Goal: Information Seeking & Learning: Learn about a topic

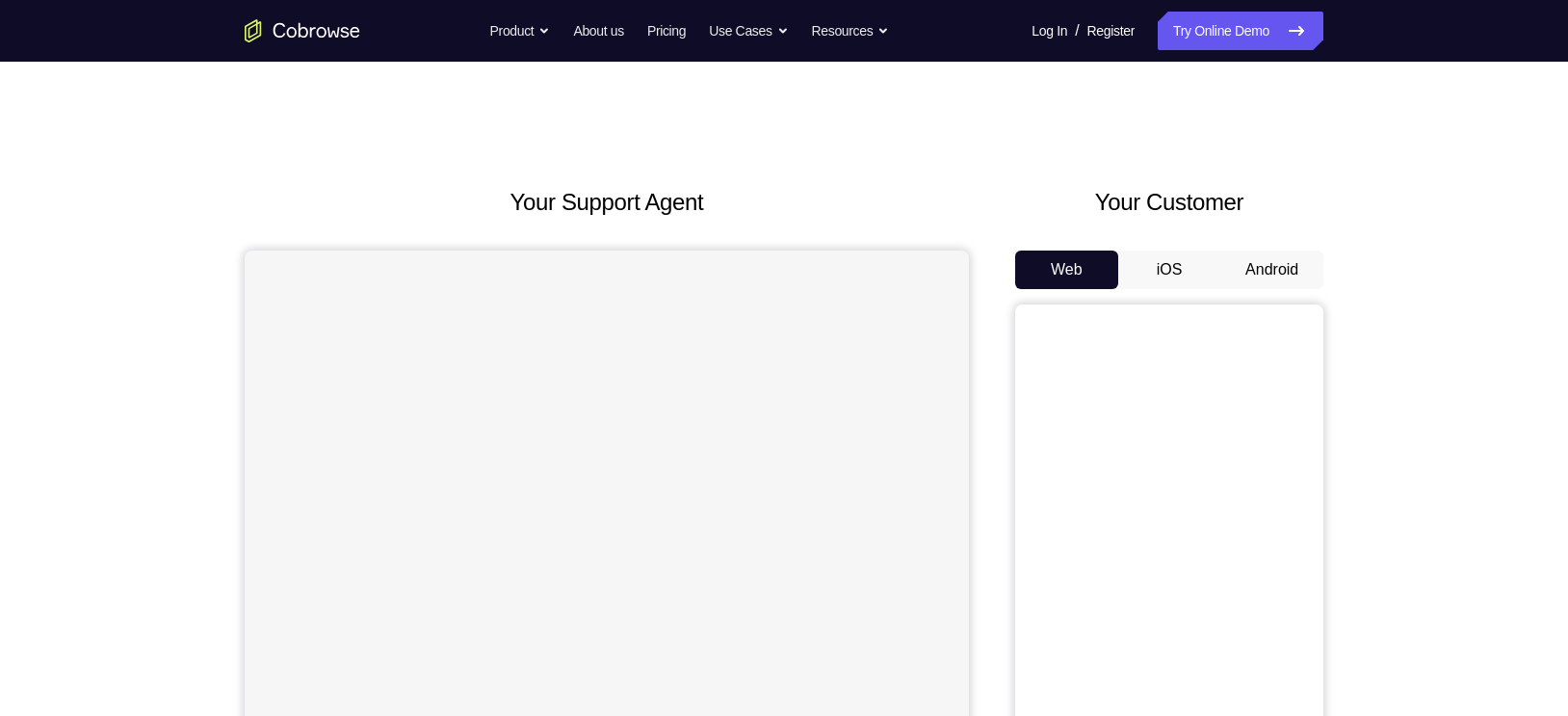
click at [1278, 270] on button "Android" at bounding box center [1272, 269] width 103 height 39
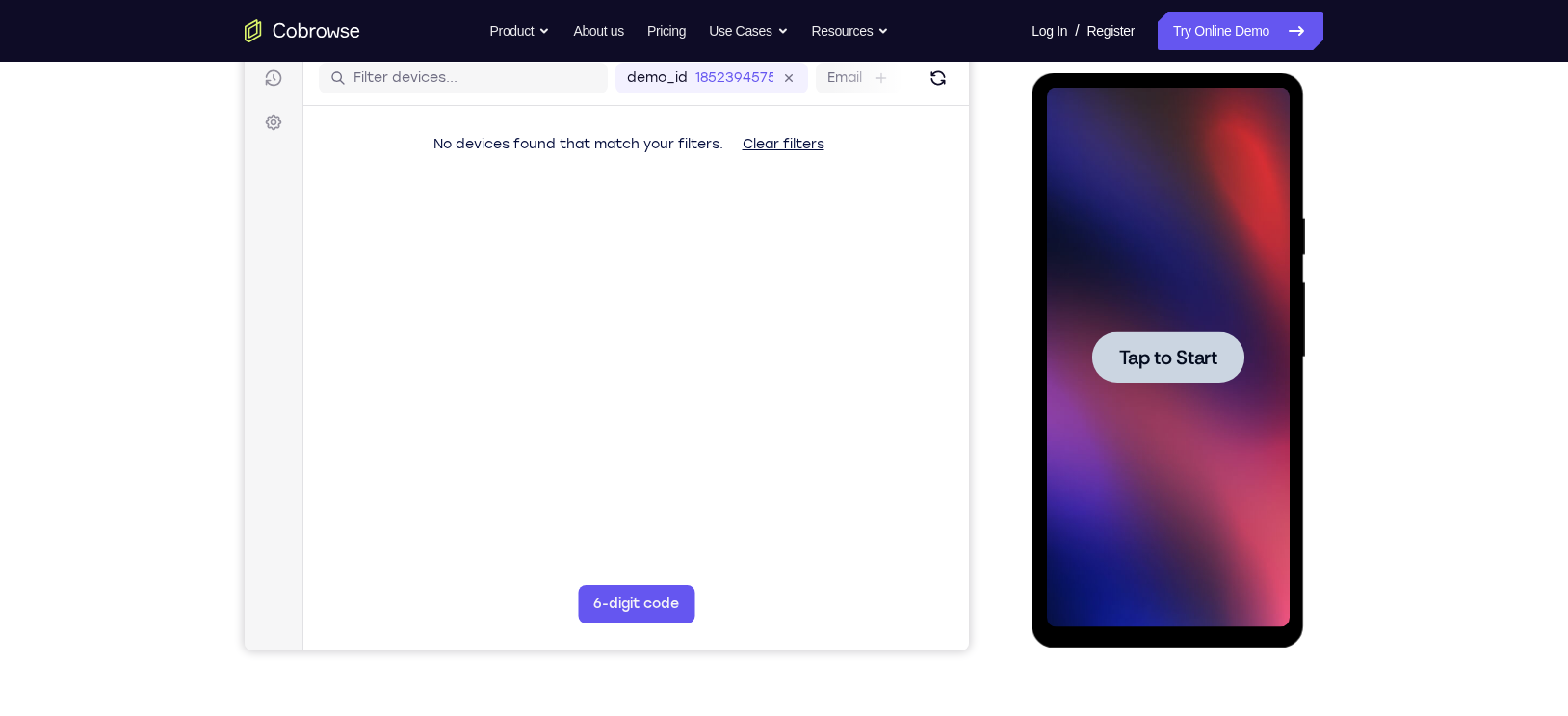
click at [1176, 367] on span "Tap to Start" at bounding box center [1167, 357] width 98 height 19
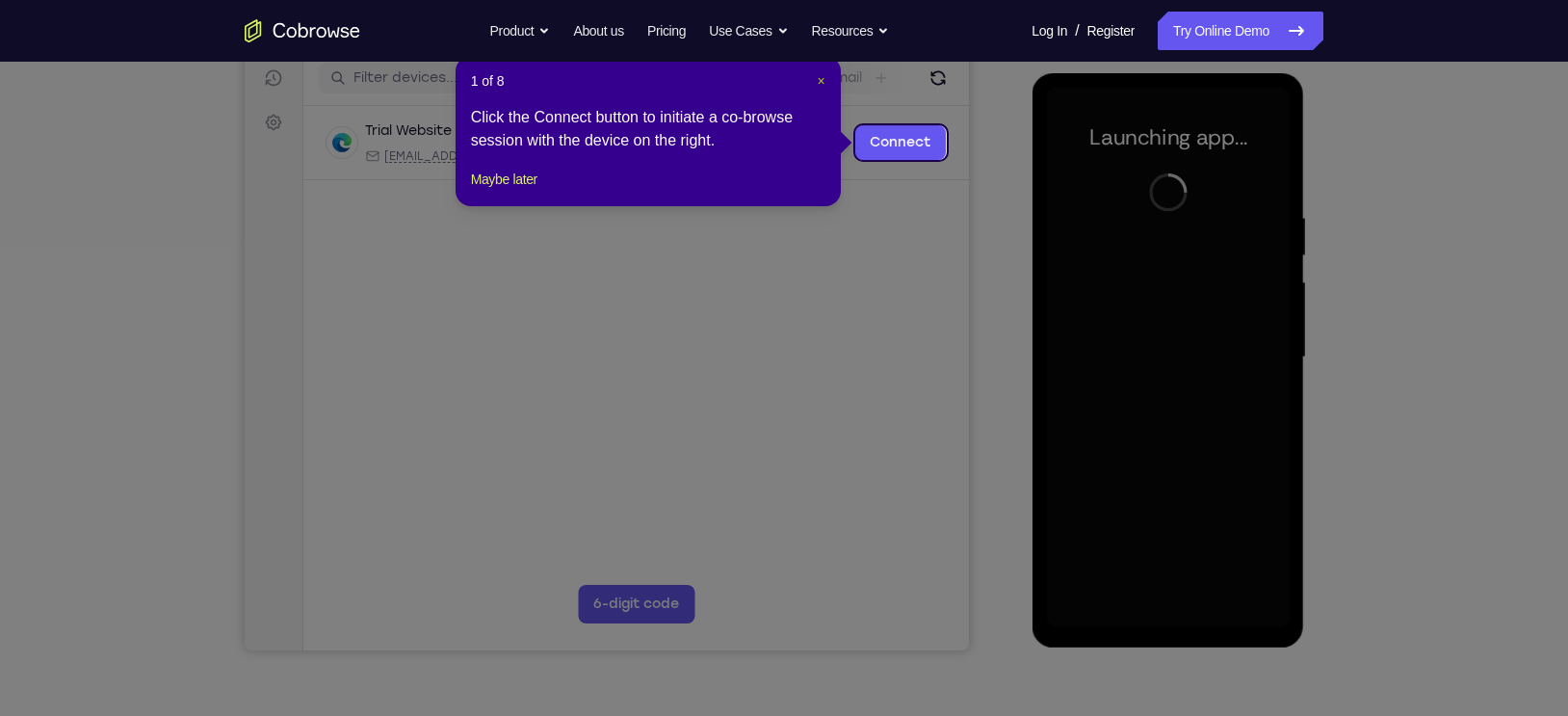
click at [819, 81] on span "×" at bounding box center [821, 81] width 8 height 16
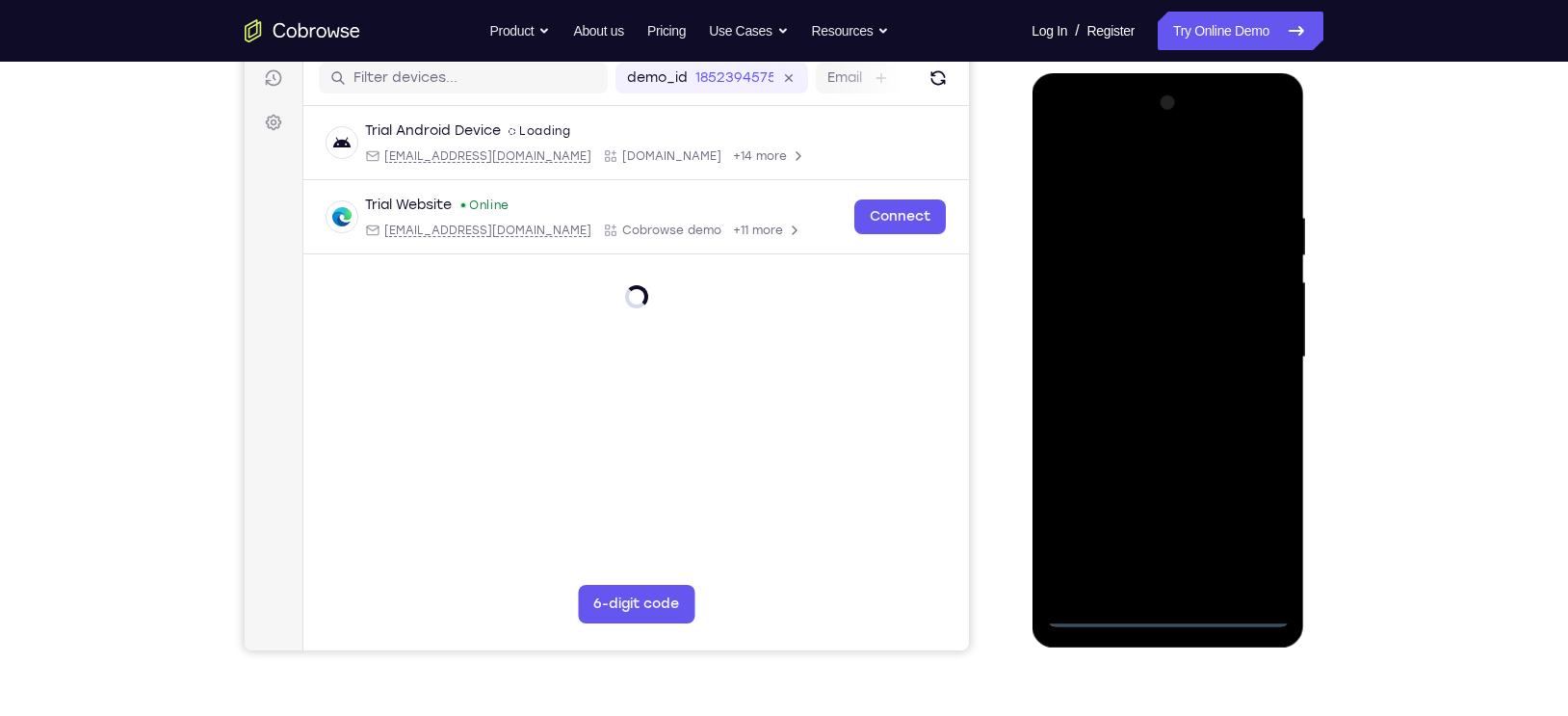
click at [1179, 620] on div at bounding box center [1167, 358] width 243 height 540
click at [1240, 543] on div at bounding box center [1167, 358] width 243 height 540
click at [1057, 170] on div at bounding box center [1167, 358] width 243 height 540
click at [1192, 248] on div at bounding box center [1167, 358] width 243 height 540
click at [1102, 135] on div at bounding box center [1167, 358] width 243 height 540
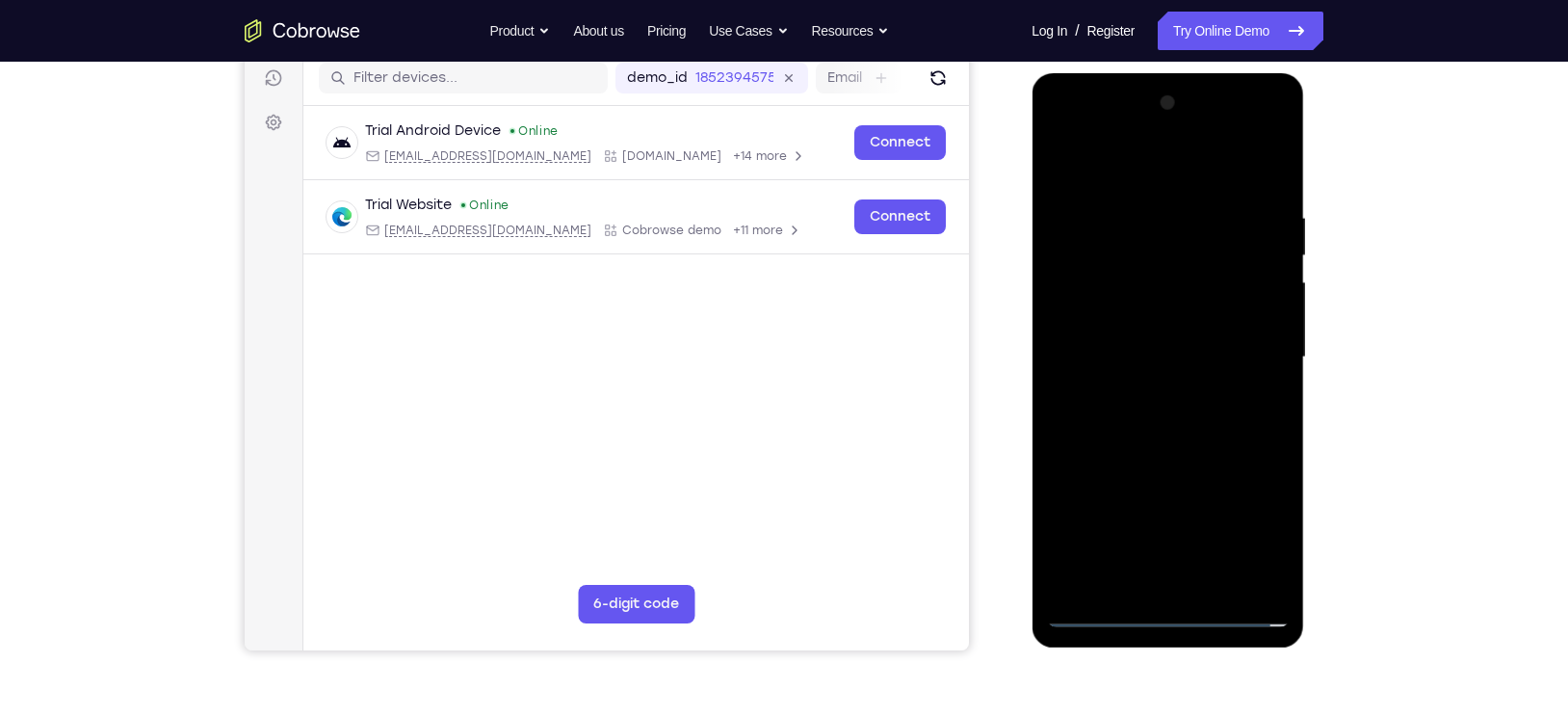
click at [1093, 331] on div at bounding box center [1167, 358] width 243 height 540
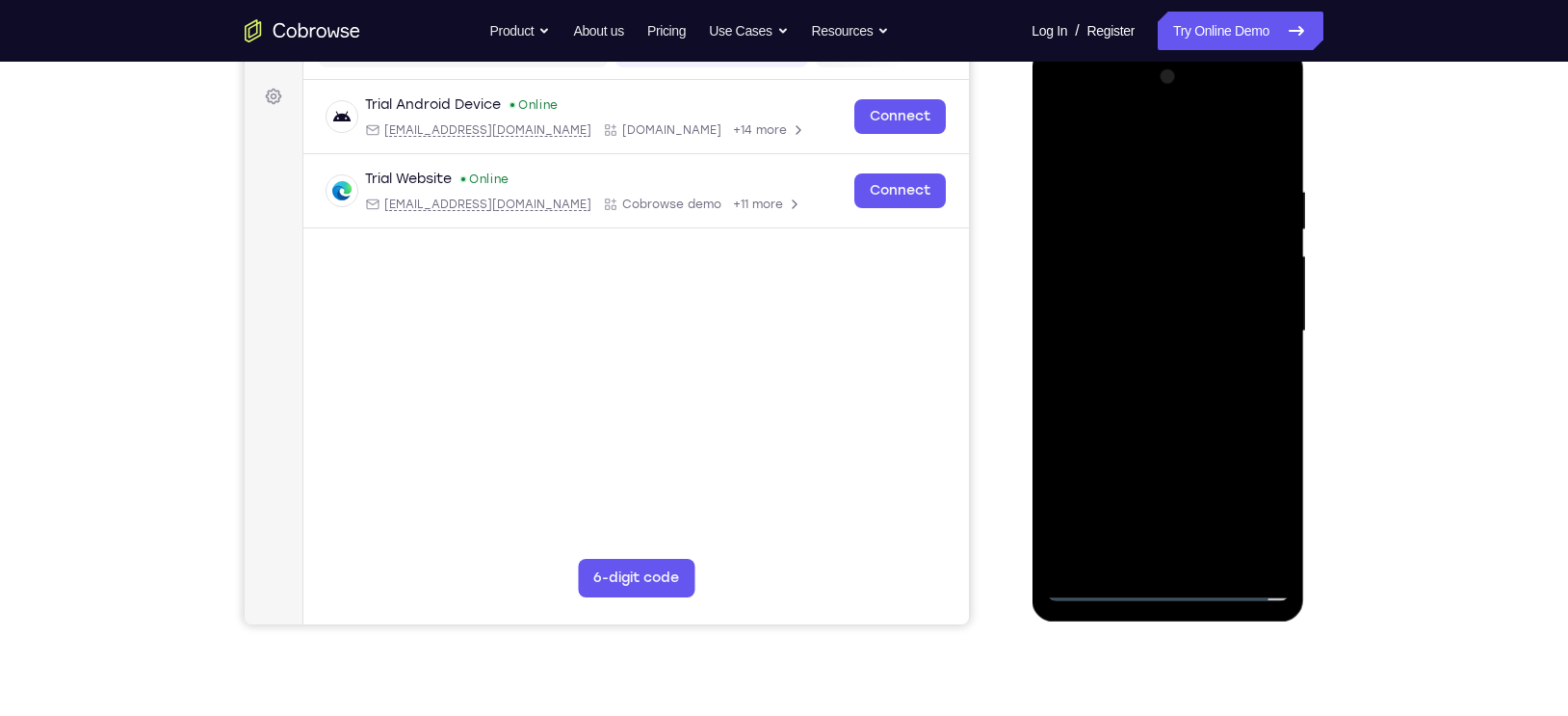
scroll to position [271, 0]
click at [1157, 451] on div at bounding box center [1167, 333] width 243 height 540
click at [1262, 477] on div at bounding box center [1167, 333] width 243 height 540
drag, startPoint x: 1153, startPoint y: 386, endPoint x: 1153, endPoint y: 319, distance: 67.0
click at [1153, 319] on div at bounding box center [1167, 333] width 243 height 540
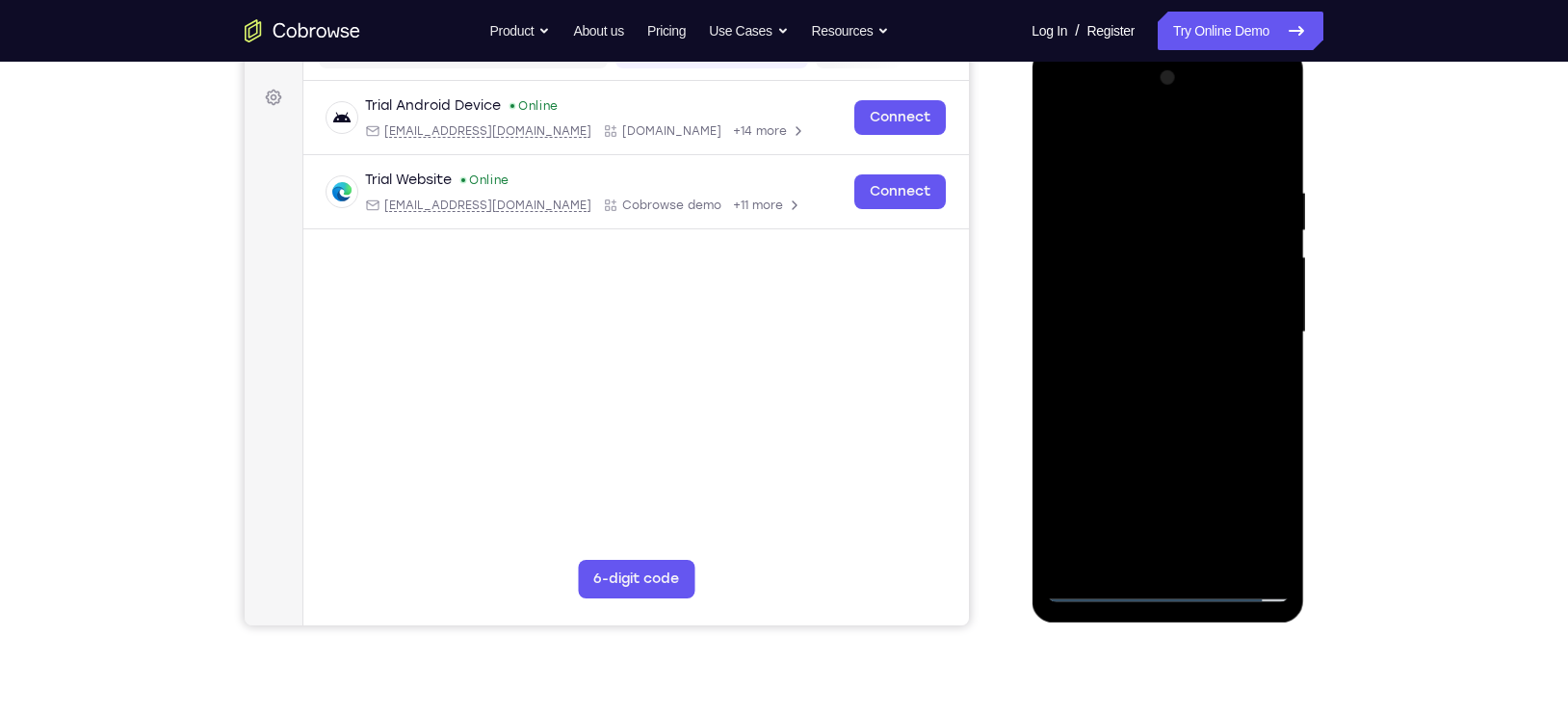
click at [1163, 331] on div at bounding box center [1167, 333] width 243 height 540
click at [1166, 319] on div at bounding box center [1167, 333] width 243 height 540
click at [1251, 378] on div at bounding box center [1167, 333] width 243 height 540
click at [1085, 388] on div at bounding box center [1167, 333] width 243 height 540
click at [1079, 388] on div at bounding box center [1167, 333] width 243 height 540
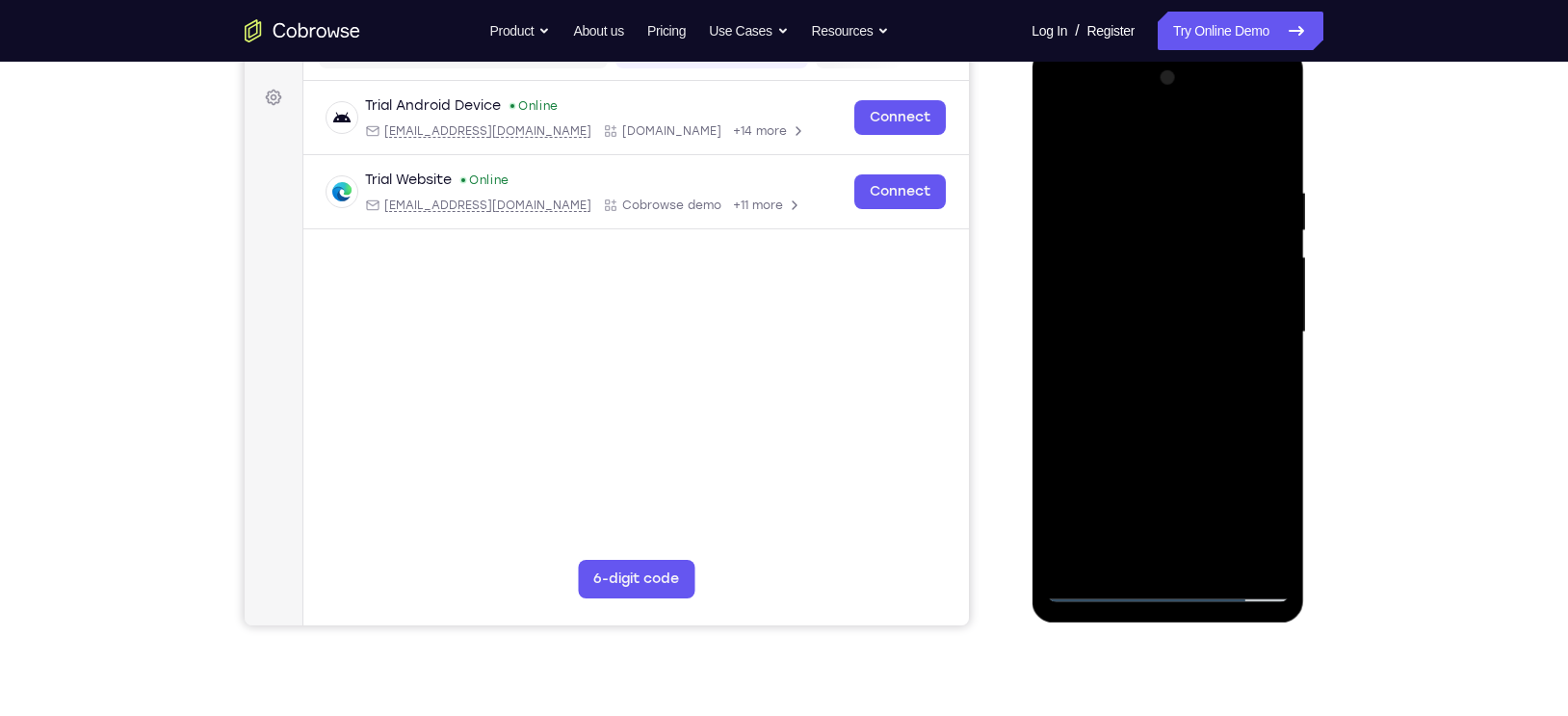
click at [1175, 332] on div at bounding box center [1167, 333] width 243 height 540
click at [1223, 327] on div at bounding box center [1167, 333] width 243 height 540
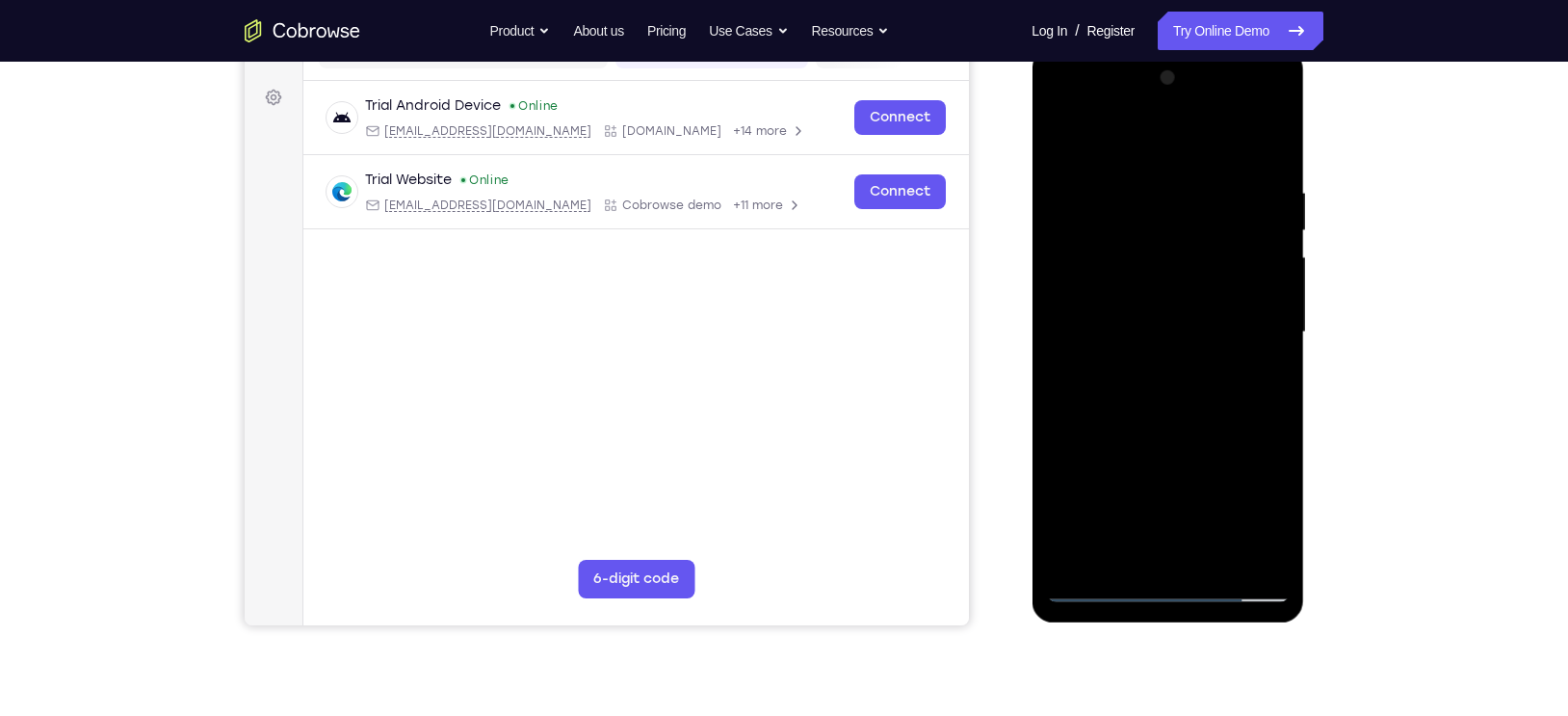
click at [1223, 327] on div at bounding box center [1167, 333] width 243 height 540
click at [1069, 310] on div at bounding box center [1167, 333] width 243 height 540
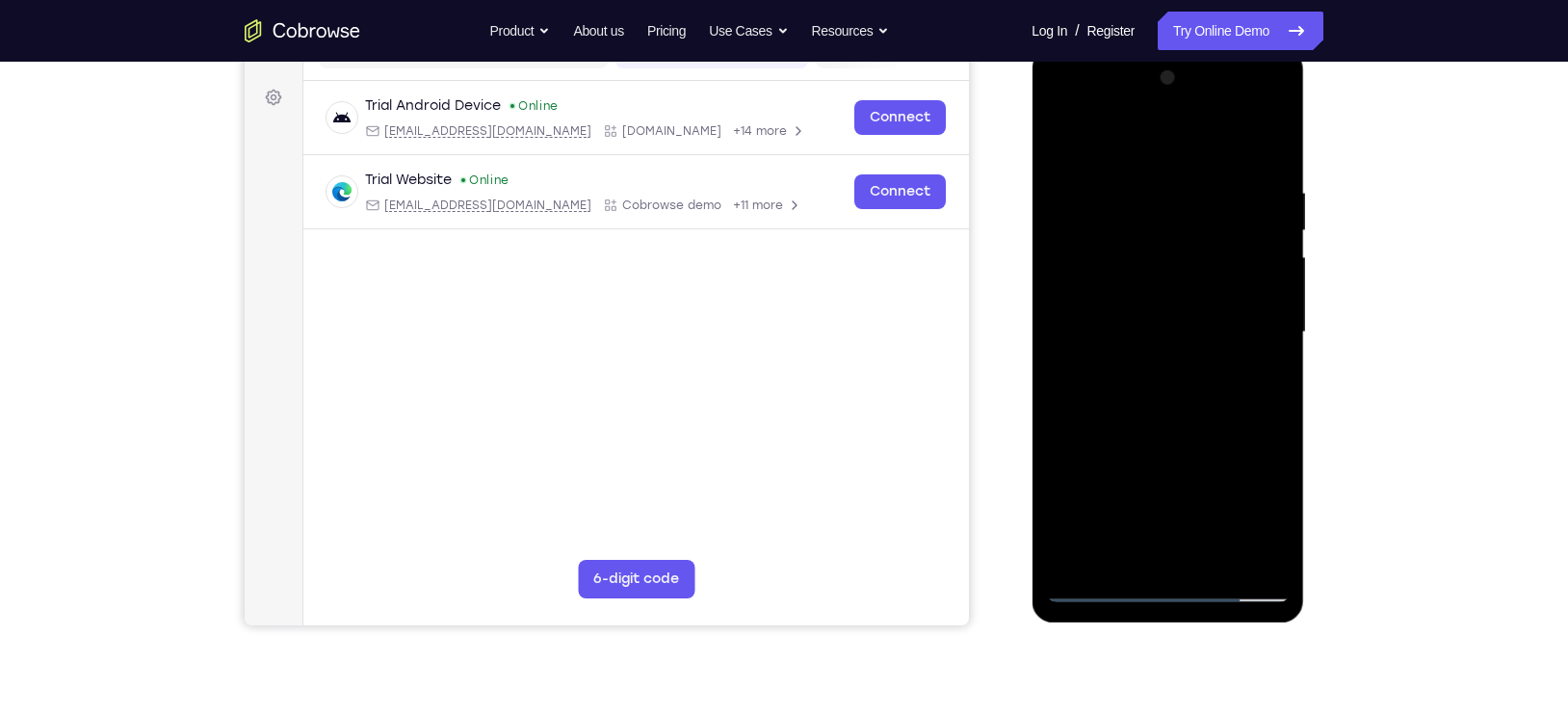
click at [1069, 310] on div at bounding box center [1167, 333] width 243 height 540
click at [1242, 342] on div at bounding box center [1167, 333] width 243 height 540
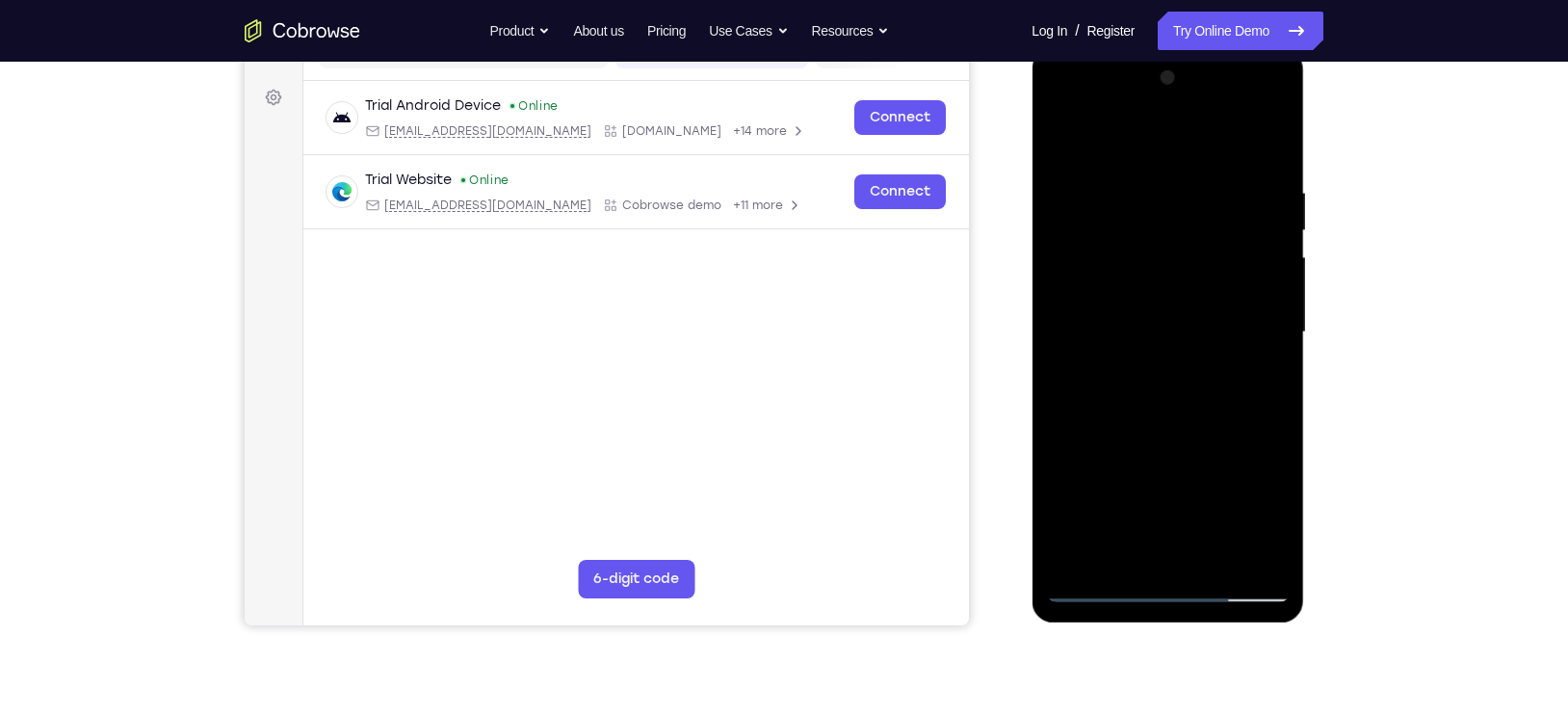
click at [1242, 342] on div at bounding box center [1167, 333] width 243 height 540
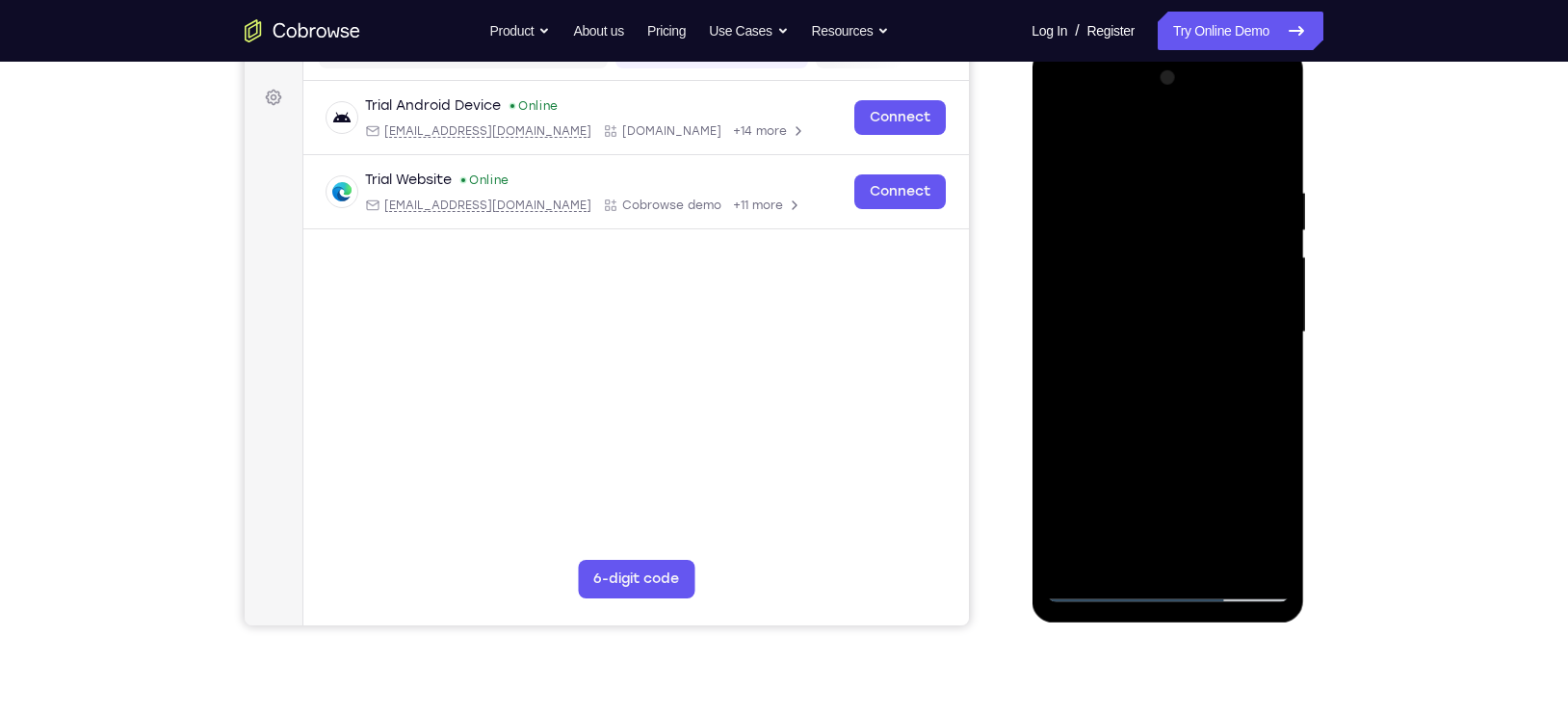
click at [1242, 342] on div at bounding box center [1167, 333] width 243 height 540
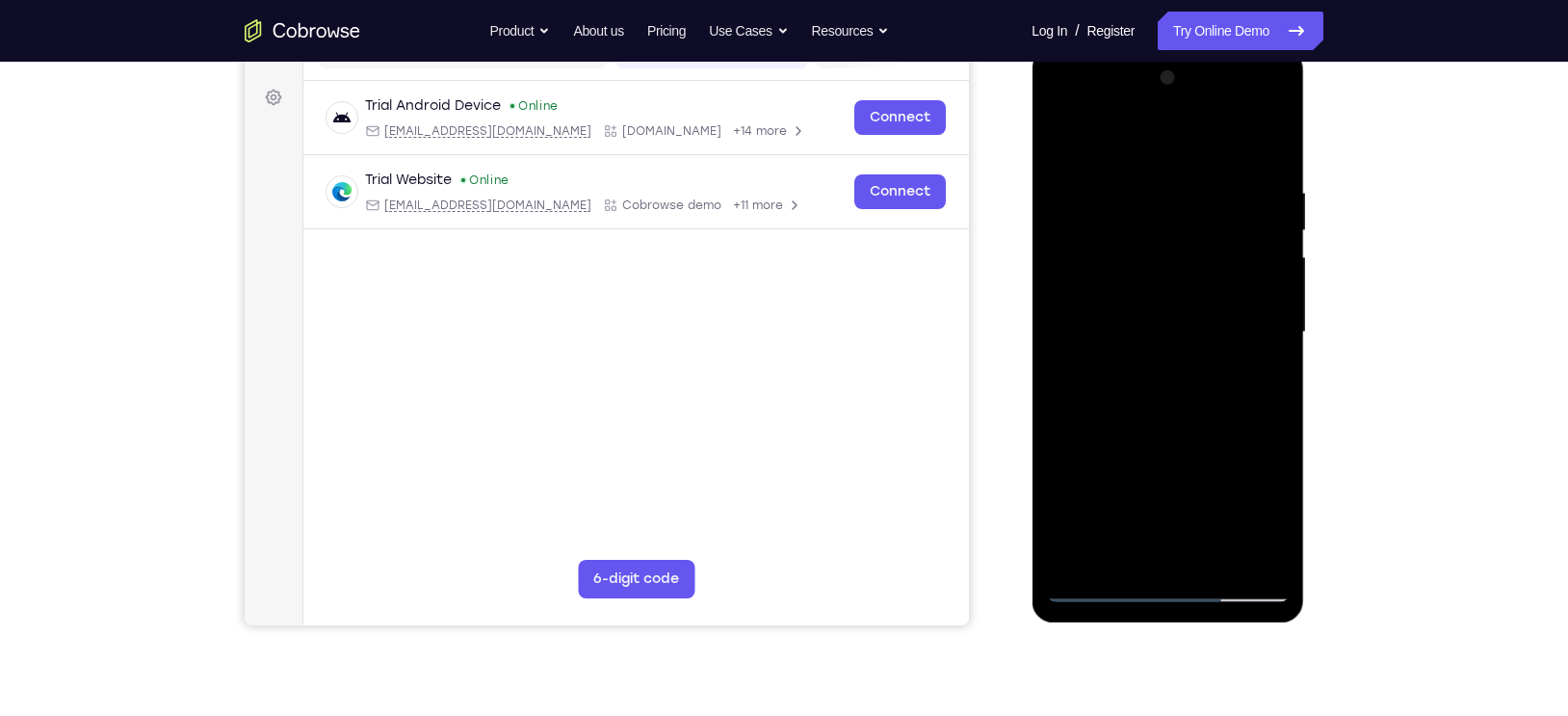
click at [1242, 342] on div at bounding box center [1167, 333] width 243 height 540
click at [1189, 49] on div at bounding box center [1167, 49] width 273 height 0
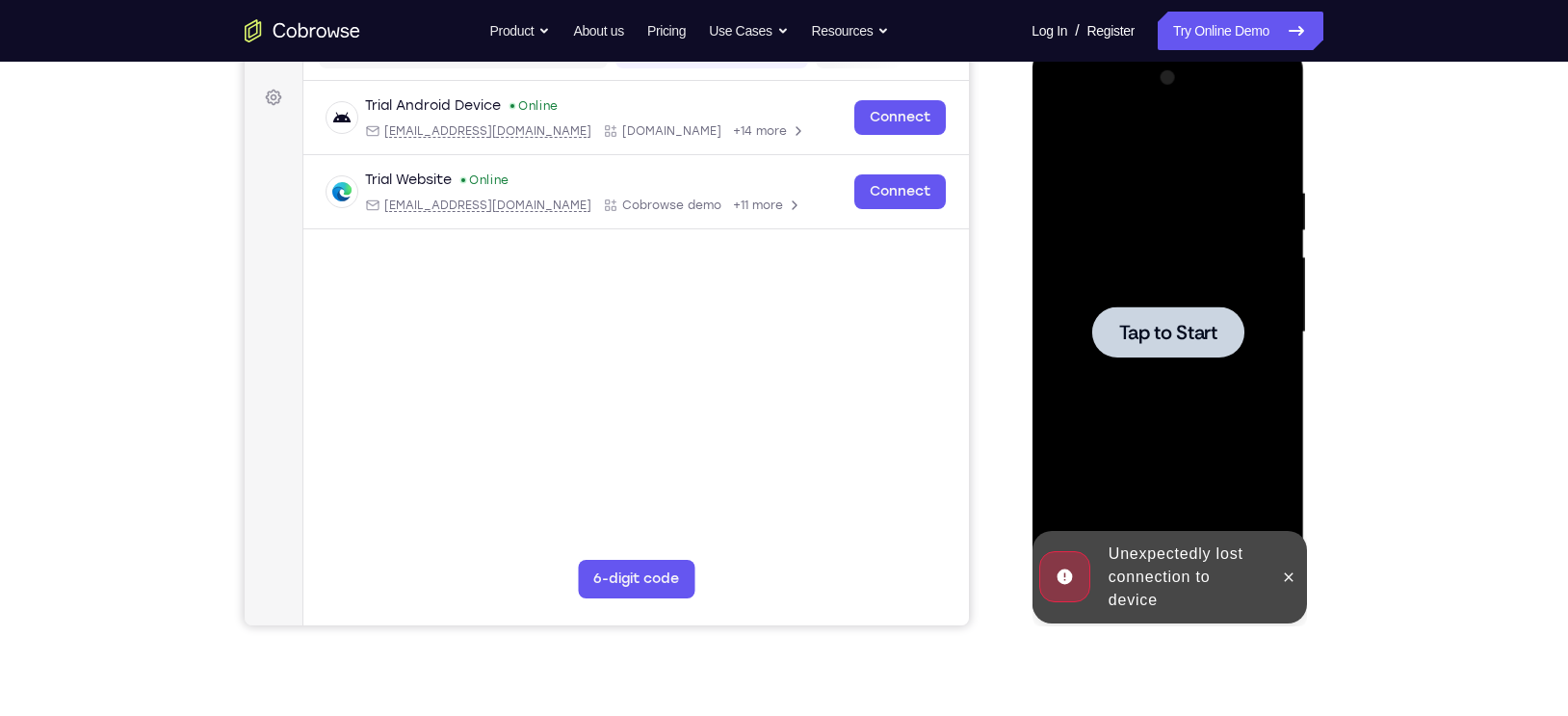
click at [1156, 339] on span "Tap to Start" at bounding box center [1167, 332] width 98 height 19
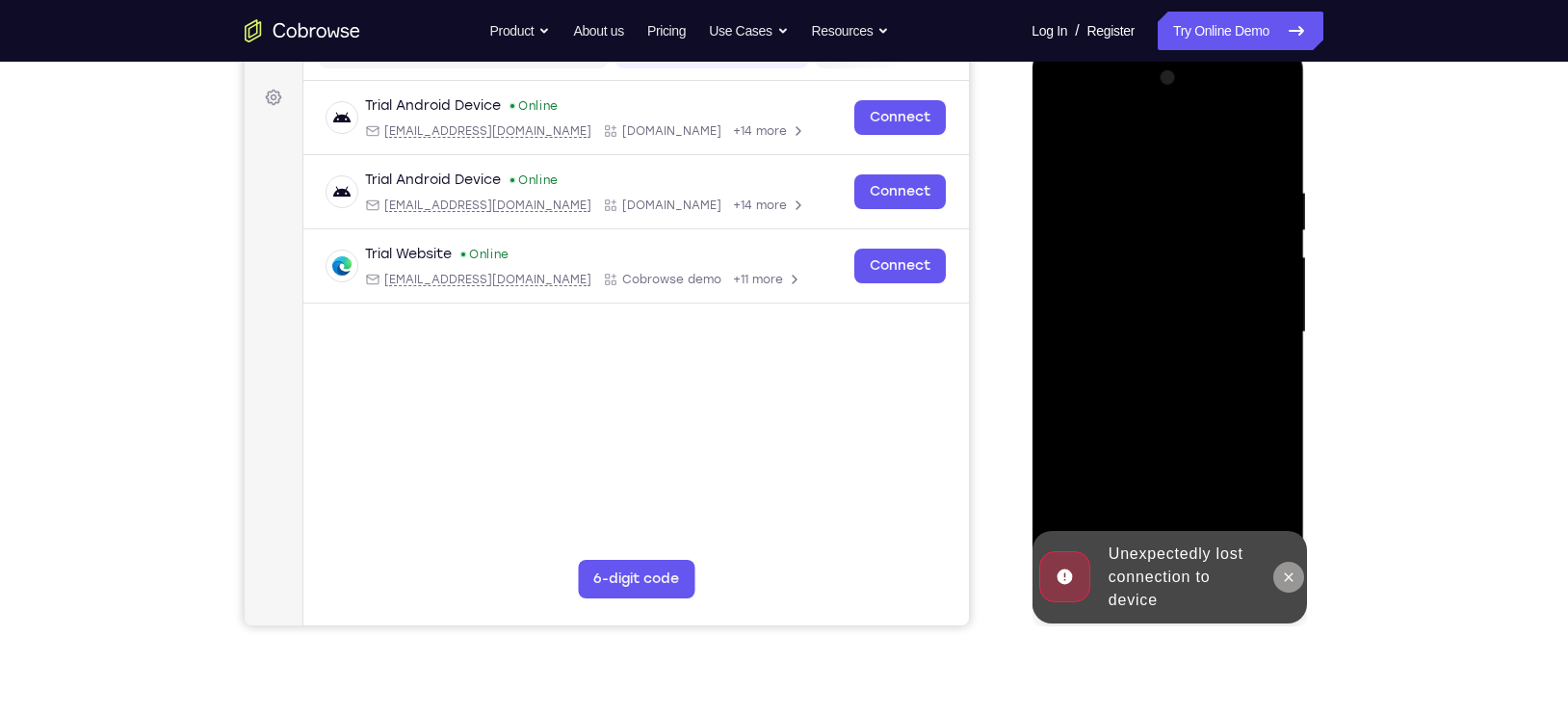
click at [1295, 576] on button at bounding box center [1287, 577] width 31 height 31
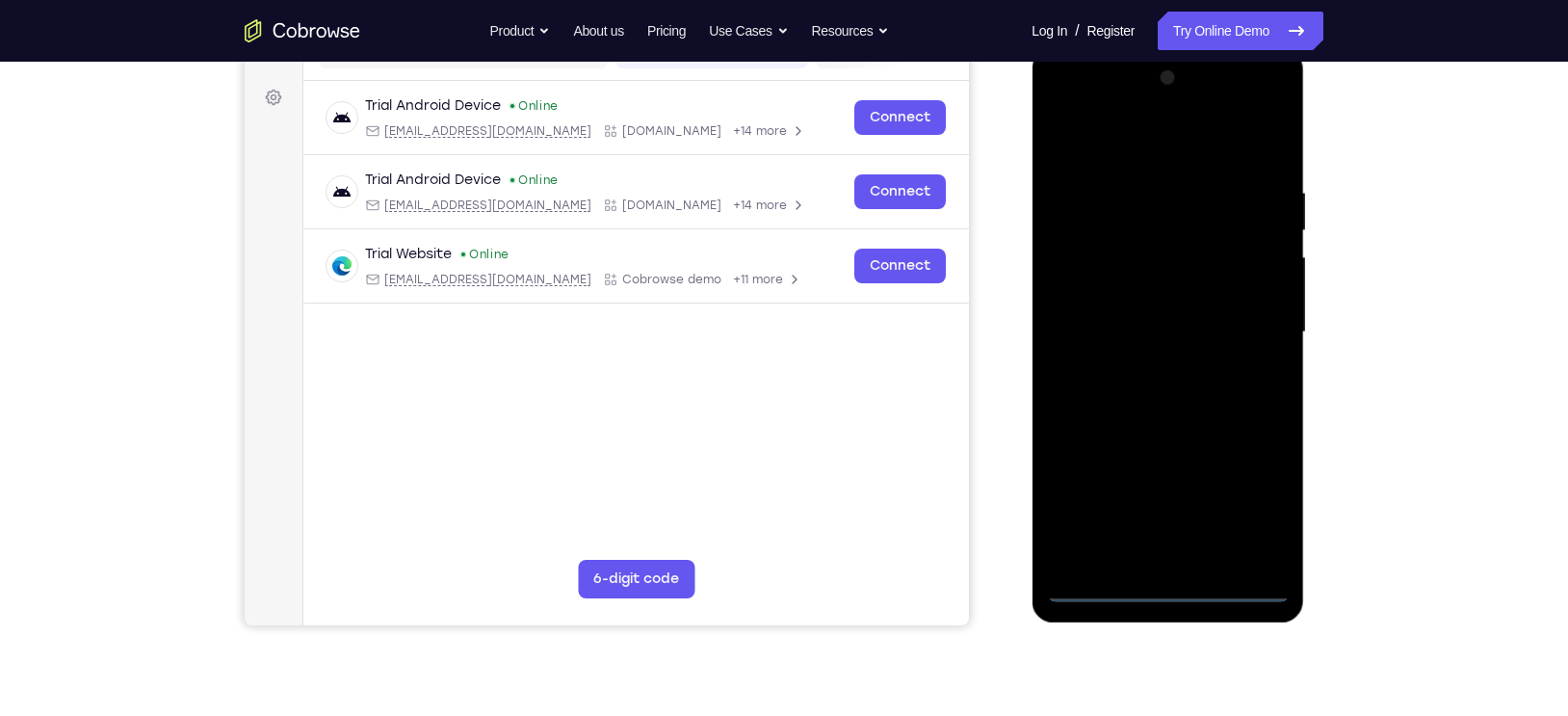
click at [1172, 592] on div at bounding box center [1167, 333] width 243 height 540
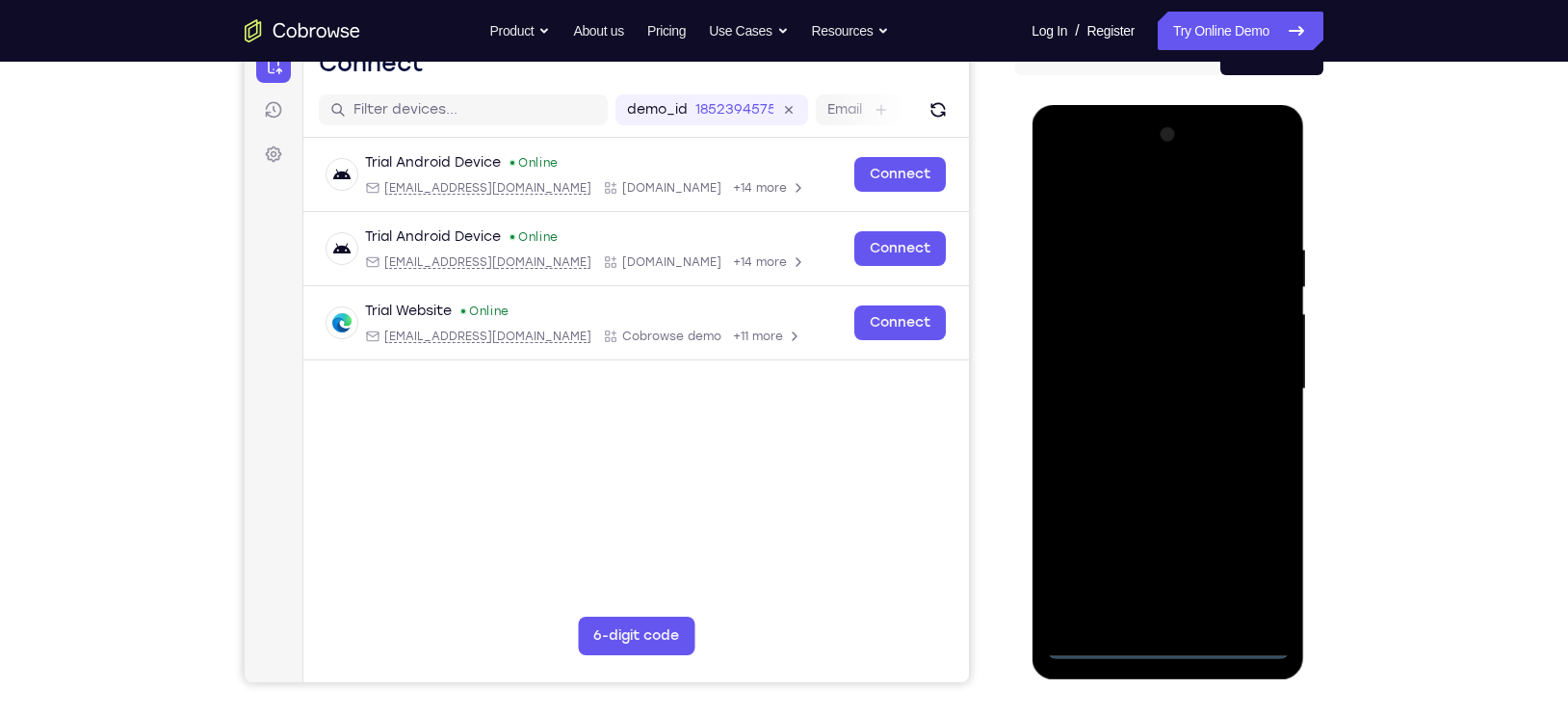
click at [1247, 546] on div at bounding box center [1167, 389] width 243 height 540
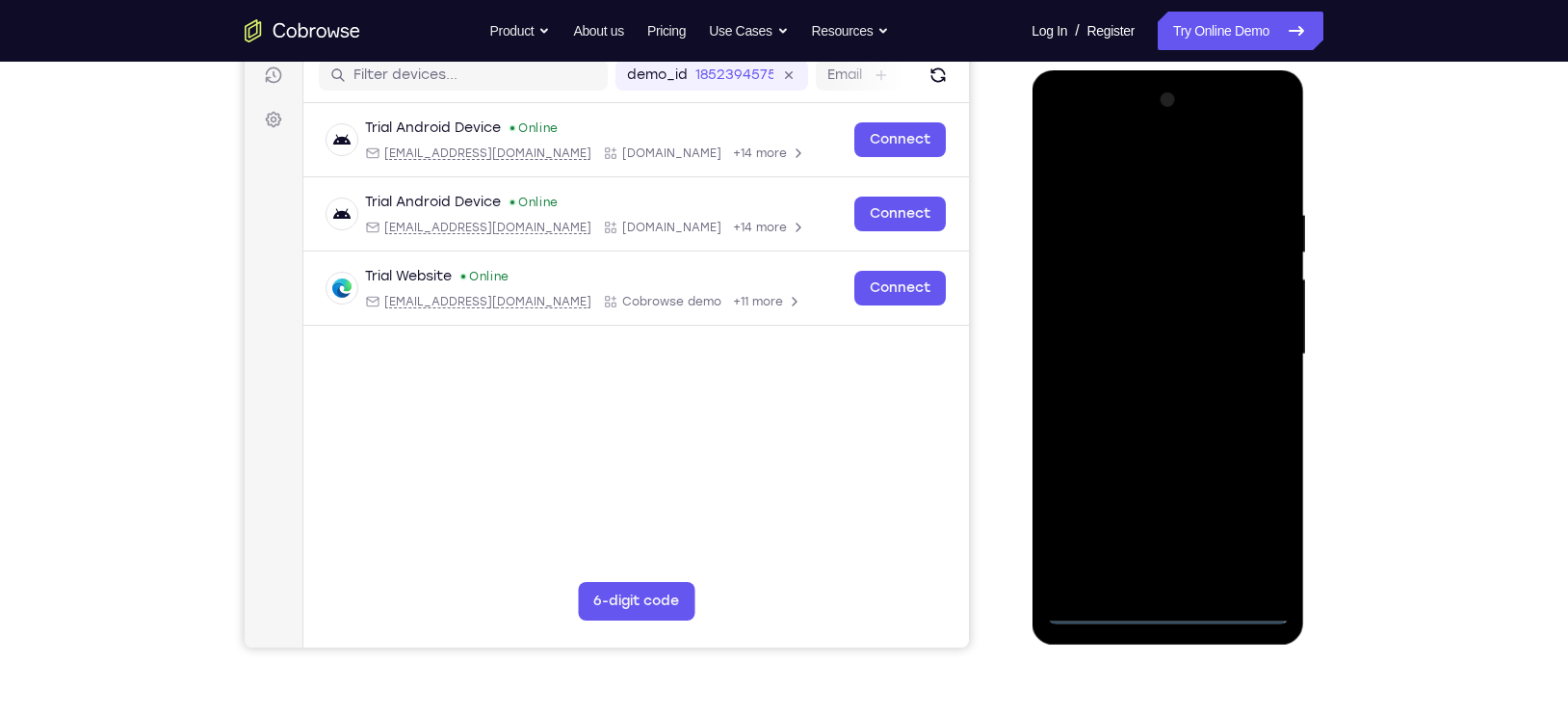
scroll to position [250, 0]
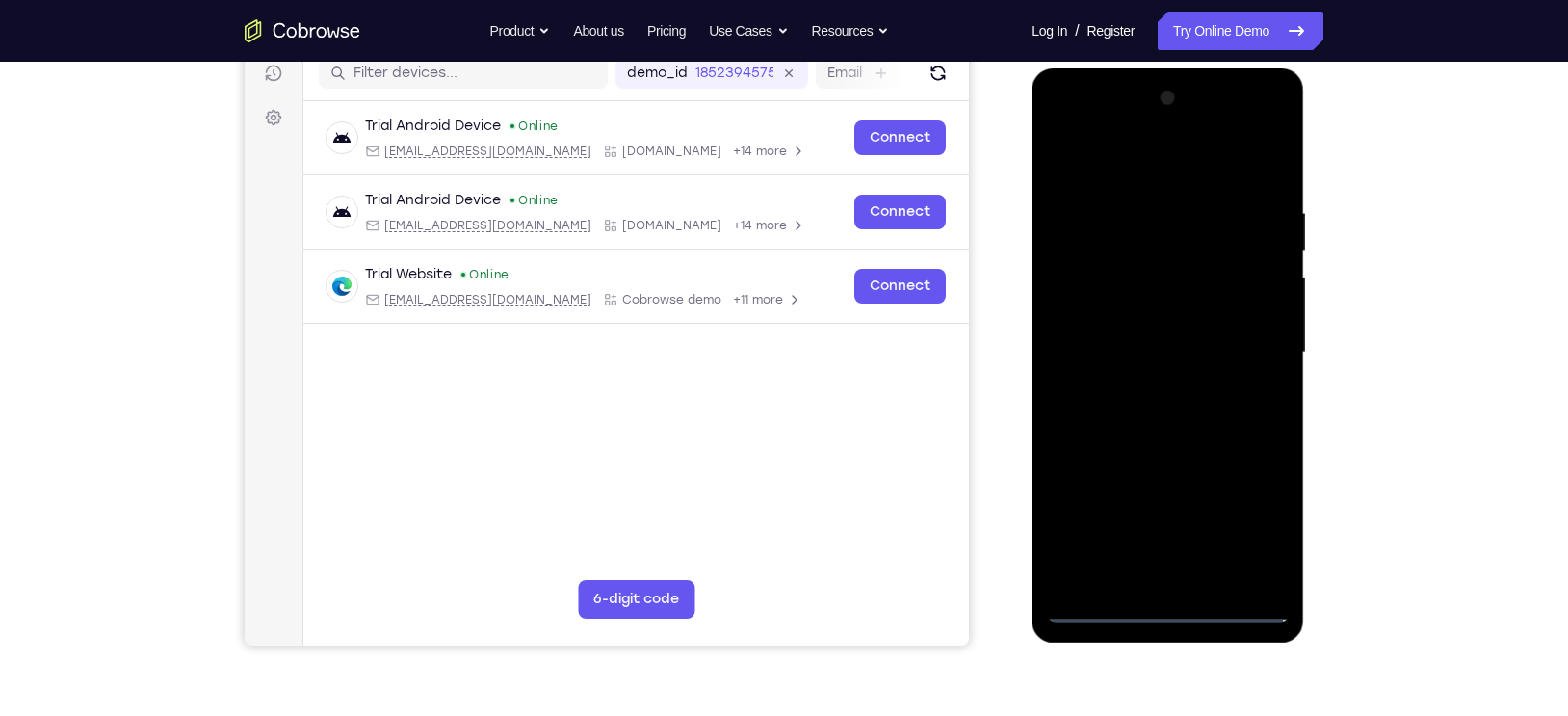
click at [1067, 163] on div at bounding box center [1167, 353] width 243 height 540
click at [1162, 250] on div at bounding box center [1167, 353] width 243 height 540
click at [1093, 327] on div at bounding box center [1167, 353] width 243 height 540
click at [1159, 484] on div at bounding box center [1167, 353] width 243 height 540
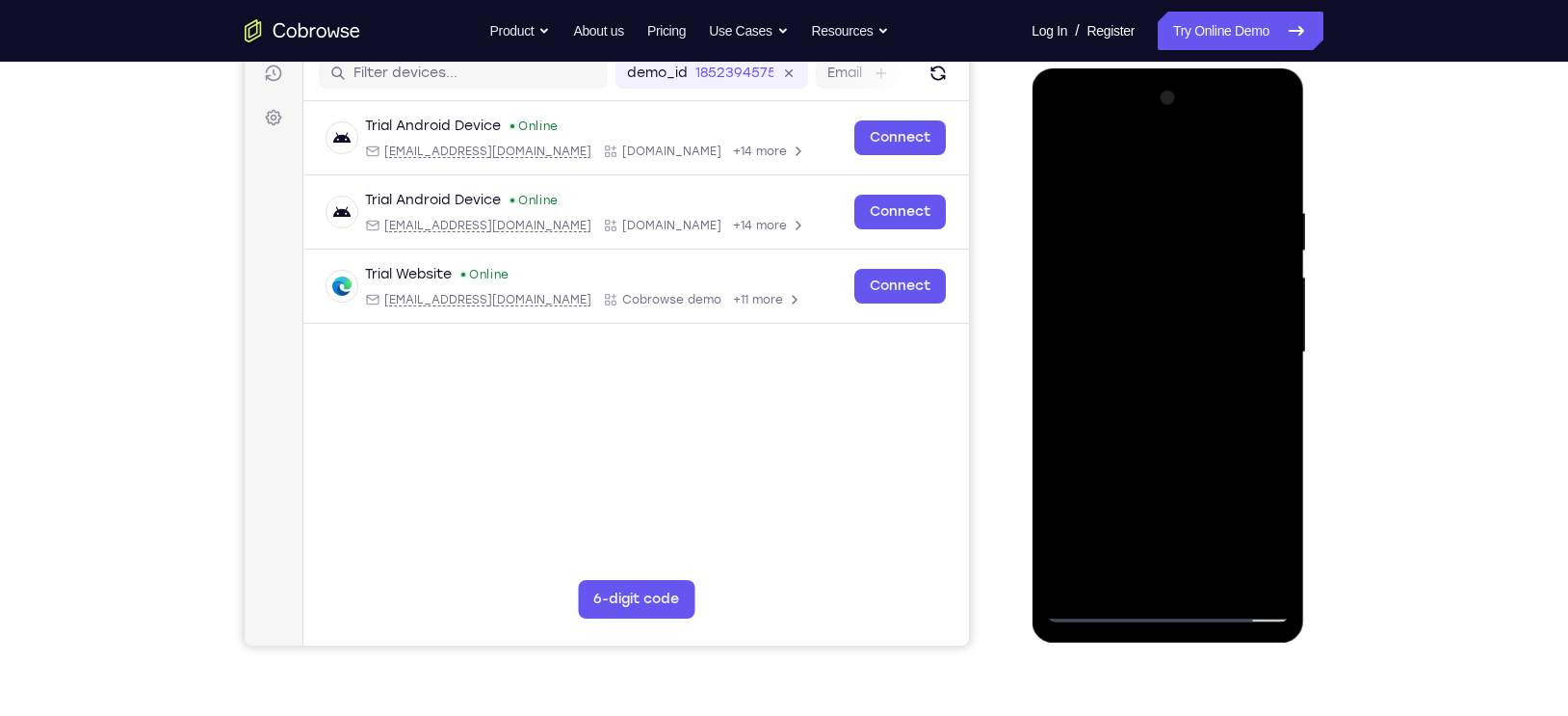
drag, startPoint x: 1199, startPoint y: 420, endPoint x: 1127, endPoint y: 372, distance: 86.5
click at [1127, 372] on div at bounding box center [1167, 353] width 243 height 540
click at [1261, 498] on div at bounding box center [1167, 353] width 243 height 540
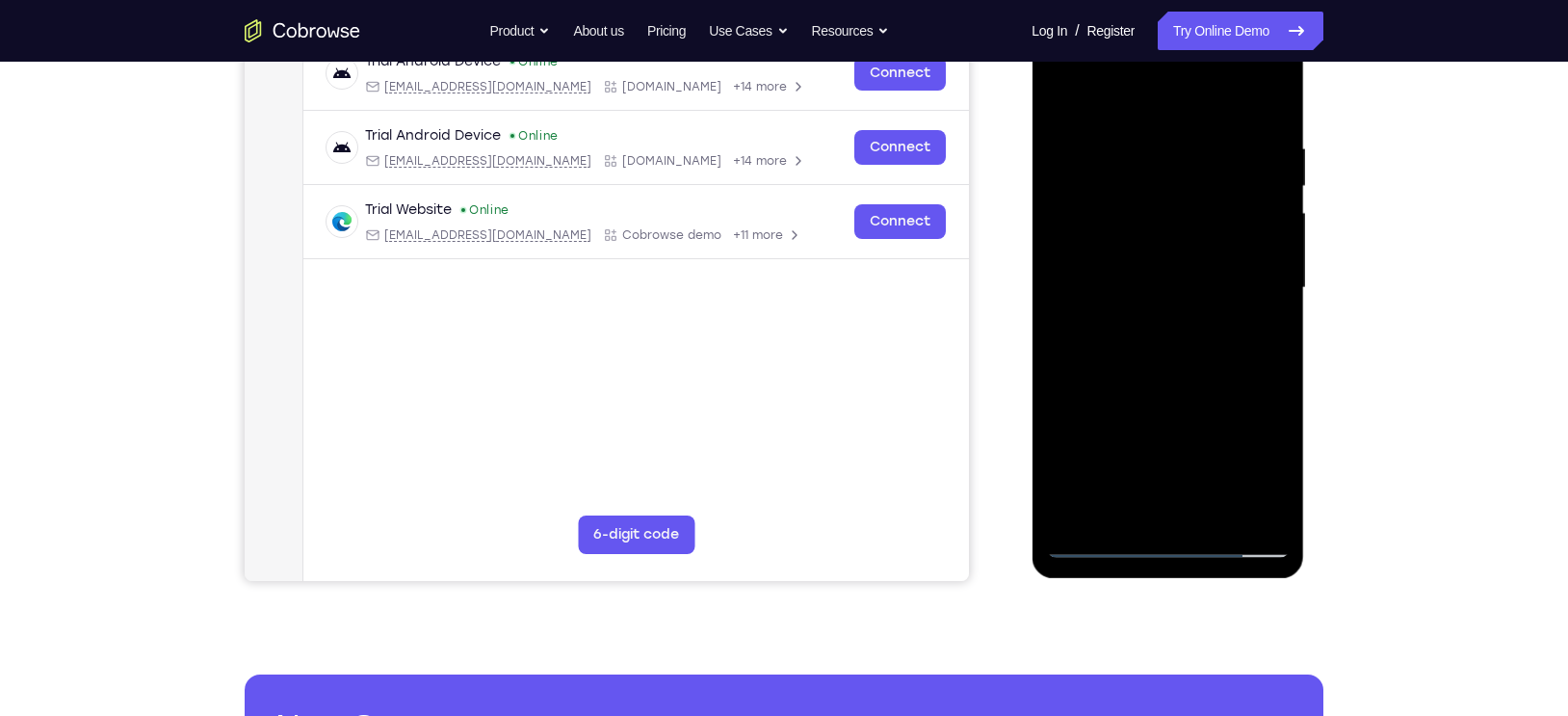
scroll to position [316, 0]
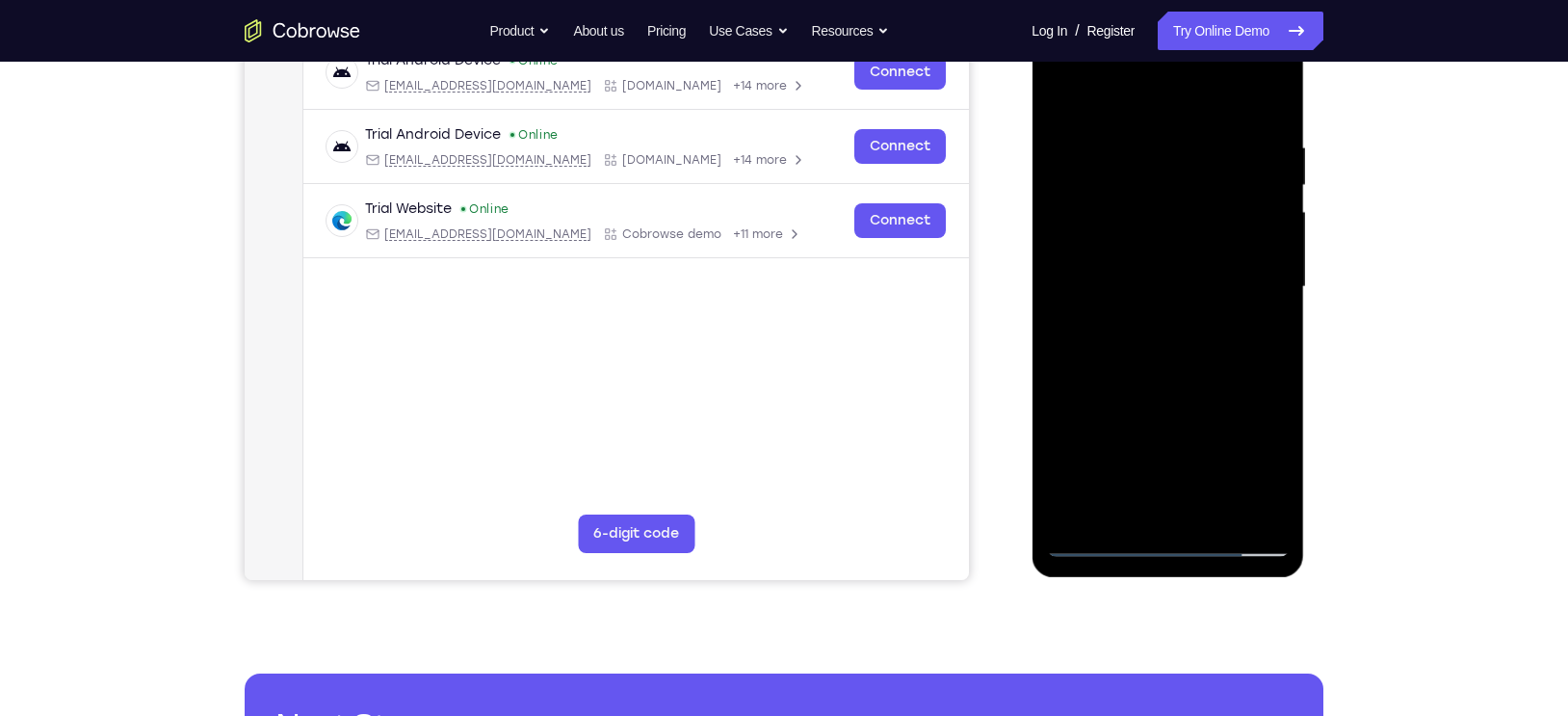
drag, startPoint x: 1182, startPoint y: 470, endPoint x: 1159, endPoint y: 359, distance: 113.4
click at [1159, 359] on div at bounding box center [1167, 287] width 243 height 540
drag, startPoint x: 1210, startPoint y: 412, endPoint x: 1194, endPoint y: 345, distance: 68.9
click at [1194, 345] on div at bounding box center [1167, 287] width 243 height 540
drag, startPoint x: 1165, startPoint y: 466, endPoint x: 1161, endPoint y: 451, distance: 15.5
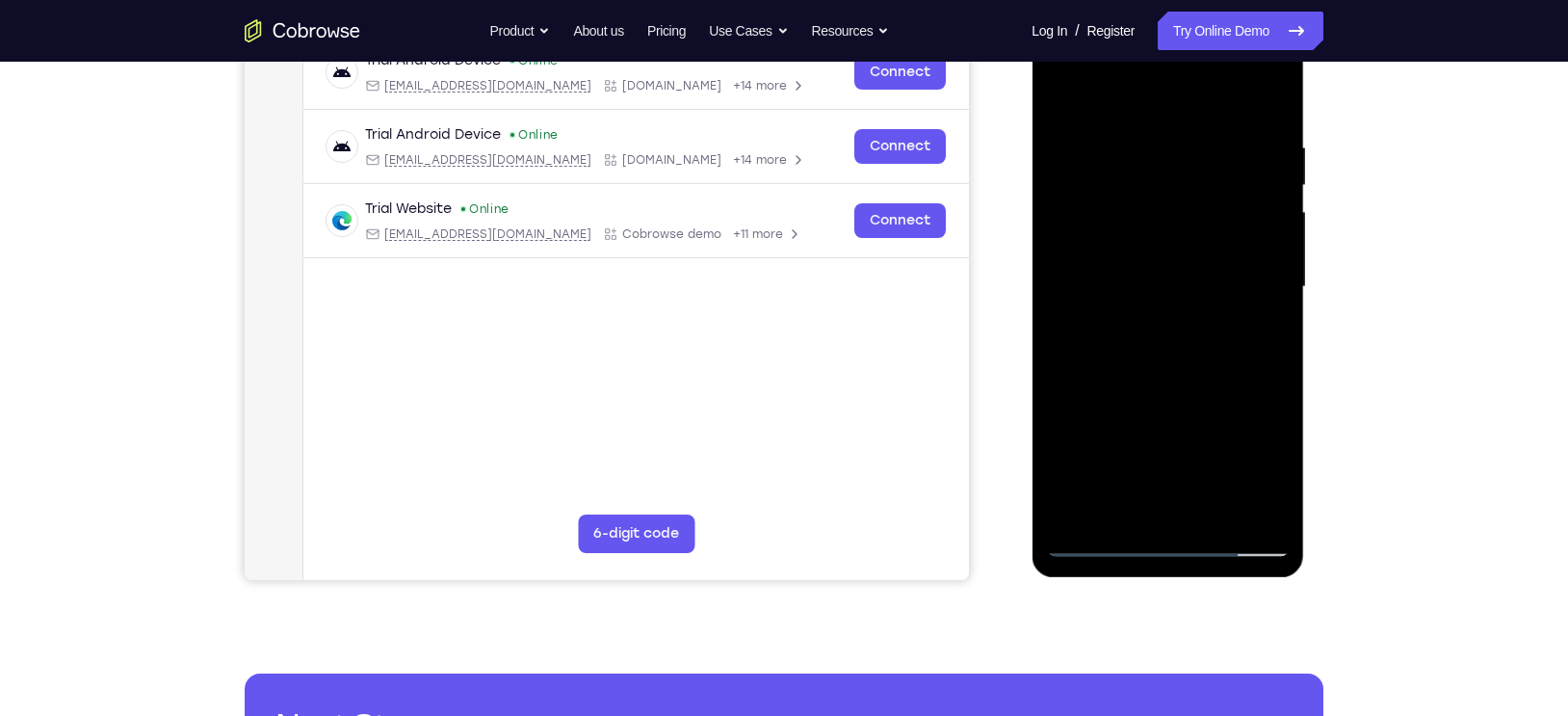
click at [1161, 454] on div at bounding box center [1167, 287] width 243 height 540
click at [1153, 418] on div at bounding box center [1167, 287] width 243 height 540
drag, startPoint x: 1152, startPoint y: 469, endPoint x: 1122, endPoint y: 354, distance: 118.8
click at [1122, 354] on div at bounding box center [1167, 287] width 243 height 540
drag, startPoint x: 1220, startPoint y: 401, endPoint x: 1136, endPoint y: 358, distance: 94.4
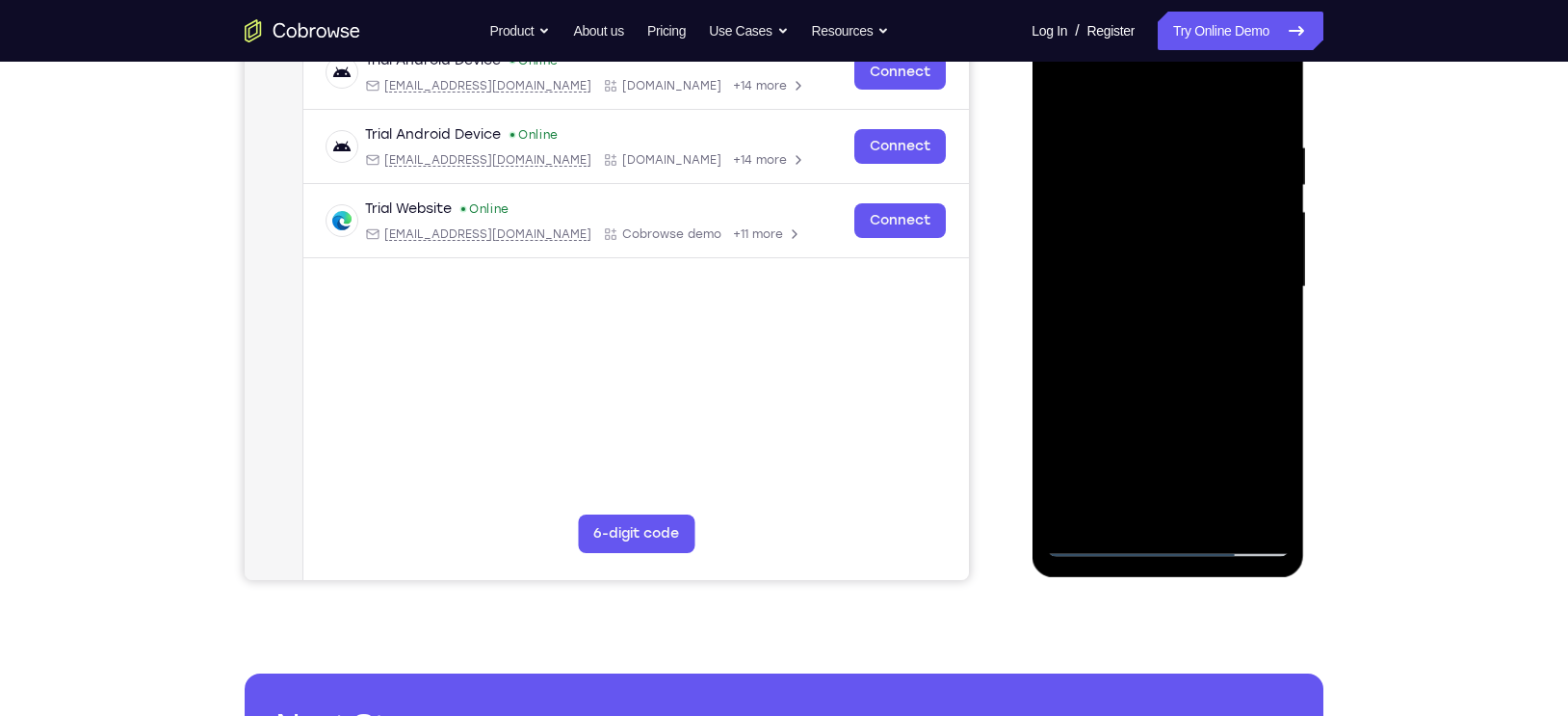
click at [1136, 358] on div at bounding box center [1167, 287] width 243 height 540
click at [1173, 448] on div at bounding box center [1167, 287] width 243 height 540
click at [1169, 282] on div at bounding box center [1167, 287] width 243 height 540
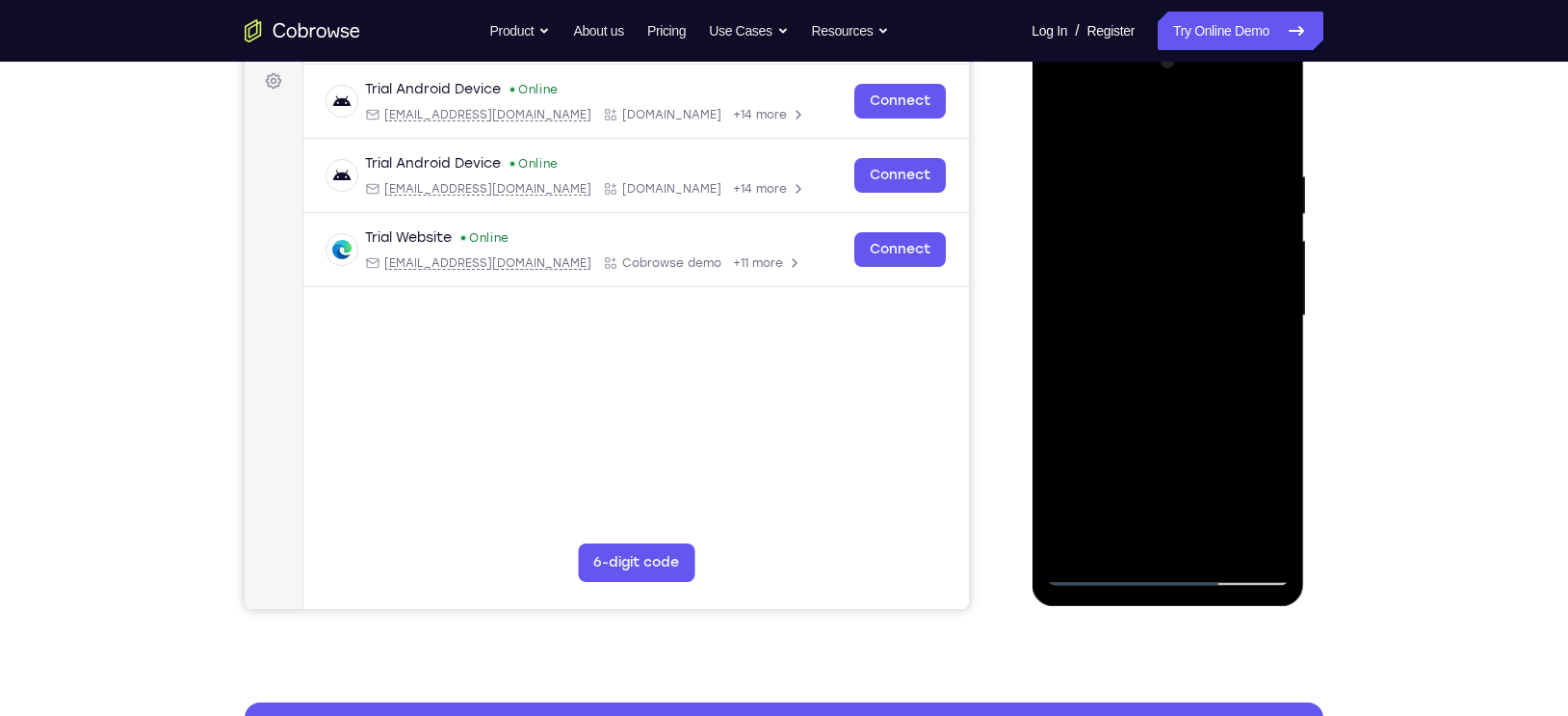
click at [1251, 364] on div at bounding box center [1167, 317] width 243 height 540
click at [1230, 329] on div at bounding box center [1167, 317] width 243 height 540
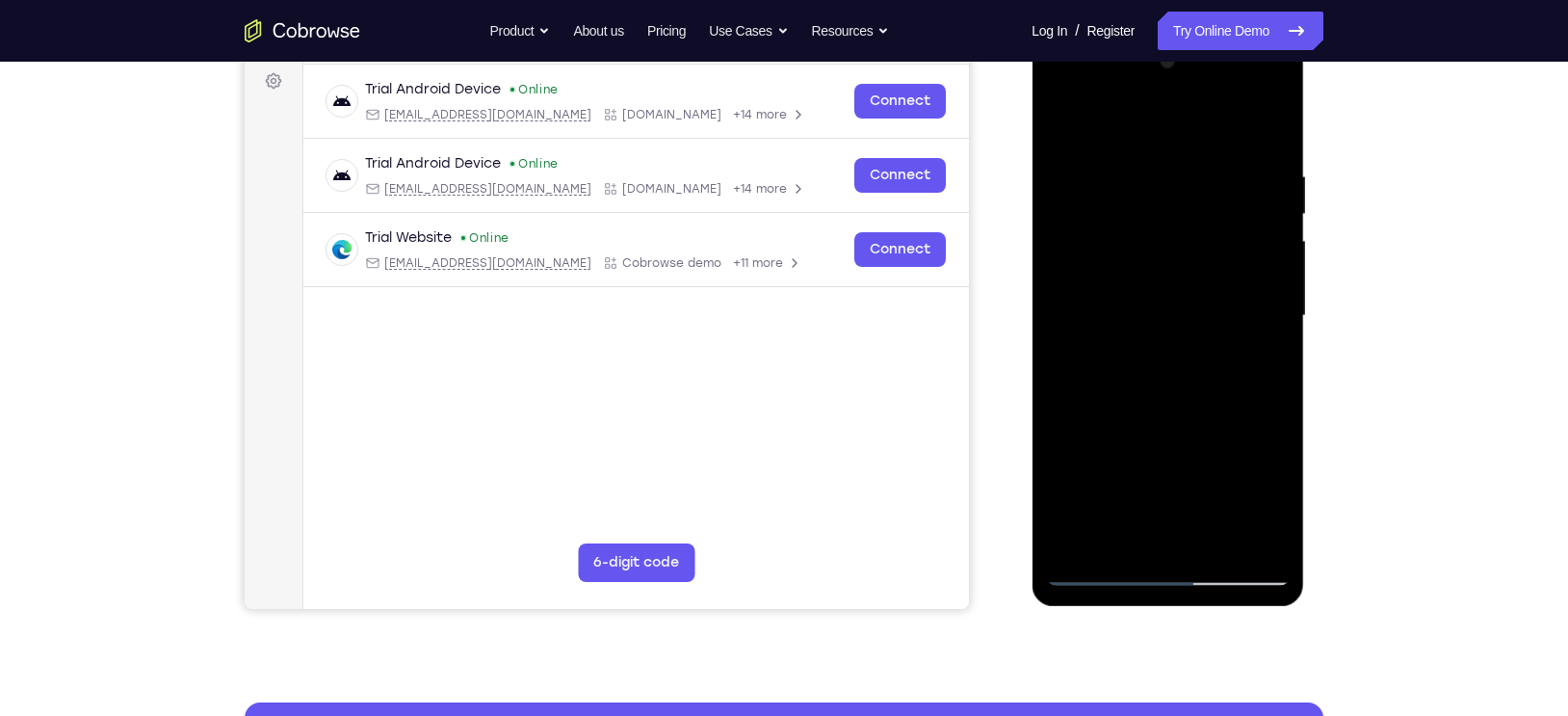
click at [1230, 329] on div at bounding box center [1167, 317] width 243 height 540
click at [1155, 323] on div at bounding box center [1167, 317] width 243 height 540
click at [1162, 310] on div at bounding box center [1167, 317] width 243 height 540
click at [1165, 305] on div at bounding box center [1167, 317] width 243 height 540
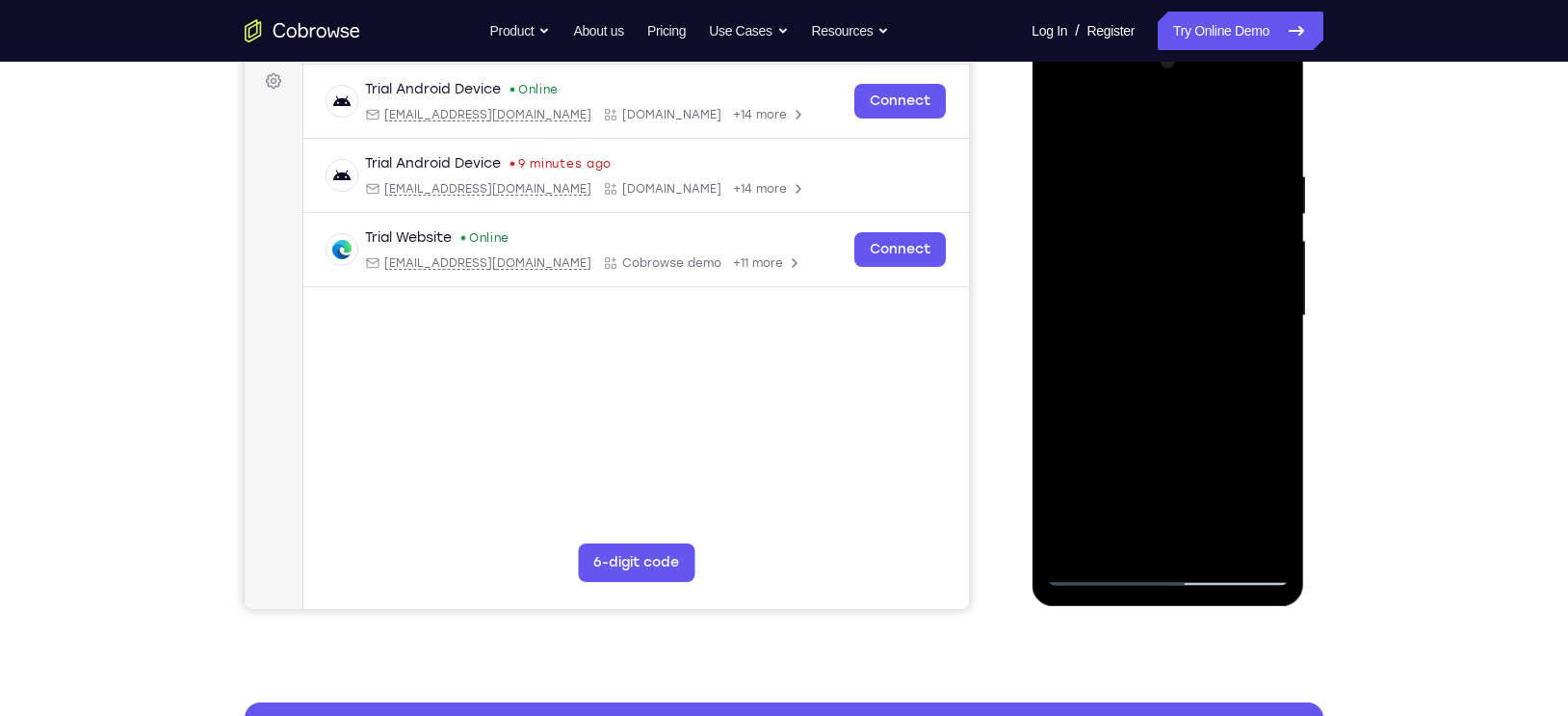
click at [1165, 305] on div at bounding box center [1167, 317] width 243 height 540
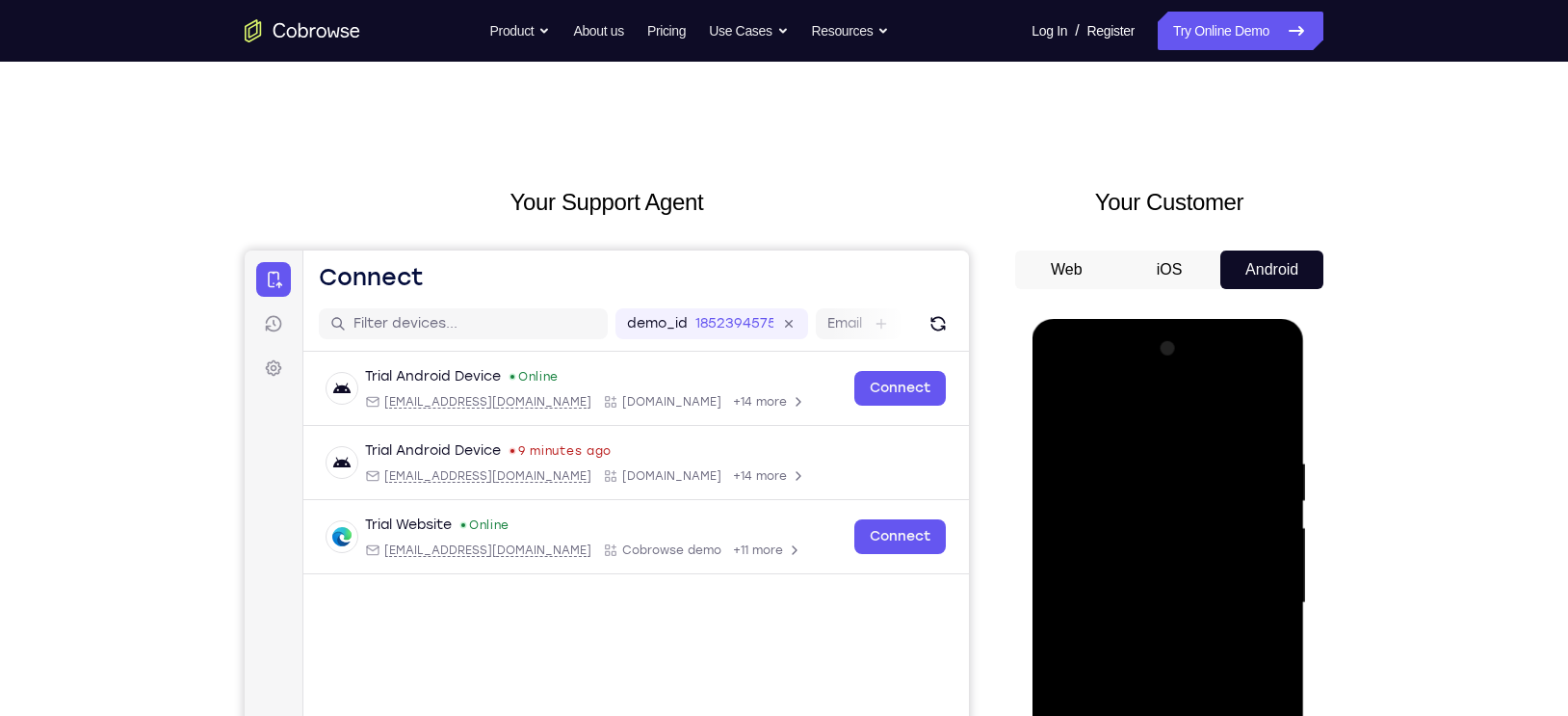
scroll to position [184, 0]
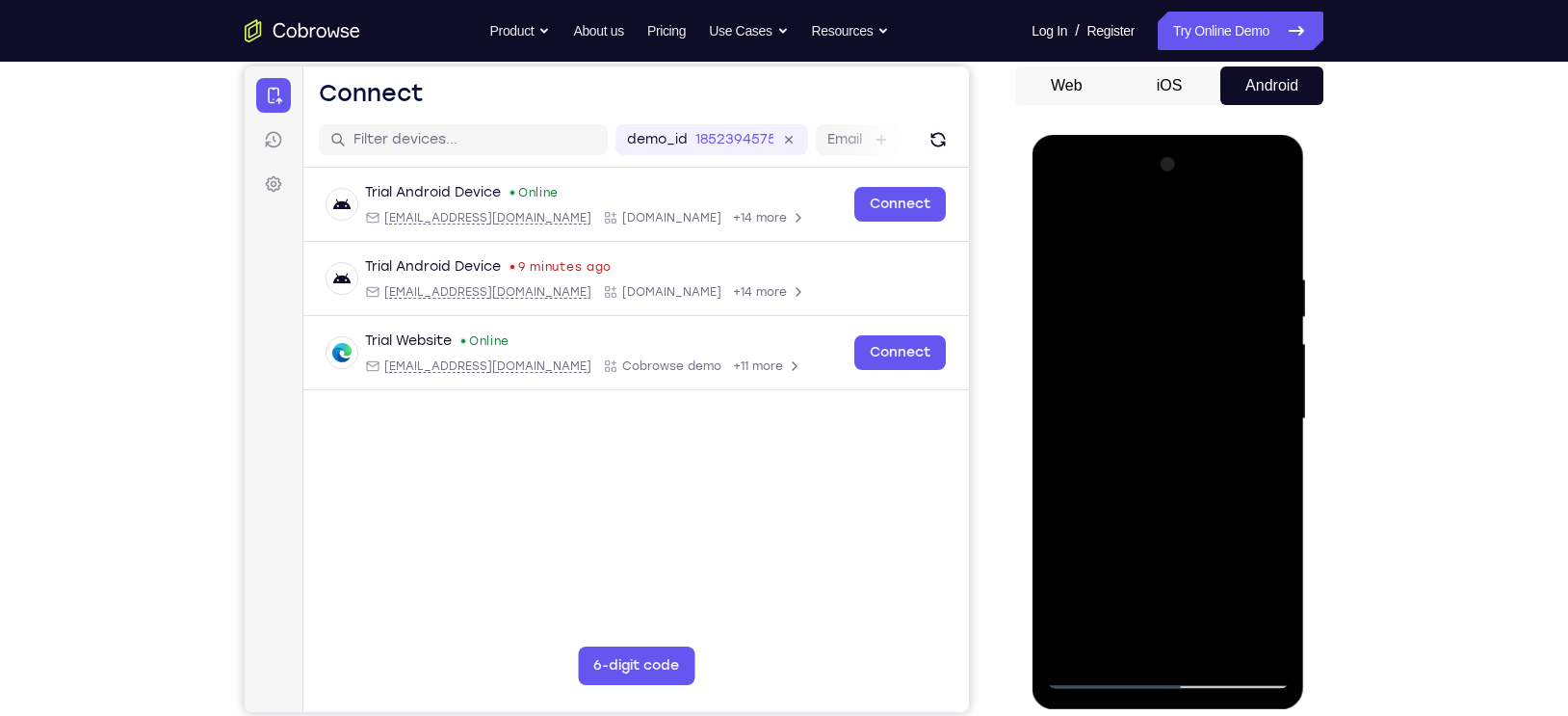
drag, startPoint x: 1156, startPoint y: 405, endPoint x: 1123, endPoint y: 584, distance: 182.0
click at [1123, 584] on div at bounding box center [1167, 419] width 243 height 540
drag, startPoint x: 1205, startPoint y: 382, endPoint x: 1144, endPoint y: 600, distance: 226.4
click at [1144, 600] on div at bounding box center [1167, 419] width 243 height 540
click at [1168, 284] on div at bounding box center [1167, 419] width 243 height 540
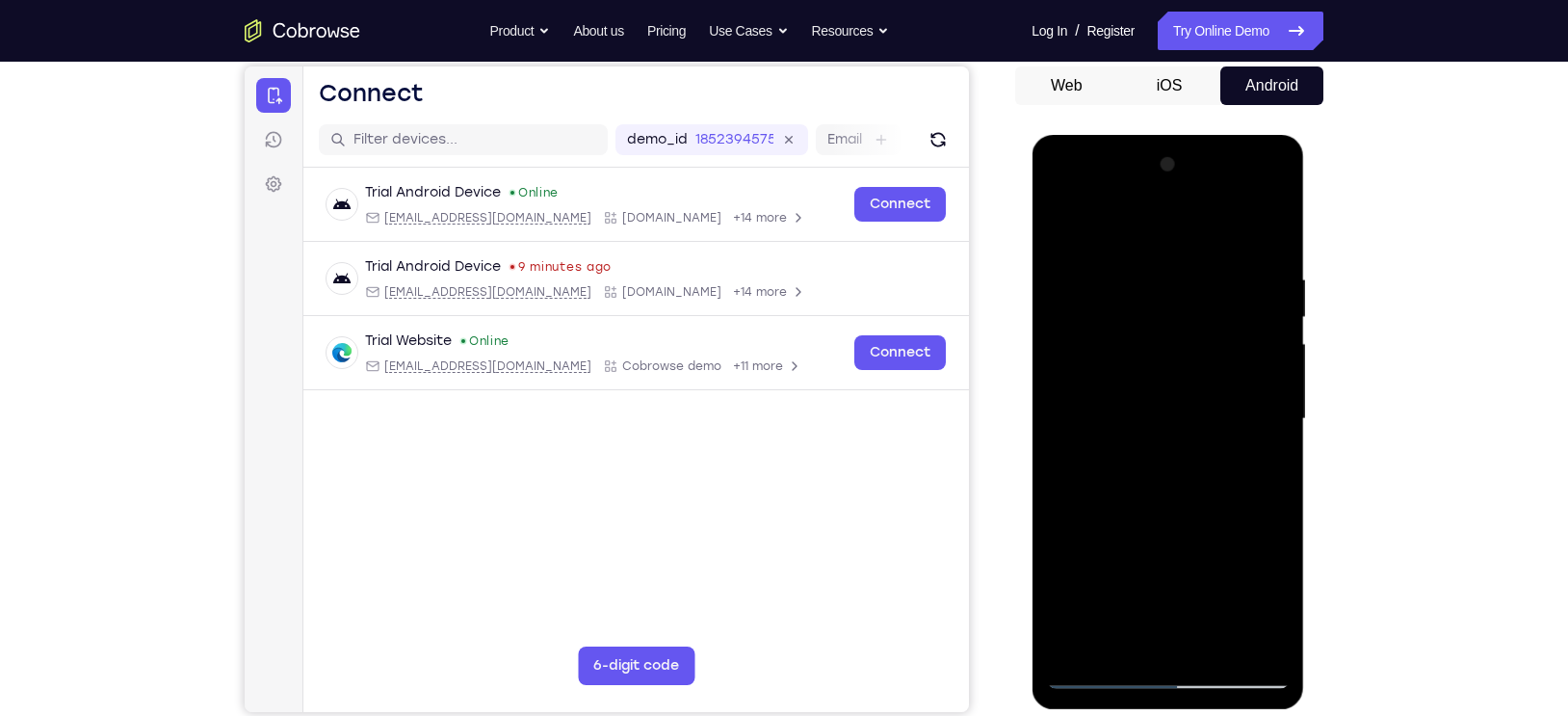
click at [1163, 302] on div at bounding box center [1167, 419] width 243 height 540
click at [1163, 304] on div at bounding box center [1167, 419] width 243 height 540
click at [1179, 316] on div at bounding box center [1167, 419] width 243 height 540
click at [1099, 321] on div at bounding box center [1167, 419] width 243 height 540
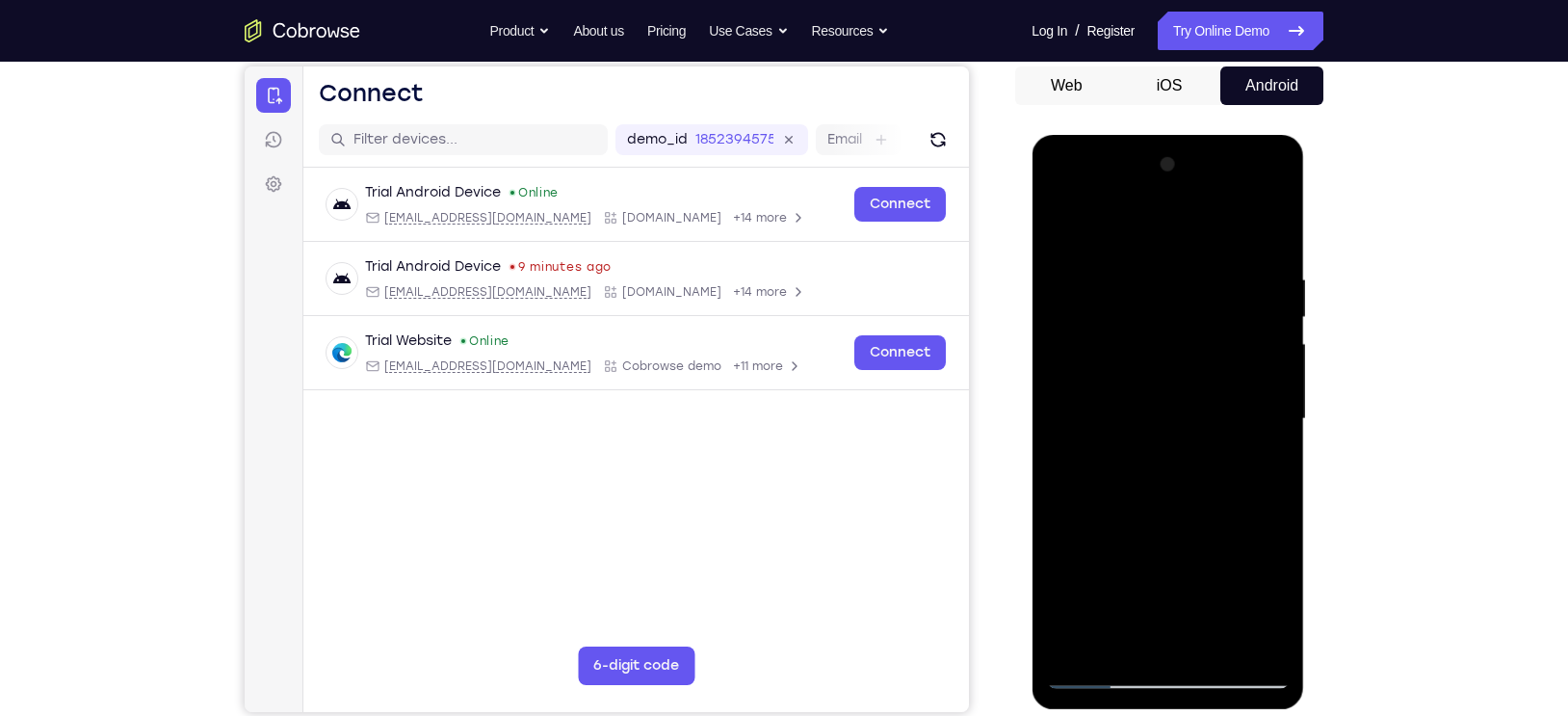
click at [1099, 321] on div at bounding box center [1167, 419] width 243 height 540
click at [1088, 316] on div at bounding box center [1167, 419] width 243 height 540
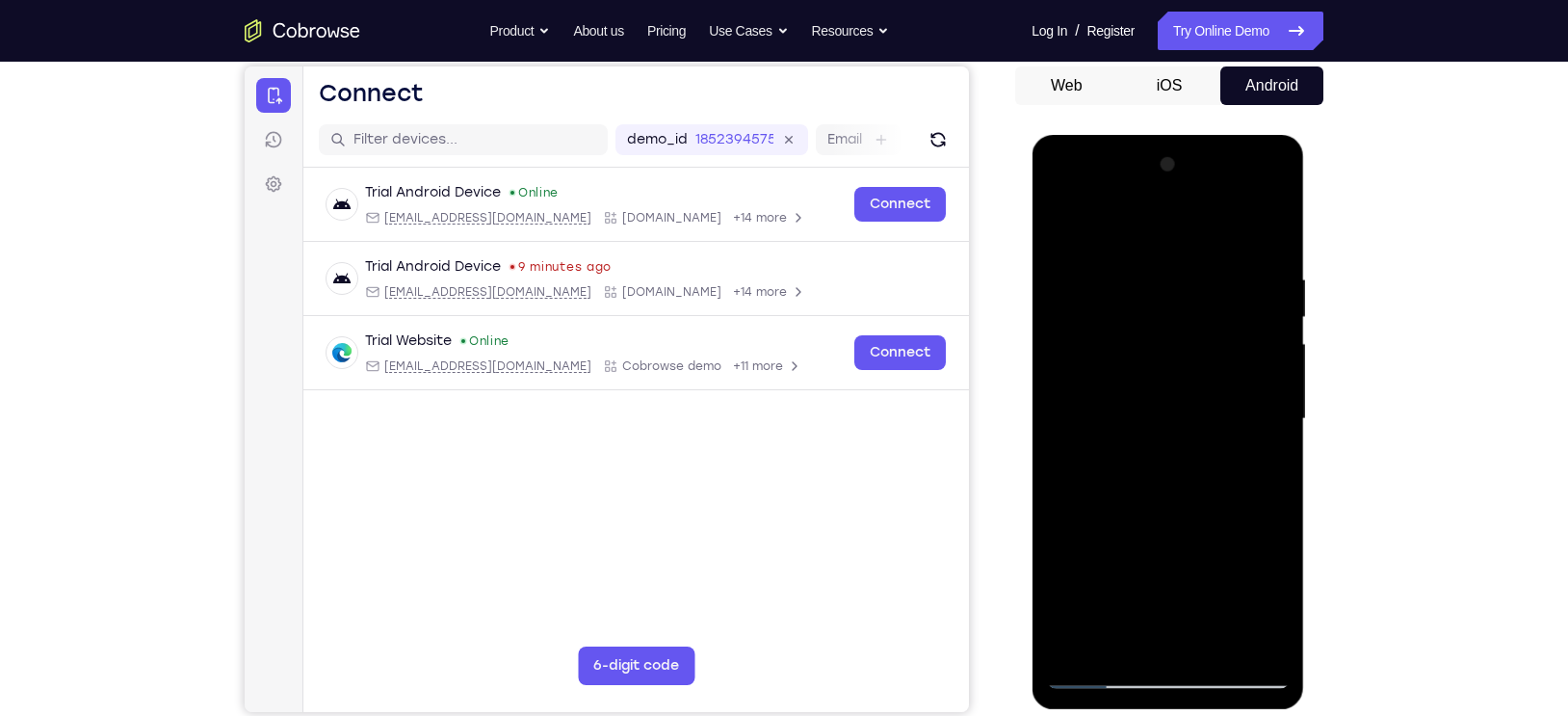
click at [1088, 316] on div at bounding box center [1167, 419] width 243 height 540
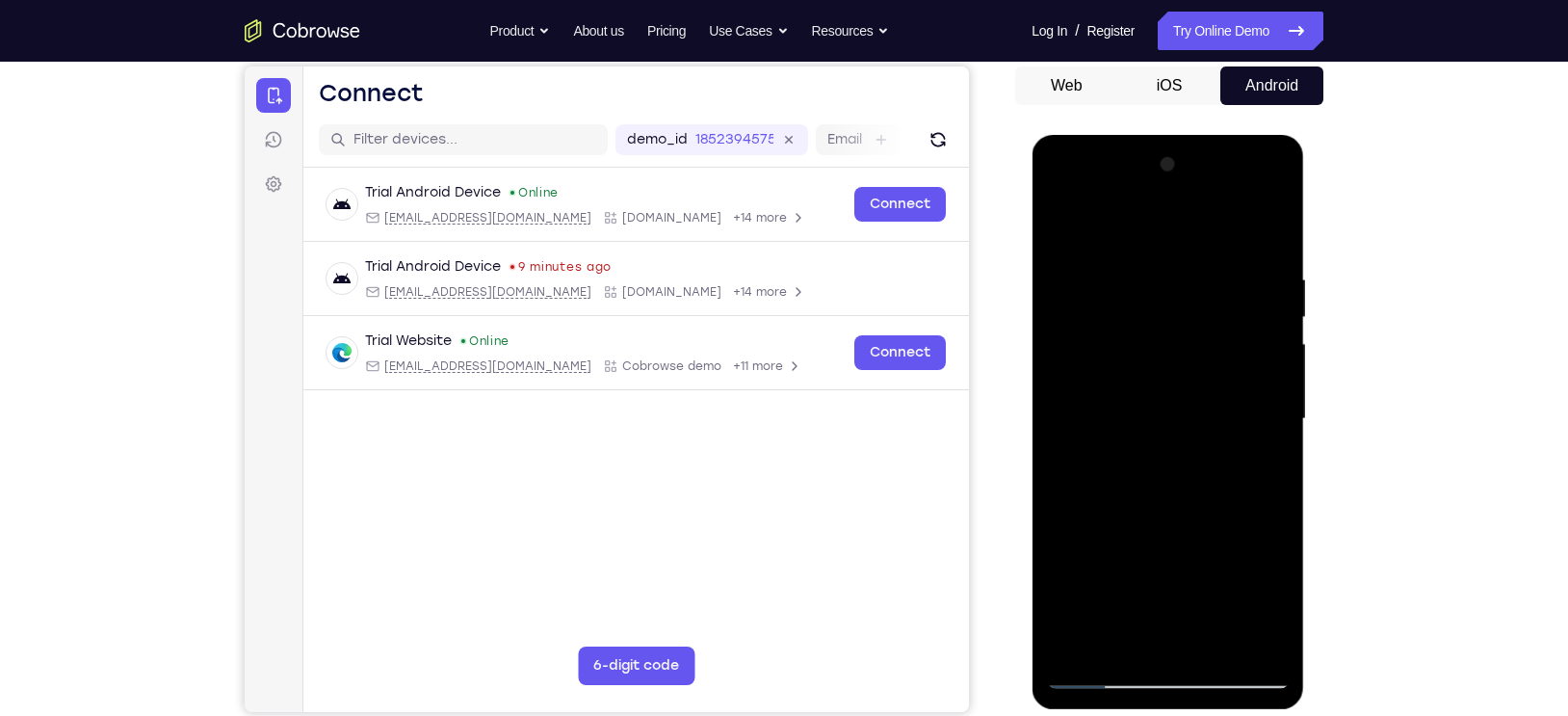
click at [1088, 316] on div at bounding box center [1167, 419] width 243 height 540
click at [1201, 317] on div at bounding box center [1167, 419] width 243 height 540
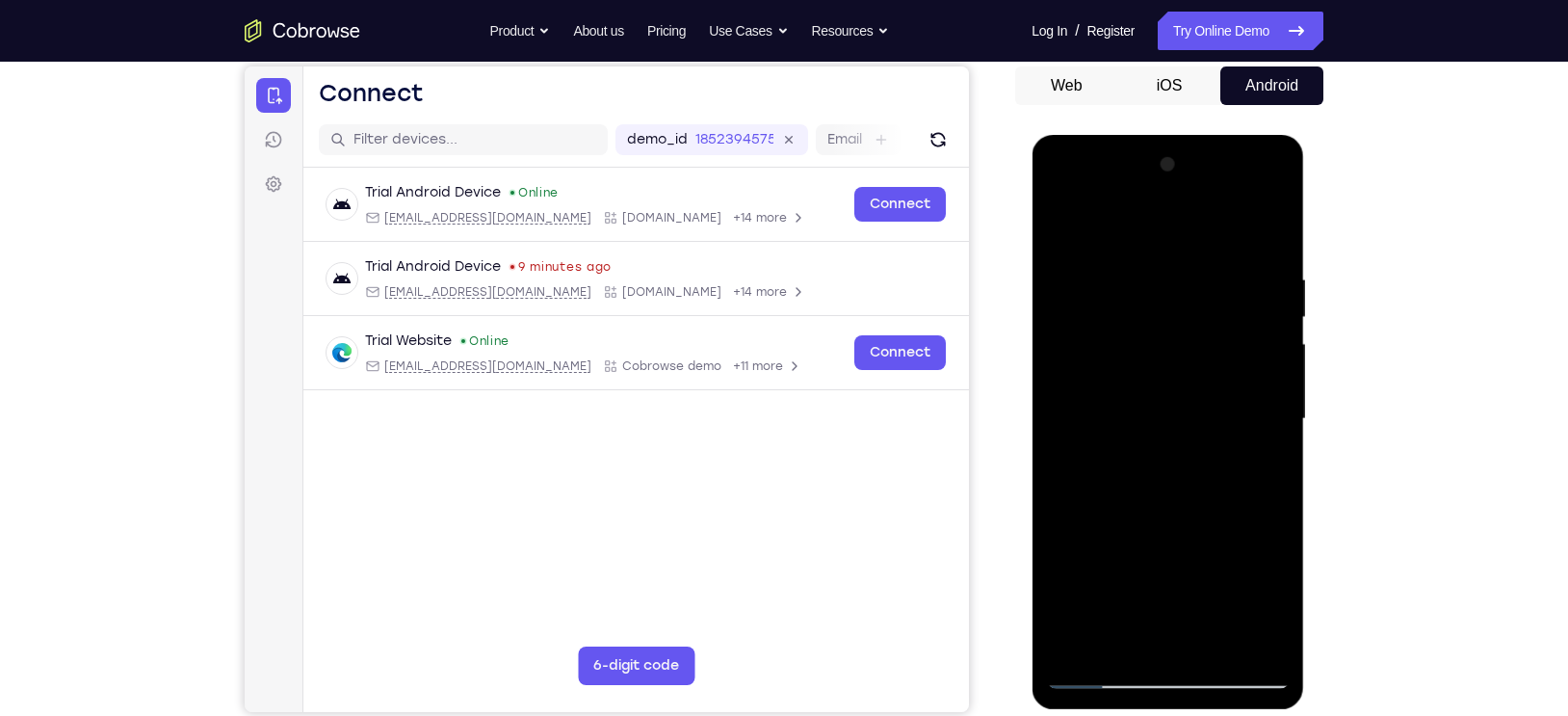
click at [1201, 317] on div at bounding box center [1167, 419] width 243 height 540
click at [1095, 308] on div at bounding box center [1167, 419] width 243 height 540
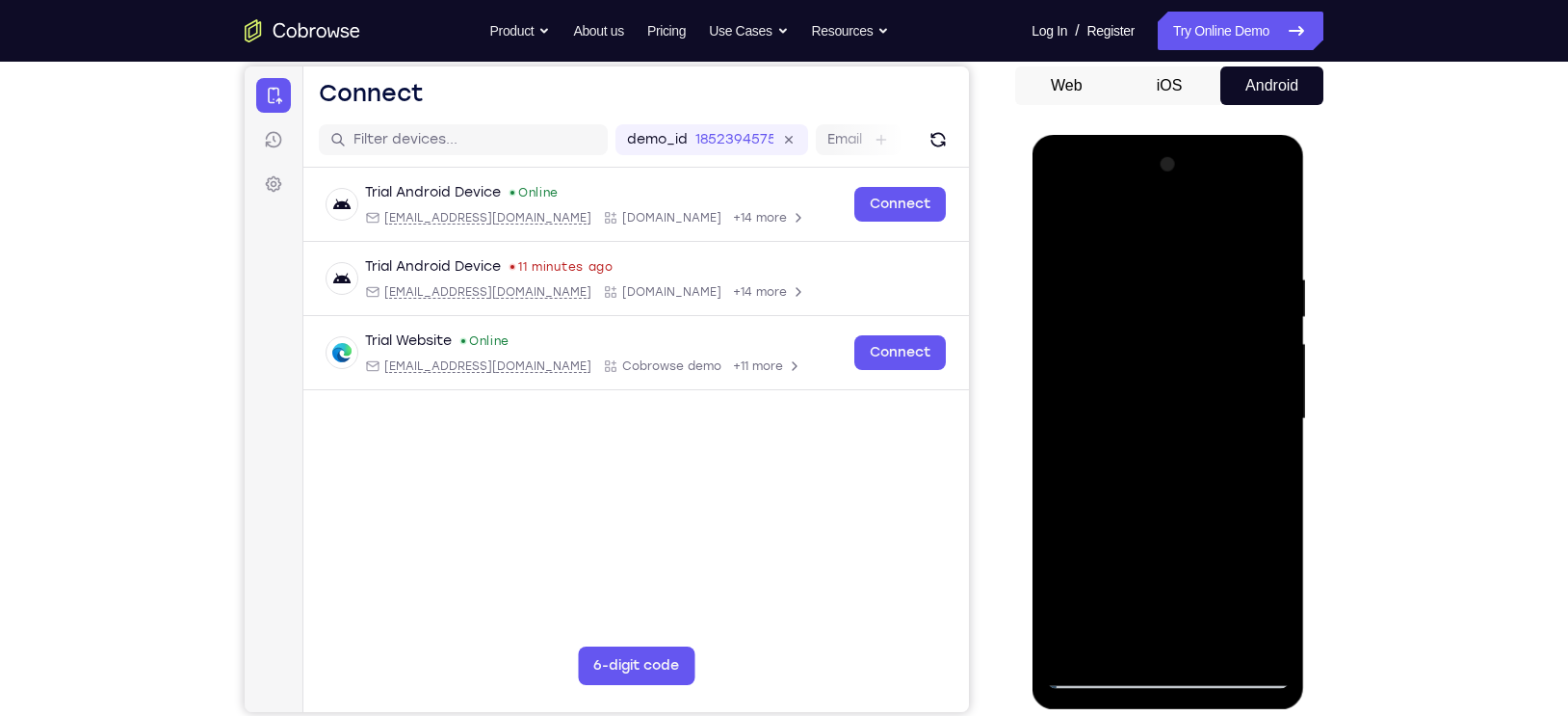
click at [1158, 325] on div at bounding box center [1167, 419] width 243 height 540
click at [1225, 323] on div at bounding box center [1167, 419] width 243 height 540
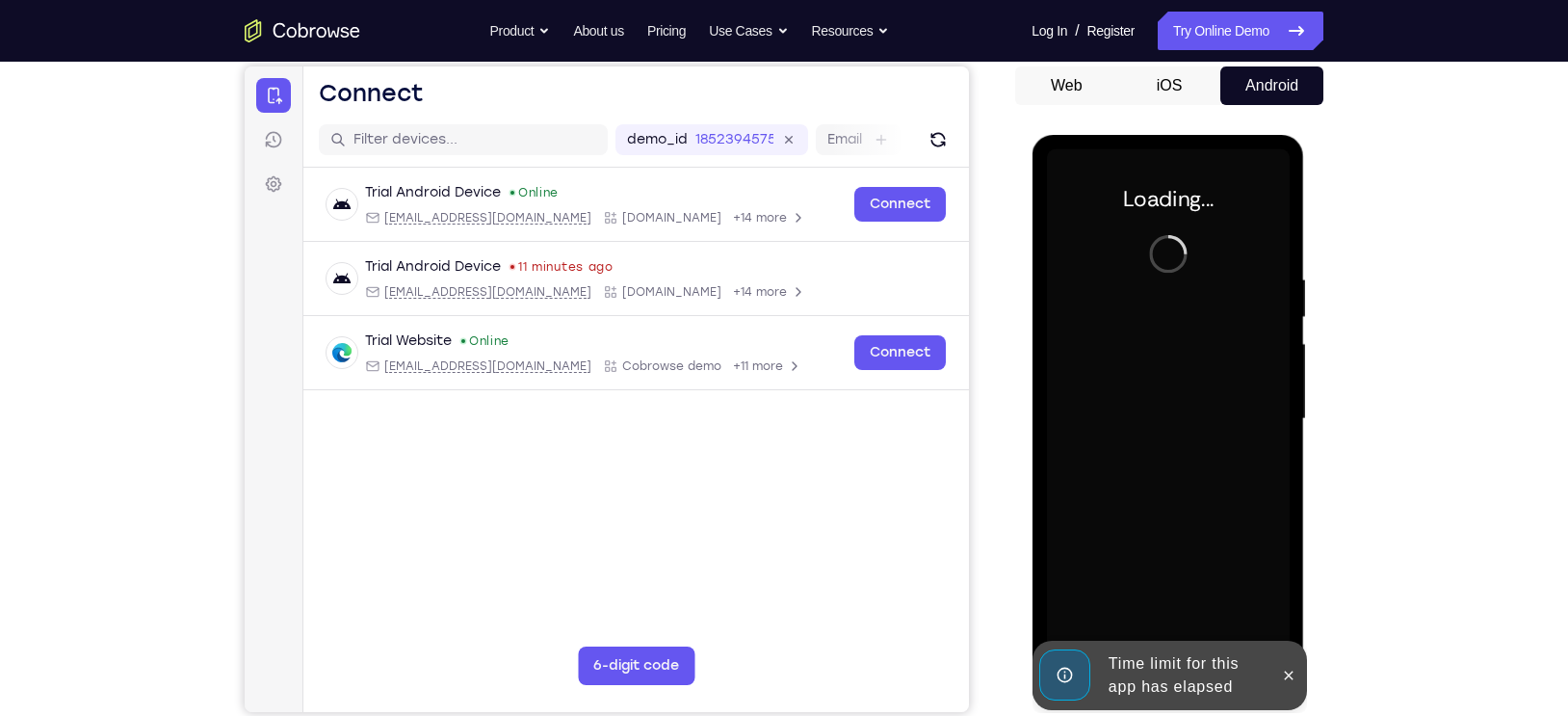
click at [1241, 325] on div at bounding box center [1167, 419] width 243 height 540
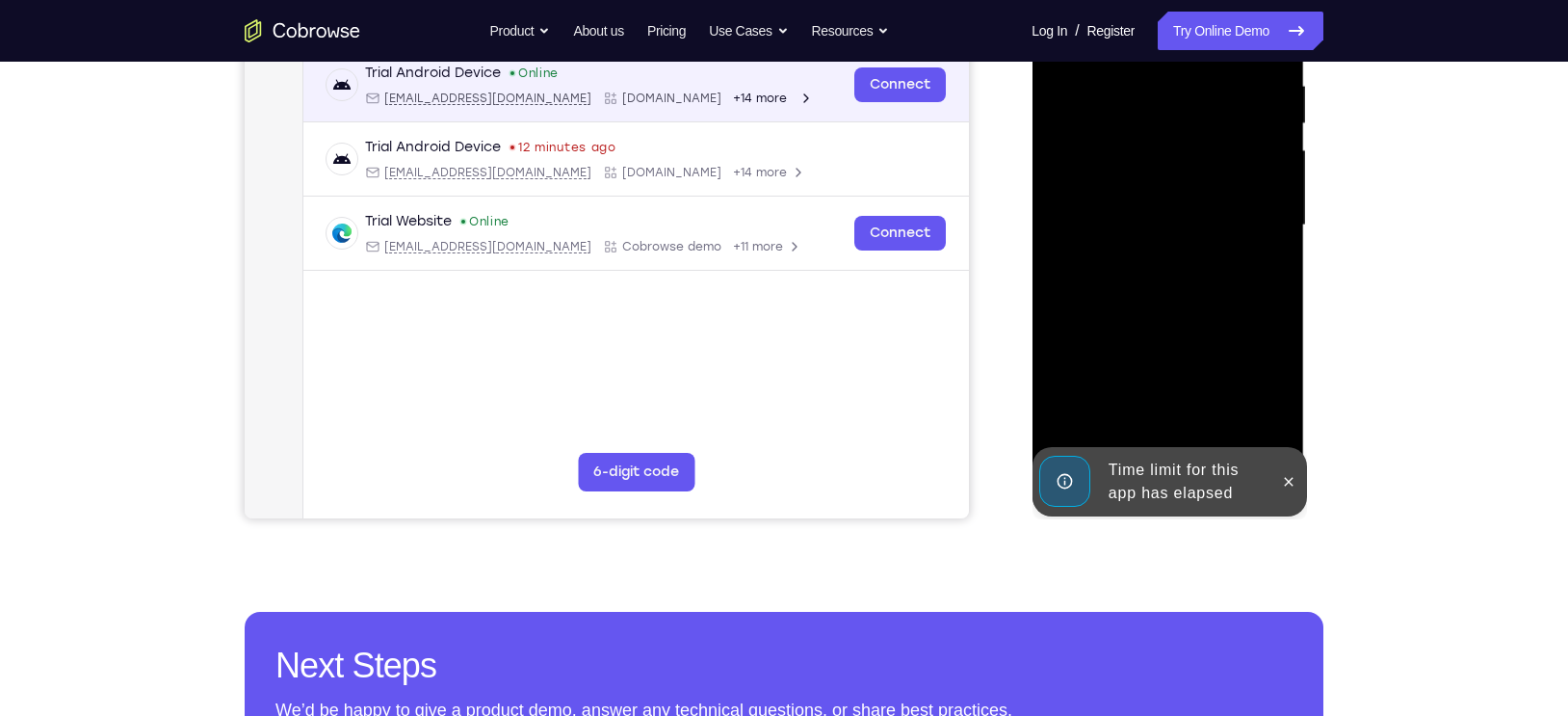
scroll to position [378, 0]
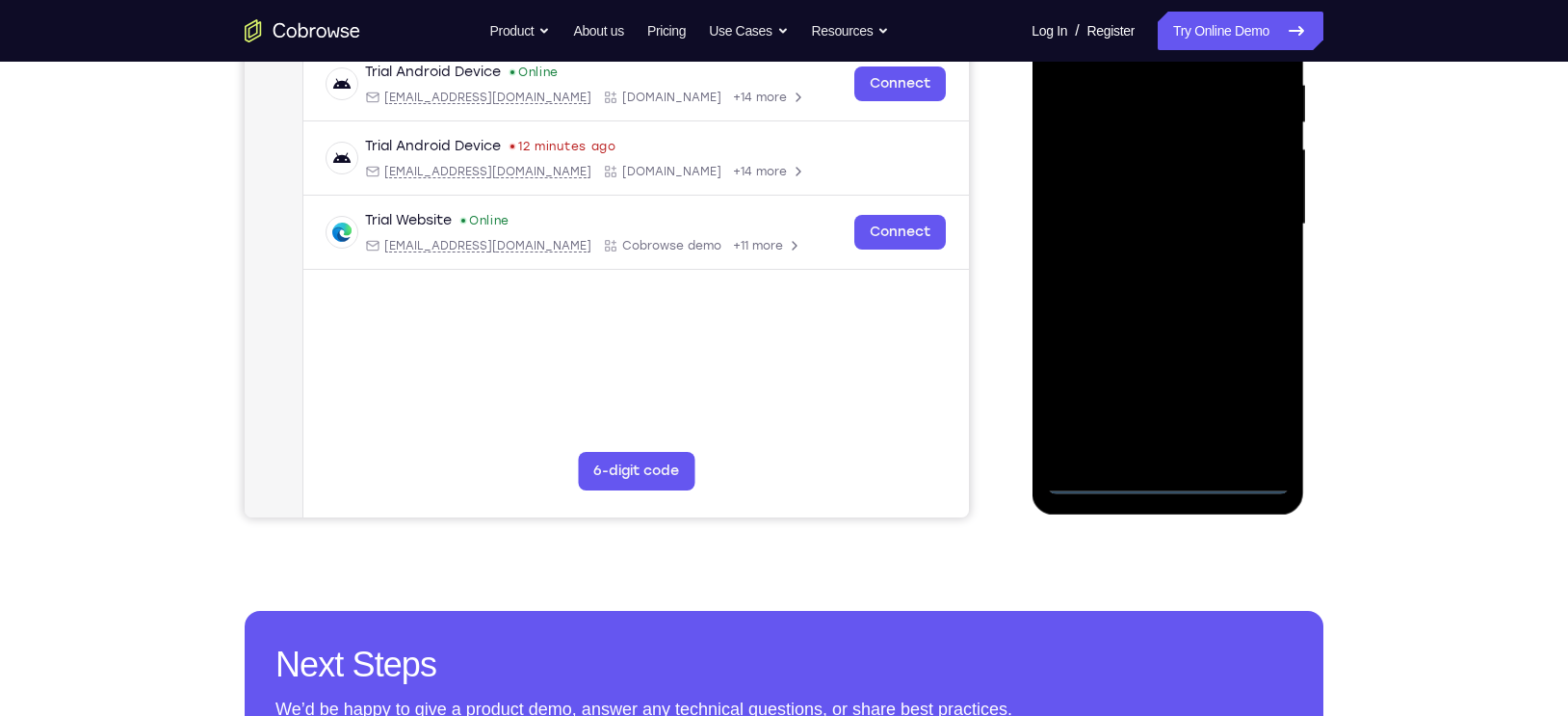
click at [1174, 483] on div at bounding box center [1167, 224] width 243 height 540
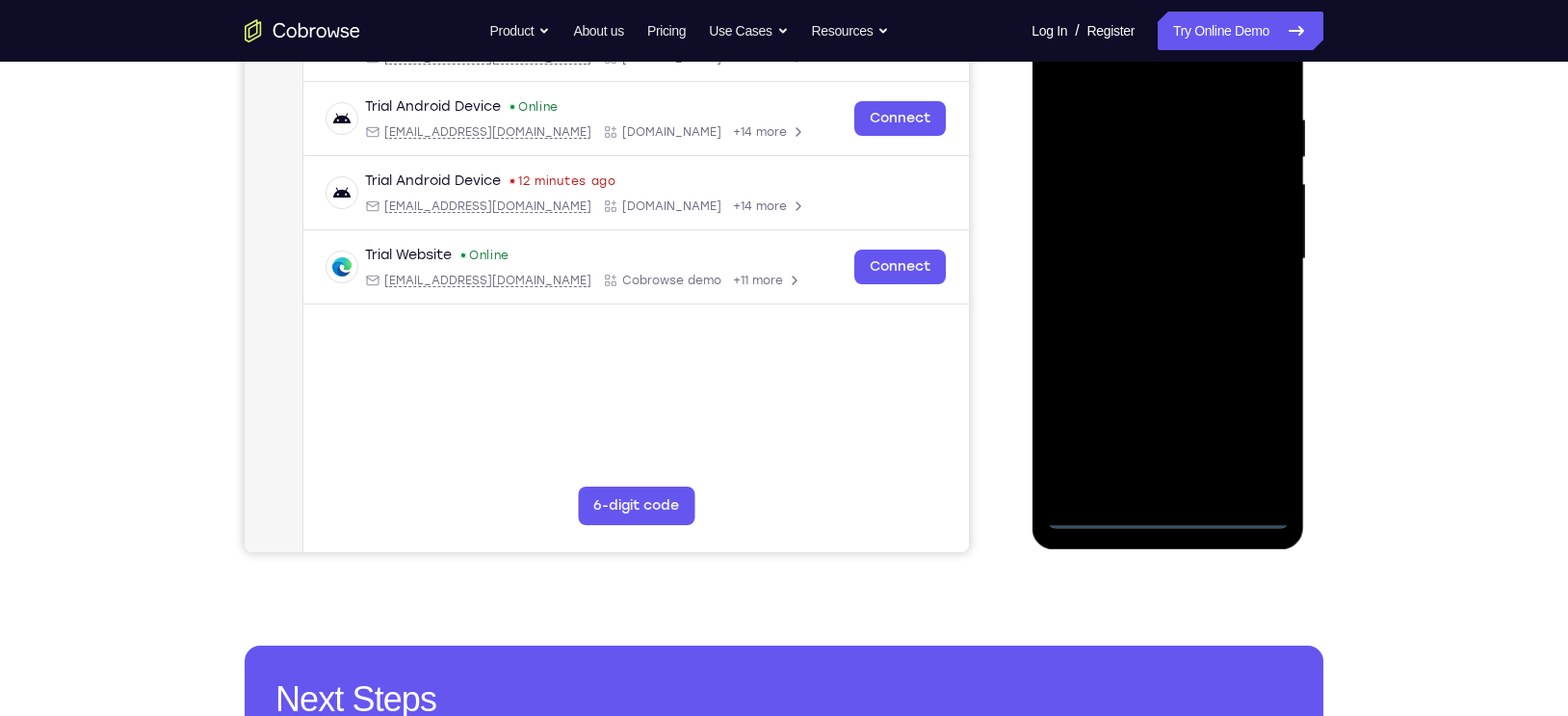
scroll to position [344, 0]
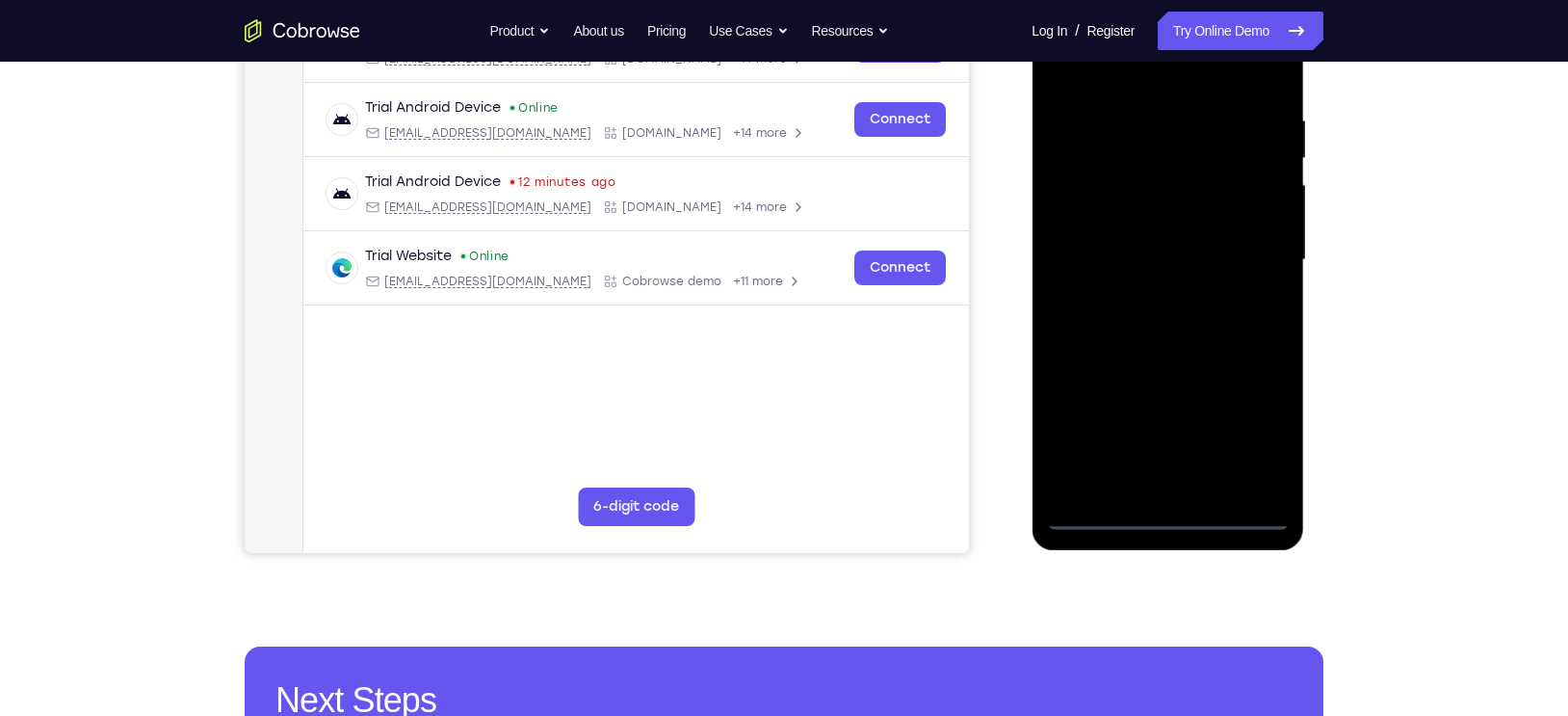
click at [1254, 428] on div at bounding box center [1167, 260] width 243 height 540
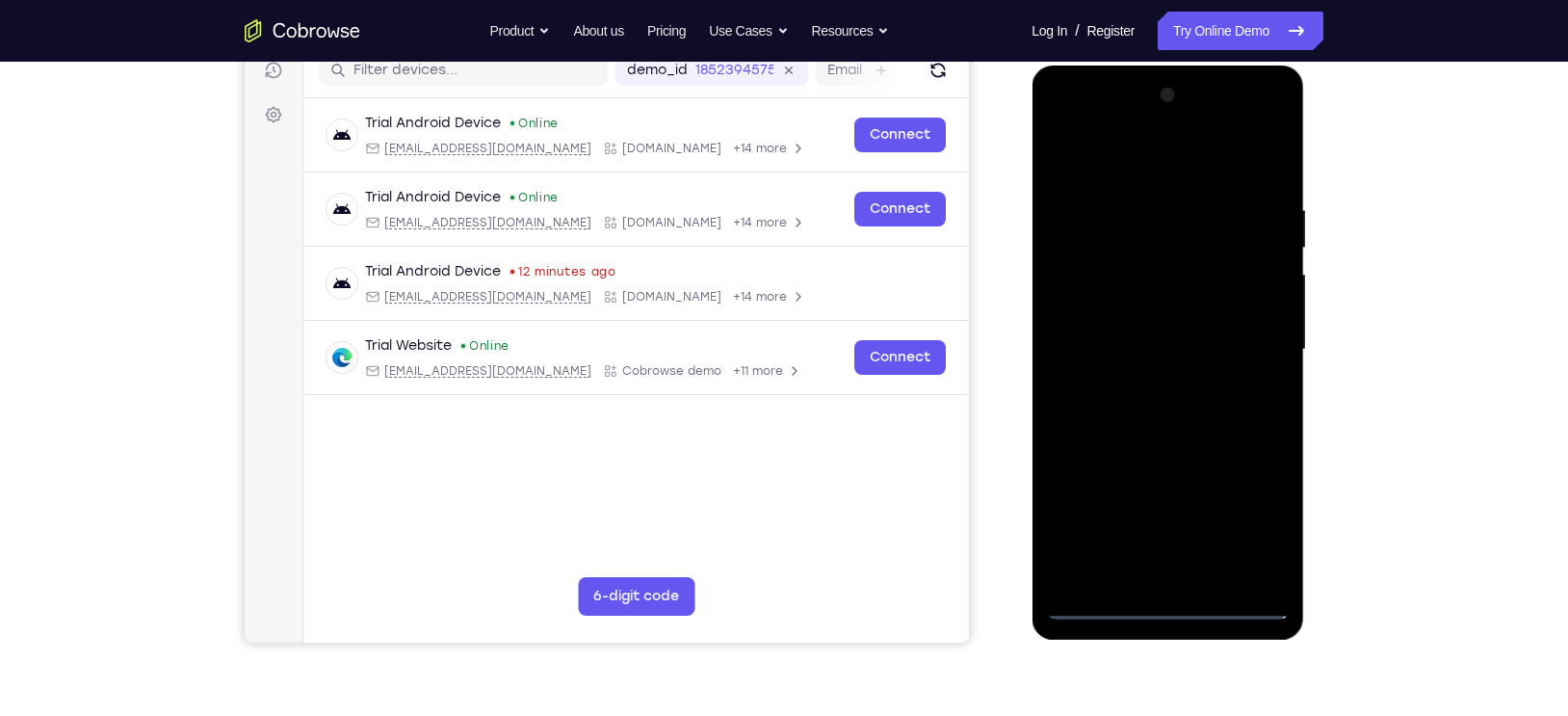
click at [1097, 171] on div at bounding box center [1167, 351] width 243 height 540
click at [1151, 239] on div at bounding box center [1167, 351] width 243 height 540
click at [1107, 318] on div at bounding box center [1167, 351] width 243 height 540
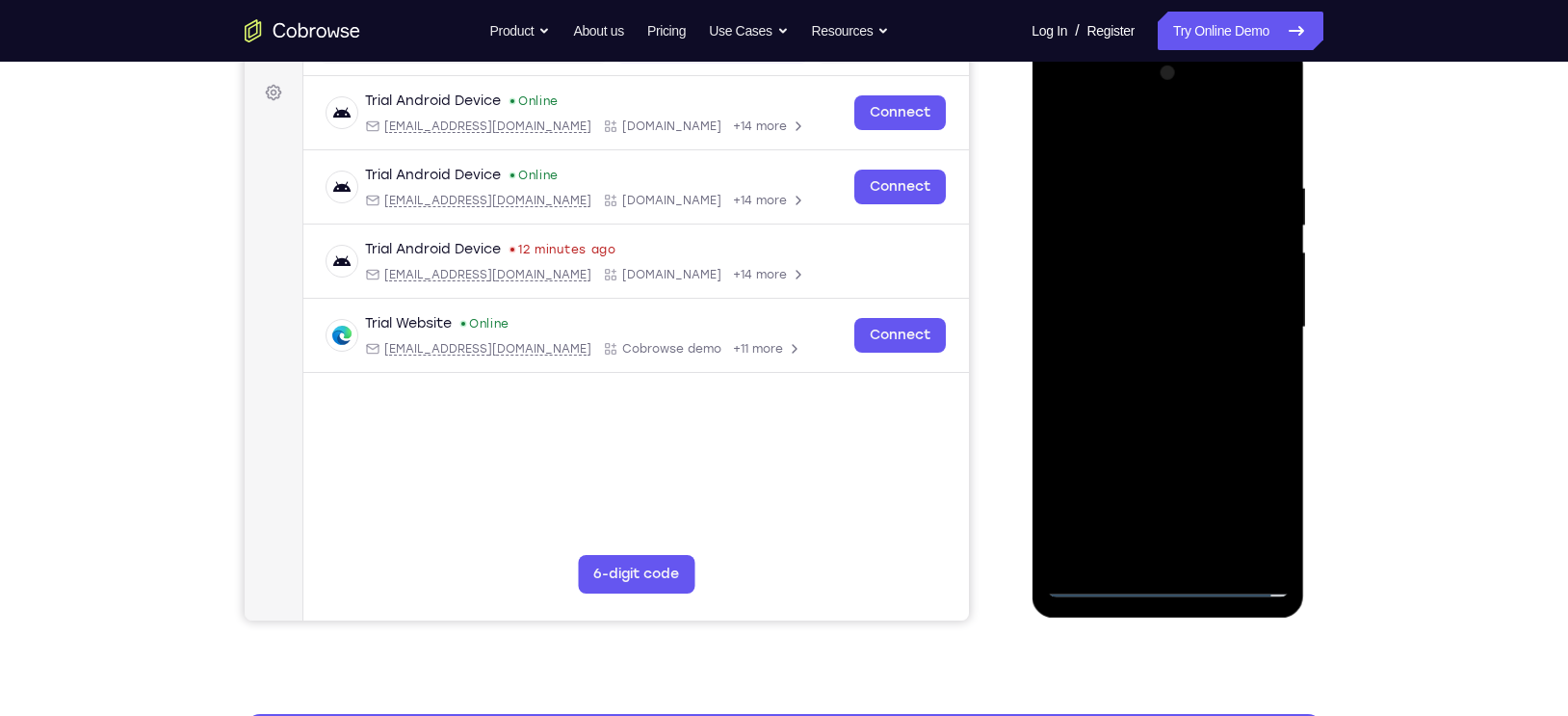
scroll to position [277, 0]
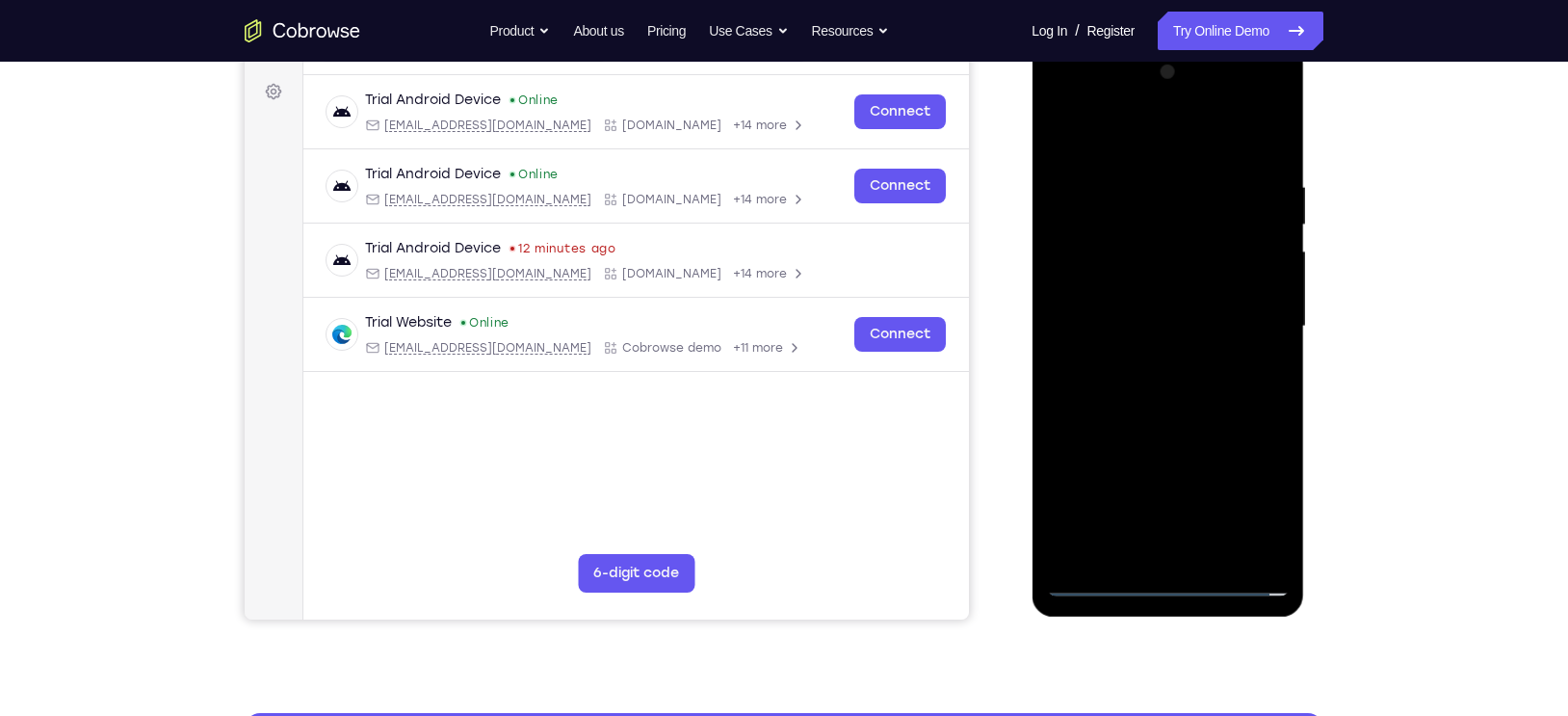
click at [1180, 448] on div at bounding box center [1167, 327] width 243 height 540
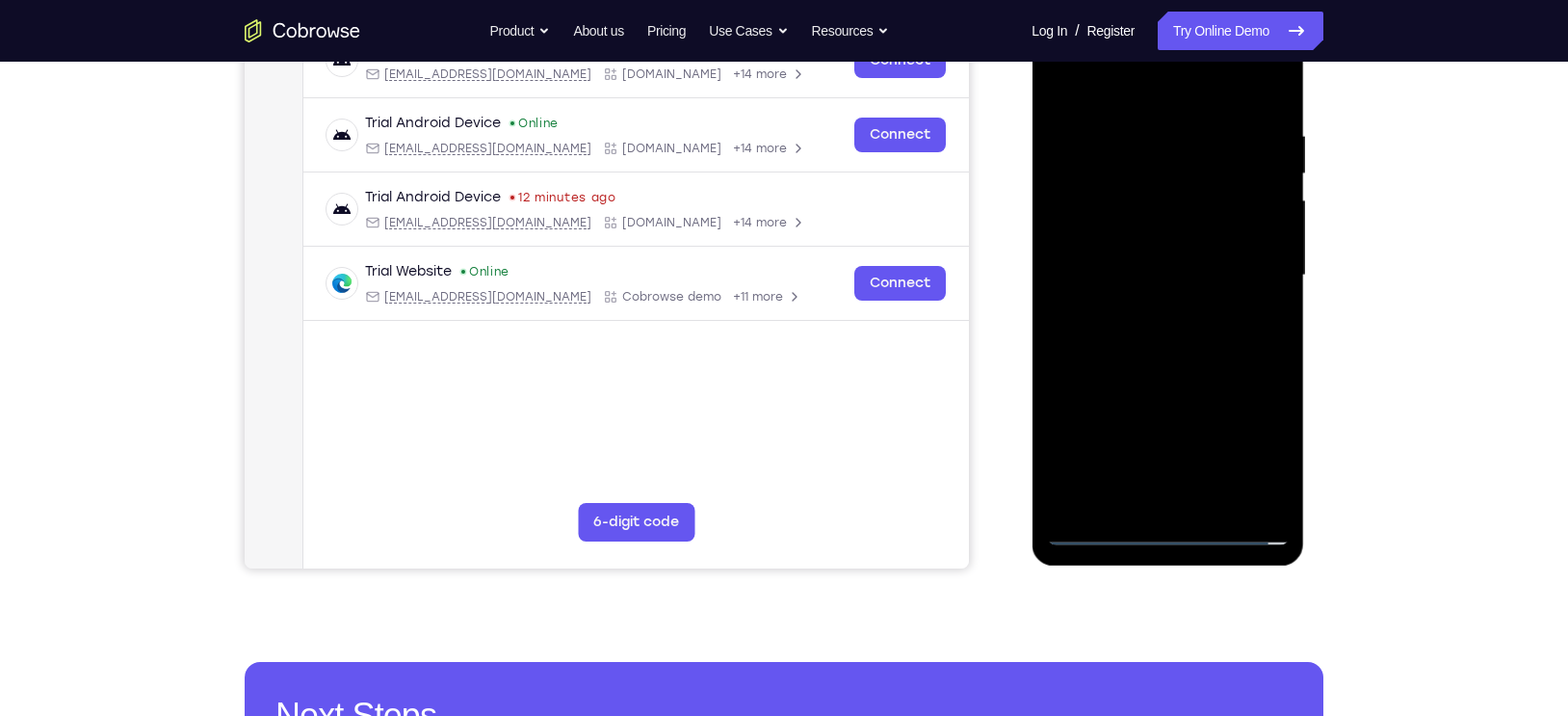
scroll to position [329, 0]
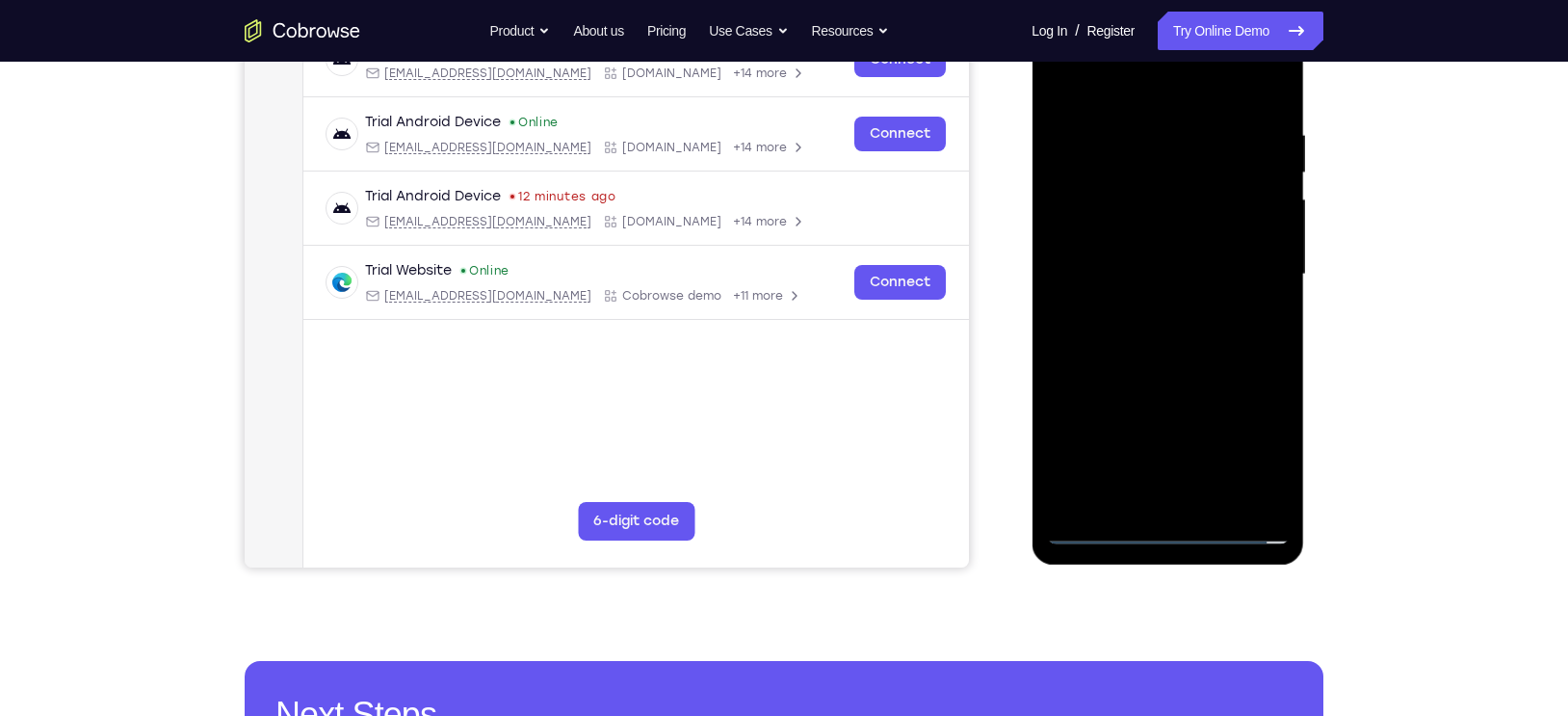
drag, startPoint x: 1189, startPoint y: 328, endPoint x: 1160, endPoint y: 279, distance: 56.9
click at [1160, 279] on div at bounding box center [1167, 275] width 243 height 540
click at [1260, 418] on div at bounding box center [1167, 275] width 243 height 540
drag, startPoint x: 1184, startPoint y: 439, endPoint x: 1111, endPoint y: 352, distance: 113.6
click at [1111, 352] on div at bounding box center [1167, 275] width 243 height 540
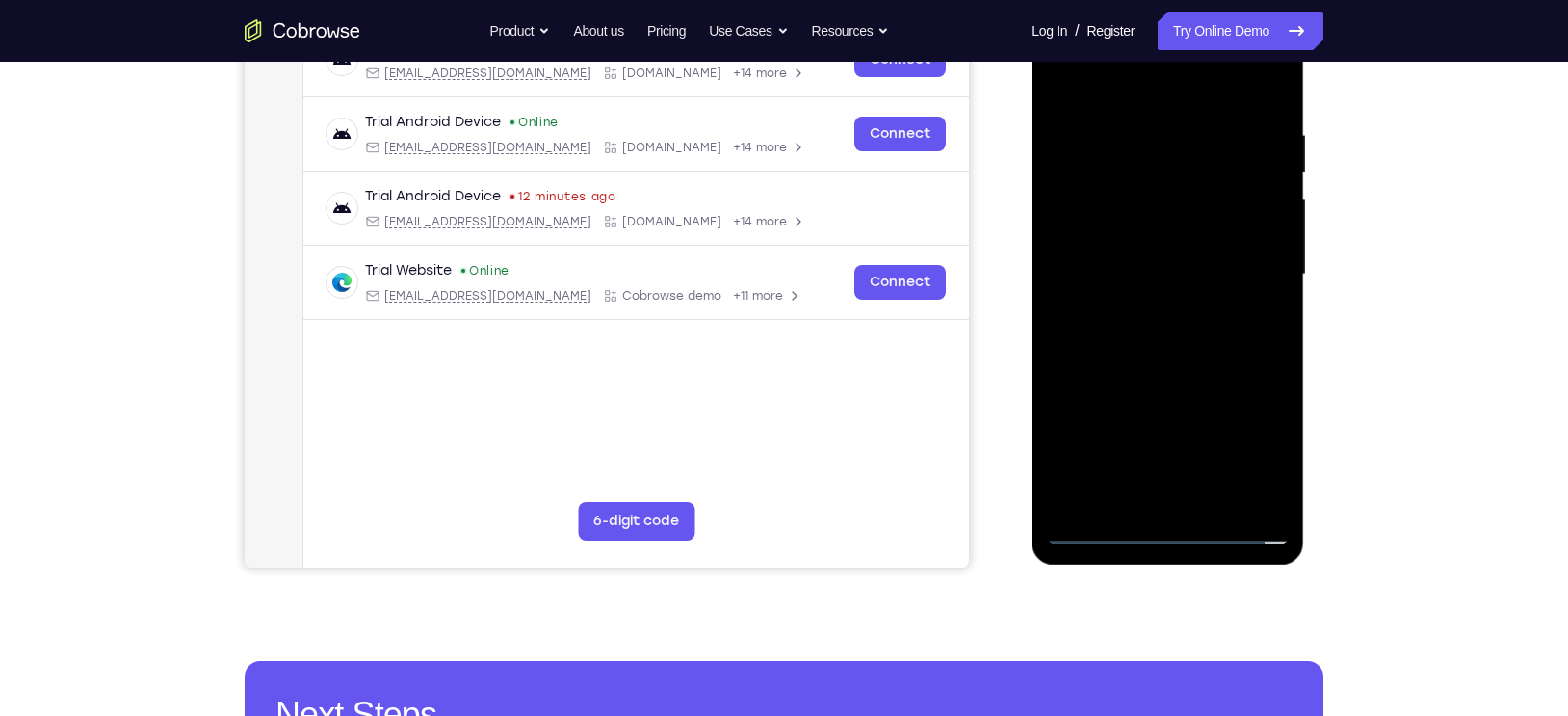
click at [1111, 352] on div at bounding box center [1167, 275] width 243 height 540
drag, startPoint x: 1197, startPoint y: 386, endPoint x: 1112, endPoint y: 315, distance: 110.8
click at [1112, 315] on div at bounding box center [1167, 275] width 243 height 540
drag, startPoint x: 1202, startPoint y: 472, endPoint x: 1163, endPoint y: 344, distance: 133.8
click at [1163, 344] on div at bounding box center [1167, 275] width 243 height 540
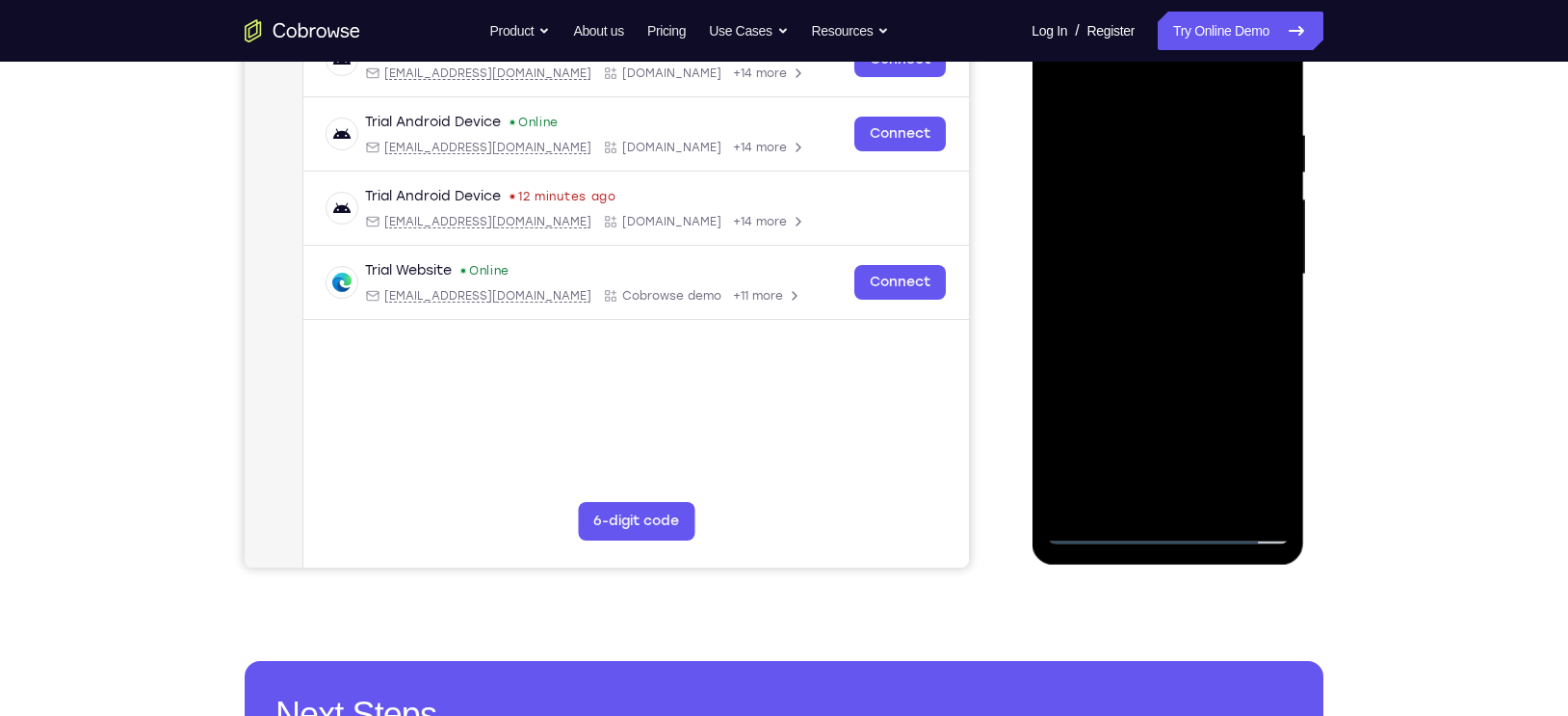
drag, startPoint x: 1192, startPoint y: 440, endPoint x: 1113, endPoint y: 337, distance: 129.8
click at [1113, 337] on div at bounding box center [1167, 275] width 243 height 540
drag, startPoint x: 1152, startPoint y: 422, endPoint x: 1083, endPoint y: 275, distance: 162.4
click at [1083, 275] on div at bounding box center [1167, 275] width 243 height 540
drag, startPoint x: 1160, startPoint y: 437, endPoint x: 1089, endPoint y: 352, distance: 110.8
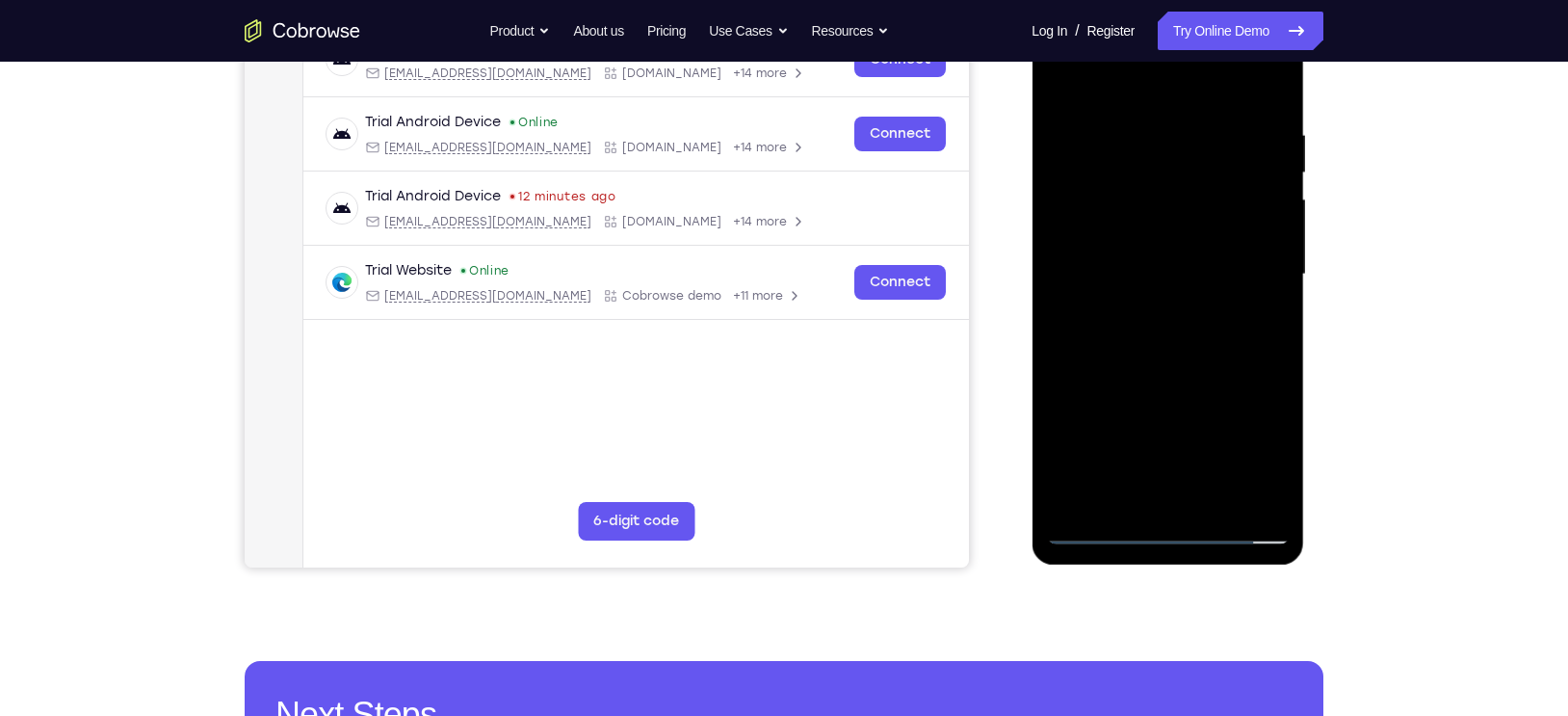
click at [1089, 352] on div at bounding box center [1167, 275] width 243 height 540
drag, startPoint x: 1230, startPoint y: 385, endPoint x: 1164, endPoint y: 271, distance: 131.7
click at [1164, 271] on div at bounding box center [1167, 275] width 243 height 540
drag, startPoint x: 1182, startPoint y: 437, endPoint x: 1133, endPoint y: 202, distance: 240.1
click at [1133, 202] on div at bounding box center [1167, 275] width 243 height 540
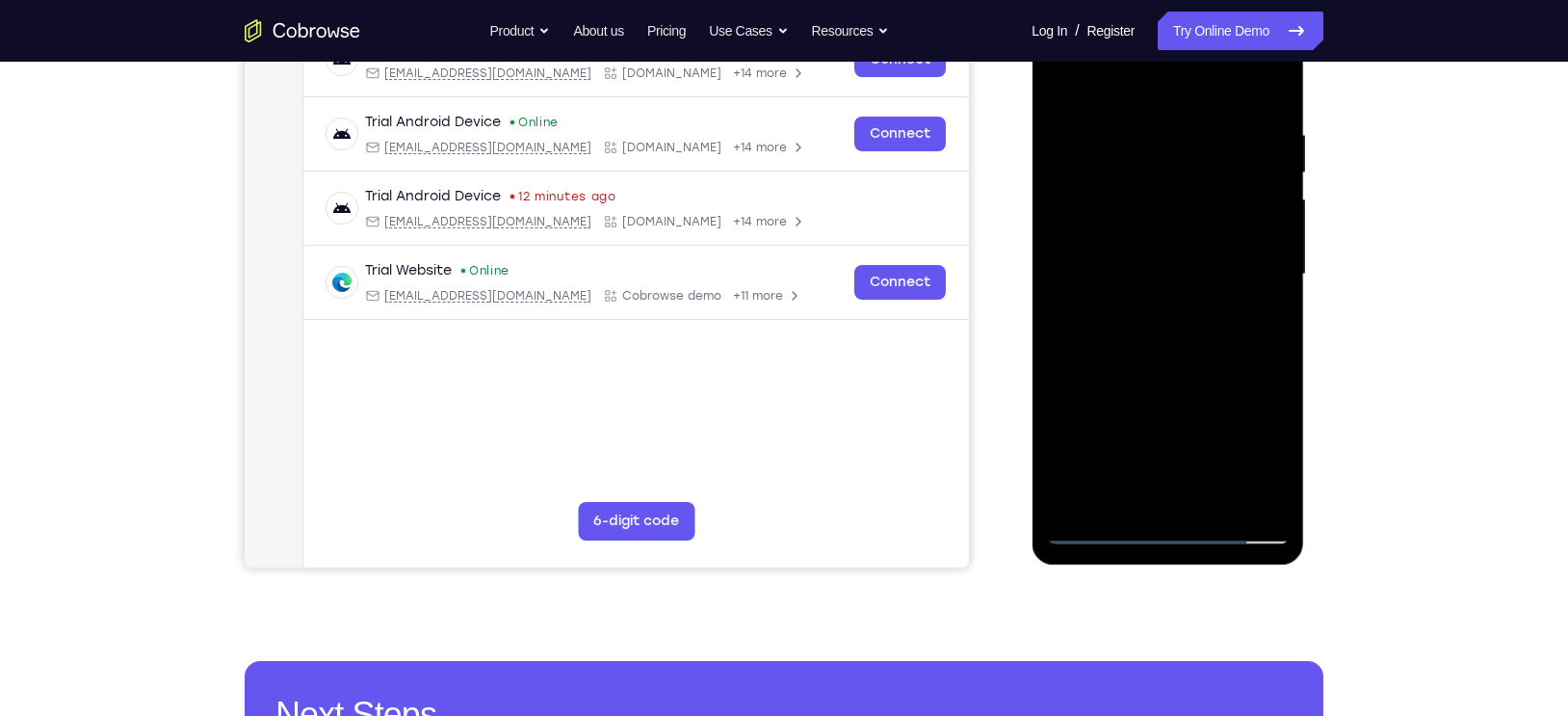
drag, startPoint x: 1145, startPoint y: 376, endPoint x: 1080, endPoint y: 316, distance: 88.5
click at [1080, 316] on div at bounding box center [1167, 275] width 243 height 540
drag, startPoint x: 1180, startPoint y: 488, endPoint x: 1119, endPoint y: 363, distance: 139.1
click at [1119, 363] on div at bounding box center [1167, 275] width 243 height 540
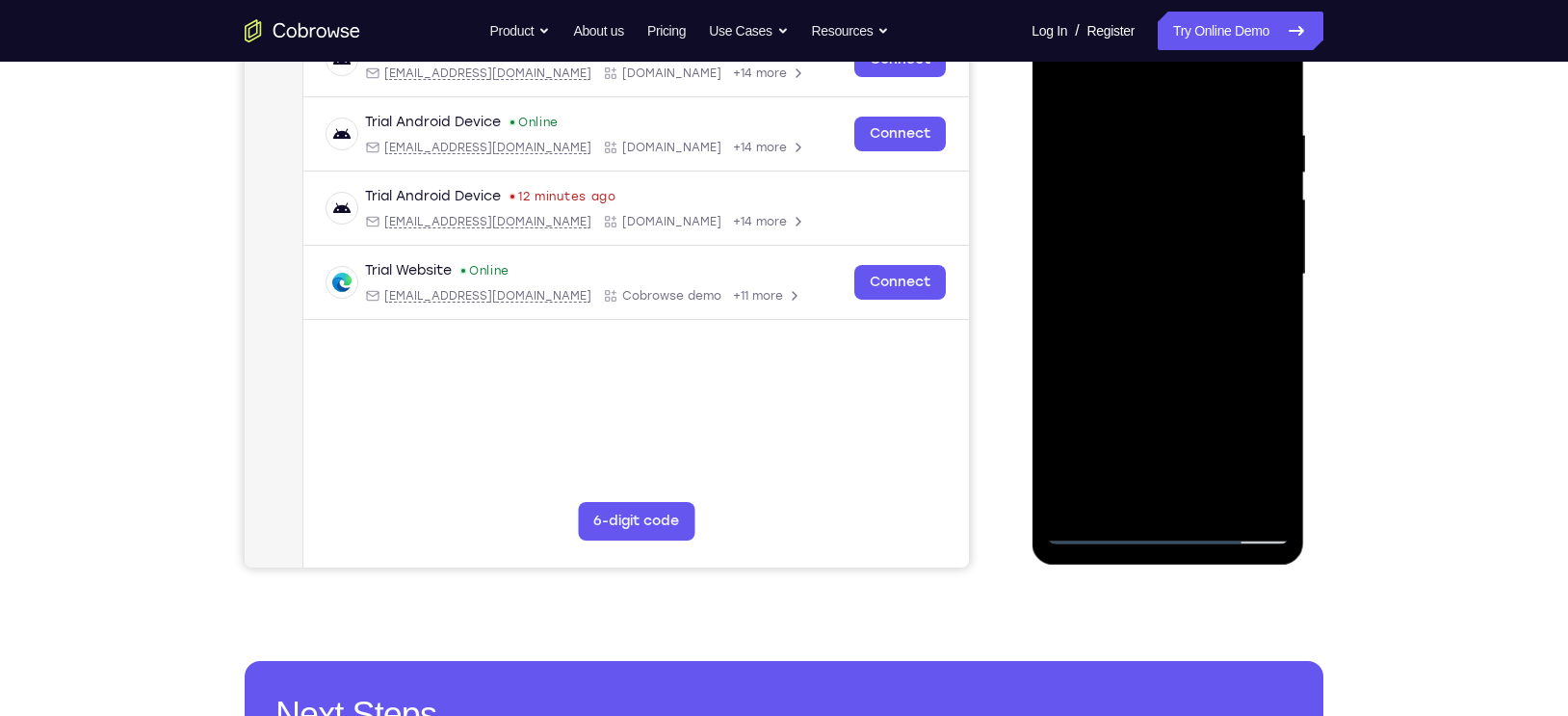
drag, startPoint x: 1194, startPoint y: 411, endPoint x: 1120, endPoint y: 299, distance: 134.2
click at [1120, 299] on div at bounding box center [1167, 275] width 243 height 540
drag, startPoint x: 1137, startPoint y: 398, endPoint x: 1083, endPoint y: 264, distance: 144.5
click at [1083, 264] on div at bounding box center [1167, 275] width 243 height 540
drag, startPoint x: 1161, startPoint y: 492, endPoint x: 1109, endPoint y: 371, distance: 131.7
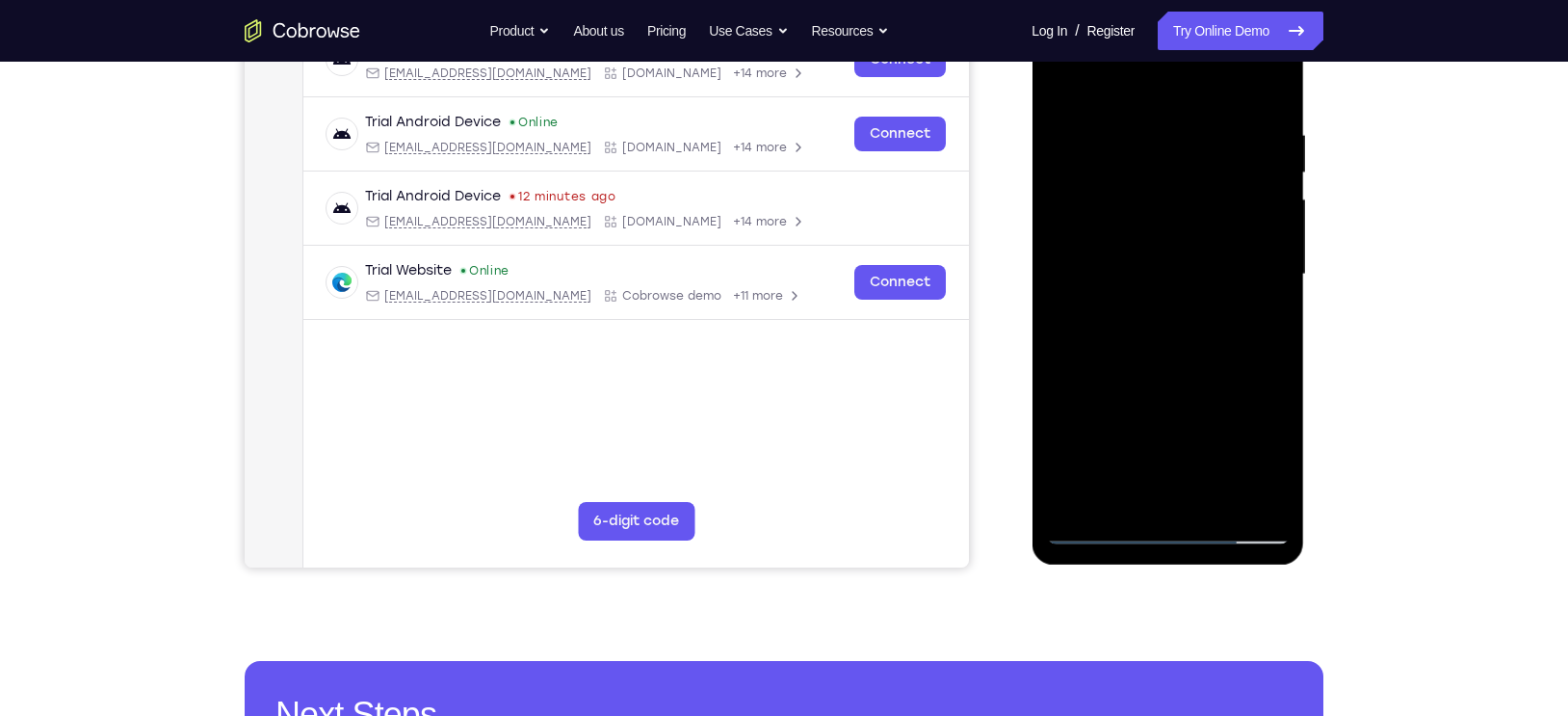
click at [1109, 371] on div at bounding box center [1167, 275] width 243 height 540
drag, startPoint x: 1180, startPoint y: 397, endPoint x: 1133, endPoint y: 340, distance: 73.9
click at [1133, 340] on div at bounding box center [1167, 275] width 243 height 540
click at [1163, 259] on div at bounding box center [1167, 275] width 243 height 540
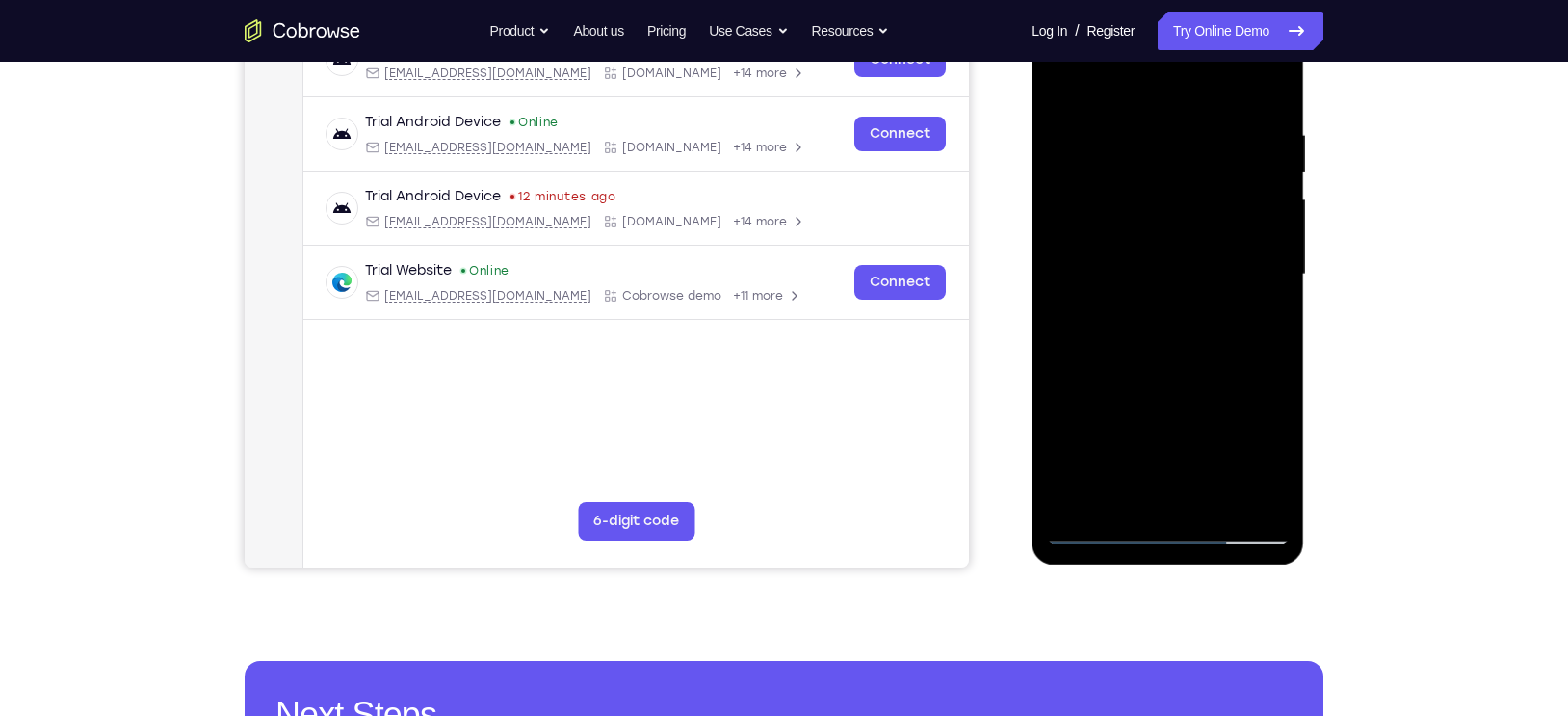
click at [1247, 315] on div at bounding box center [1167, 275] width 243 height 540
click at [1221, 267] on div at bounding box center [1167, 275] width 243 height 540
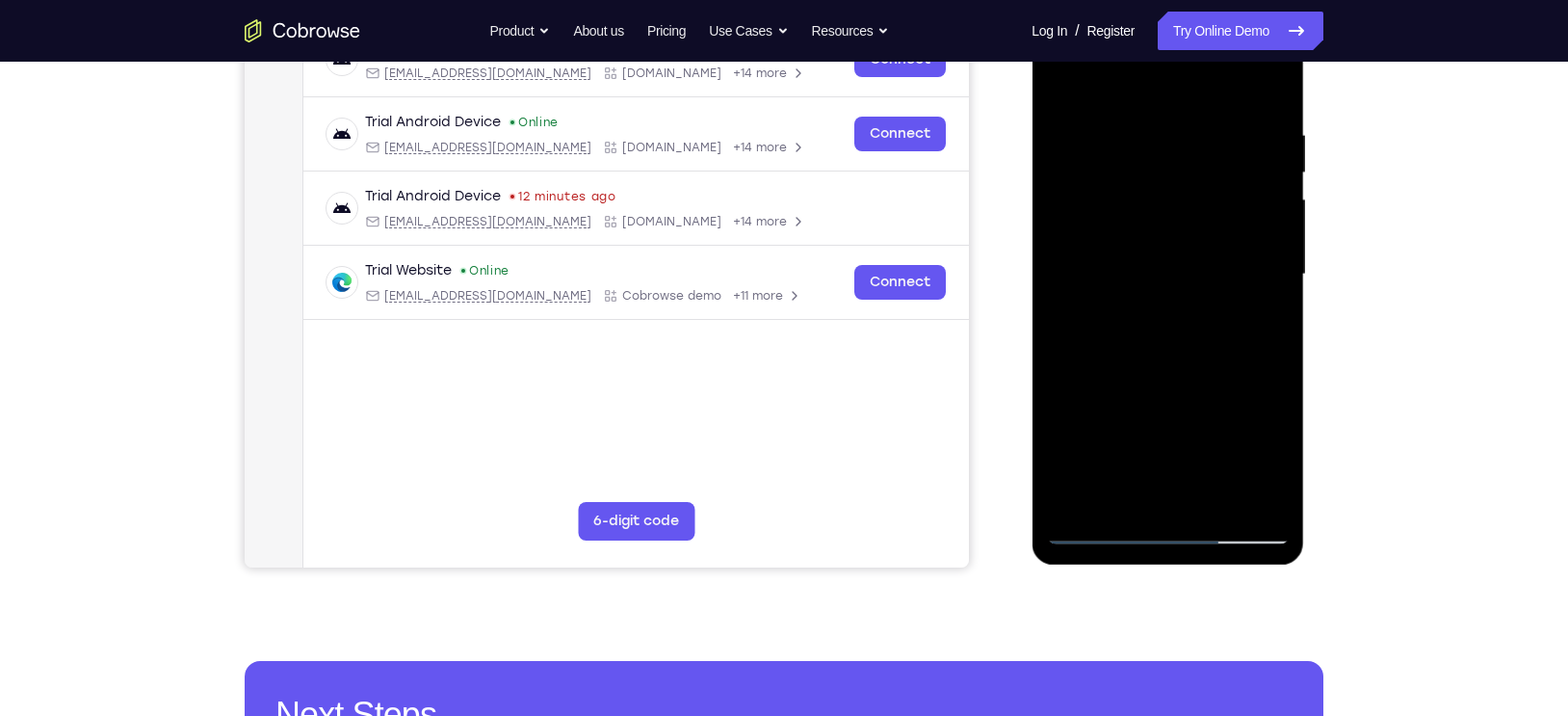
click at [1221, 267] on div at bounding box center [1167, 275] width 243 height 540
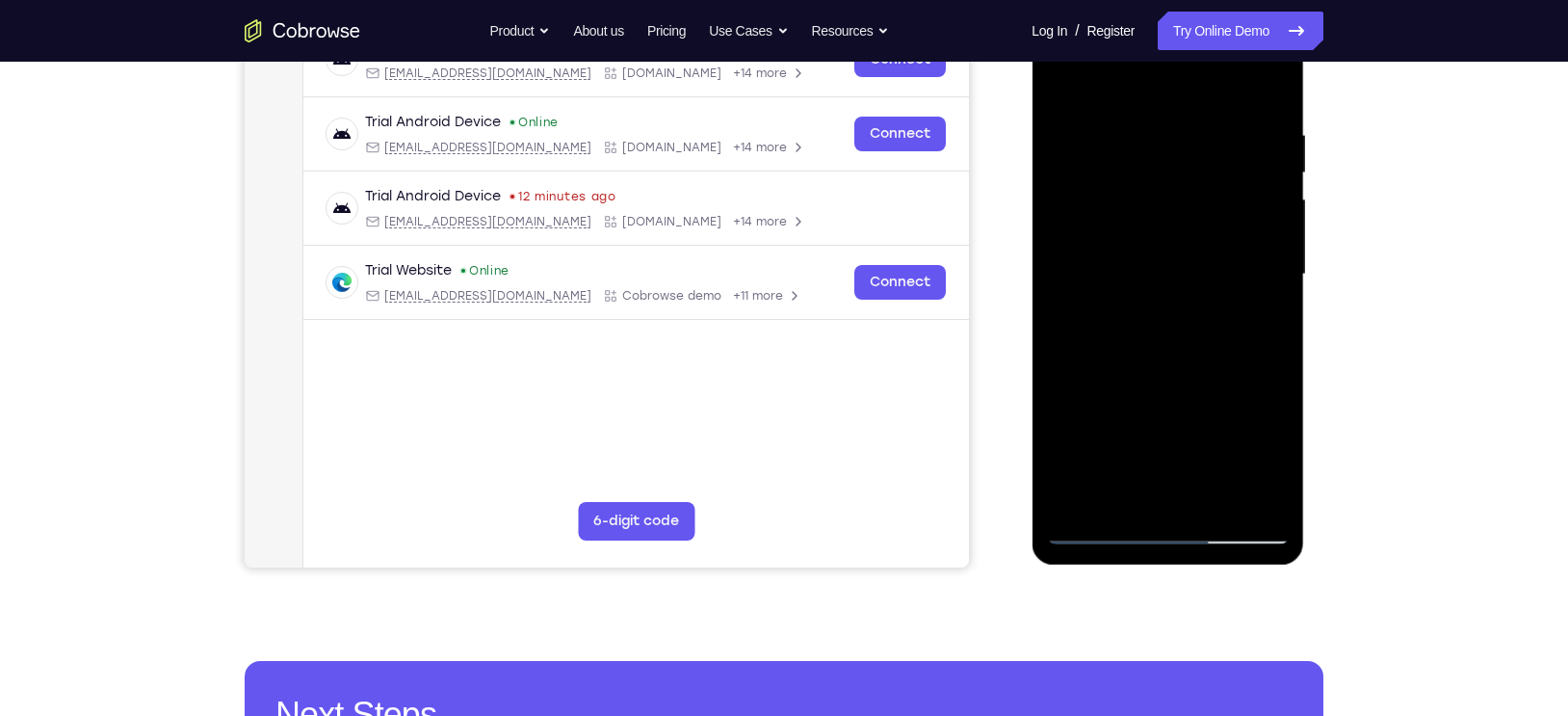
click at [1221, 267] on div at bounding box center [1167, 275] width 243 height 540
click at [1081, 265] on div at bounding box center [1167, 275] width 243 height 540
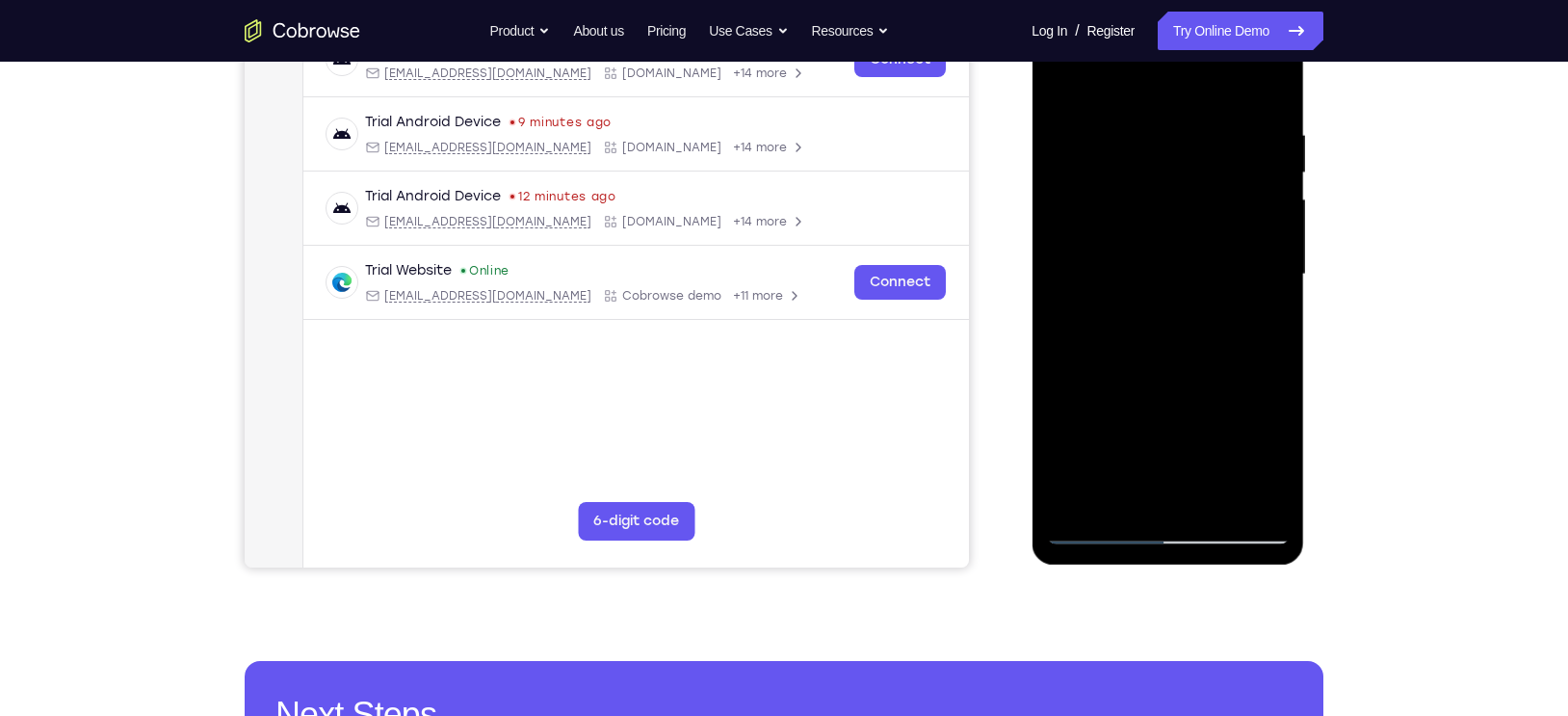
drag, startPoint x: 1288, startPoint y: 267, endPoint x: 1245, endPoint y: 256, distance: 44.4
click at [1245, 256] on div at bounding box center [1167, 275] width 243 height 540
click at [1096, 275] on div at bounding box center [1167, 275] width 243 height 540
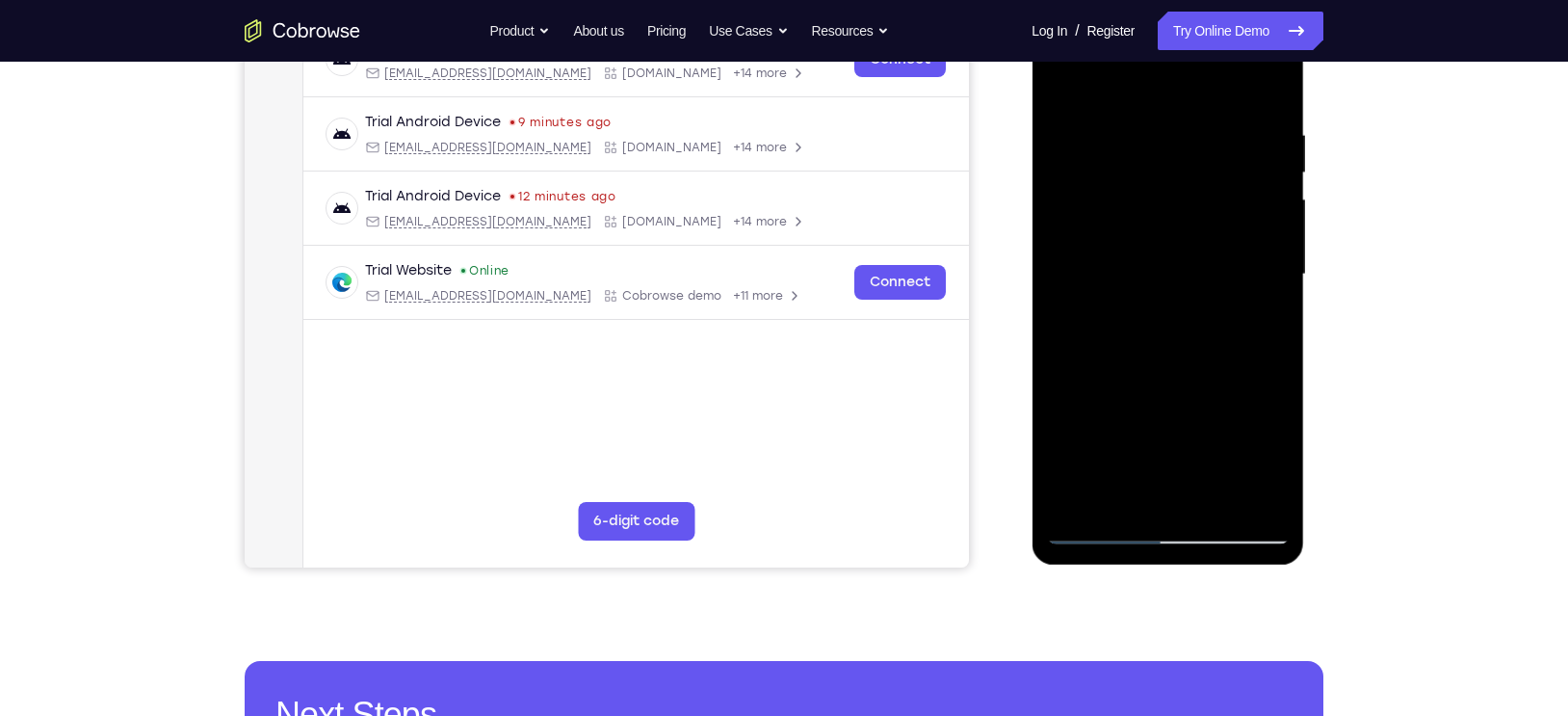
click at [1096, 275] on div at bounding box center [1167, 275] width 243 height 540
click at [1209, 265] on div at bounding box center [1167, 275] width 243 height 540
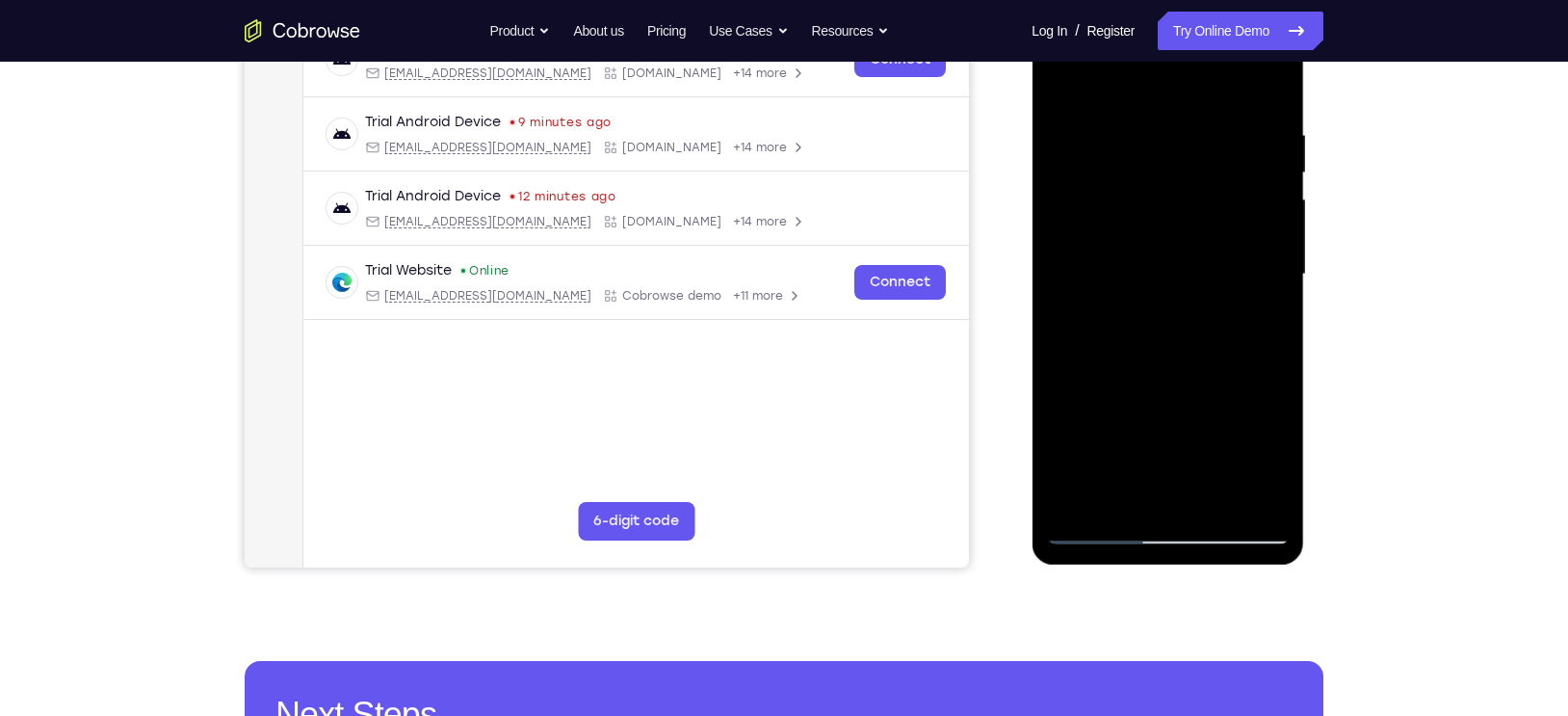
click at [1209, 265] on div at bounding box center [1167, 275] width 243 height 540
click at [1118, 275] on div at bounding box center [1167, 275] width 243 height 540
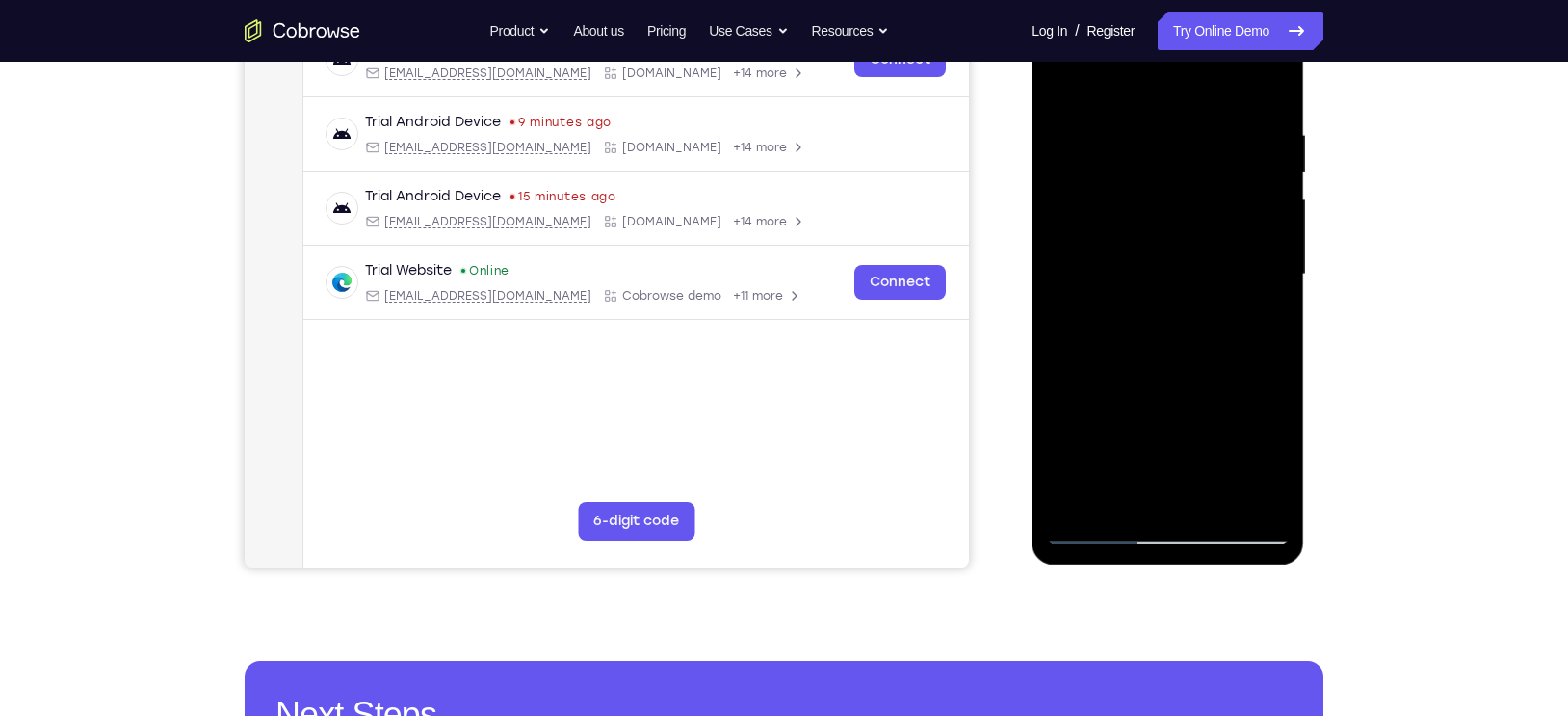
click at [1118, 275] on div at bounding box center [1167, 275] width 243 height 540
click at [1223, 268] on div at bounding box center [1167, 275] width 243 height 540
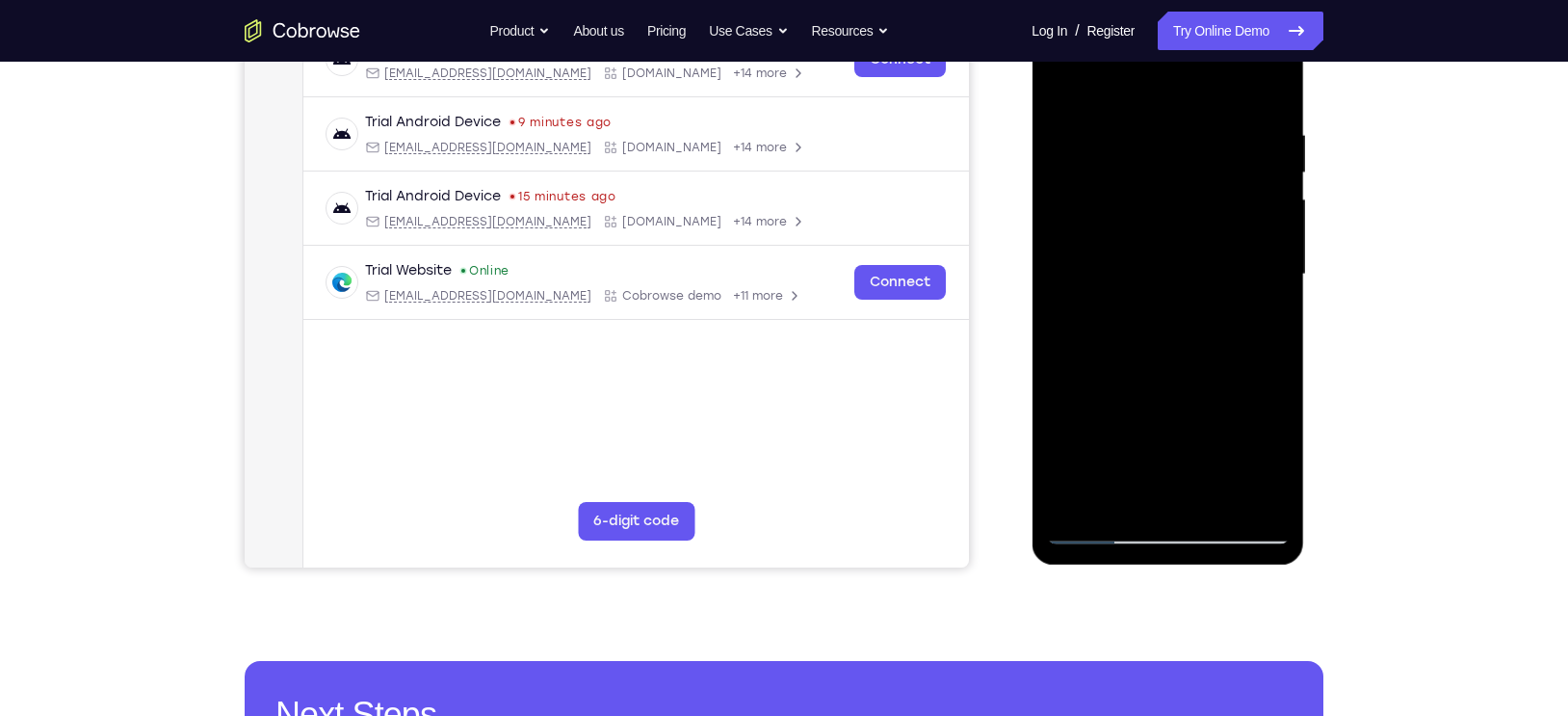
click at [1223, 268] on div at bounding box center [1167, 275] width 243 height 540
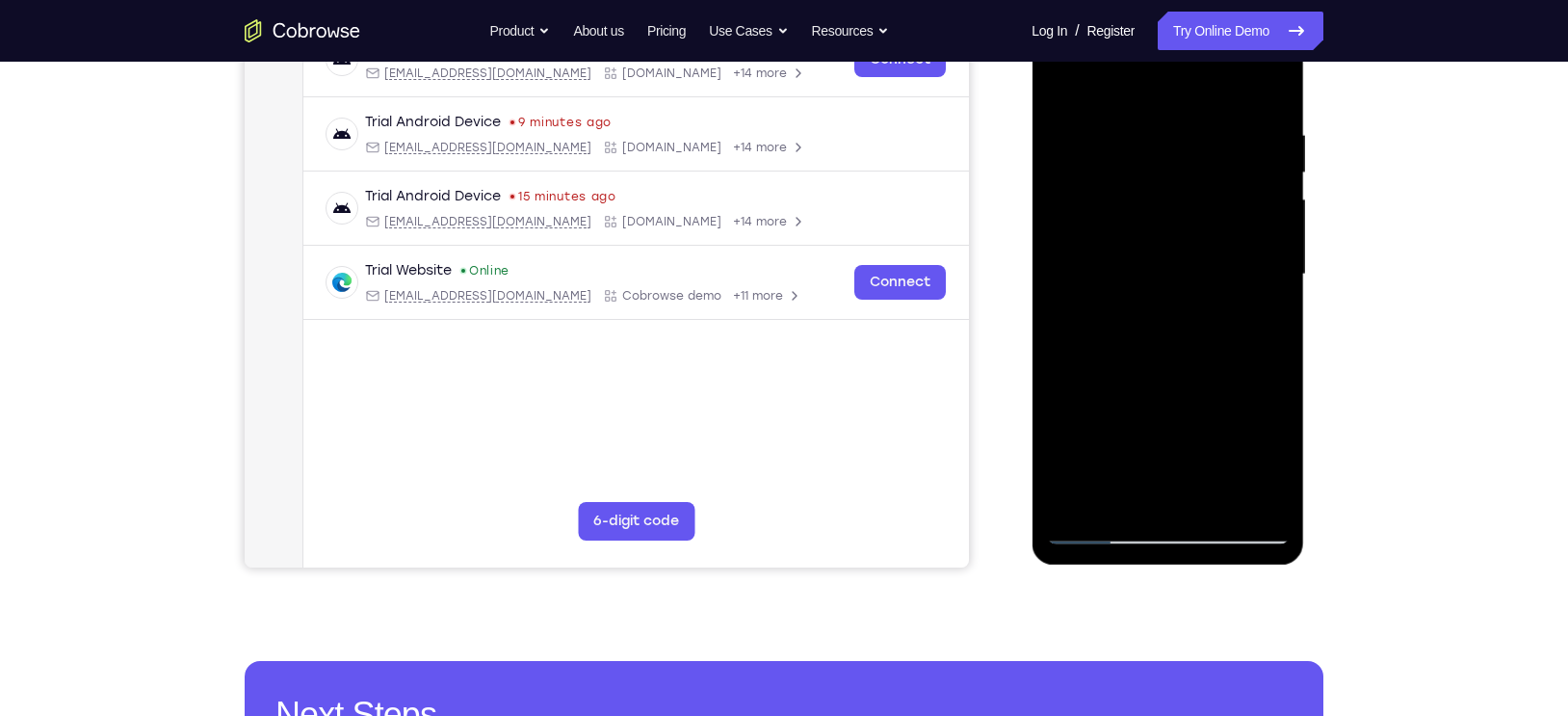
click at [1223, 268] on div at bounding box center [1167, 275] width 243 height 540
drag, startPoint x: 1209, startPoint y: 441, endPoint x: 1169, endPoint y: 301, distance: 145.6
click at [1169, 301] on div at bounding box center [1167, 275] width 243 height 540
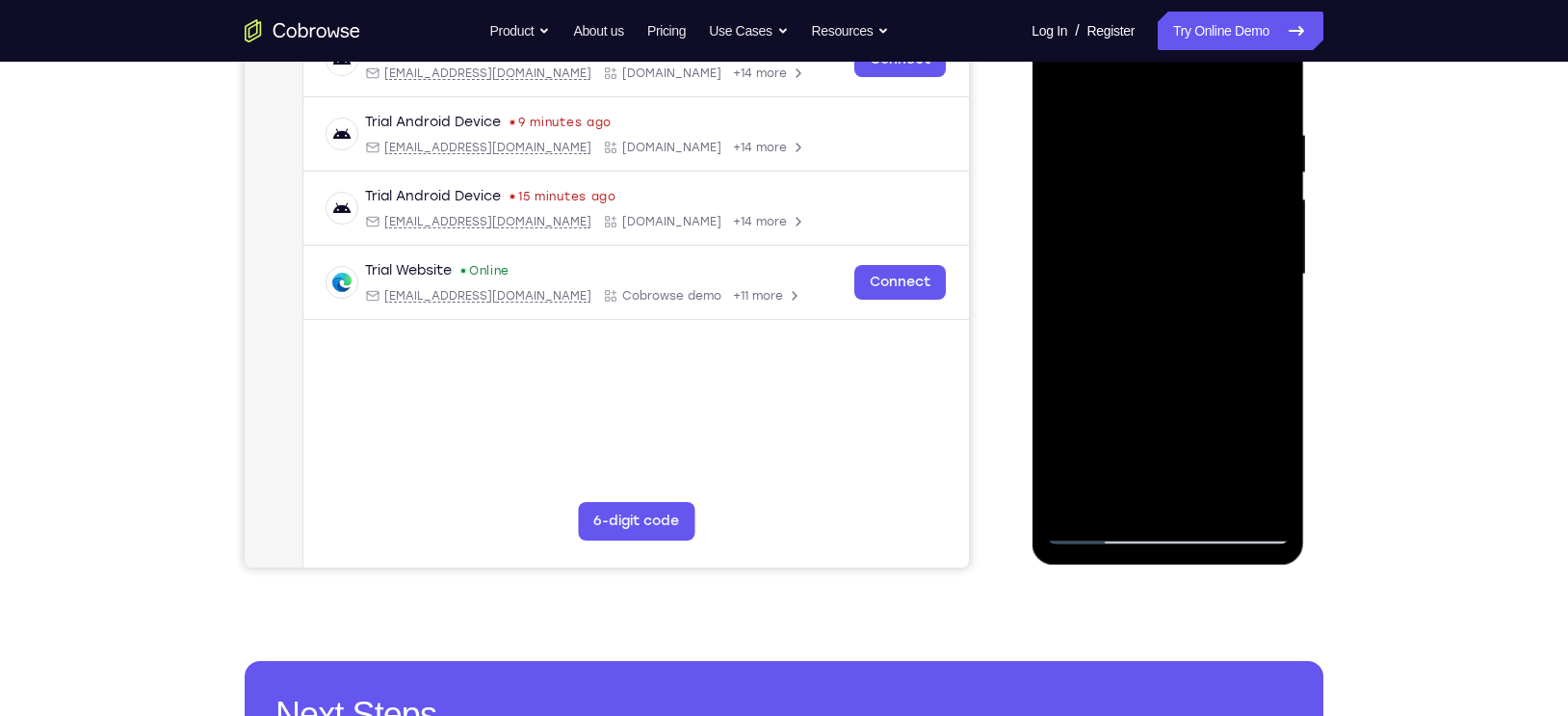
drag, startPoint x: 1183, startPoint y: 425, endPoint x: 1152, endPoint y: 216, distance: 211.3
click at [1152, 216] on div at bounding box center [1167, 275] width 243 height 540
drag, startPoint x: 1203, startPoint y: 345, endPoint x: 1183, endPoint y: 529, distance: 185.1
click at [1183, 529] on div at bounding box center [1167, 275] width 243 height 540
drag, startPoint x: 1192, startPoint y: 430, endPoint x: 1164, endPoint y: 254, distance: 178.2
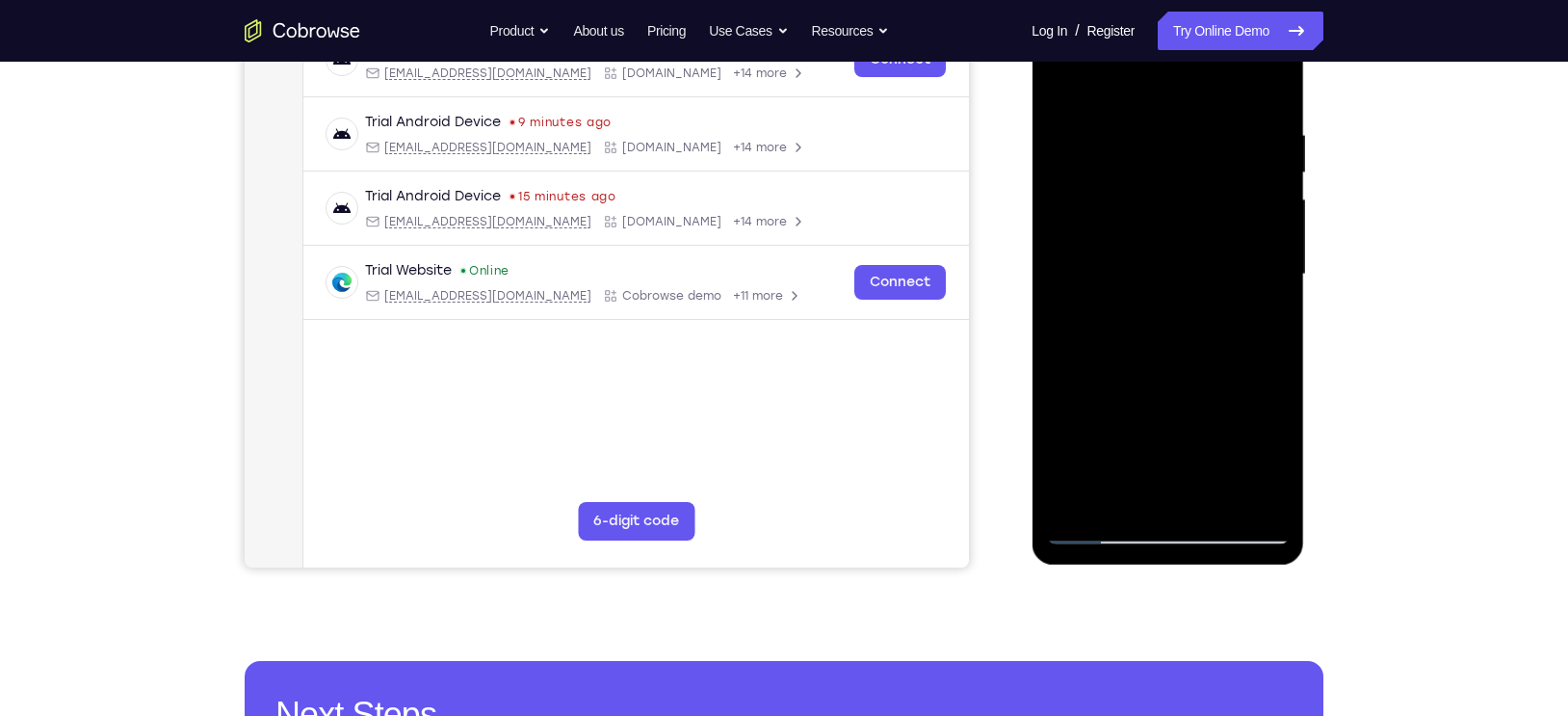
click at [1164, 254] on div at bounding box center [1167, 275] width 243 height 540
drag, startPoint x: 1180, startPoint y: 482, endPoint x: 1163, endPoint y: 339, distance: 144.0
click at [1163, 339] on div at bounding box center [1167, 275] width 243 height 540
drag, startPoint x: 1182, startPoint y: 416, endPoint x: 1161, endPoint y: 330, distance: 88.5
click at [1161, 330] on div at bounding box center [1167, 275] width 243 height 540
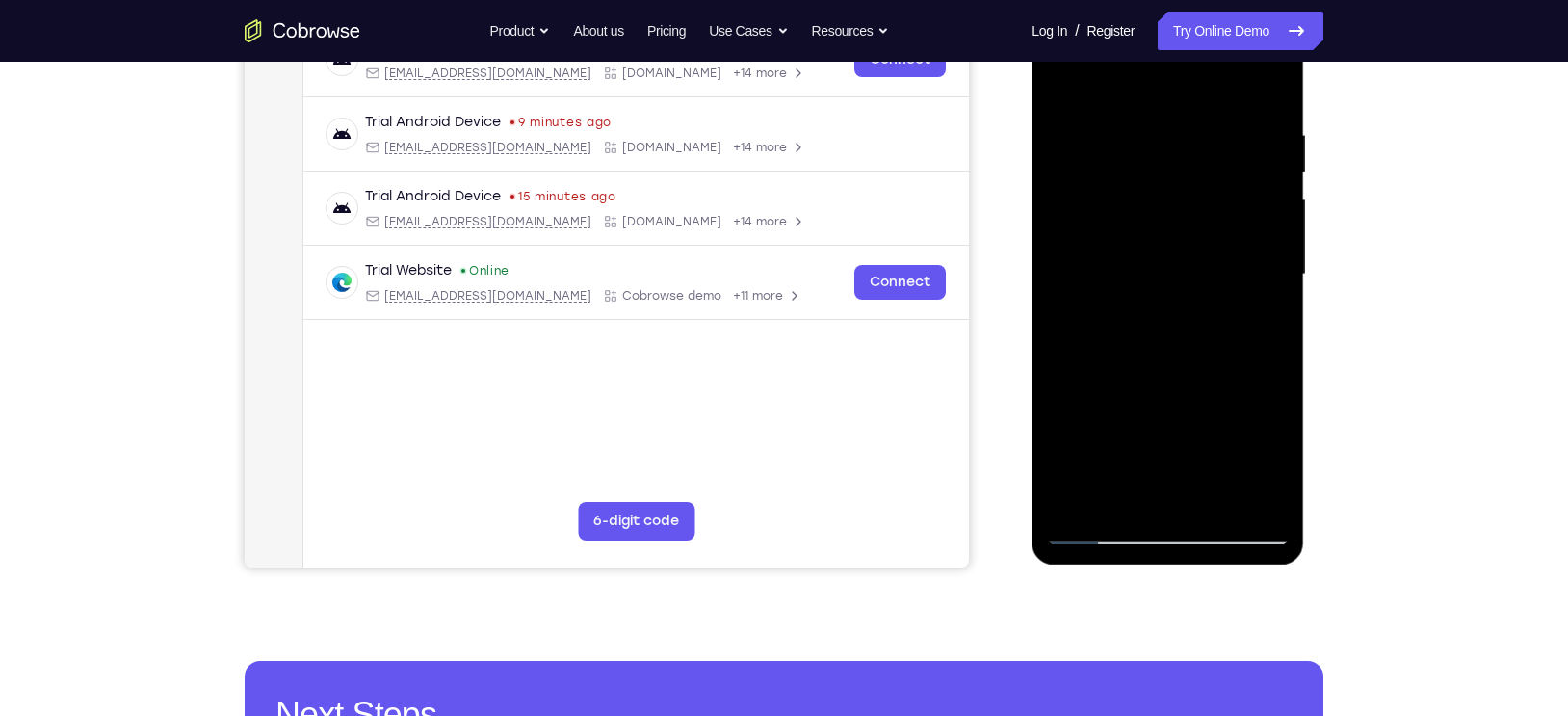
click at [1161, 330] on div at bounding box center [1167, 275] width 243 height 540
drag, startPoint x: 1192, startPoint y: 472, endPoint x: 1165, endPoint y: 321, distance: 153.4
click at [1165, 321] on div at bounding box center [1167, 275] width 243 height 540
drag, startPoint x: 1198, startPoint y: 413, endPoint x: 1162, endPoint y: 263, distance: 154.3
click at [1162, 263] on div at bounding box center [1167, 275] width 243 height 540
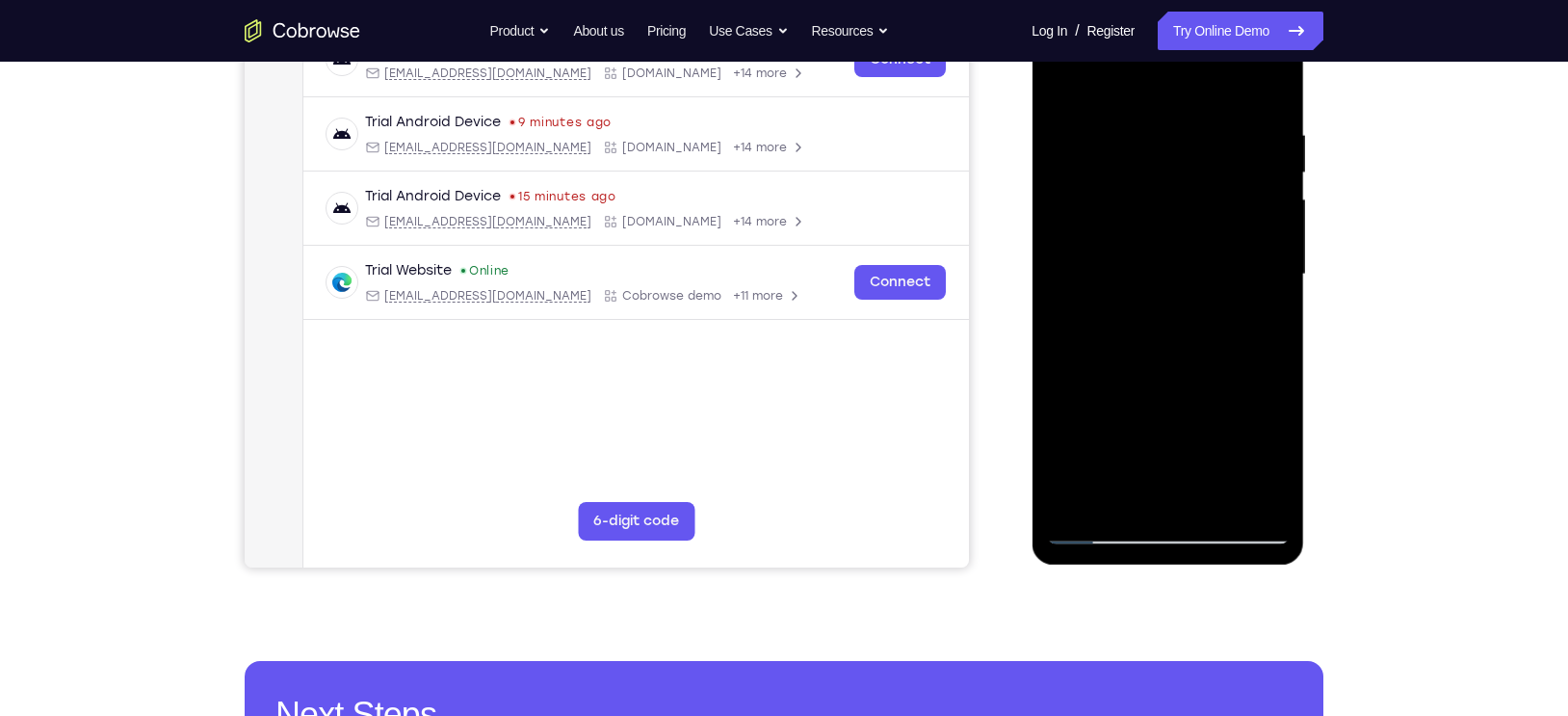
drag, startPoint x: 1164, startPoint y: 381, endPoint x: 1097, endPoint y: 316, distance: 93.3
click at [1097, 316] on div at bounding box center [1167, 275] width 243 height 540
drag, startPoint x: 1207, startPoint y: 464, endPoint x: 1153, endPoint y: 313, distance: 160.4
click at [1153, 313] on div at bounding box center [1167, 275] width 243 height 540
drag, startPoint x: 1183, startPoint y: 456, endPoint x: 1140, endPoint y: 285, distance: 176.3
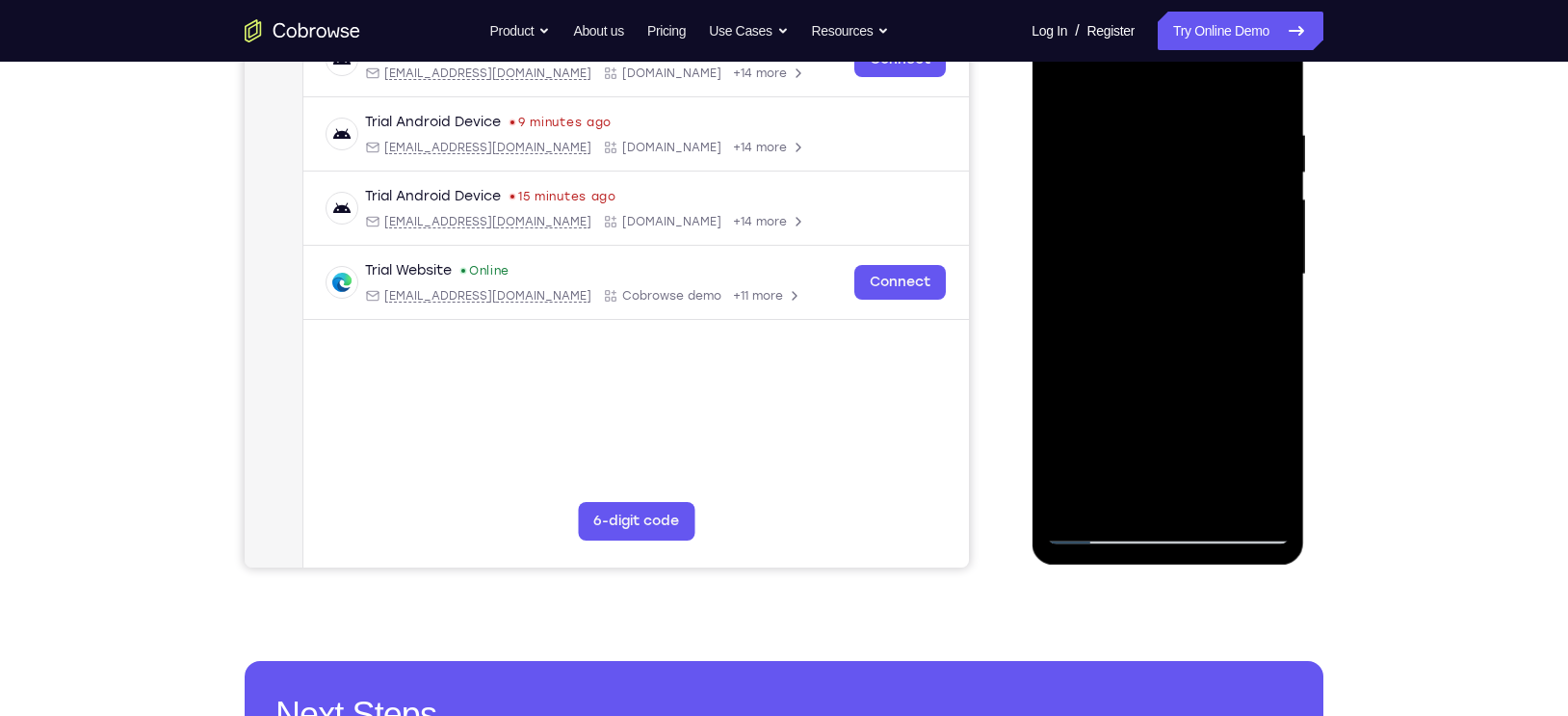
click at [1140, 285] on div at bounding box center [1167, 275] width 243 height 540
drag, startPoint x: 1191, startPoint y: 401, endPoint x: 1129, endPoint y: 239, distance: 173.5
click at [1129, 239] on div at bounding box center [1167, 275] width 243 height 540
drag, startPoint x: 1180, startPoint y: 411, endPoint x: 1159, endPoint y: 313, distance: 100.2
click at [1159, 313] on div at bounding box center [1167, 275] width 243 height 540
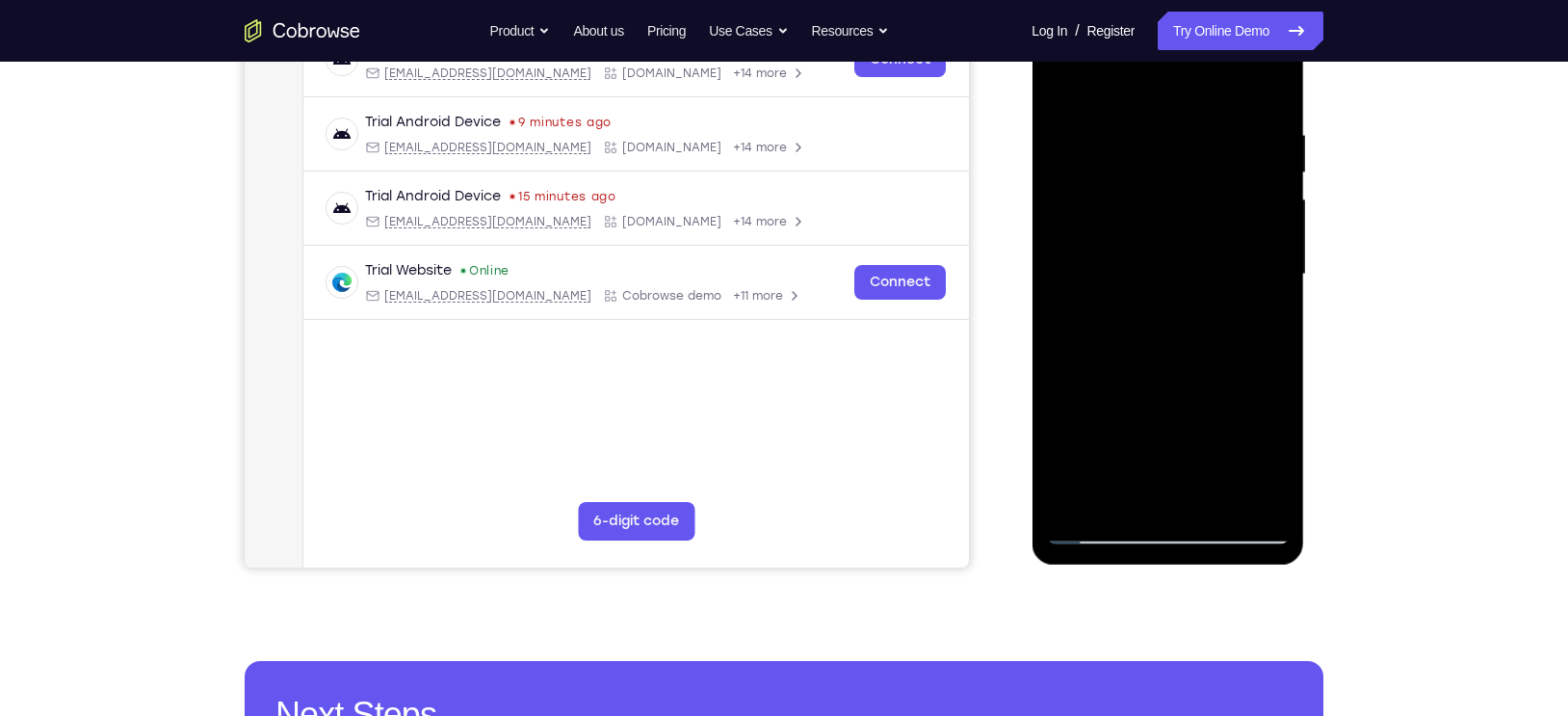
click at [1213, 319] on div at bounding box center [1167, 275] width 243 height 540
click at [1171, 270] on div at bounding box center [1167, 275] width 243 height 540
click at [1231, 286] on div at bounding box center [1167, 275] width 243 height 540
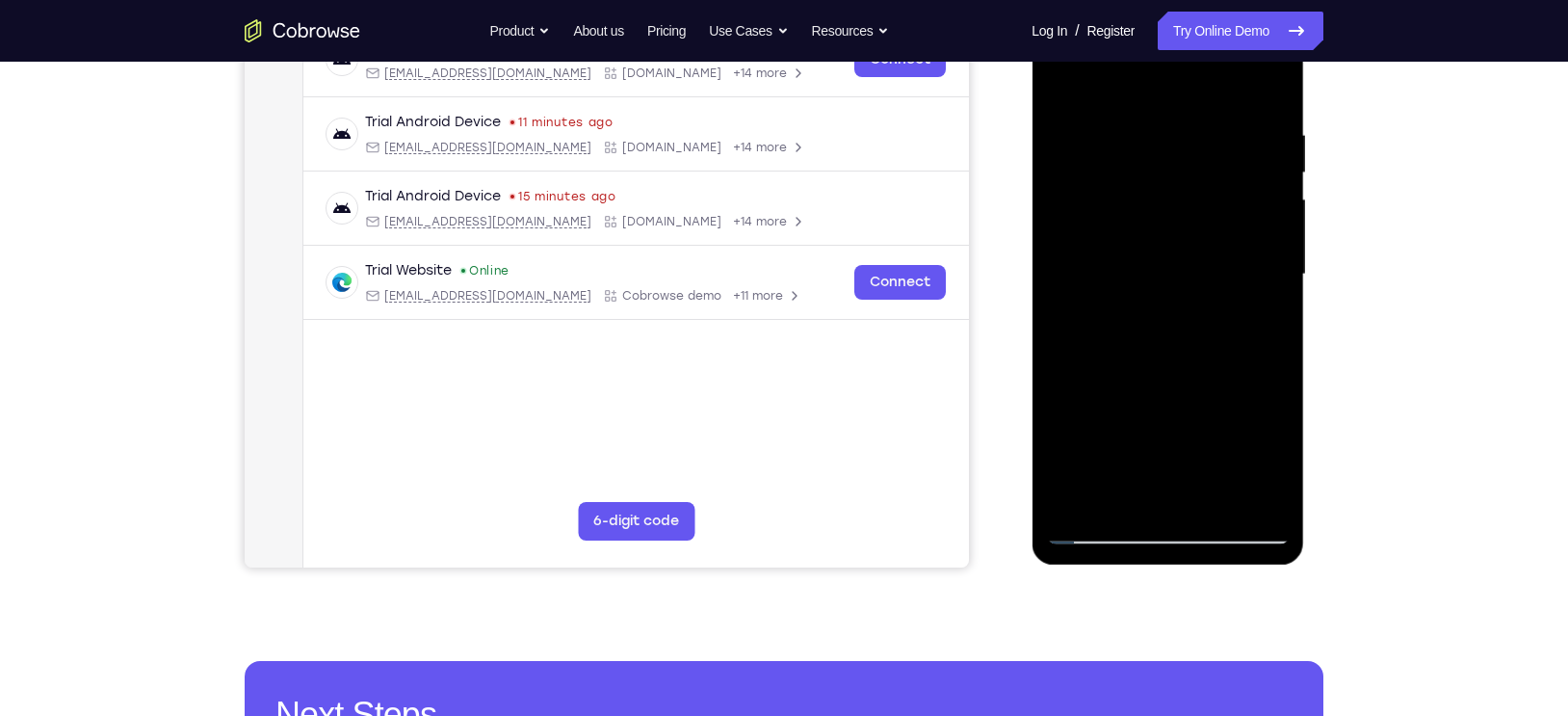
click at [1231, 286] on div at bounding box center [1167, 275] width 243 height 540
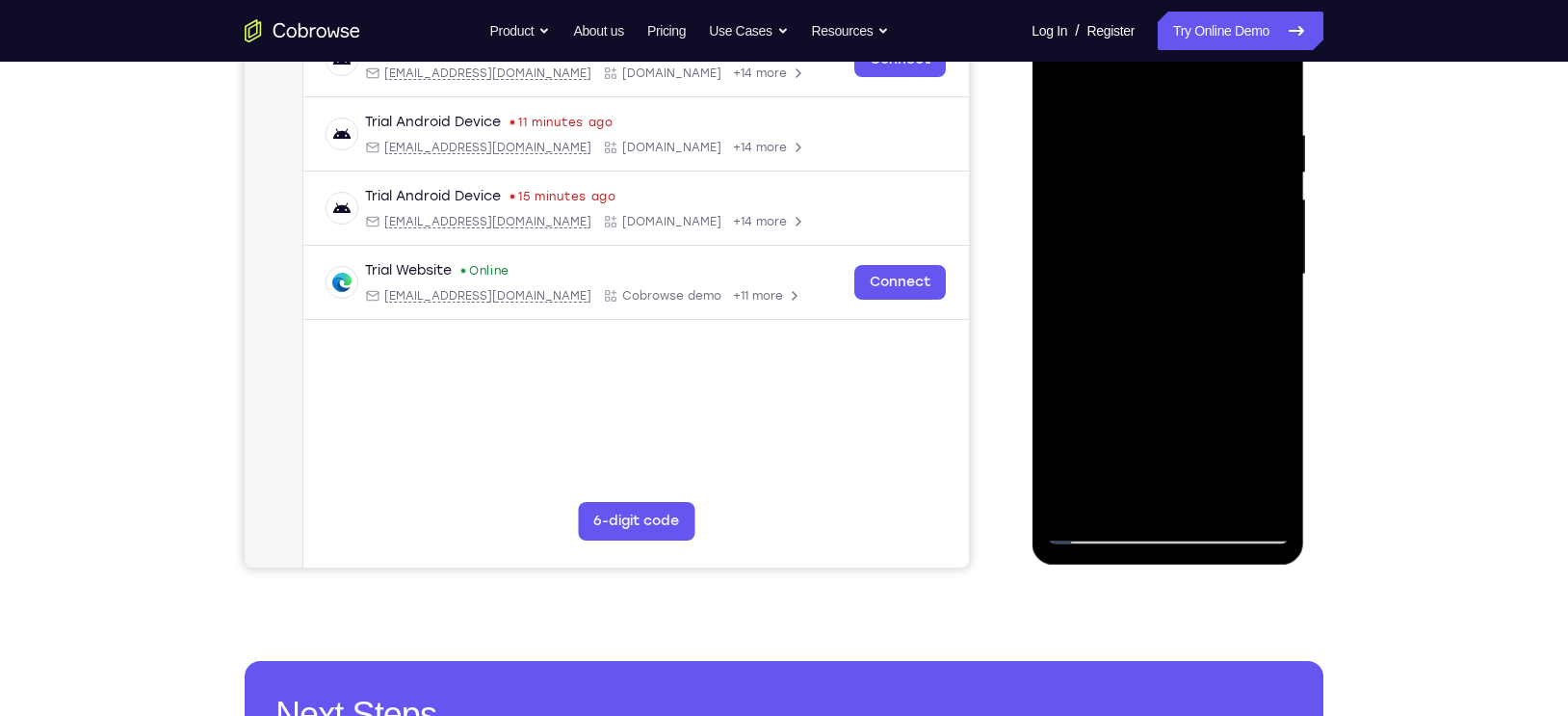
click at [1231, 286] on div at bounding box center [1167, 275] width 243 height 540
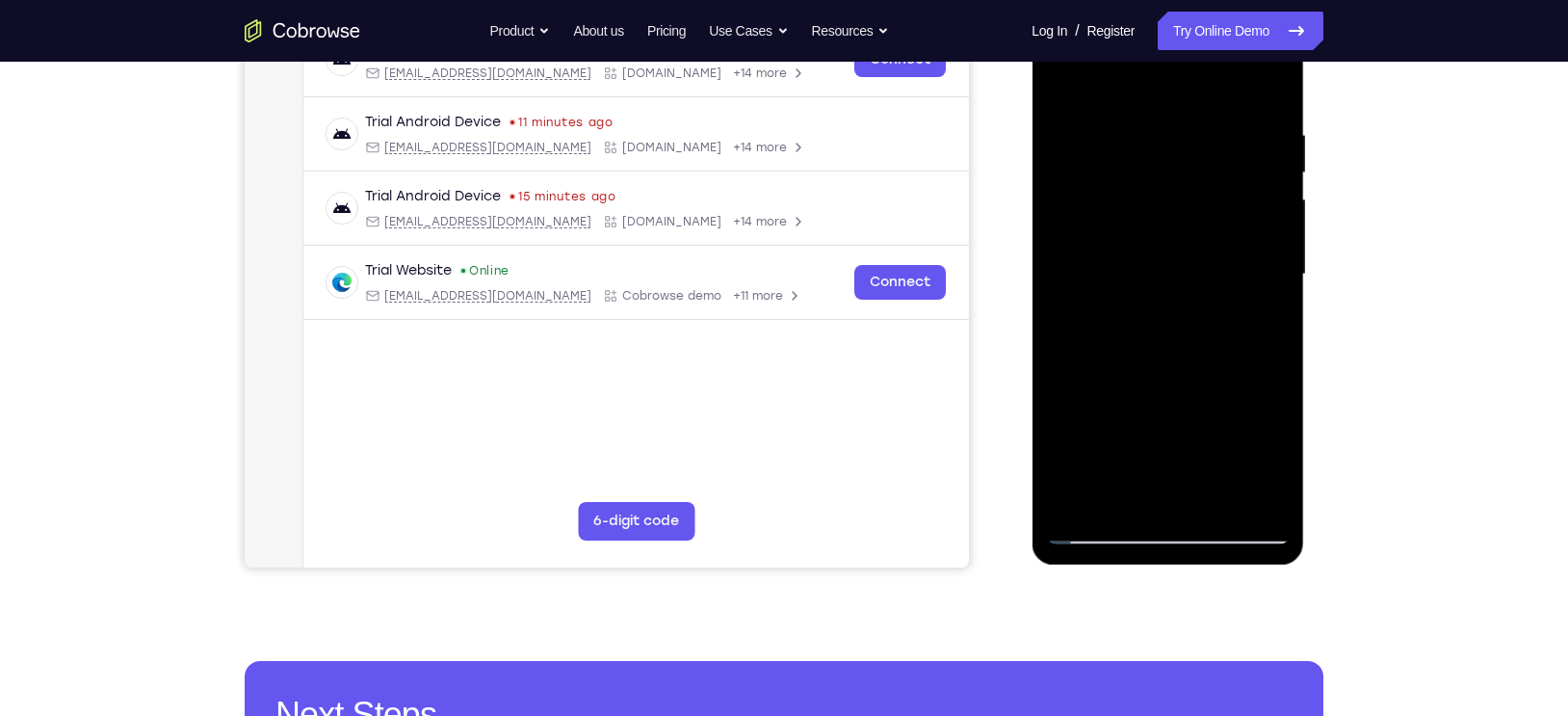
click at [1231, 286] on div at bounding box center [1167, 275] width 243 height 540
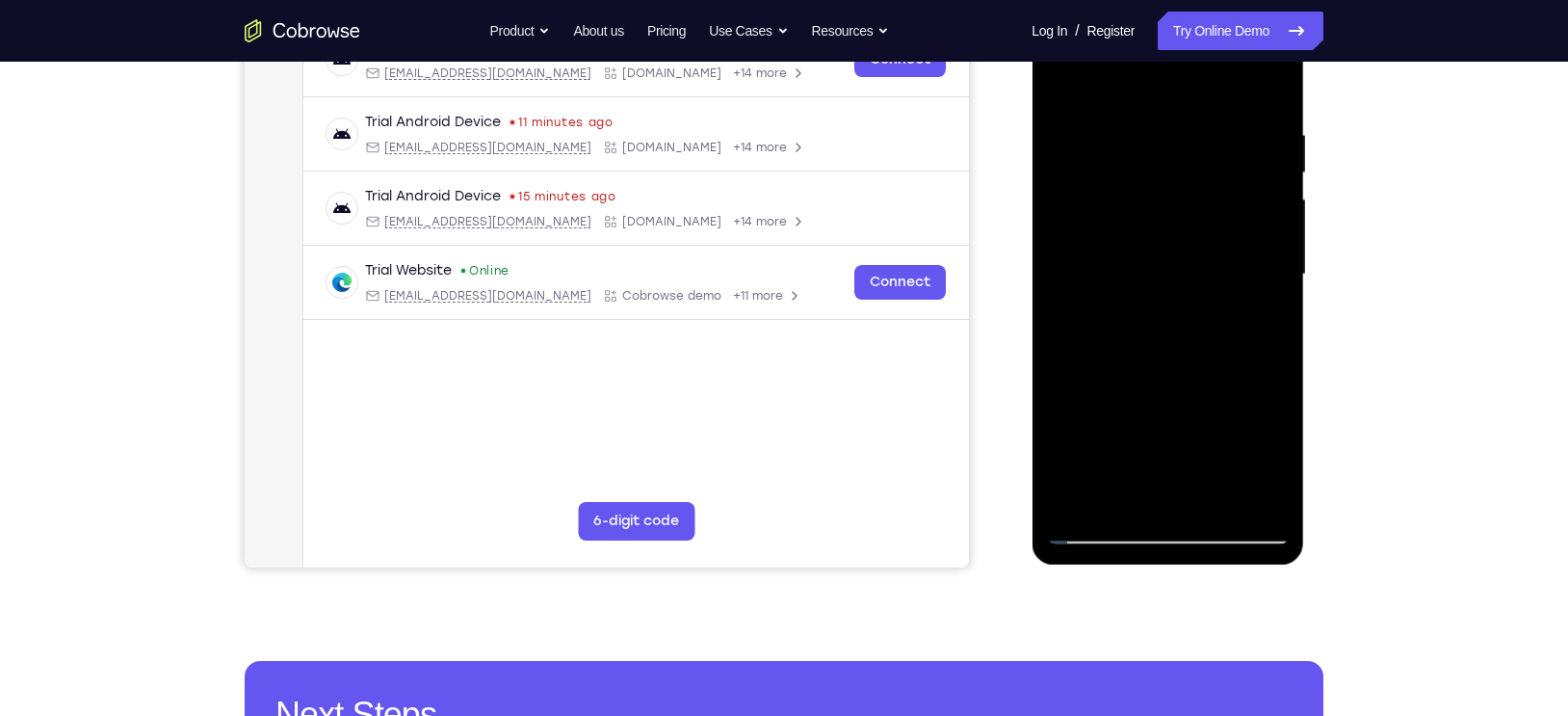
click at [1231, 286] on div at bounding box center [1167, 275] width 243 height 540
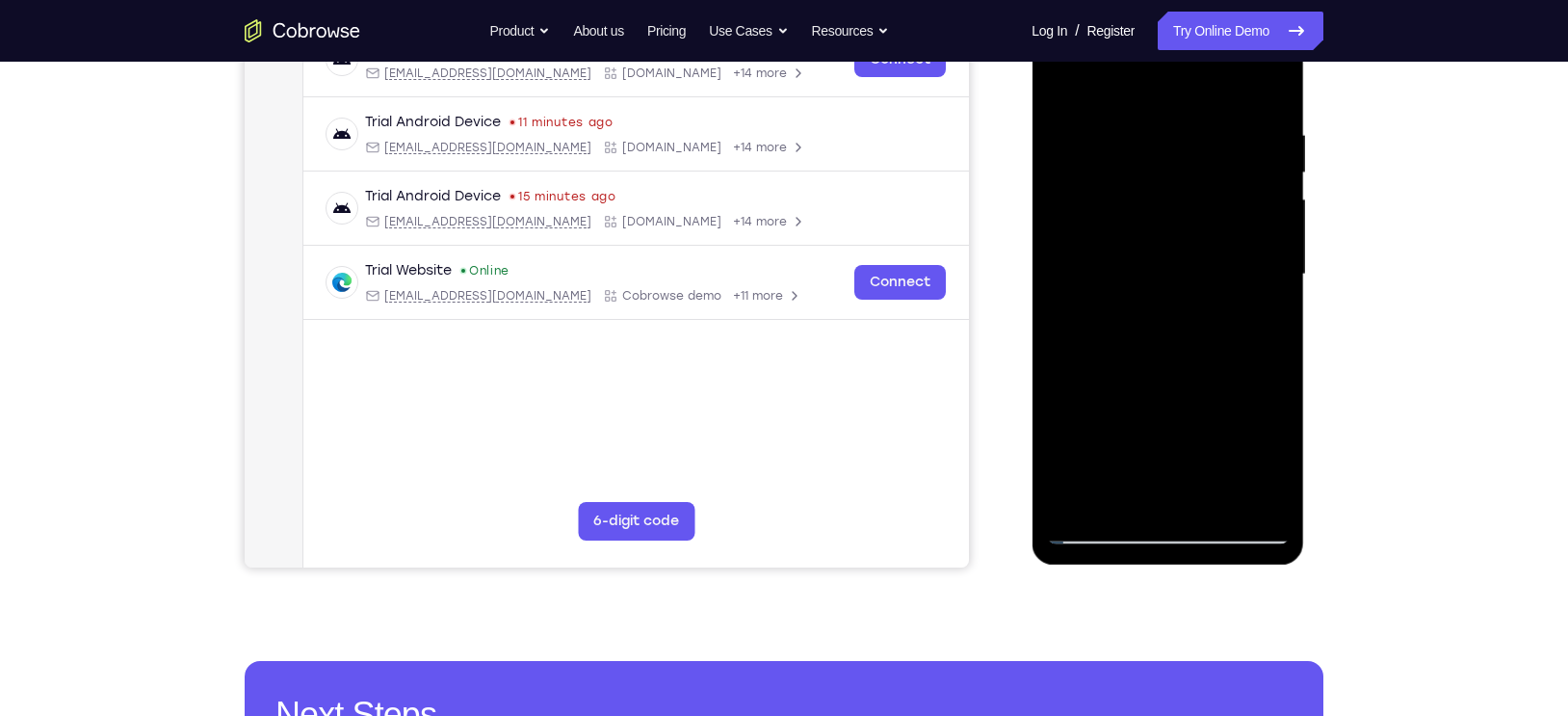
click at [1231, 286] on div at bounding box center [1167, 275] width 243 height 540
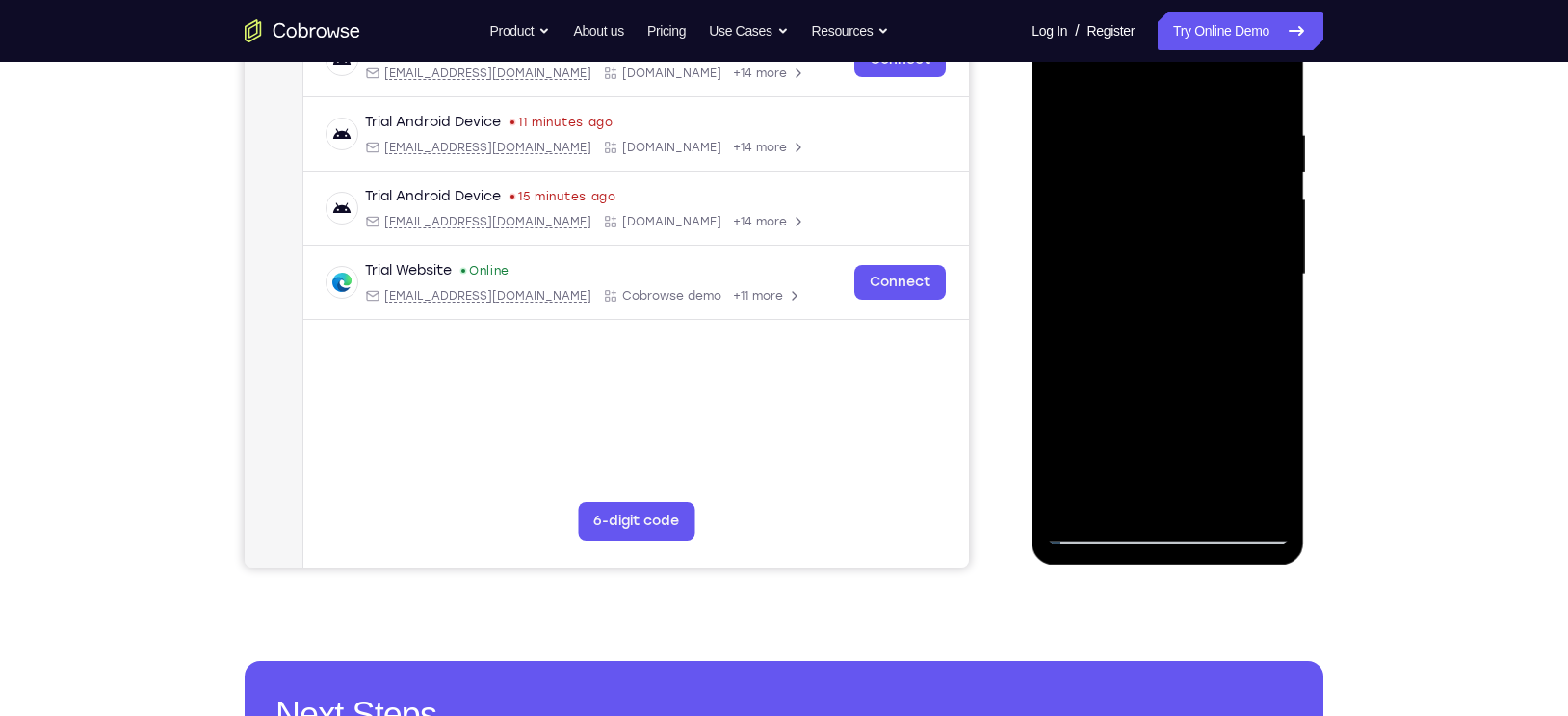
click at [1231, 286] on div at bounding box center [1167, 275] width 243 height 540
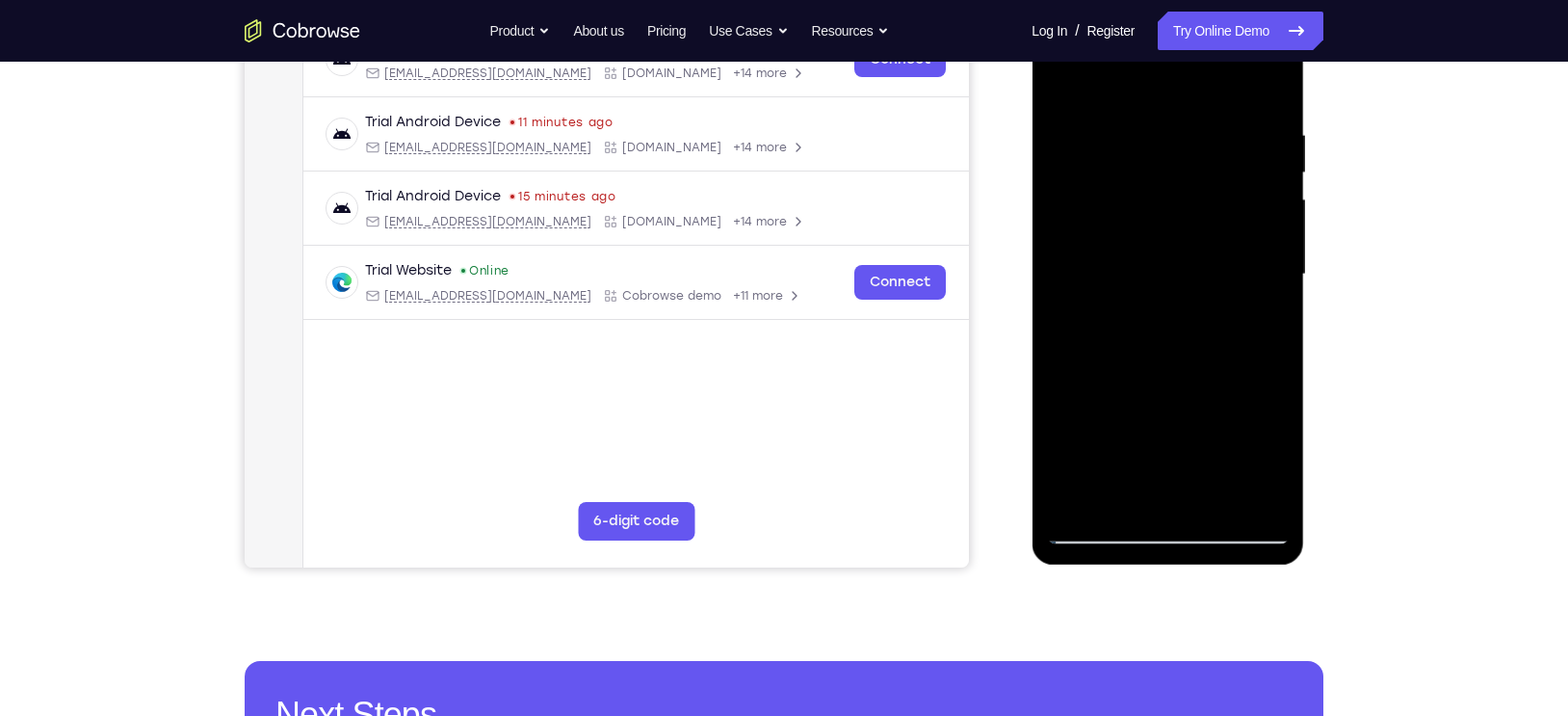
click at [1108, 264] on div at bounding box center [1167, 275] width 243 height 540
click at [1162, 280] on span "Tap to Start" at bounding box center [1167, 274] width 98 height 19
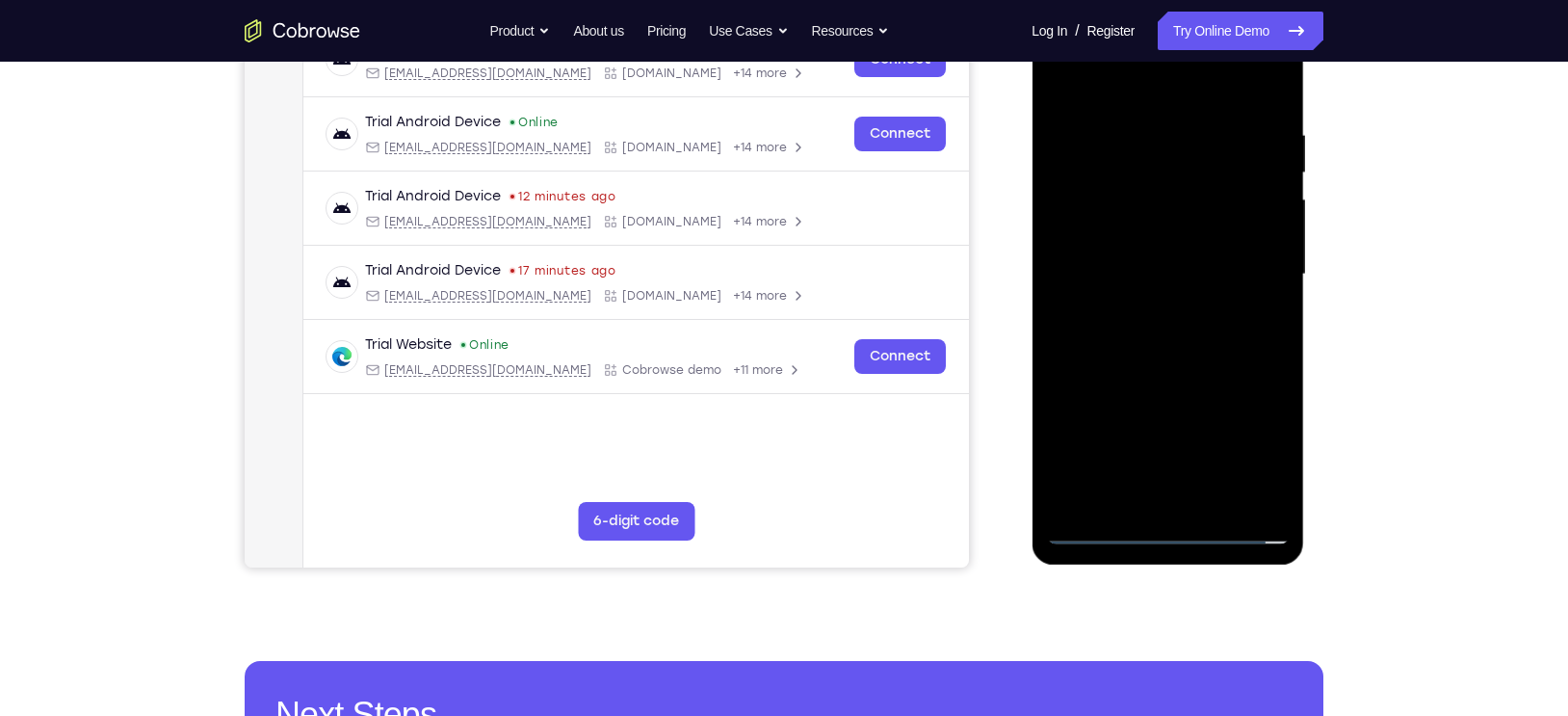
click at [1162, 523] on div at bounding box center [1167, 275] width 243 height 540
click at [1238, 445] on div at bounding box center [1167, 275] width 243 height 540
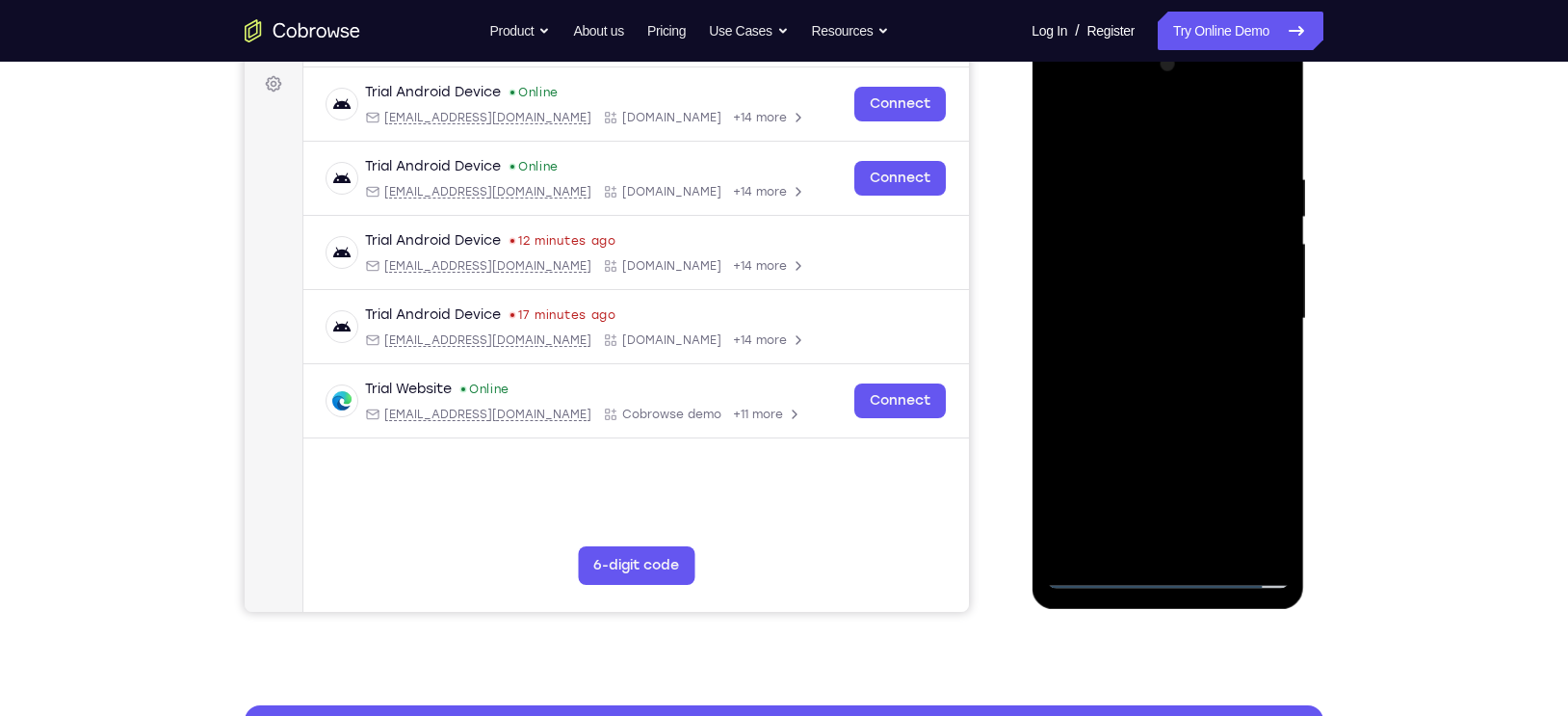
scroll to position [280, 0]
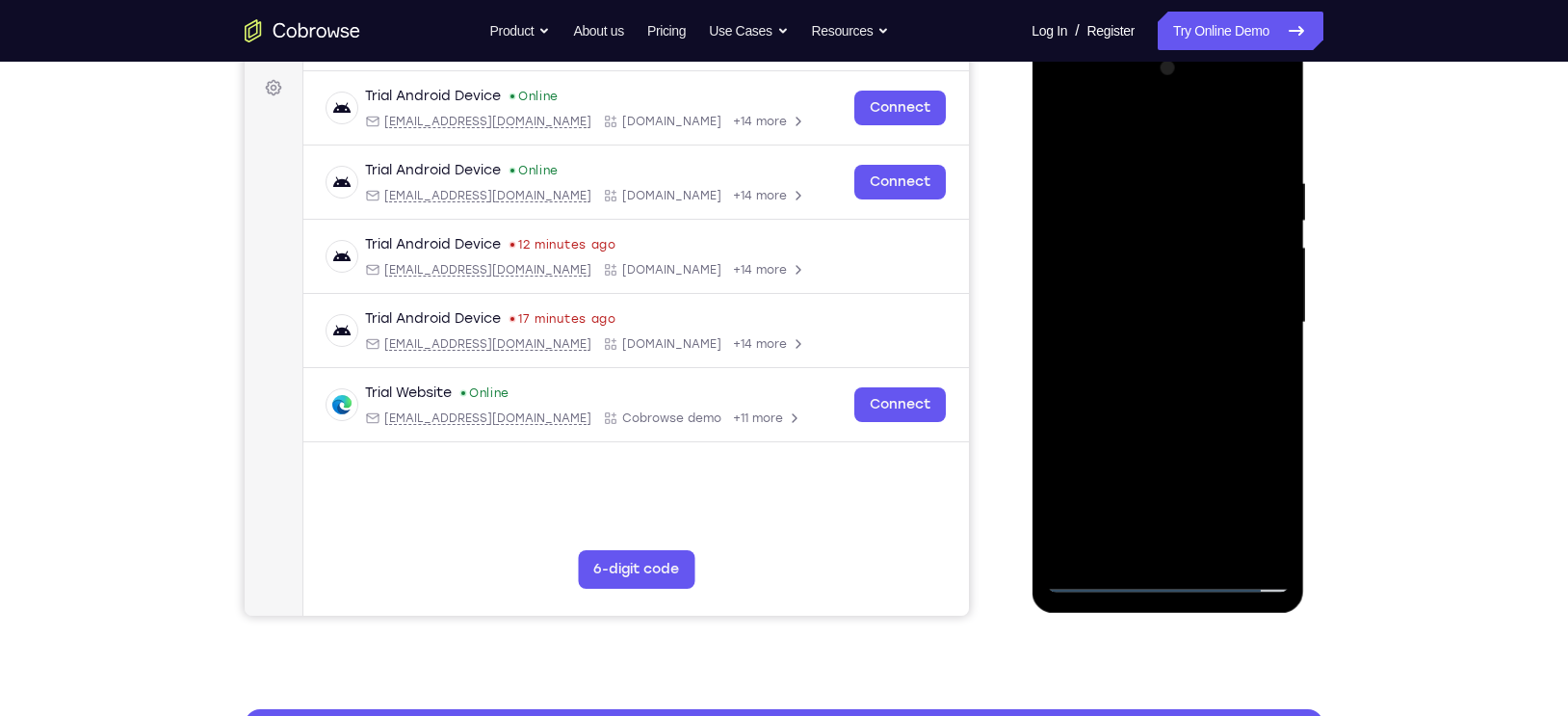
click at [1064, 139] on div at bounding box center [1167, 323] width 243 height 540
click at [1246, 321] on div at bounding box center [1167, 323] width 243 height 540
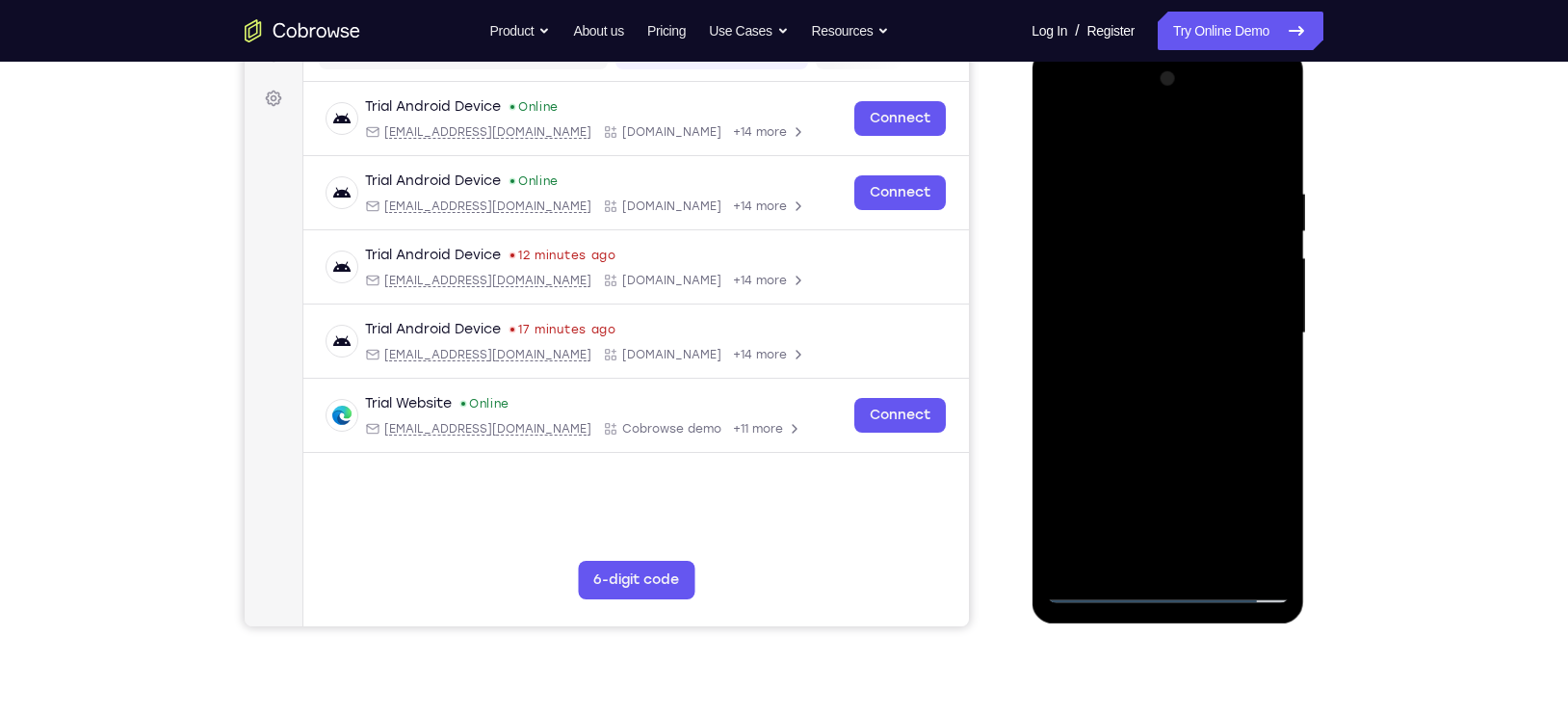
click at [1149, 368] on div at bounding box center [1167, 334] width 243 height 540
click at [1139, 311] on div at bounding box center [1167, 334] width 243 height 540
click at [1136, 299] on div at bounding box center [1167, 334] width 243 height 540
click at [1137, 326] on div at bounding box center [1167, 334] width 243 height 540
click at [1260, 357] on div at bounding box center [1167, 334] width 243 height 540
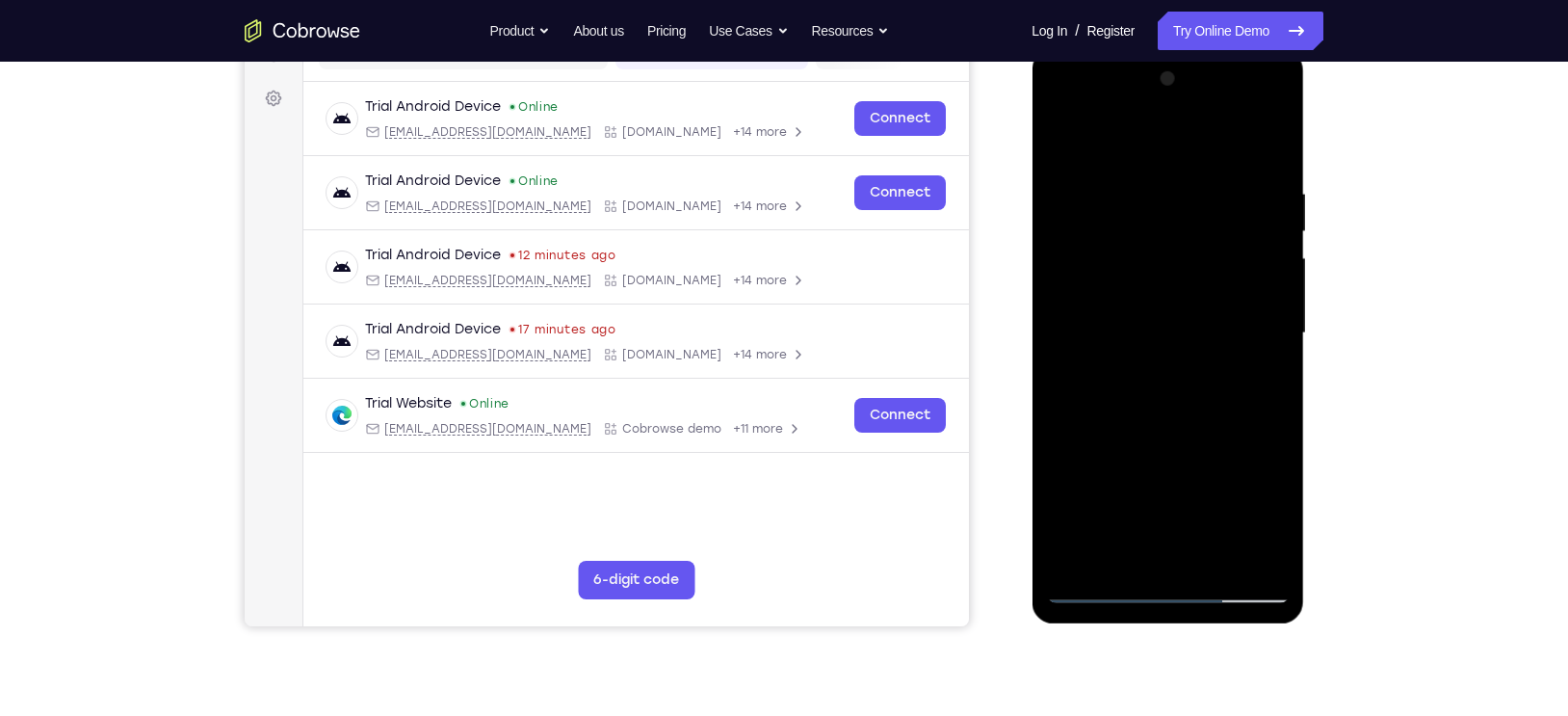
click at [1168, 425] on div at bounding box center [1167, 334] width 243 height 540
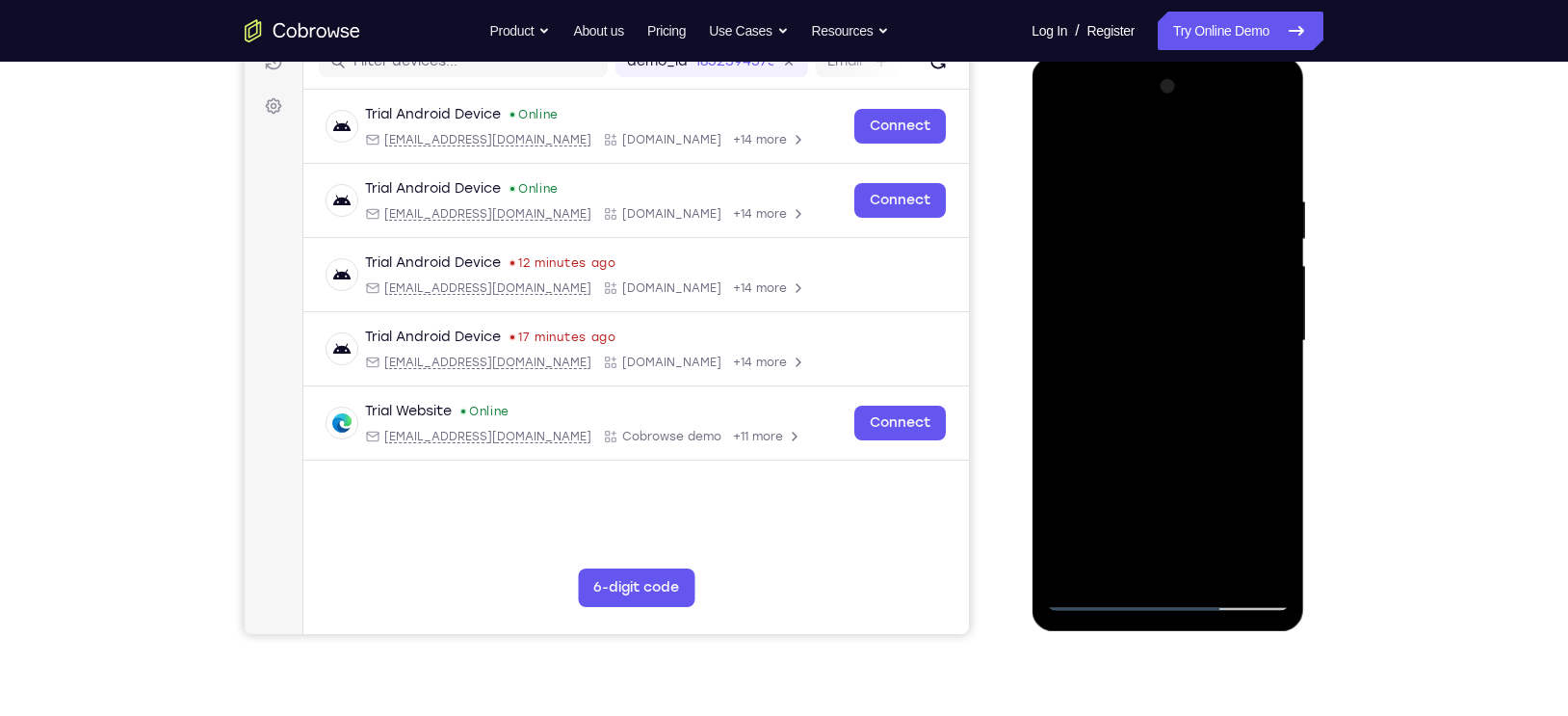
drag, startPoint x: 1179, startPoint y: 153, endPoint x: 1147, endPoint y: 58, distance: 100.2
click at [1147, 58] on div at bounding box center [1167, 344] width 273 height 574
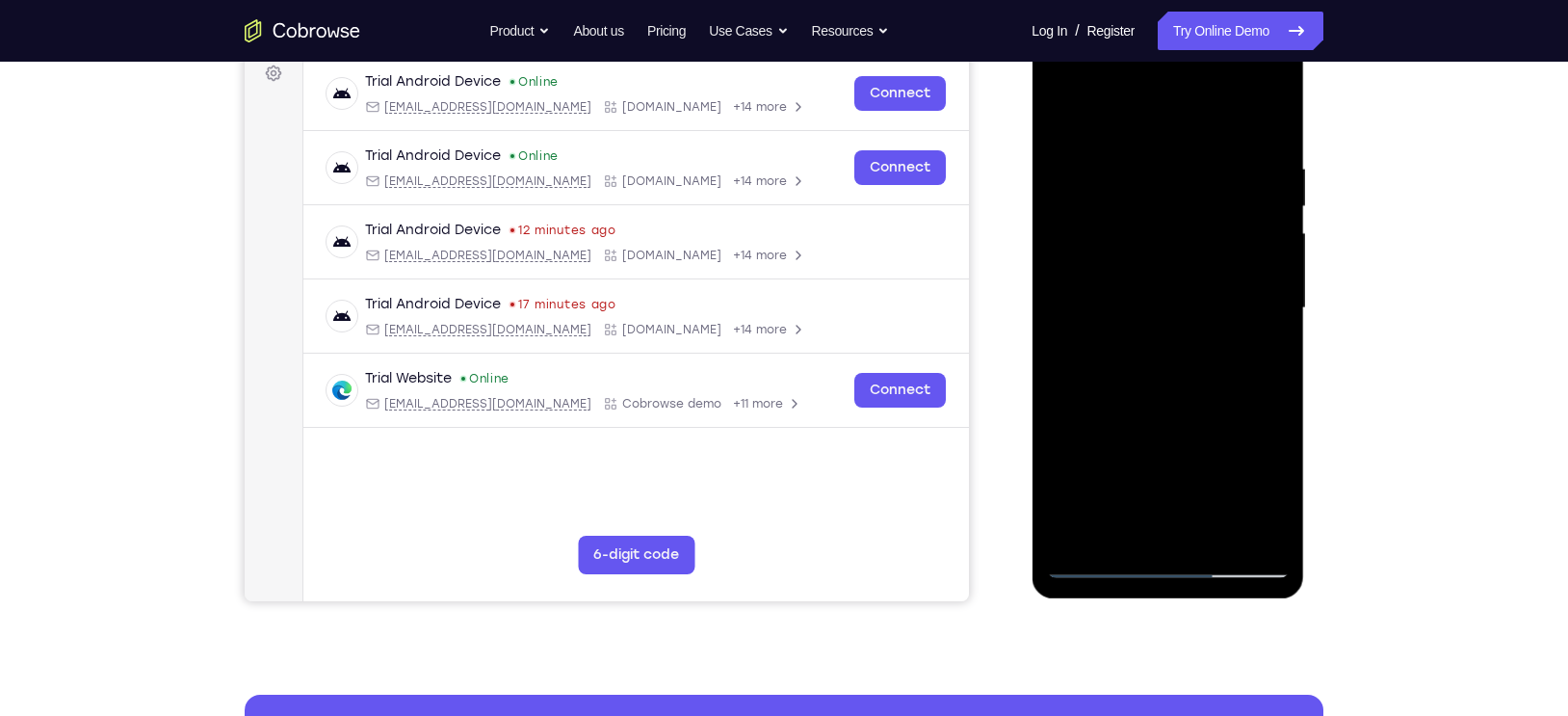
click at [1124, 528] on div at bounding box center [1167, 309] width 243 height 540
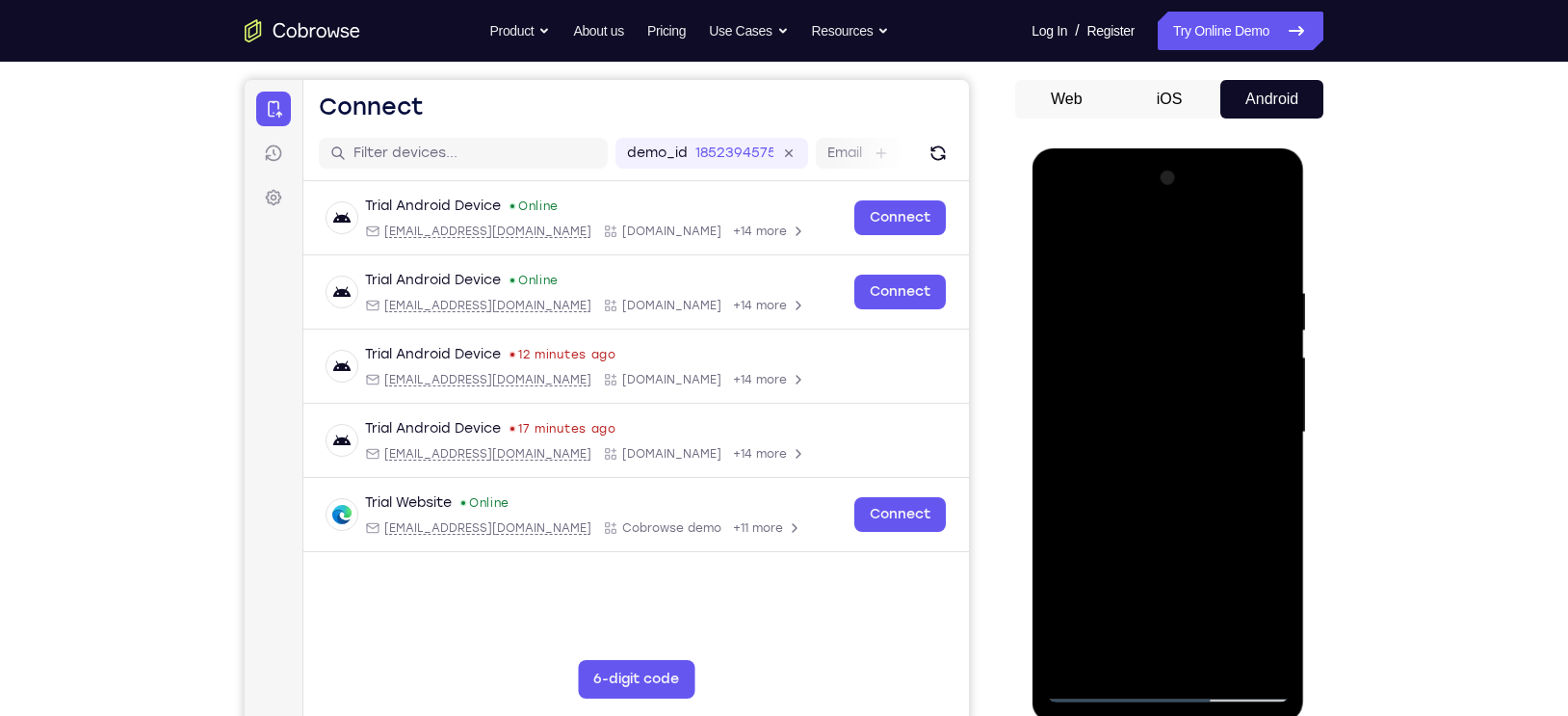
scroll to position [166, 0]
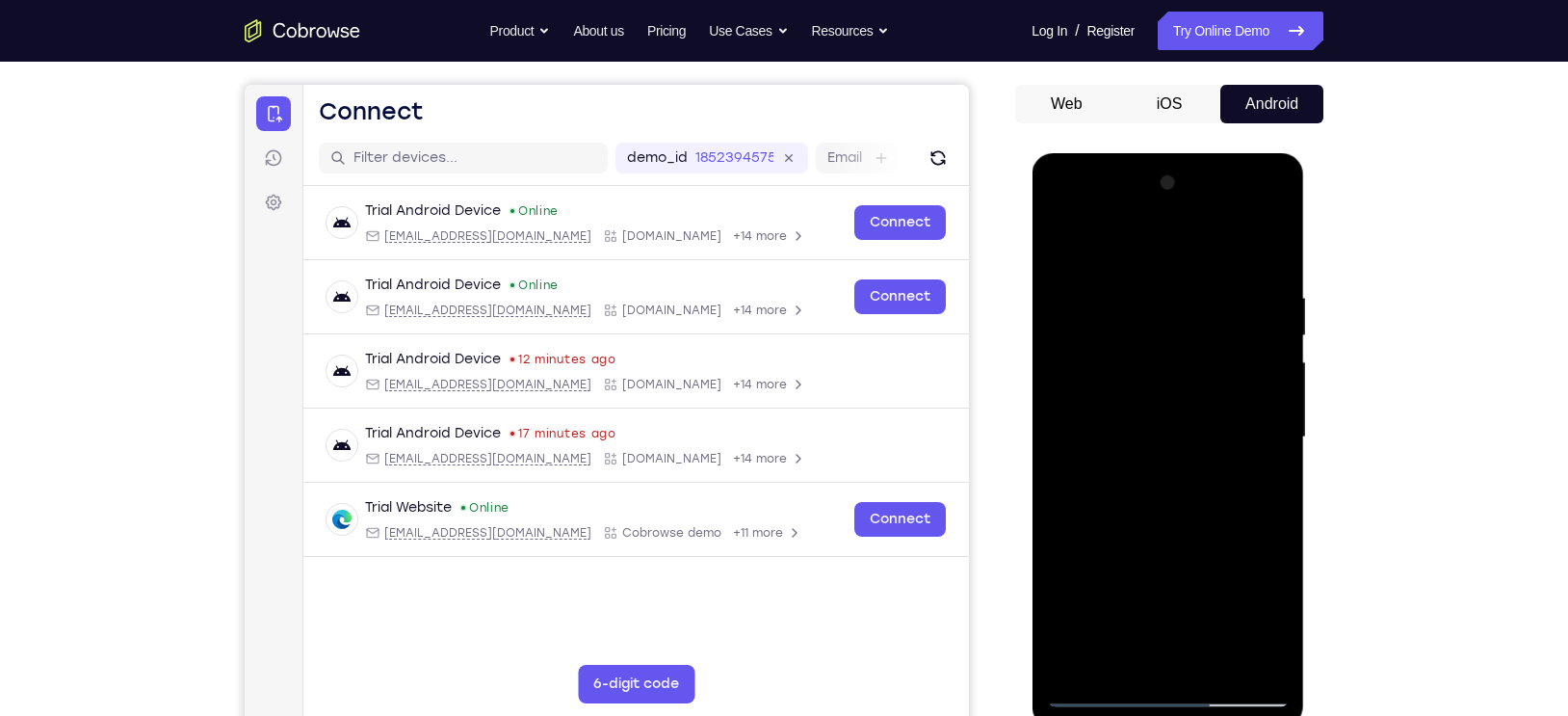
click at [1121, 246] on div at bounding box center [1167, 438] width 243 height 540
click at [1109, 296] on div at bounding box center [1167, 438] width 243 height 540
click at [1062, 243] on div at bounding box center [1167, 438] width 243 height 540
click at [1120, 333] on div at bounding box center [1167, 438] width 243 height 540
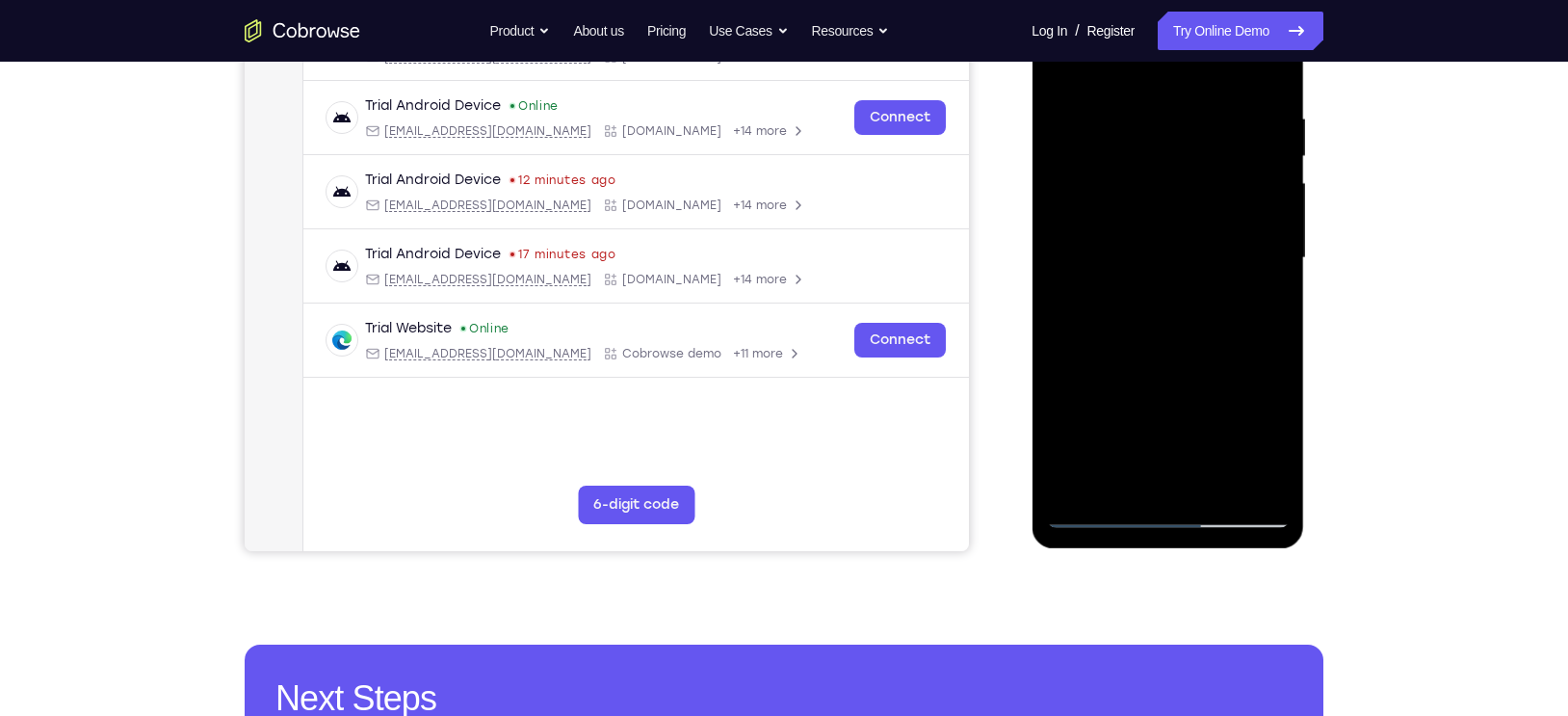
scroll to position [347, 0]
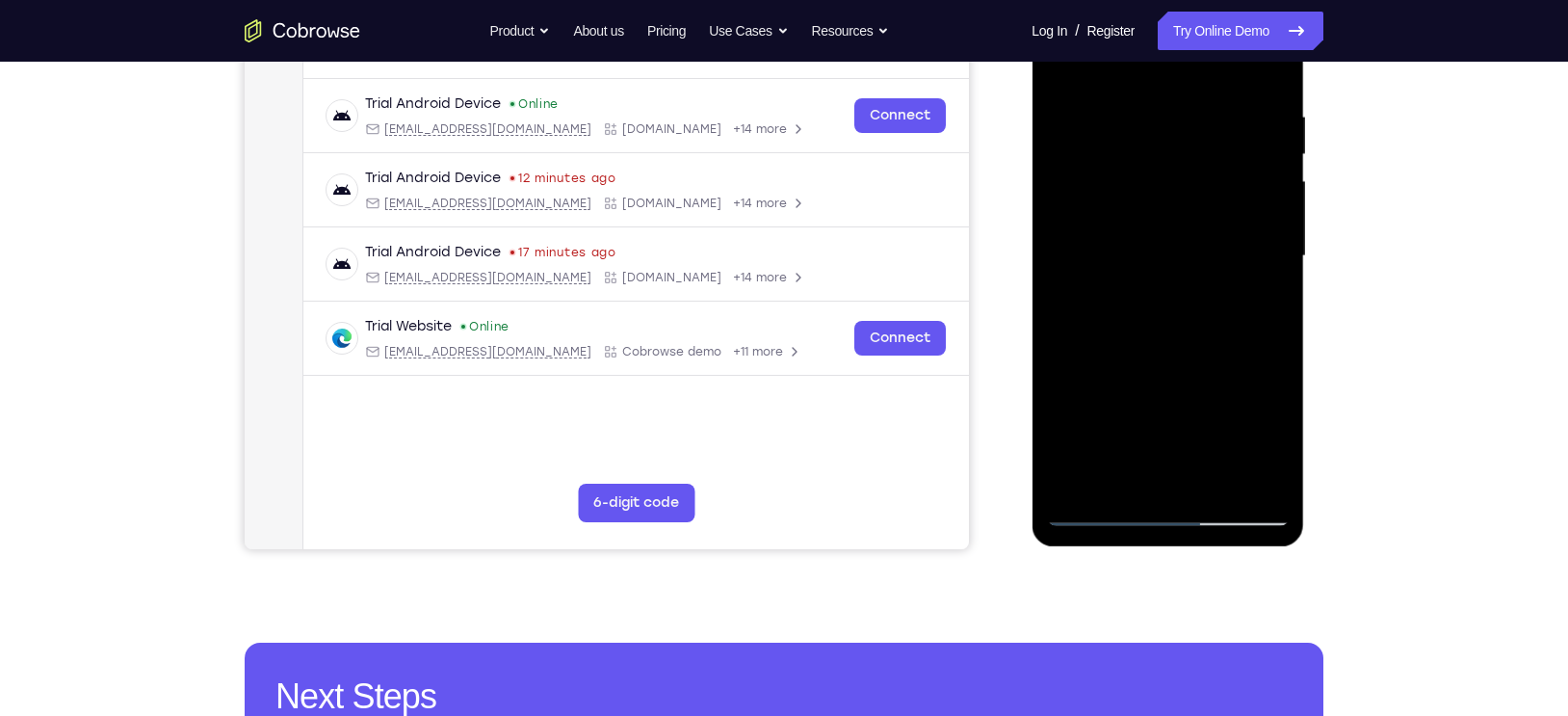
click at [1206, 480] on div at bounding box center [1167, 256] width 243 height 540
click at [1177, 360] on div at bounding box center [1167, 256] width 243 height 540
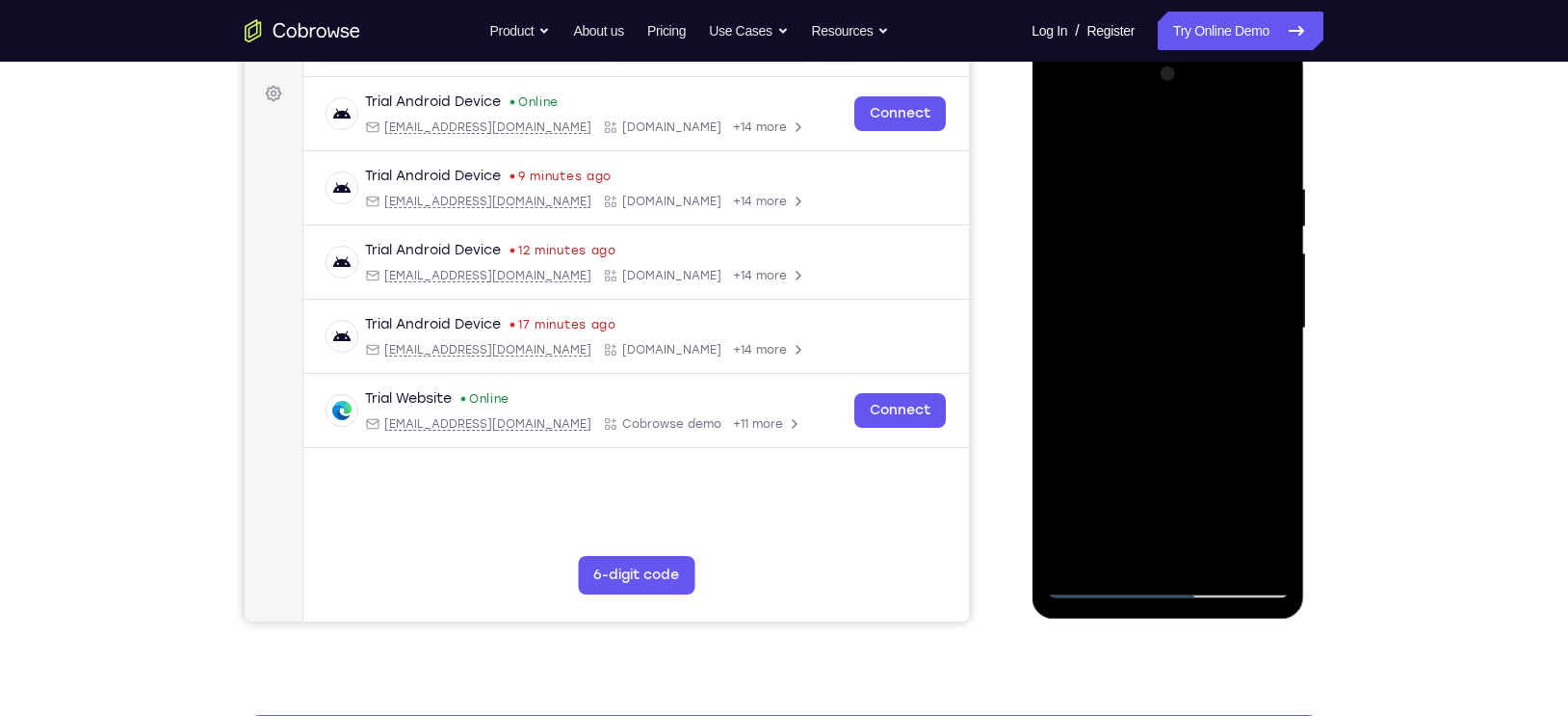
click at [1148, 213] on div at bounding box center [1167, 329] width 243 height 540
click at [1258, 364] on div at bounding box center [1167, 329] width 243 height 540
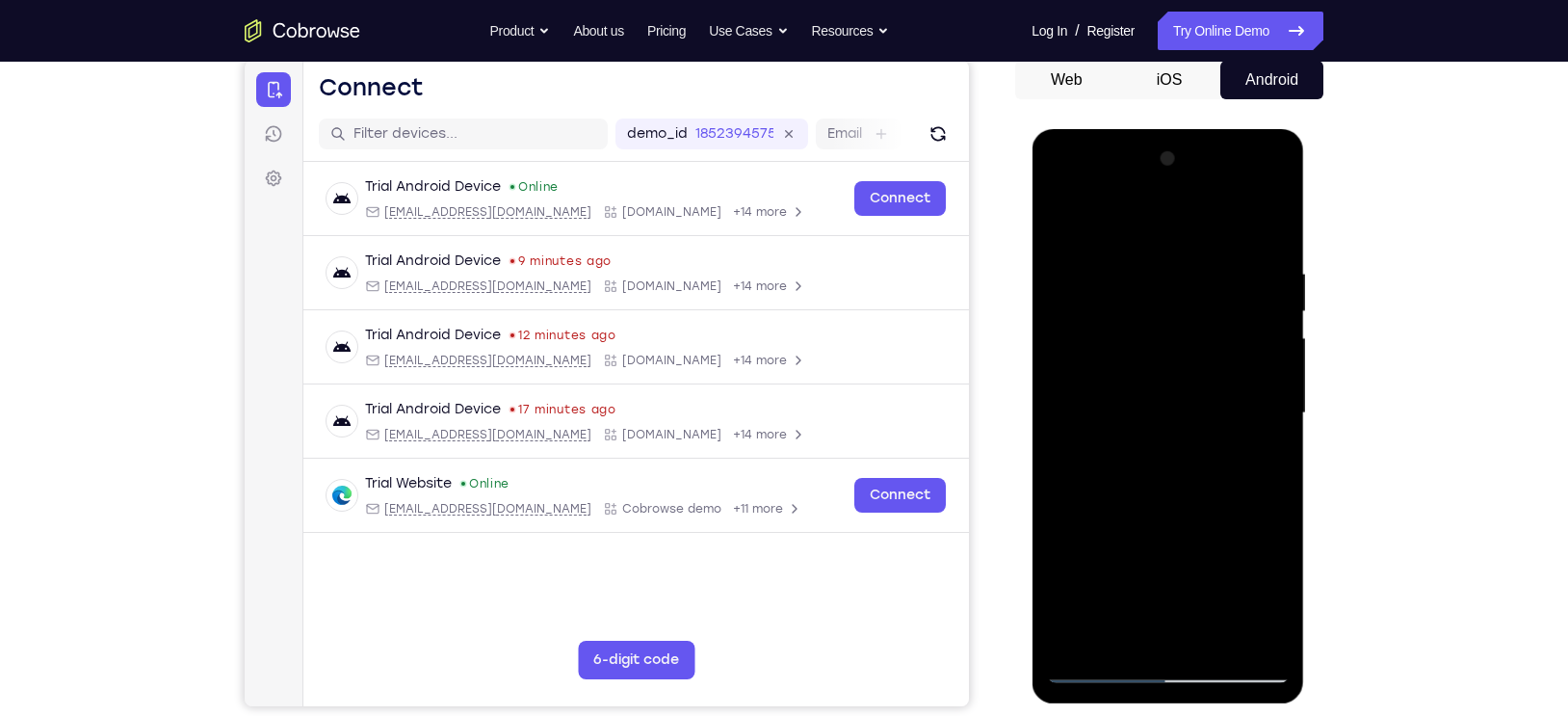
scroll to position [189, 0]
click at [1061, 222] on div at bounding box center [1167, 415] width 243 height 540
click at [1126, 402] on div at bounding box center [1167, 415] width 243 height 540
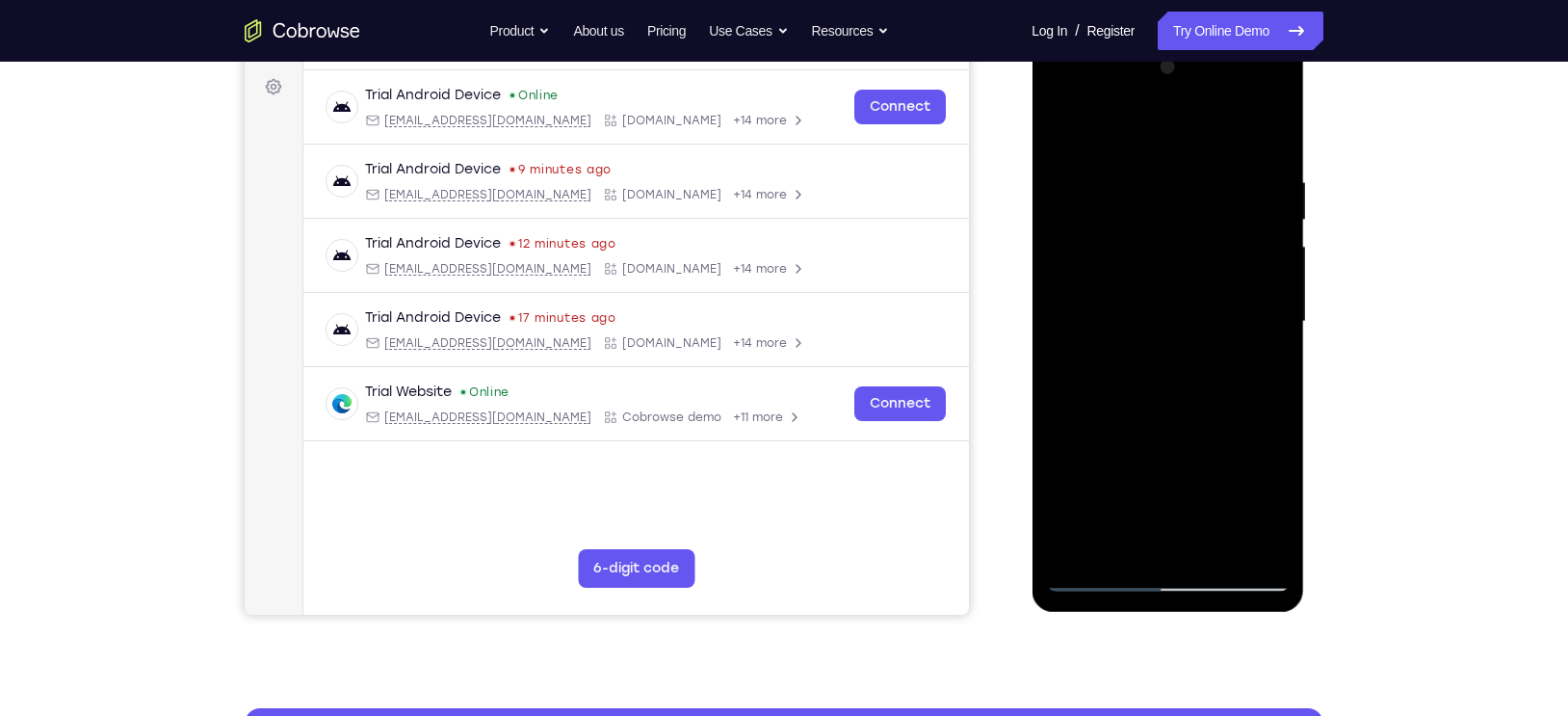
scroll to position [282, 0]
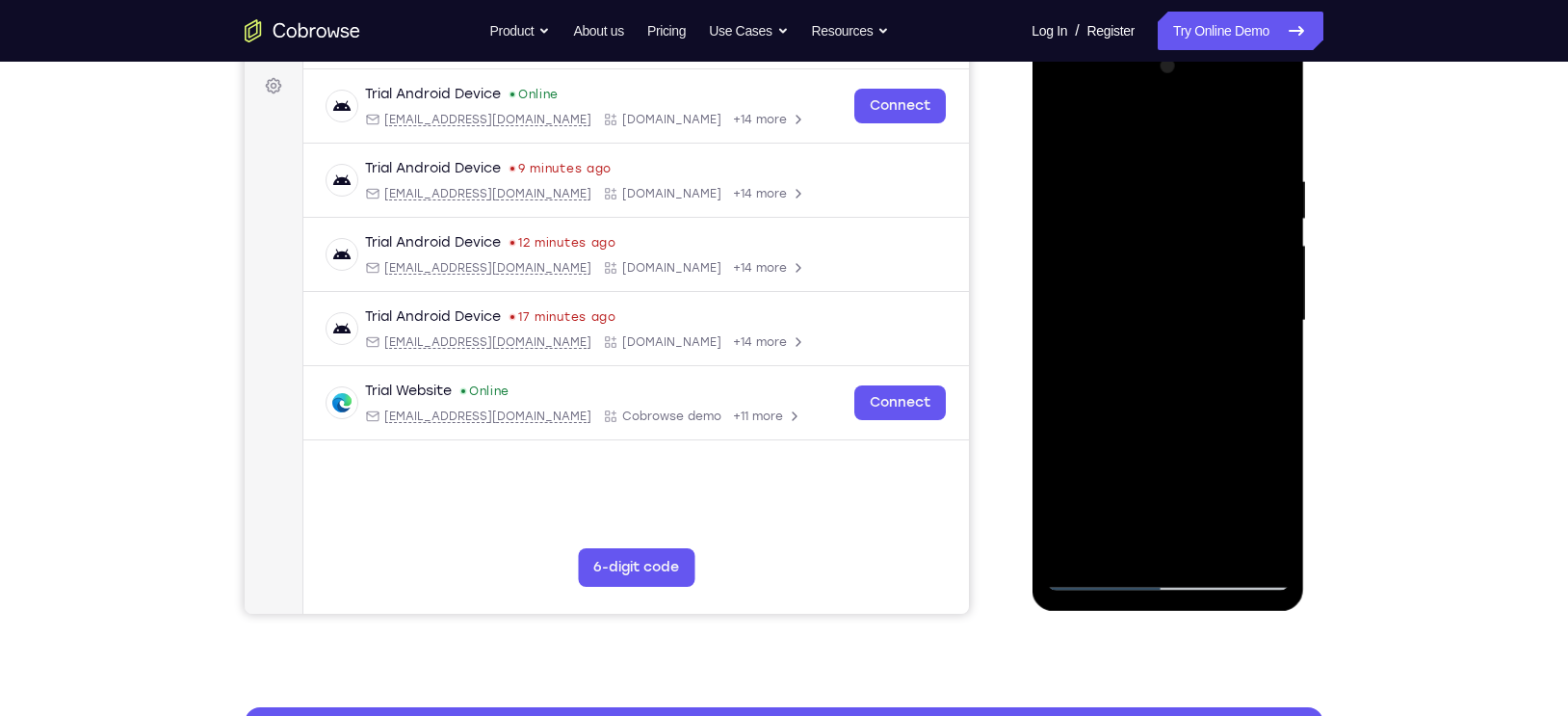
click at [1101, 542] on div at bounding box center [1167, 321] width 243 height 540
click at [1278, 507] on div at bounding box center [1167, 321] width 243 height 540
click at [1278, 513] on div at bounding box center [1167, 321] width 243 height 540
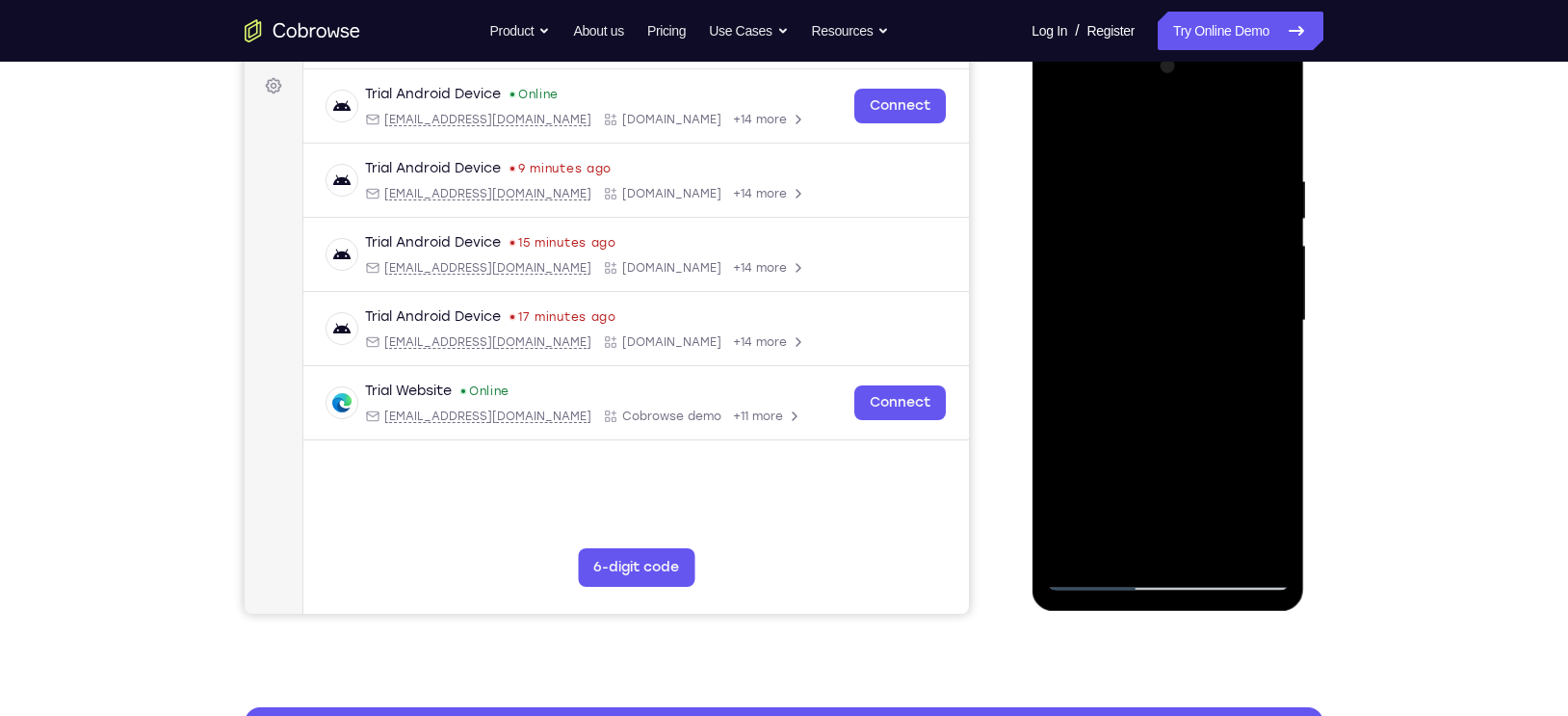
click at [1278, 513] on div at bounding box center [1167, 321] width 243 height 540
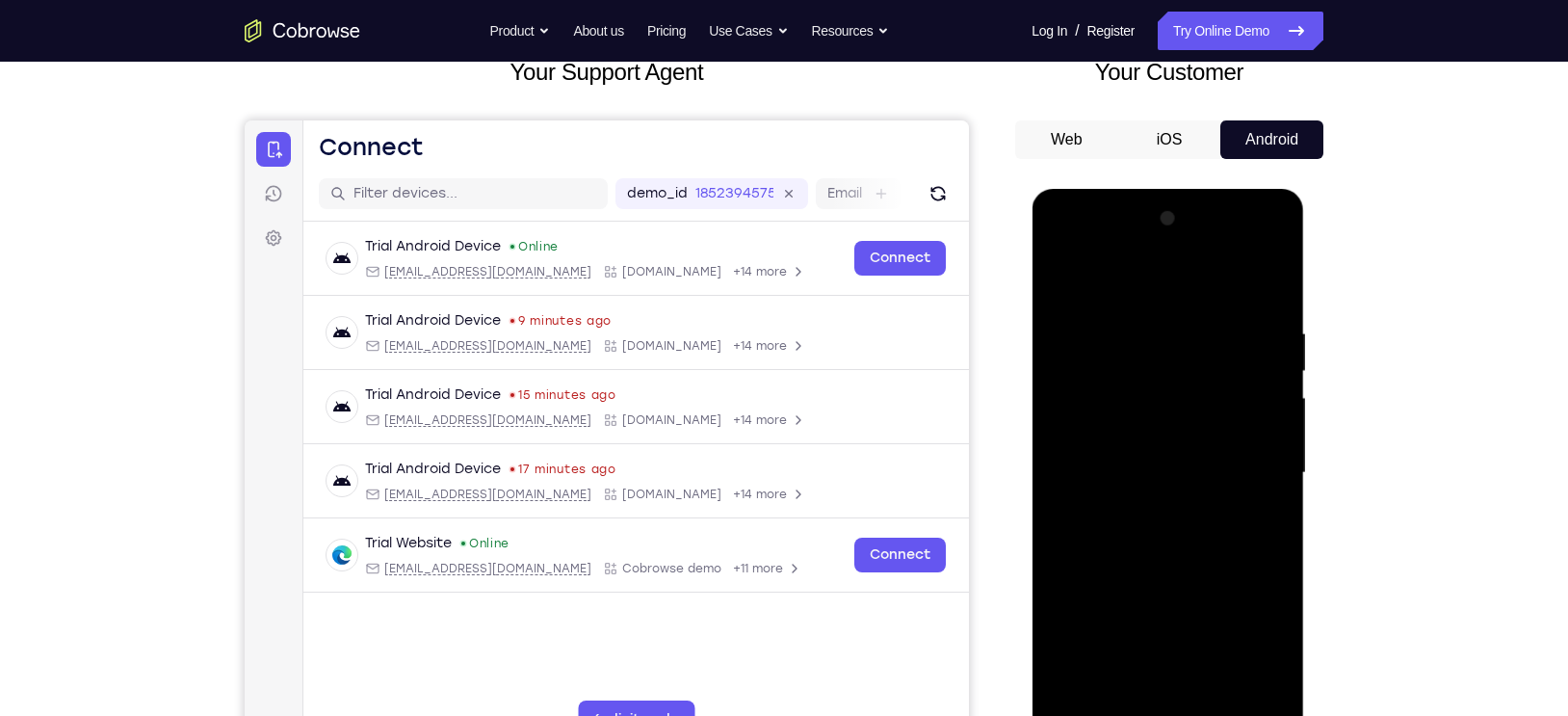
click at [1067, 284] on div at bounding box center [1167, 474] width 243 height 540
click at [1068, 286] on div at bounding box center [1167, 474] width 243 height 540
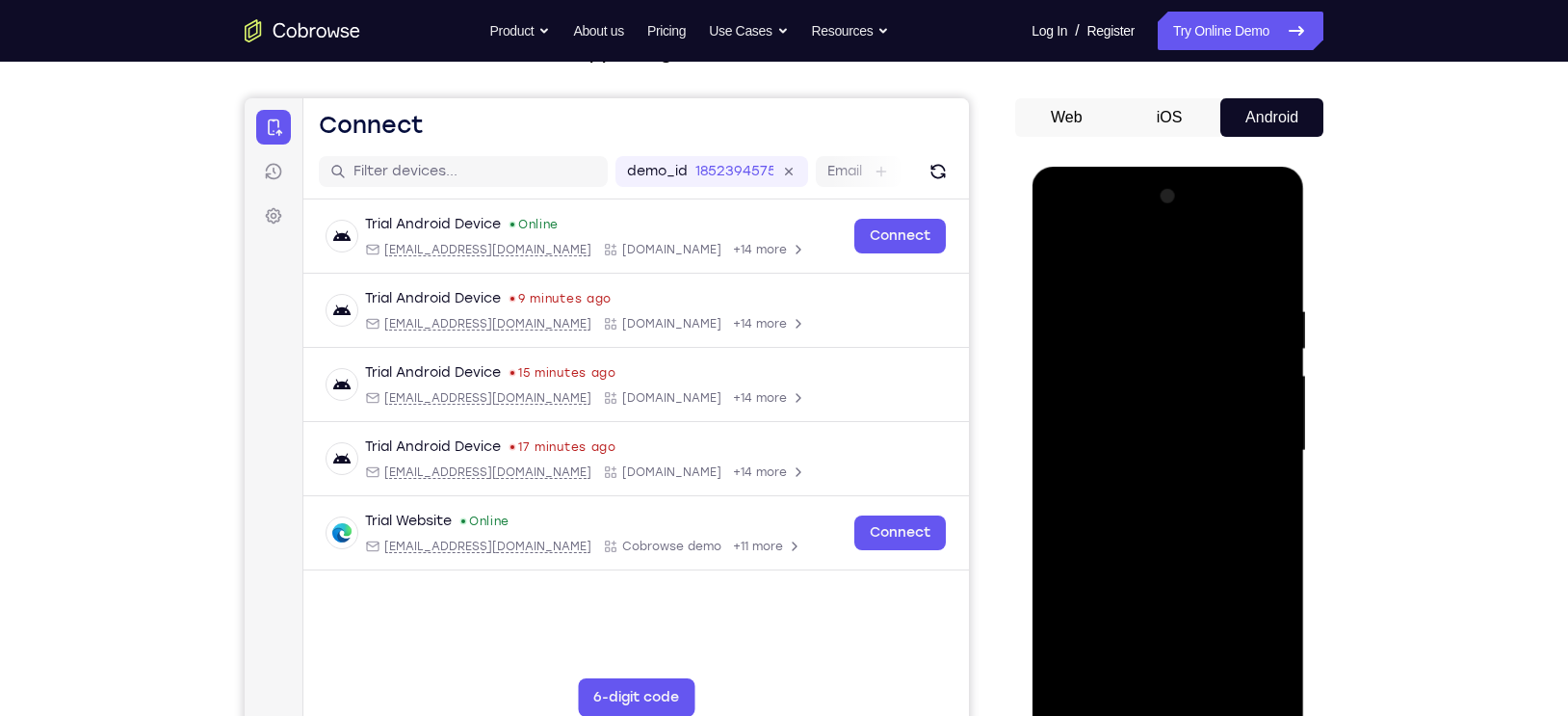
scroll to position [320, 0]
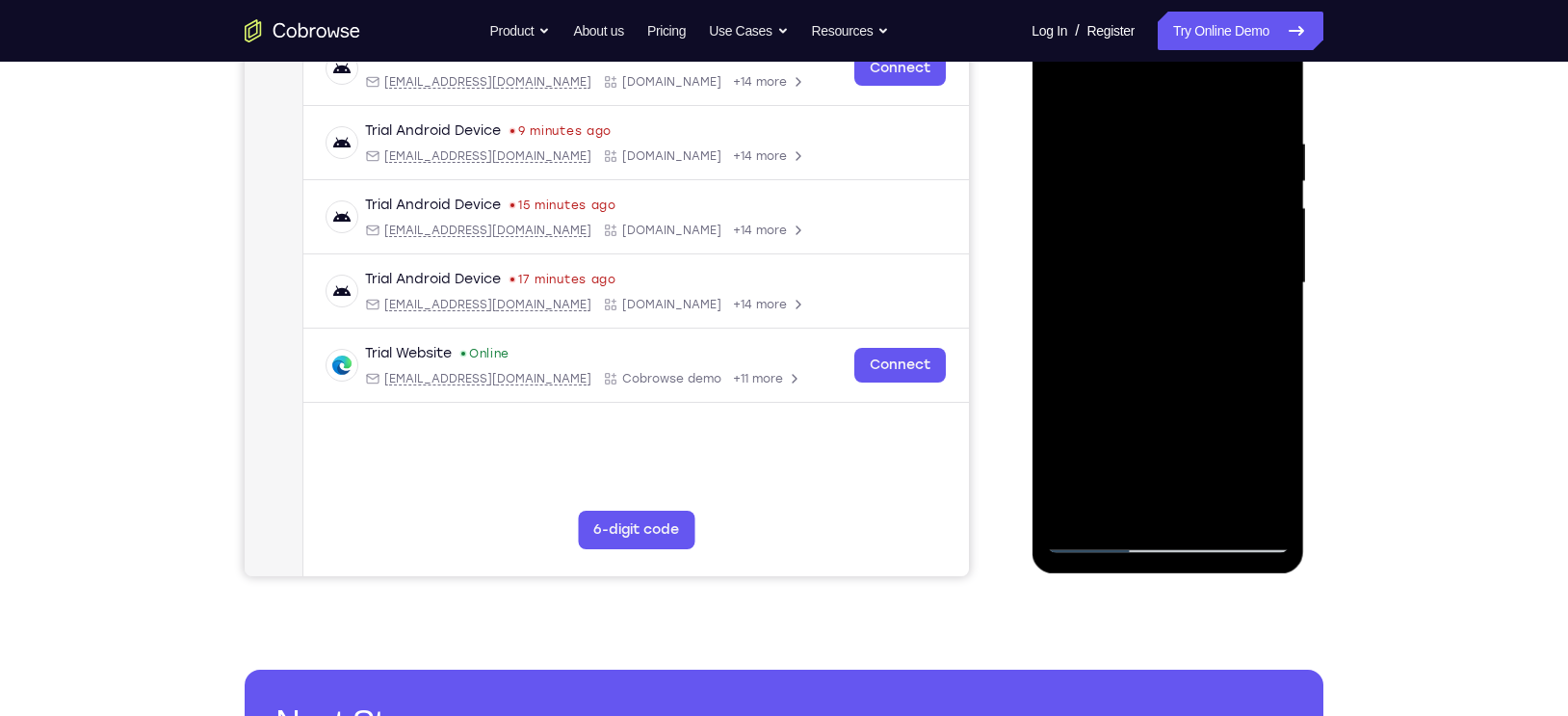
drag, startPoint x: 1198, startPoint y: 412, endPoint x: 1139, endPoint y: 263, distance: 160.3
click at [1139, 263] on div at bounding box center [1167, 284] width 243 height 540
drag, startPoint x: 1182, startPoint y: 415, endPoint x: 1159, endPoint y: 306, distance: 111.4
click at [1159, 306] on div at bounding box center [1167, 284] width 243 height 540
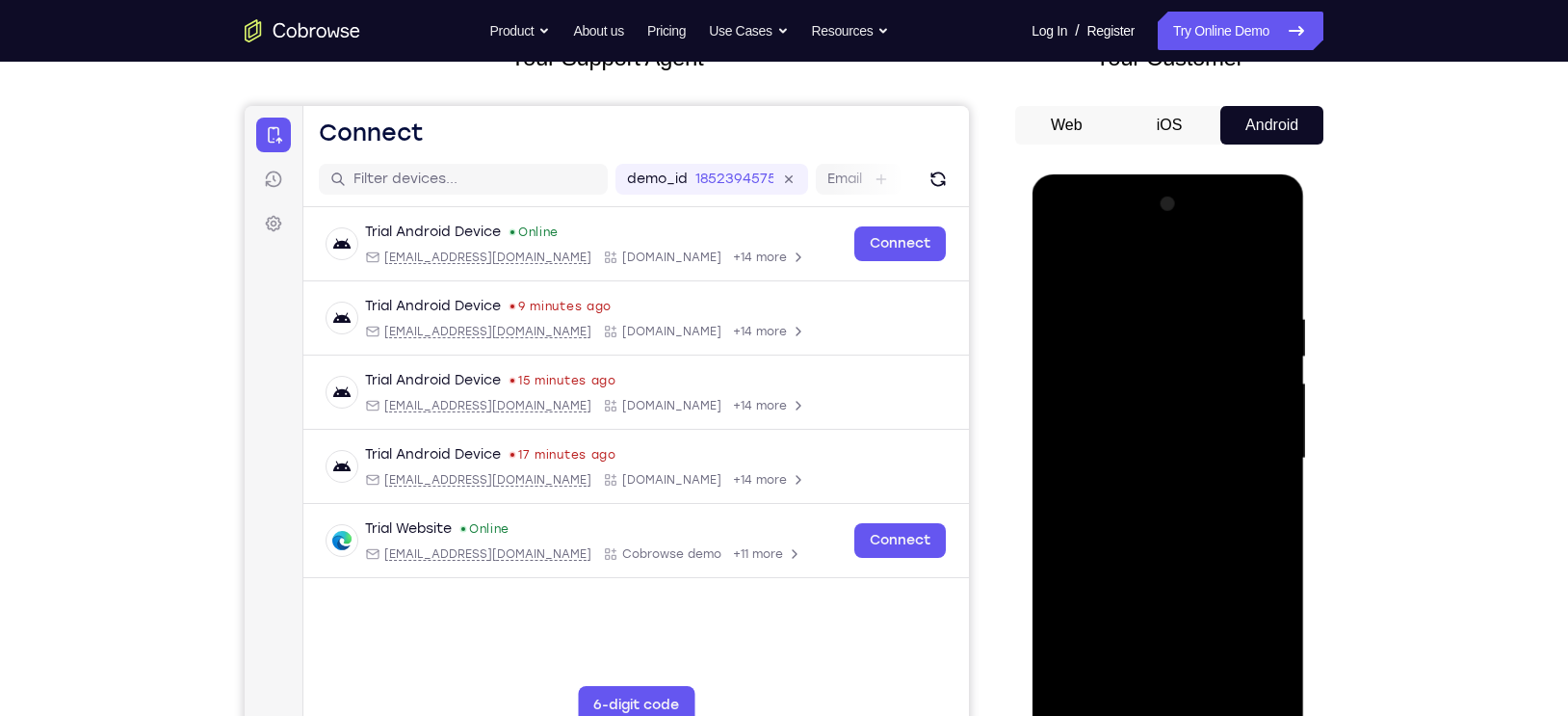
click at [1064, 288] on div at bounding box center [1167, 459] width 243 height 540
drag, startPoint x: 1162, startPoint y: 441, endPoint x: 1136, endPoint y: 274, distance: 169.0
click at [1136, 274] on div at bounding box center [1167, 459] width 243 height 540
drag, startPoint x: 1184, startPoint y: 506, endPoint x: 1176, endPoint y: 455, distance: 51.6
click at [1176, 455] on div at bounding box center [1167, 459] width 243 height 540
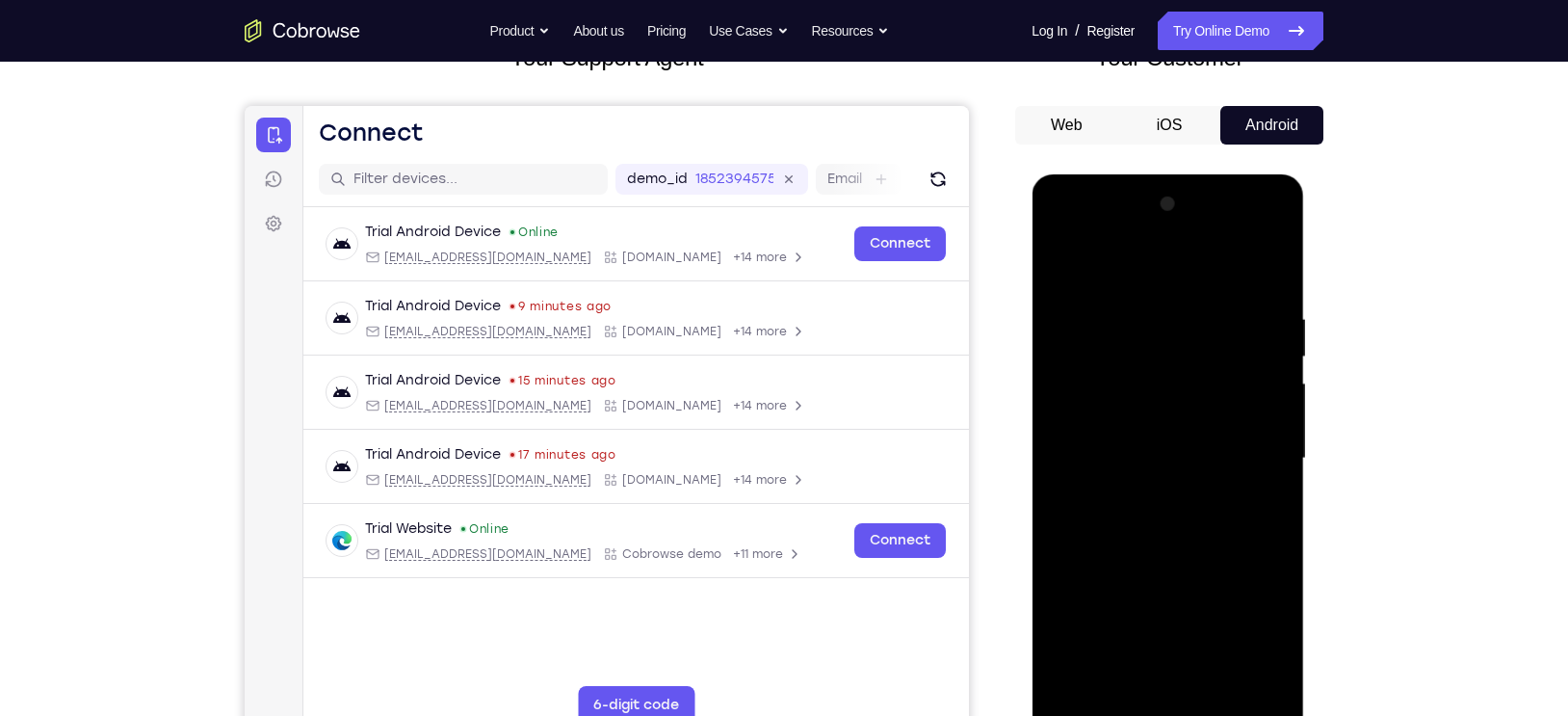
click at [1176, 455] on div at bounding box center [1167, 459] width 243 height 540
drag, startPoint x: 1195, startPoint y: 548, endPoint x: 1186, endPoint y: 382, distance: 166.2
click at [1186, 383] on div at bounding box center [1167, 459] width 243 height 540
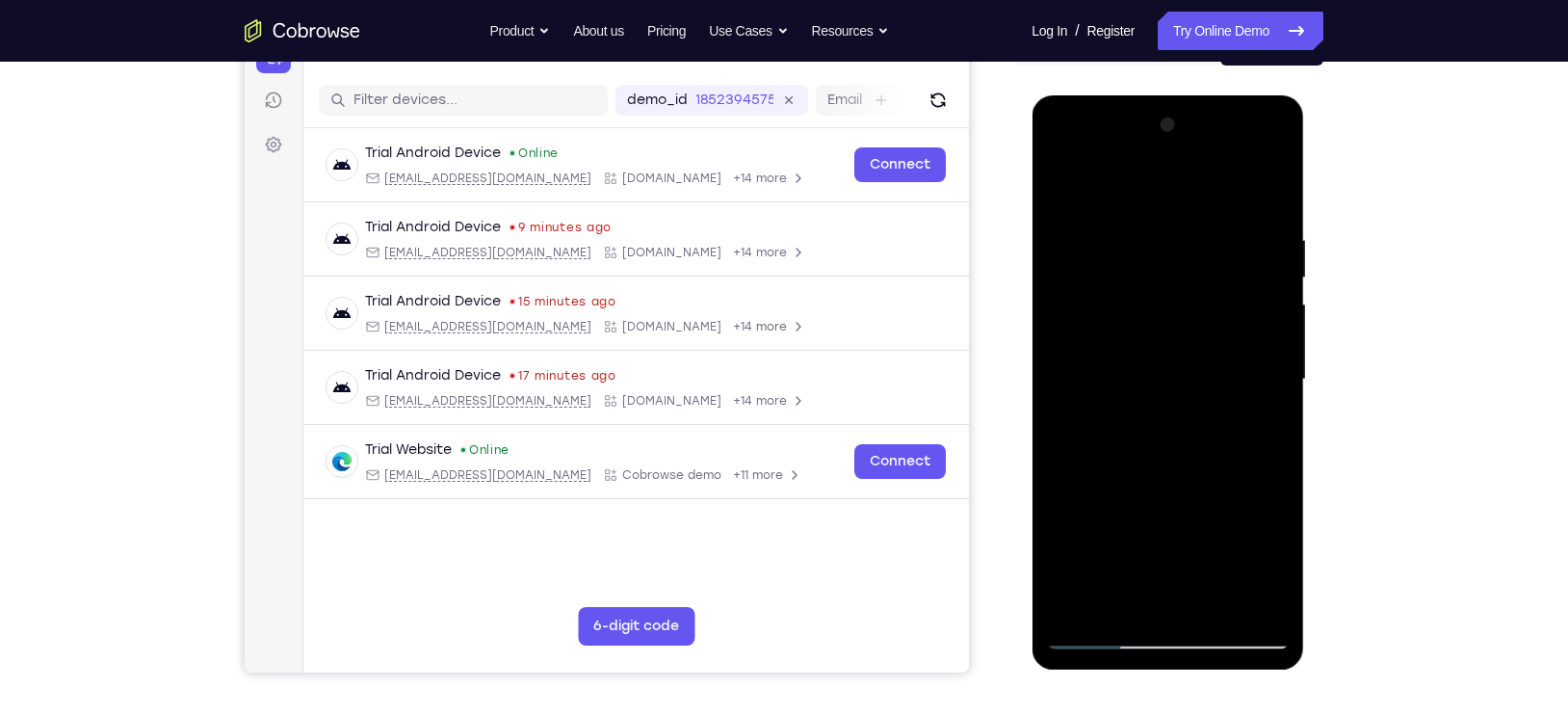
scroll to position [232, 0]
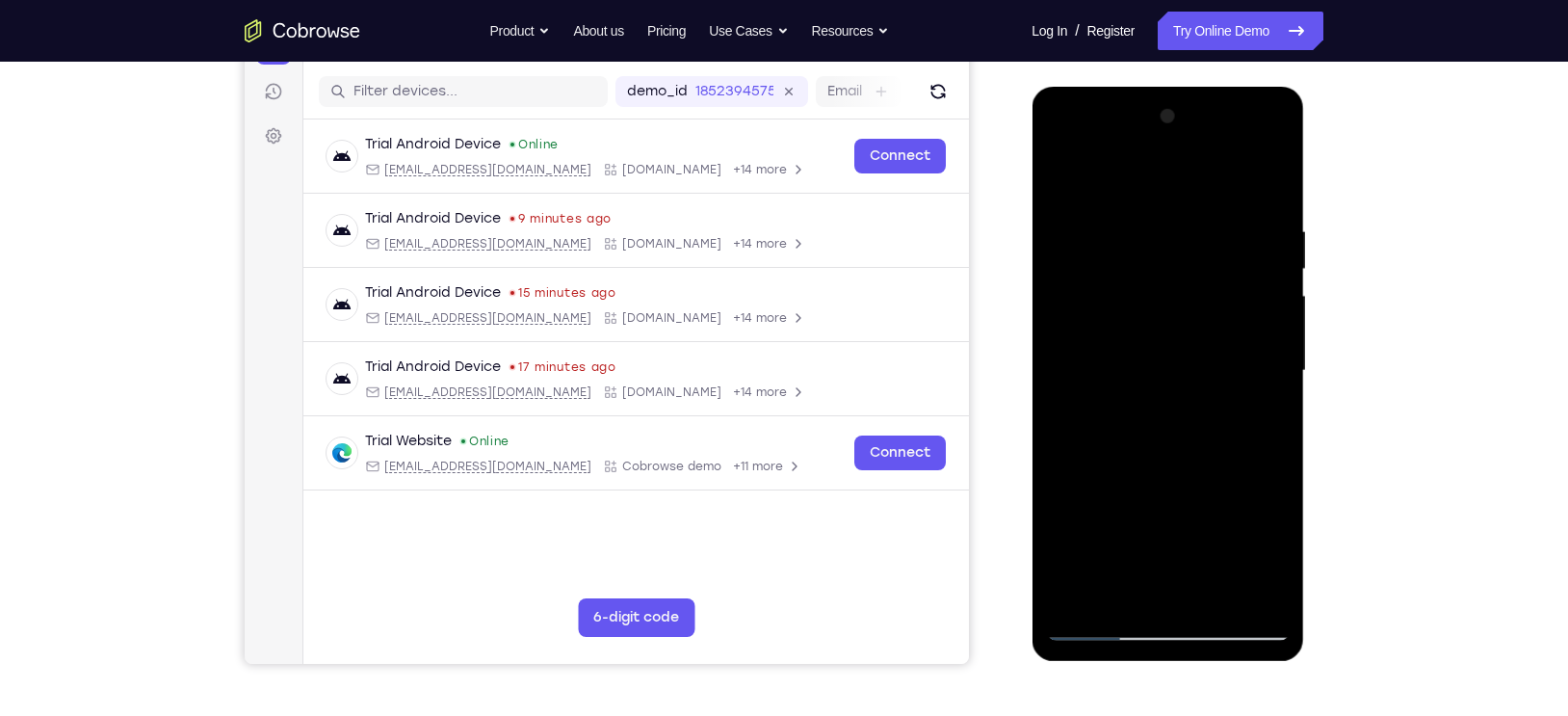
drag, startPoint x: 1194, startPoint y: 472, endPoint x: 1170, endPoint y: 301, distance: 172.7
click at [1170, 301] on div at bounding box center [1167, 371] width 243 height 540
drag, startPoint x: 1203, startPoint y: 461, endPoint x: 1199, endPoint y: 267, distance: 194.0
click at [1199, 267] on div at bounding box center [1167, 371] width 243 height 540
click at [1122, 591] on div at bounding box center [1167, 371] width 243 height 540
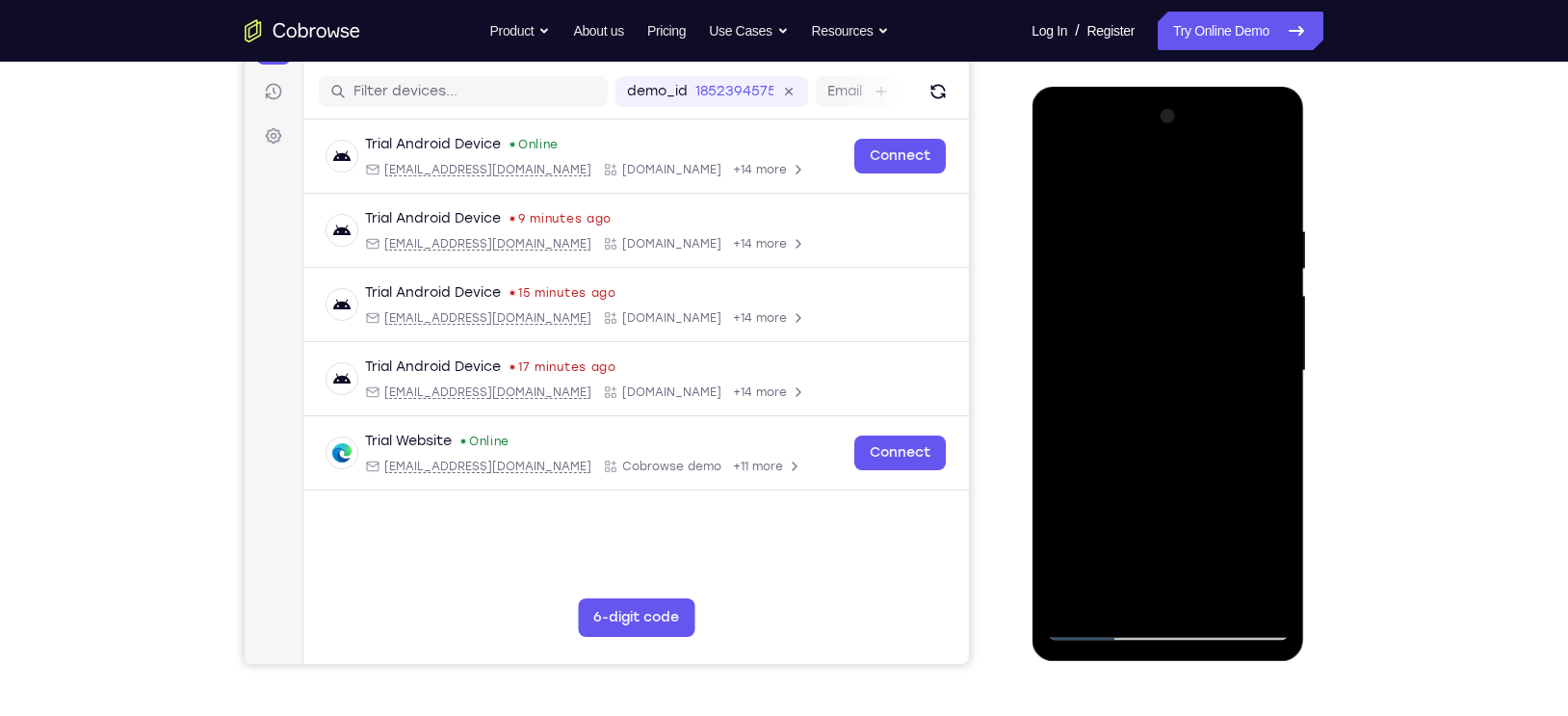
drag, startPoint x: 1139, startPoint y: 315, endPoint x: 1097, endPoint y: 541, distance: 229.9
click at [1097, 541] on div at bounding box center [1167, 371] width 243 height 540
drag, startPoint x: 1159, startPoint y: 321, endPoint x: 1087, endPoint y: 615, distance: 302.7
click at [1087, 615] on div at bounding box center [1167, 371] width 243 height 540
click at [1256, 285] on div at bounding box center [1167, 371] width 243 height 540
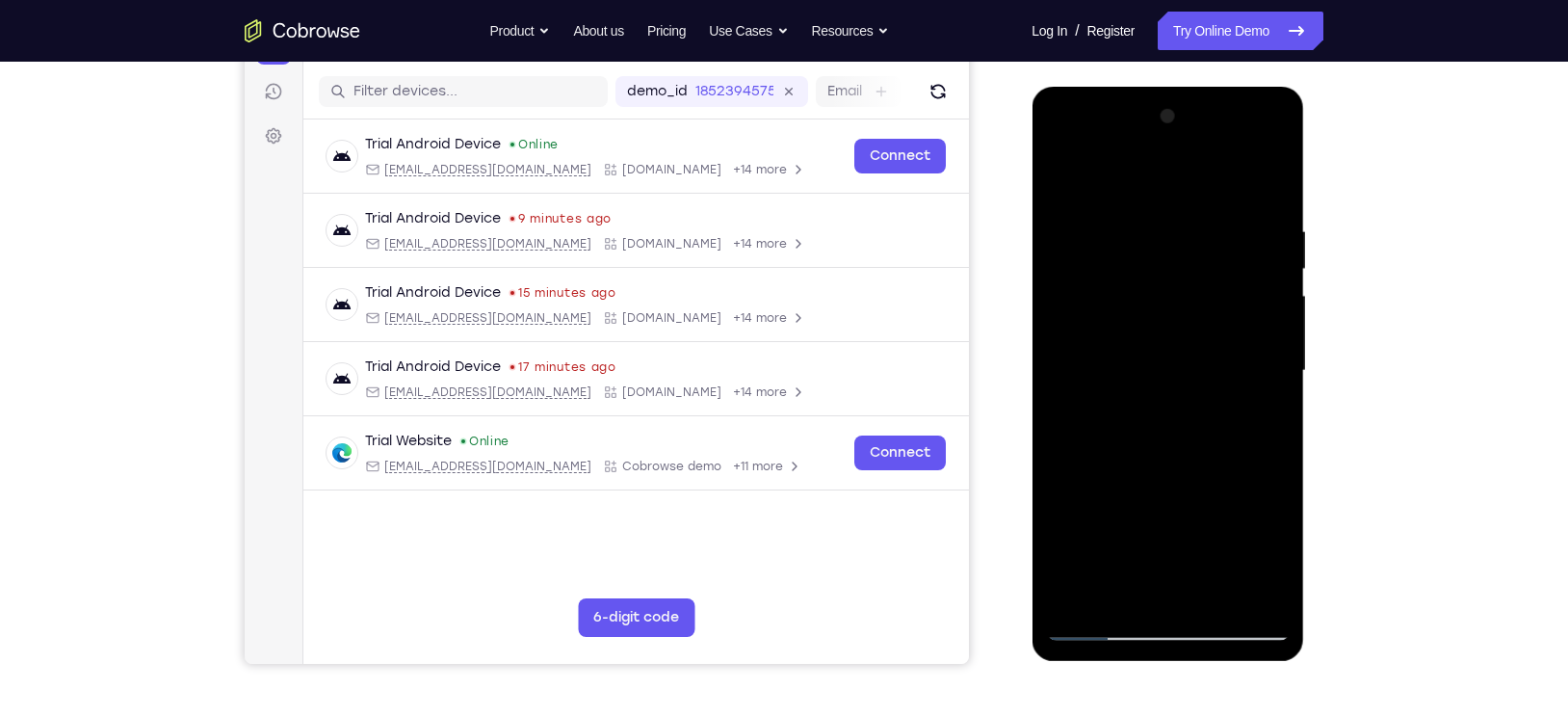
click at [1064, 179] on div at bounding box center [1167, 371] width 243 height 540
click at [1182, 231] on div at bounding box center [1167, 371] width 243 height 540
click at [1066, 177] on div at bounding box center [1167, 371] width 243 height 540
click at [1244, 258] on div at bounding box center [1167, 371] width 243 height 540
click at [1173, 423] on div at bounding box center [1167, 371] width 243 height 540
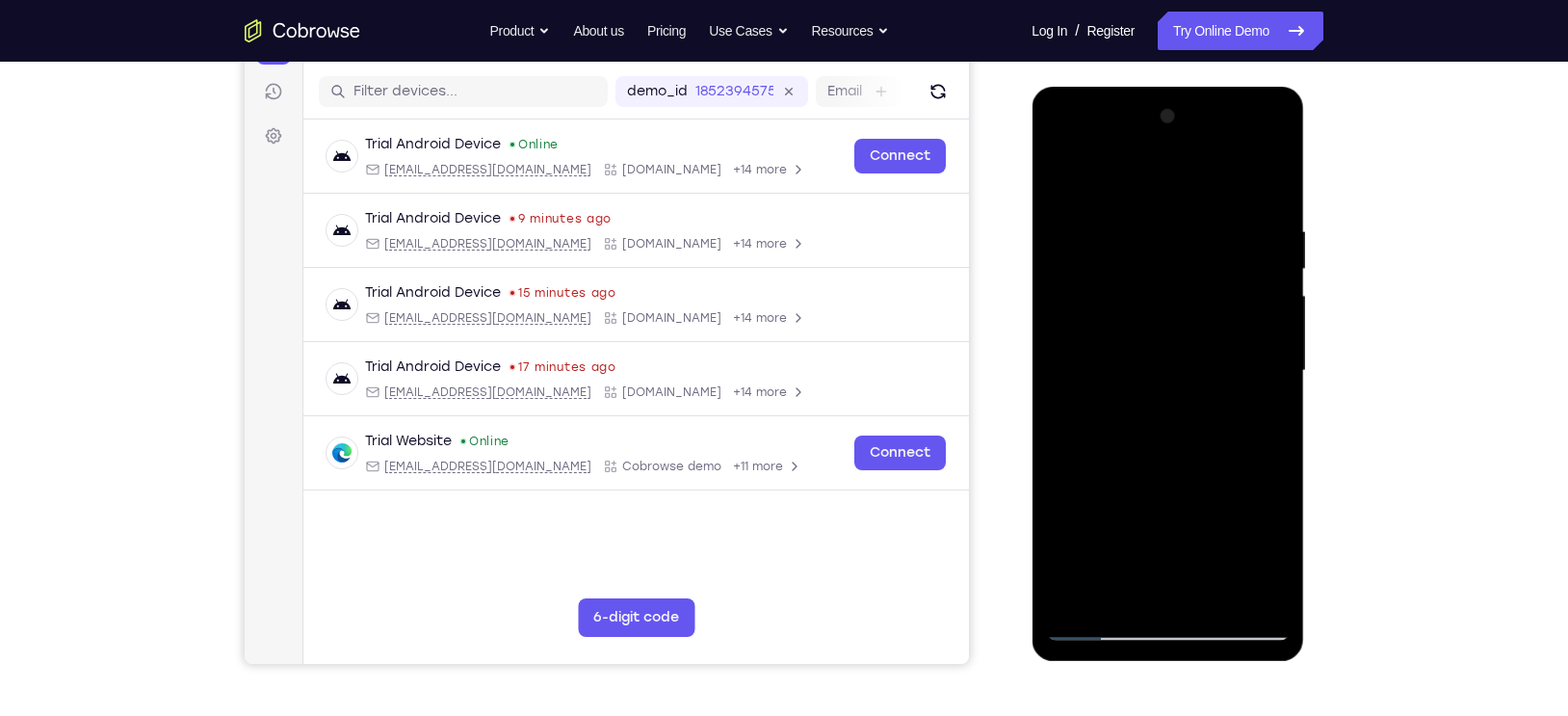
click at [1173, 423] on div at bounding box center [1167, 371] width 243 height 540
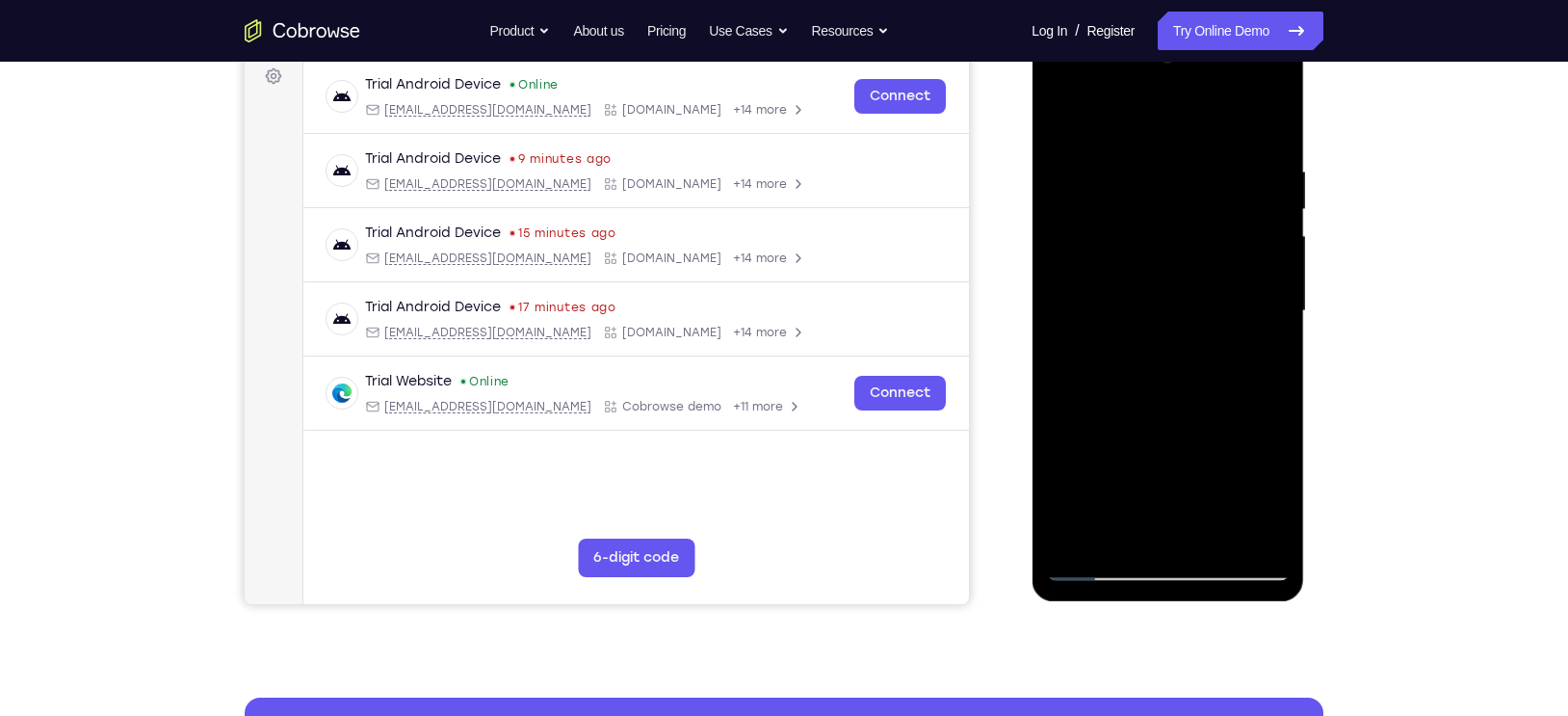
scroll to position [294, 0]
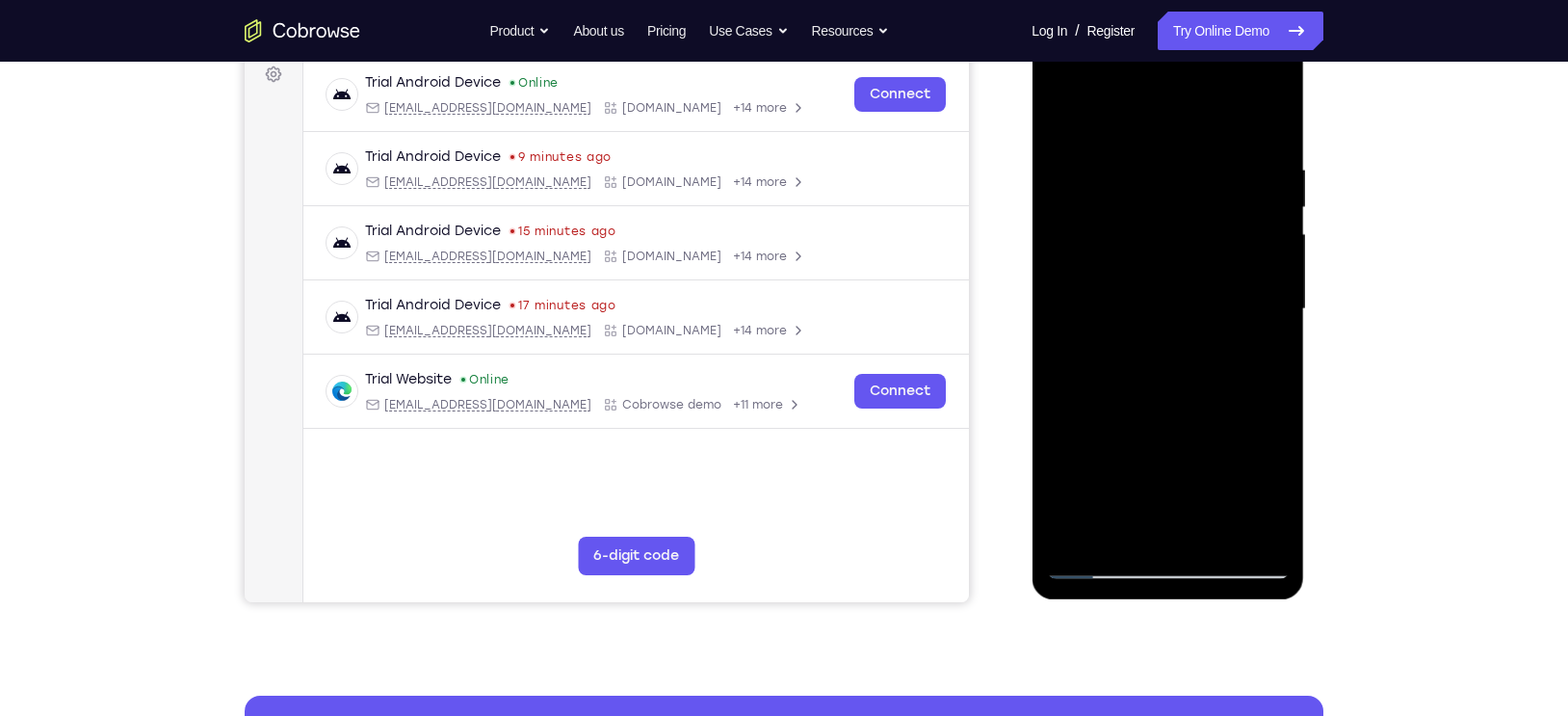
click at [1096, 566] on div at bounding box center [1167, 310] width 243 height 540
click at [1081, 535] on div at bounding box center [1167, 310] width 243 height 540
drag, startPoint x: 1136, startPoint y: 481, endPoint x: 1098, endPoint y: 278, distance: 206.5
click at [1098, 278] on div at bounding box center [1167, 310] width 243 height 540
drag, startPoint x: 1134, startPoint y: 446, endPoint x: 1173, endPoint y: 213, distance: 236.2
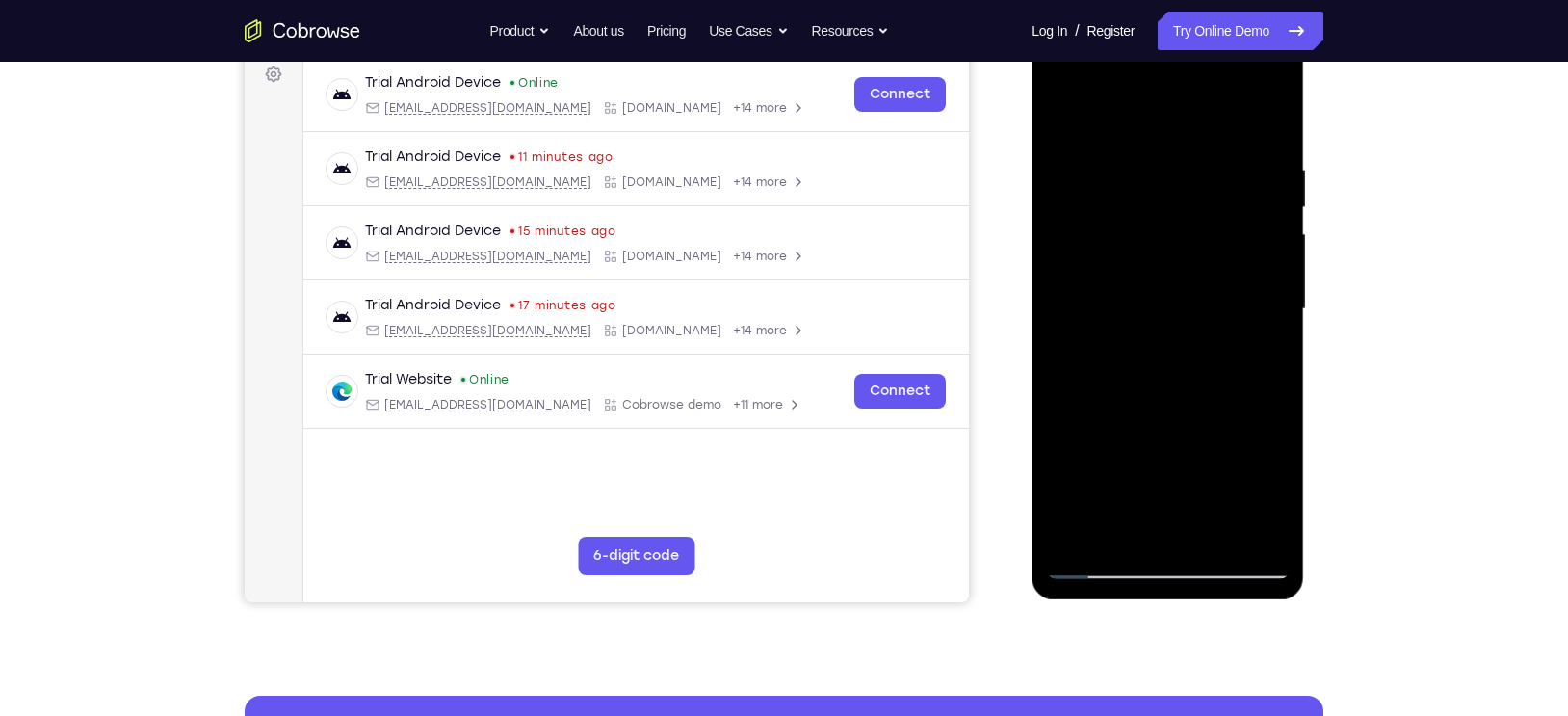
click at [1173, 213] on div at bounding box center [1167, 310] width 243 height 540
drag, startPoint x: 1143, startPoint y: 381, endPoint x: 1158, endPoint y: 144, distance: 237.5
click at [1158, 144] on div at bounding box center [1167, 310] width 243 height 540
drag, startPoint x: 1137, startPoint y: 443, endPoint x: 1157, endPoint y: 204, distance: 239.8
click at [1157, 204] on div at bounding box center [1167, 310] width 243 height 540
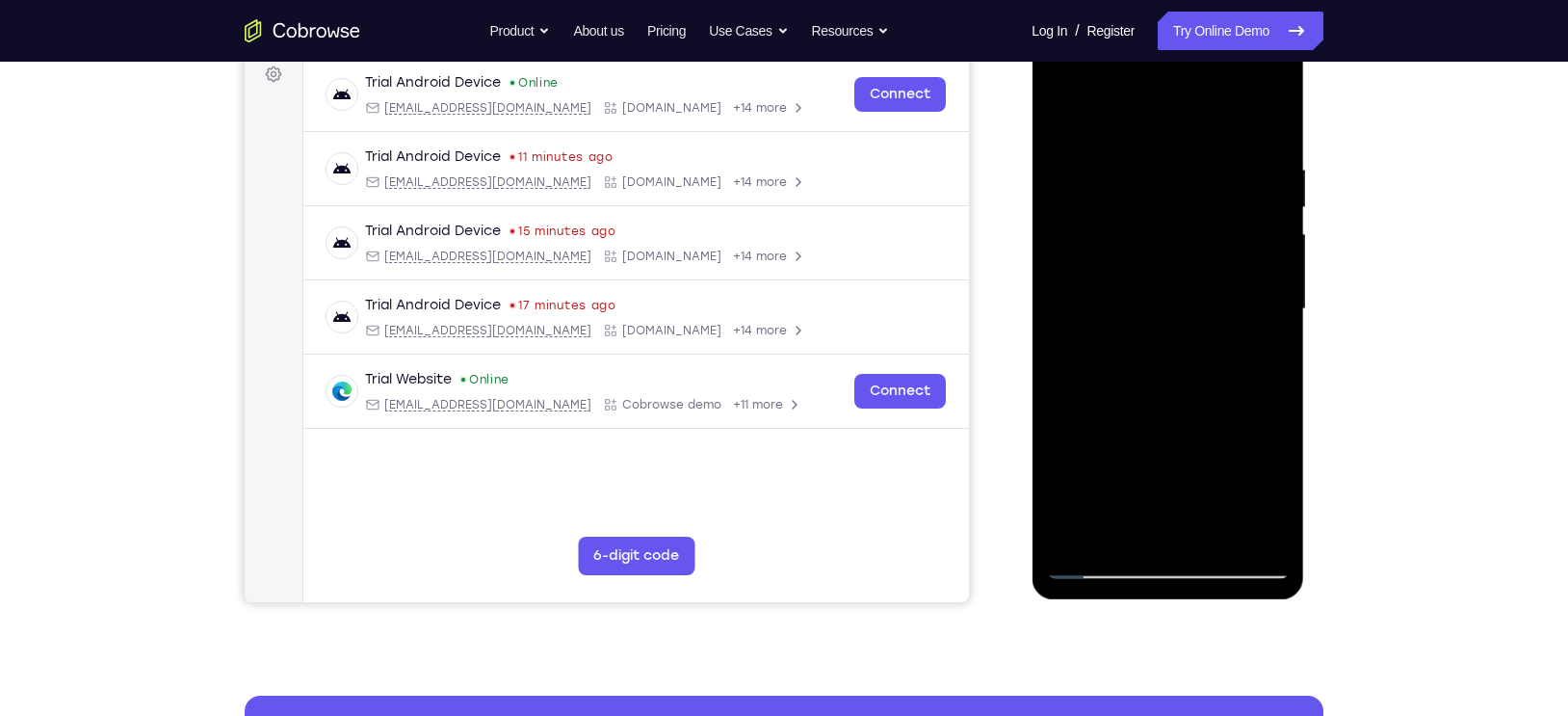
drag, startPoint x: 1137, startPoint y: 429, endPoint x: 1161, endPoint y: 303, distance: 128.3
click at [1161, 303] on div at bounding box center [1167, 310] width 243 height 540
drag, startPoint x: 1167, startPoint y: 436, endPoint x: 1159, endPoint y: 273, distance: 163.2
click at [1159, 273] on div at bounding box center [1167, 310] width 243 height 540
drag, startPoint x: 1115, startPoint y: 415, endPoint x: 1149, endPoint y: 263, distance: 155.8
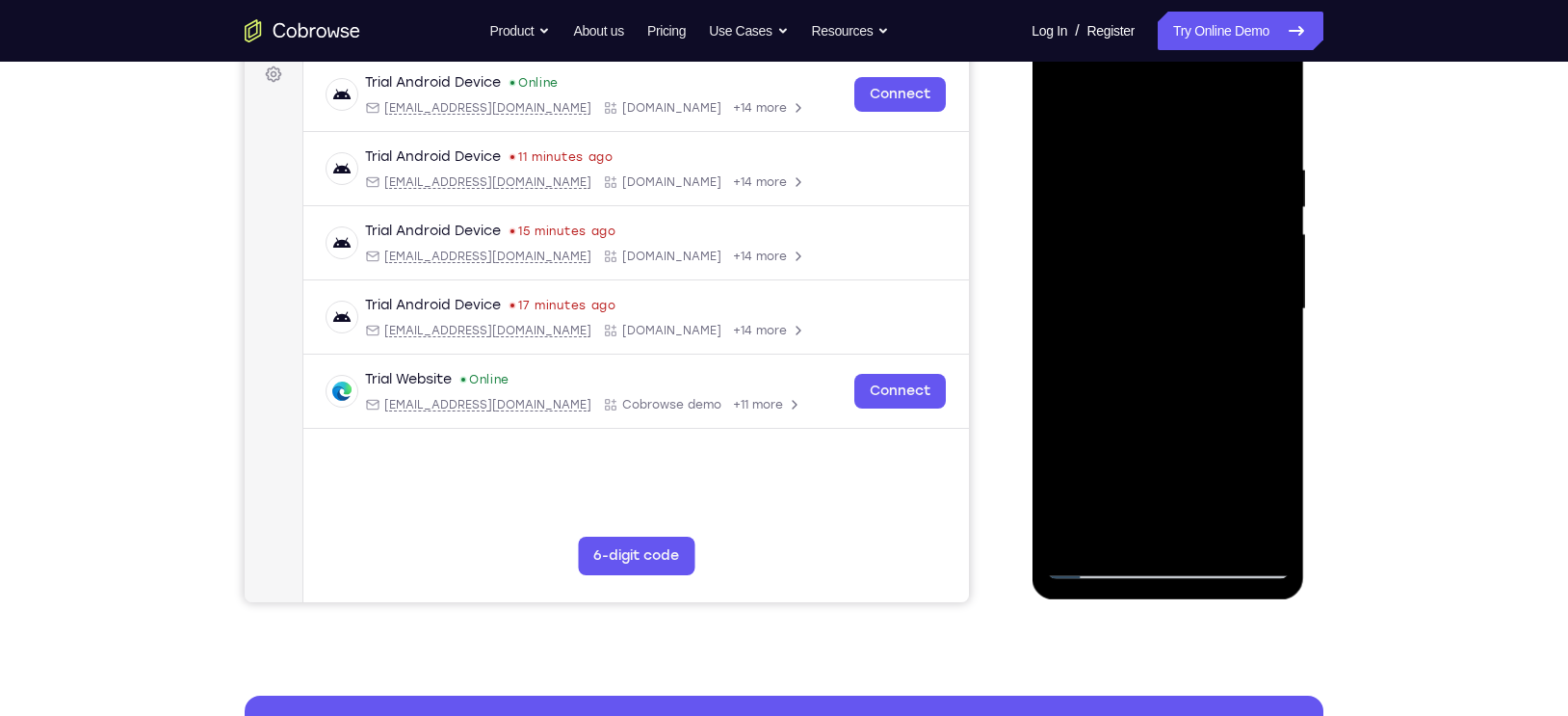
click at [1149, 263] on div at bounding box center [1167, 310] width 243 height 540
click at [1114, 361] on div at bounding box center [1167, 310] width 243 height 540
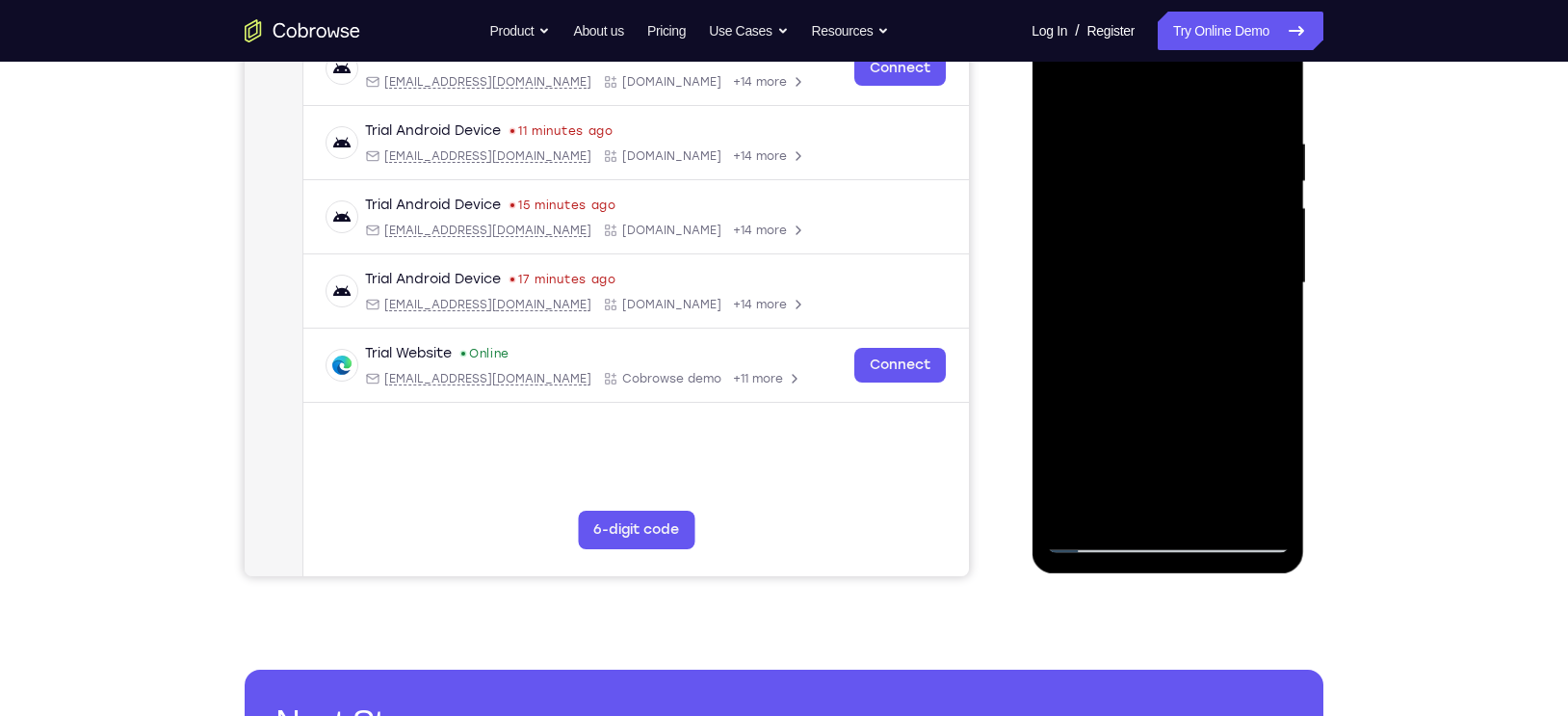
drag, startPoint x: 1161, startPoint y: 388, endPoint x: 1168, endPoint y: 313, distance: 75.3
click at [1168, 313] on div at bounding box center [1167, 284] width 243 height 540
drag, startPoint x: 1170, startPoint y: 320, endPoint x: 1149, endPoint y: 475, distance: 156.4
click at [1149, 475] on div at bounding box center [1167, 284] width 243 height 540
click at [1274, 285] on div at bounding box center [1167, 284] width 243 height 540
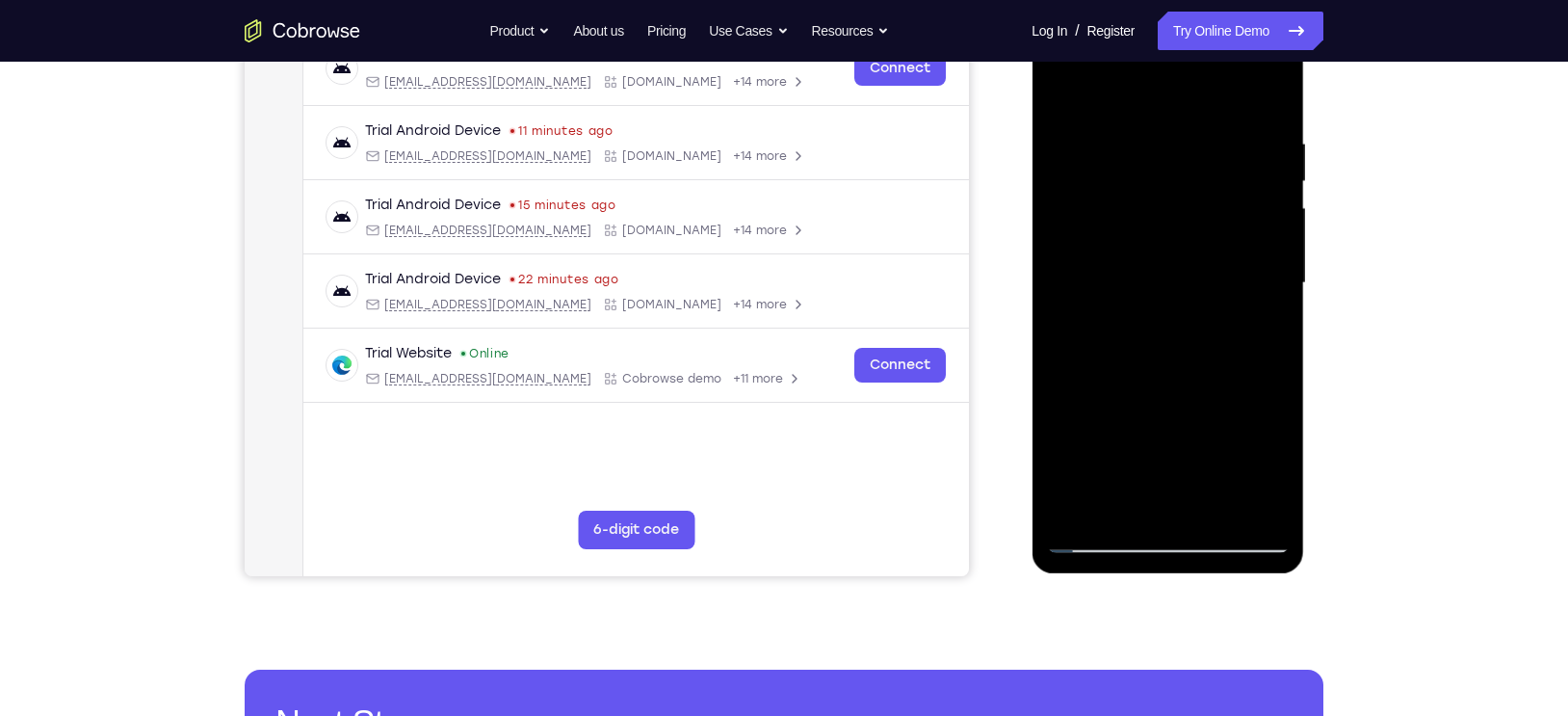
click at [1274, 285] on div at bounding box center [1167, 284] width 243 height 540
drag, startPoint x: 1228, startPoint y: 384, endPoint x: 1219, endPoint y: 269, distance: 115.4
click at [1219, 269] on div at bounding box center [1167, 284] width 243 height 540
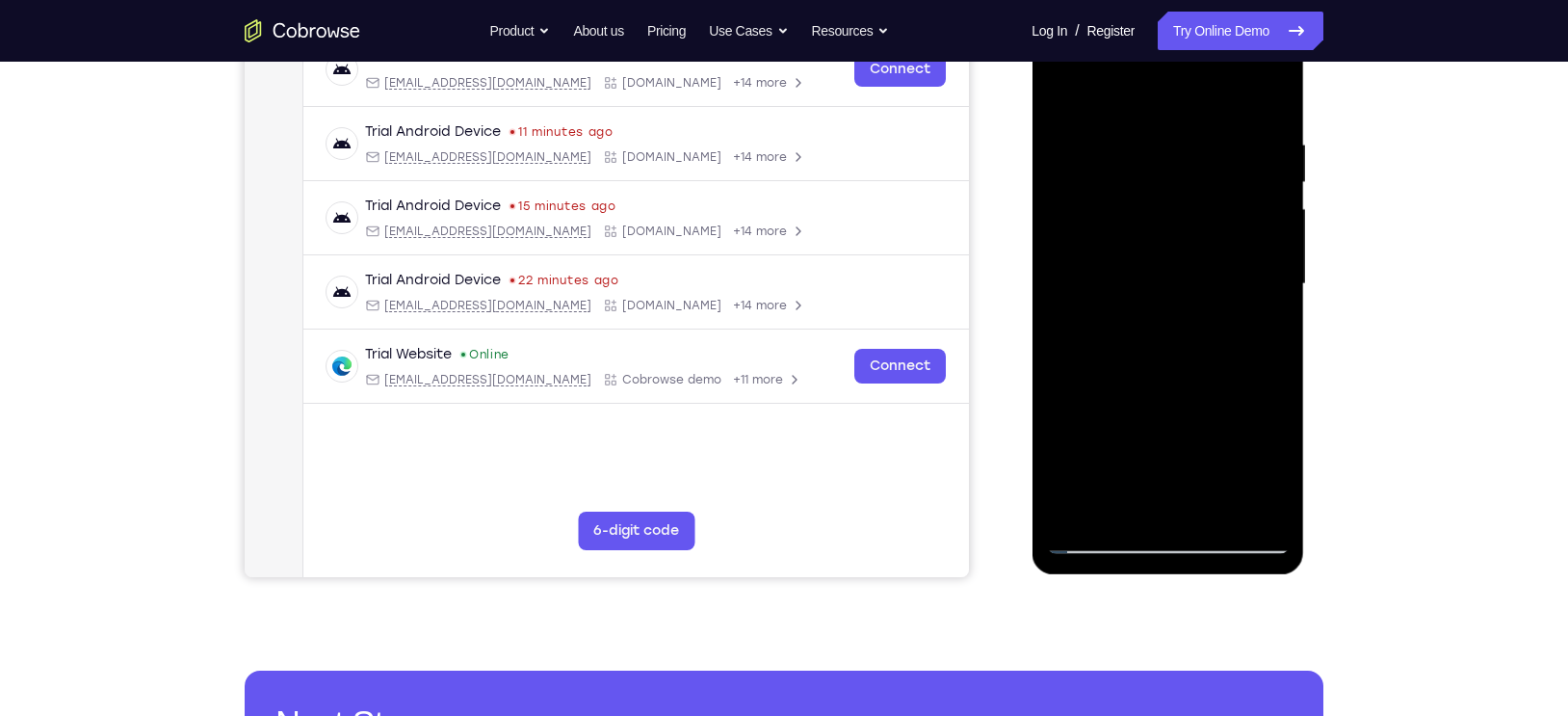
click at [1063, 402] on div at bounding box center [1167, 285] width 243 height 540
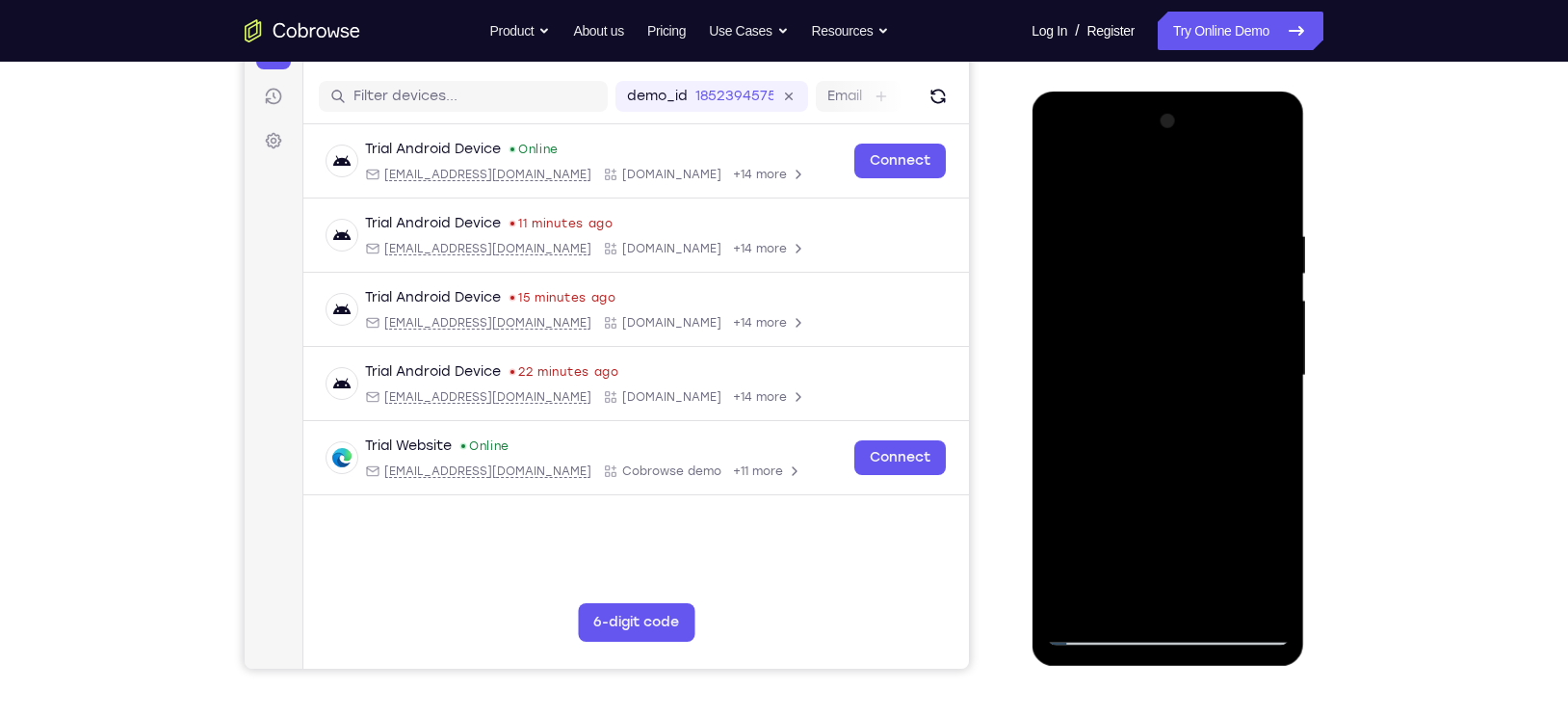
scroll to position [226, 0]
click at [1271, 318] on div at bounding box center [1167, 377] width 243 height 540
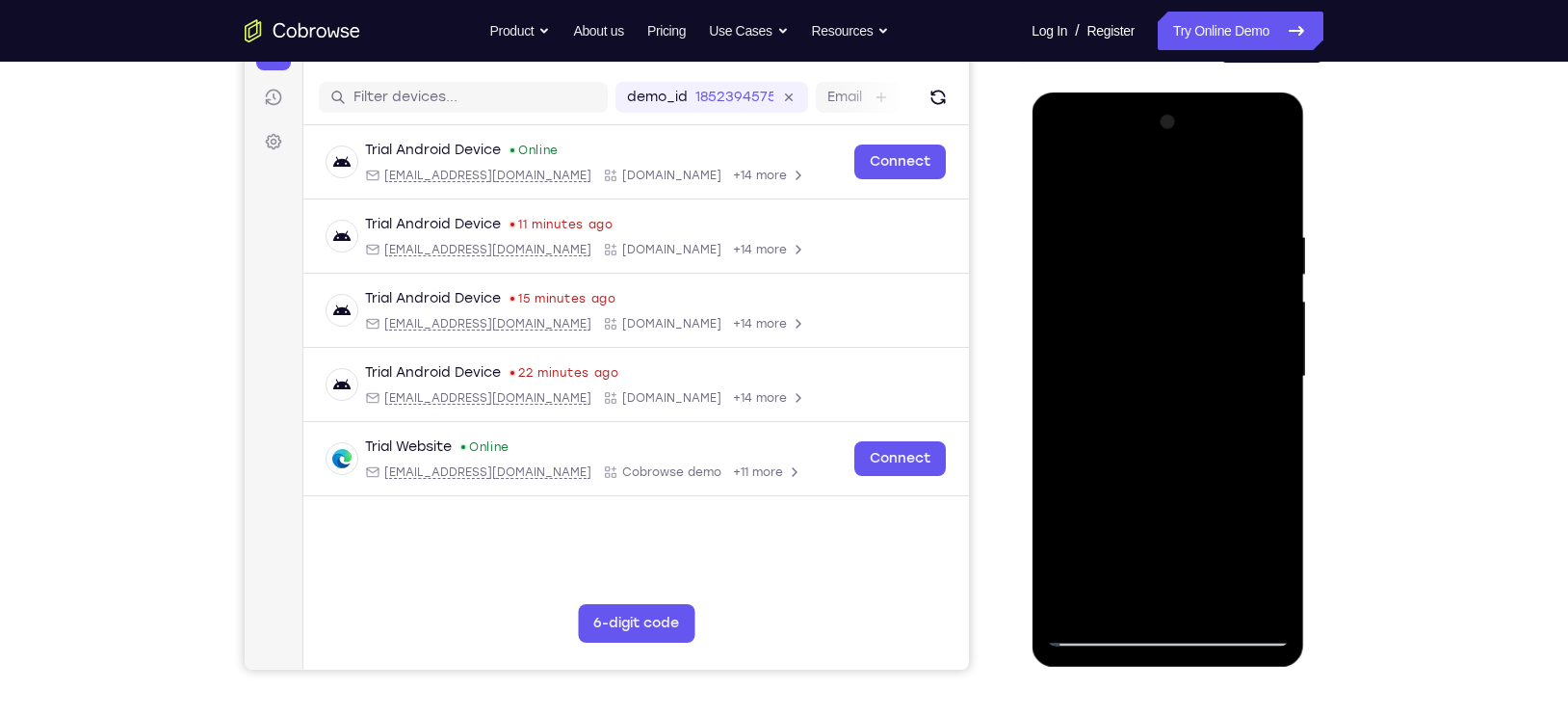
drag, startPoint x: 1179, startPoint y: 391, endPoint x: 1146, endPoint y: 220, distance: 174.2
click at [1146, 220] on div at bounding box center [1167, 377] width 243 height 540
drag, startPoint x: 1161, startPoint y: 498, endPoint x: 1143, endPoint y: 297, distance: 201.8
click at [1143, 297] on div at bounding box center [1167, 377] width 243 height 540
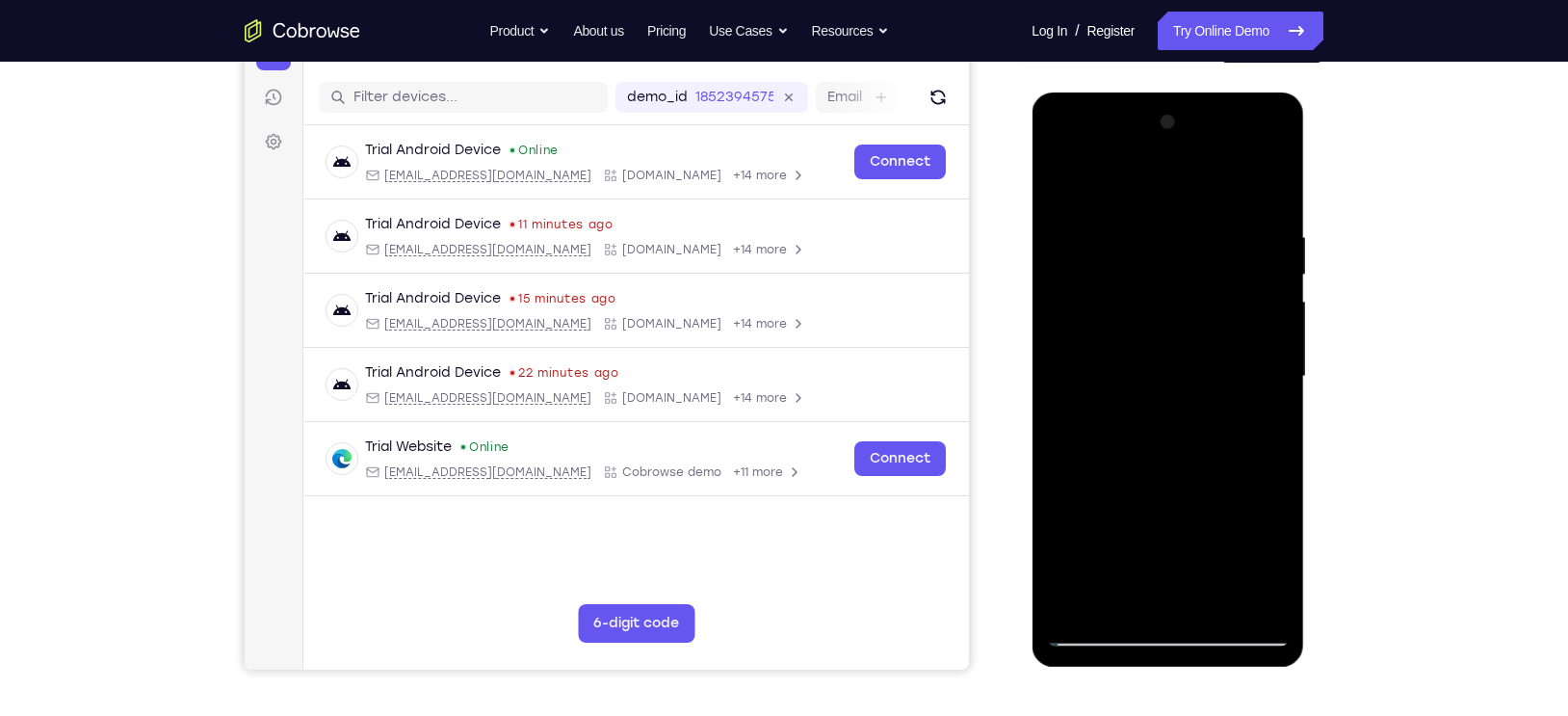
drag, startPoint x: 1188, startPoint y: 495, endPoint x: 1182, endPoint y: 321, distance: 174.1
click at [1182, 321] on div at bounding box center [1167, 377] width 243 height 540
click at [1058, 374] on div at bounding box center [1167, 377] width 243 height 540
drag, startPoint x: 1179, startPoint y: 535, endPoint x: 1170, endPoint y: 369, distance: 166.2
click at [1170, 369] on div at bounding box center [1167, 377] width 243 height 540
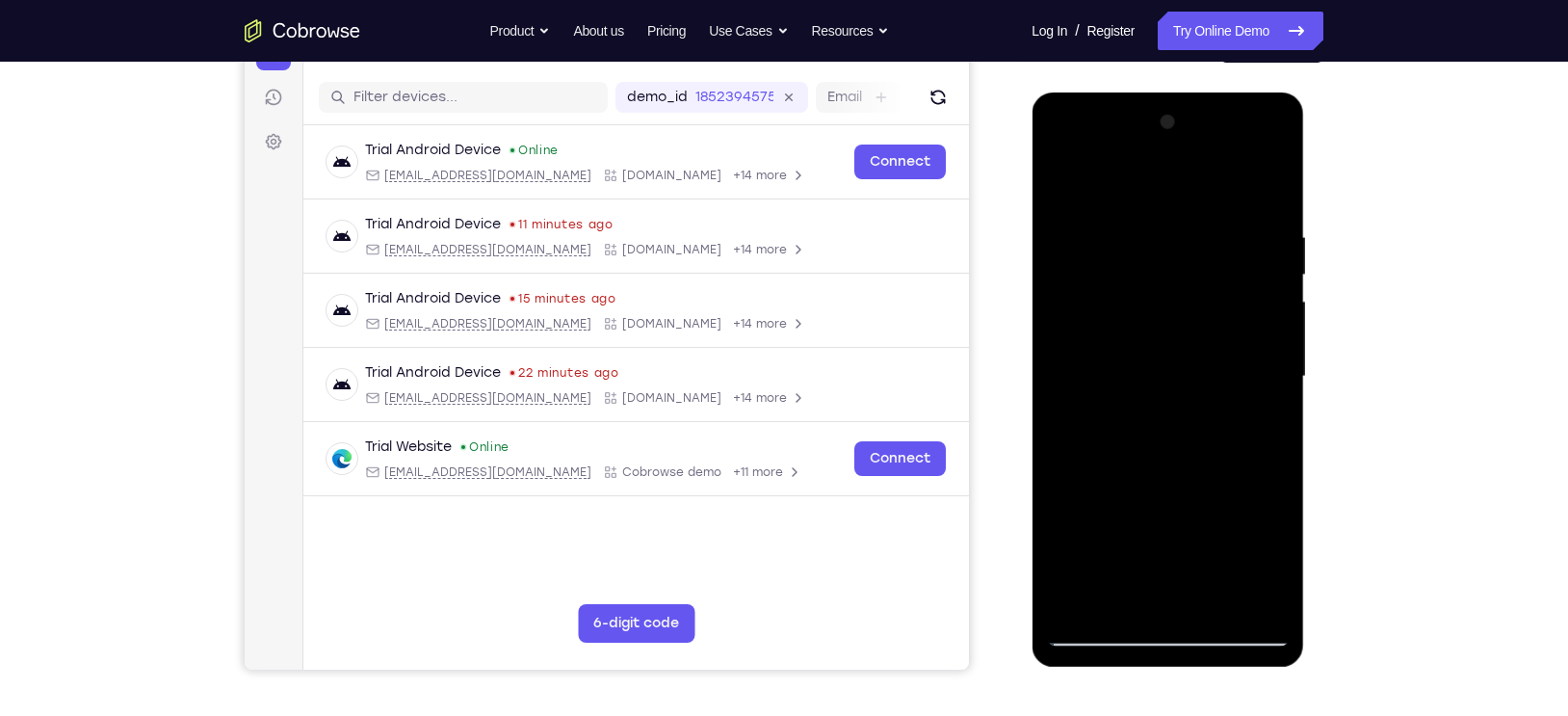
click at [1277, 435] on div at bounding box center [1167, 377] width 243 height 540
drag, startPoint x: 1165, startPoint y: 489, endPoint x: 1144, endPoint y: 287, distance: 203.1
click at [1144, 287] on div at bounding box center [1167, 377] width 243 height 540
drag, startPoint x: 1143, startPoint y: 506, endPoint x: 1144, endPoint y: 311, distance: 195.0
click at [1144, 311] on div at bounding box center [1167, 377] width 243 height 540
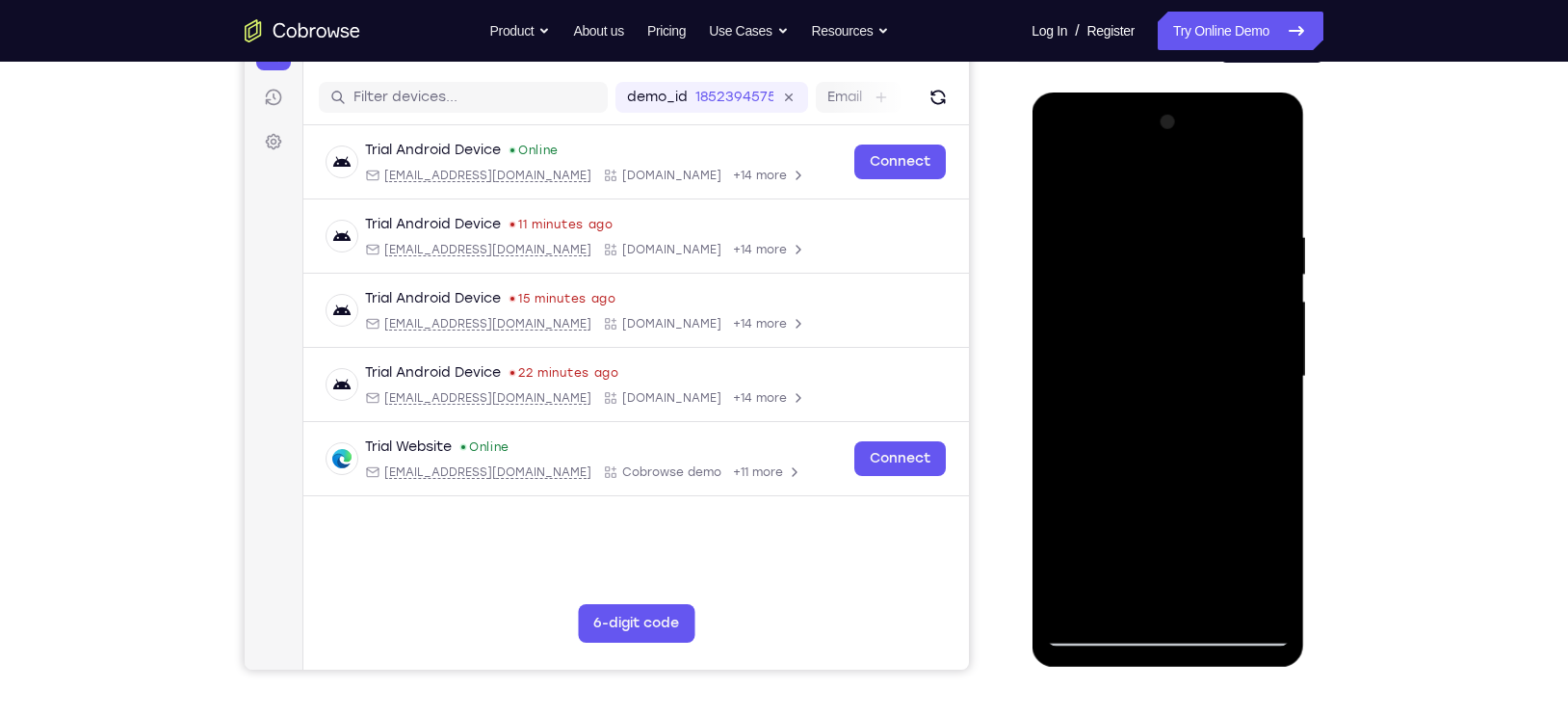
drag, startPoint x: 1156, startPoint y: 446, endPoint x: 1161, endPoint y: 257, distance: 189.1
click at [1161, 257] on div at bounding box center [1167, 377] width 243 height 540
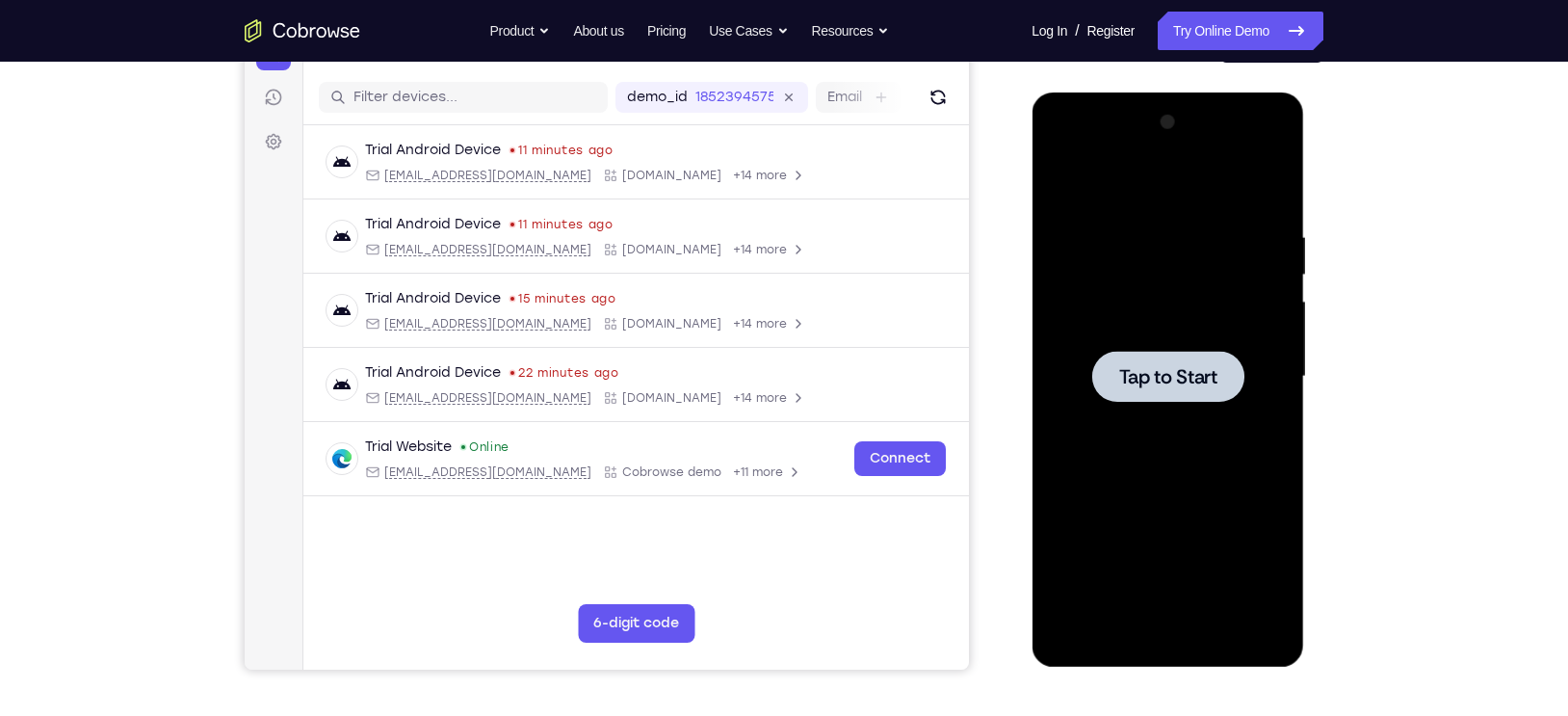
click at [1143, 386] on span "Tap to Start" at bounding box center [1167, 376] width 98 height 19
click at [1163, 635] on div at bounding box center [1167, 377] width 243 height 540
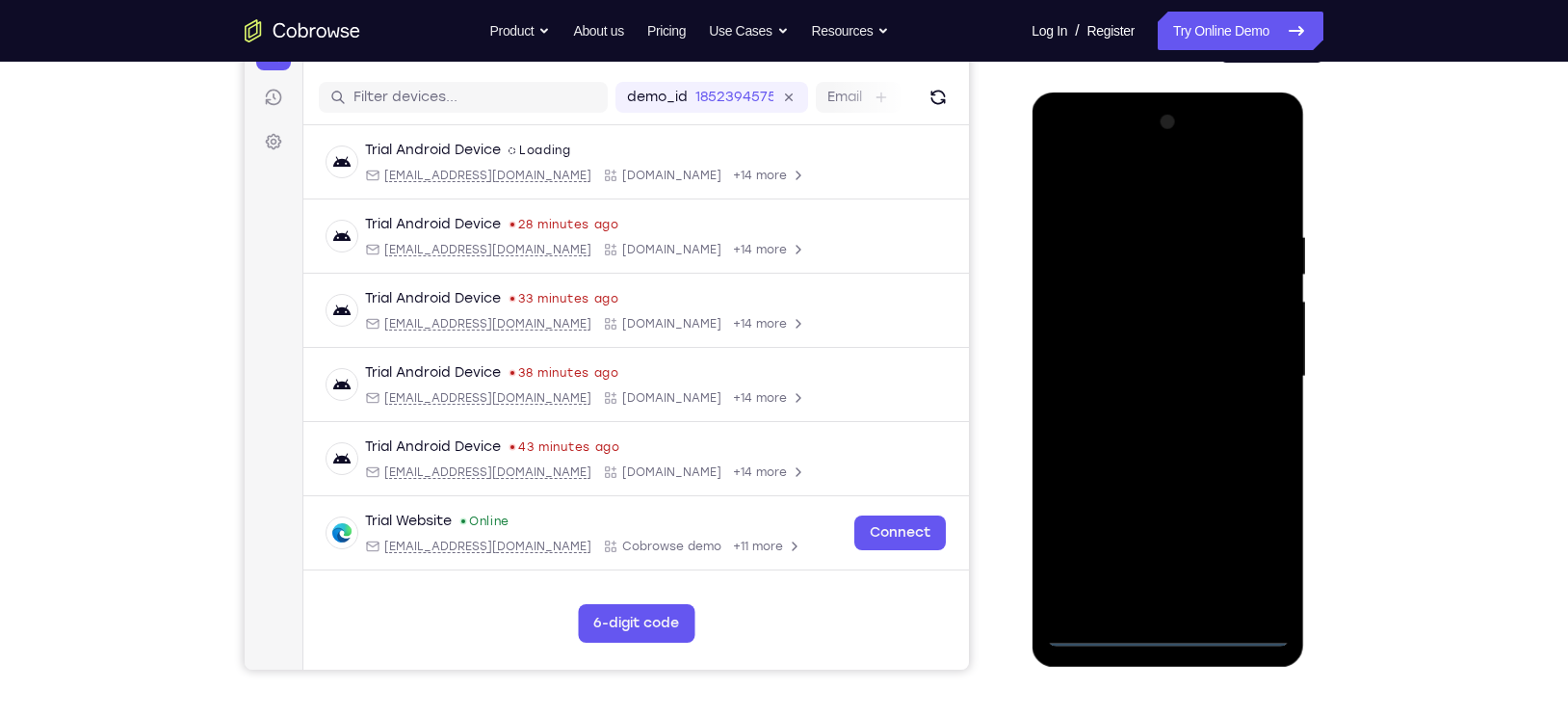
click at [1247, 549] on div at bounding box center [1167, 377] width 243 height 540
click at [1062, 191] on div at bounding box center [1167, 377] width 243 height 540
click at [1241, 368] on div at bounding box center [1167, 377] width 243 height 540
click at [1143, 414] on div at bounding box center [1167, 377] width 243 height 540
click at [1092, 361] on div at bounding box center [1167, 377] width 243 height 540
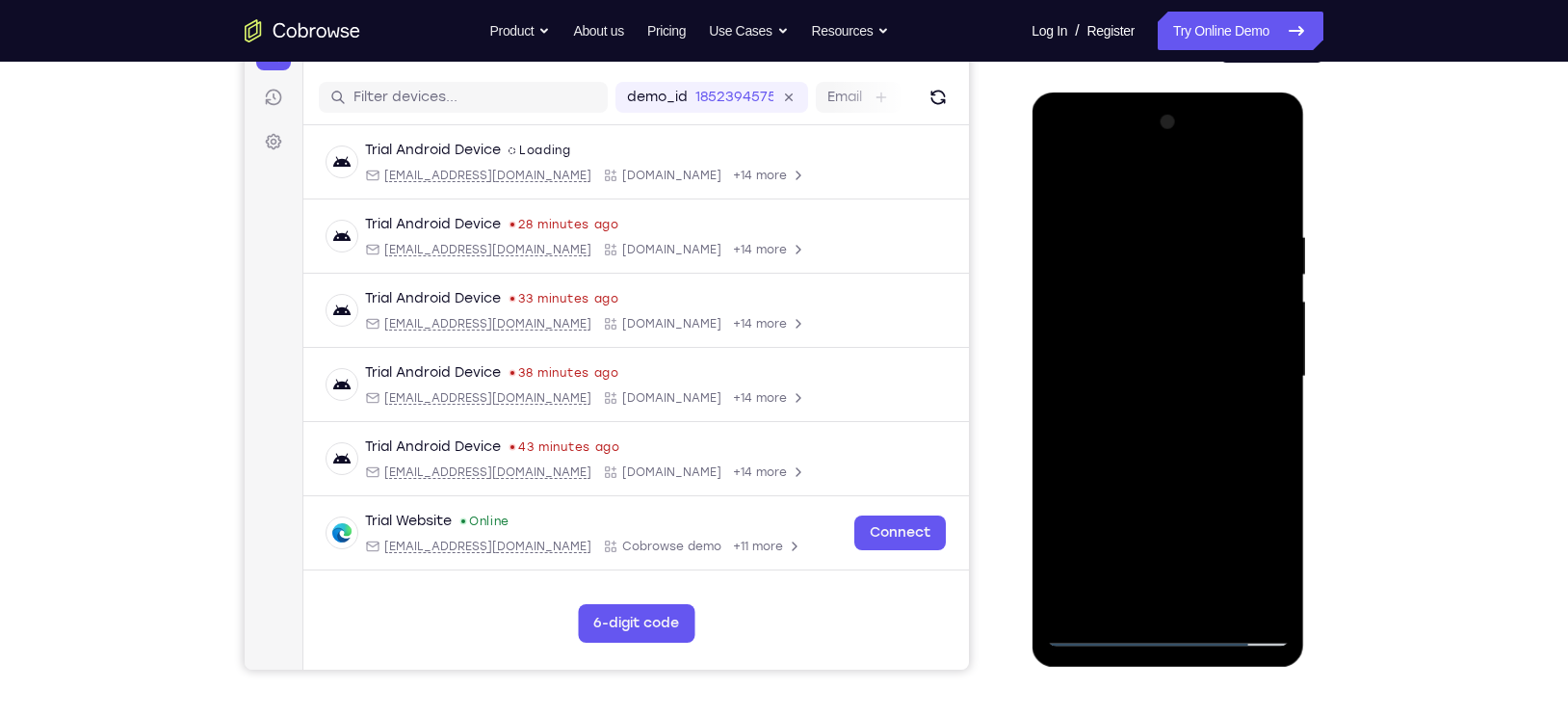
click at [1127, 337] on div at bounding box center [1167, 377] width 243 height 540
click at [1080, 381] on div at bounding box center [1167, 377] width 243 height 540
click at [1199, 259] on div at bounding box center [1167, 377] width 243 height 540
drag, startPoint x: 1131, startPoint y: 186, endPoint x: 1109, endPoint y: 96, distance: 92.6
click at [1109, 96] on div at bounding box center [1167, 379] width 273 height 574
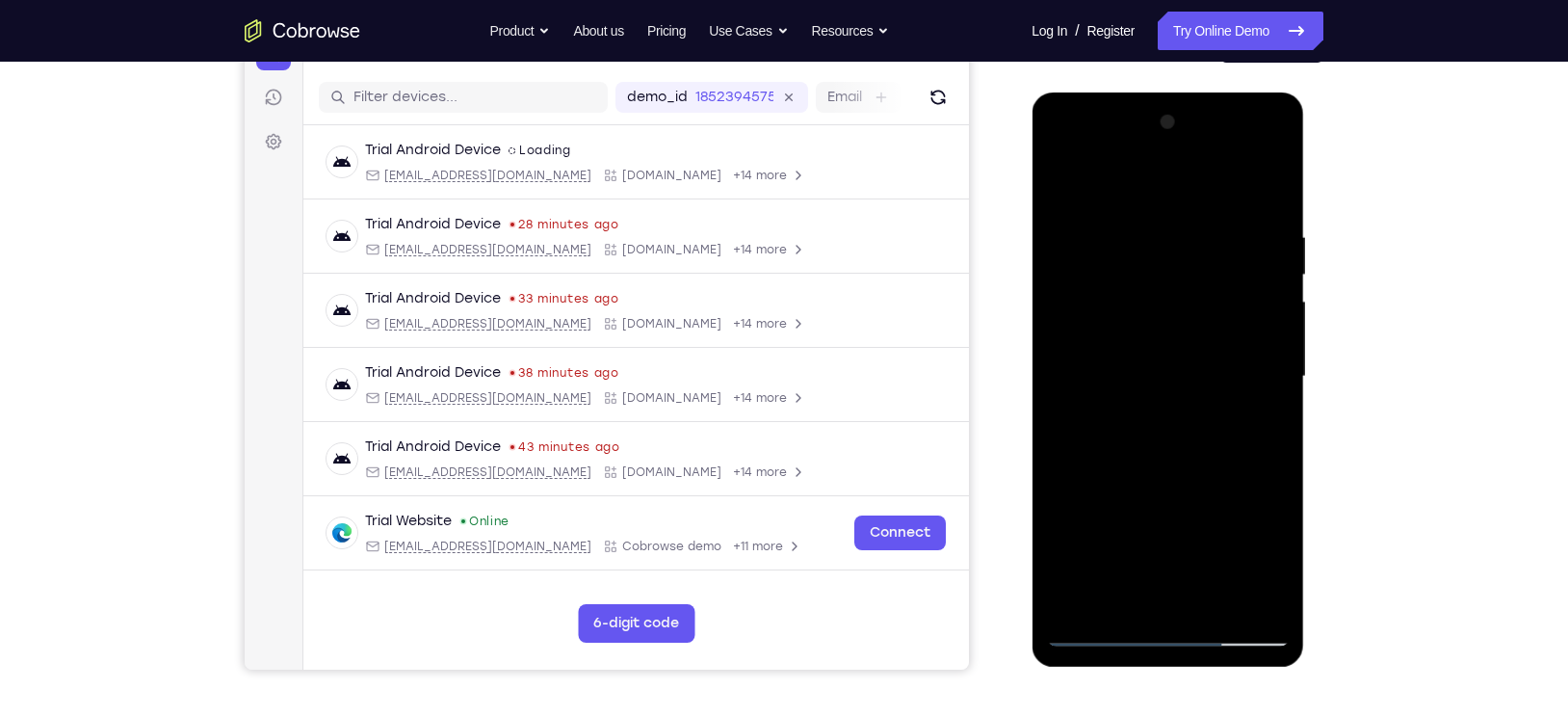
click at [1151, 466] on div at bounding box center [1167, 377] width 243 height 540
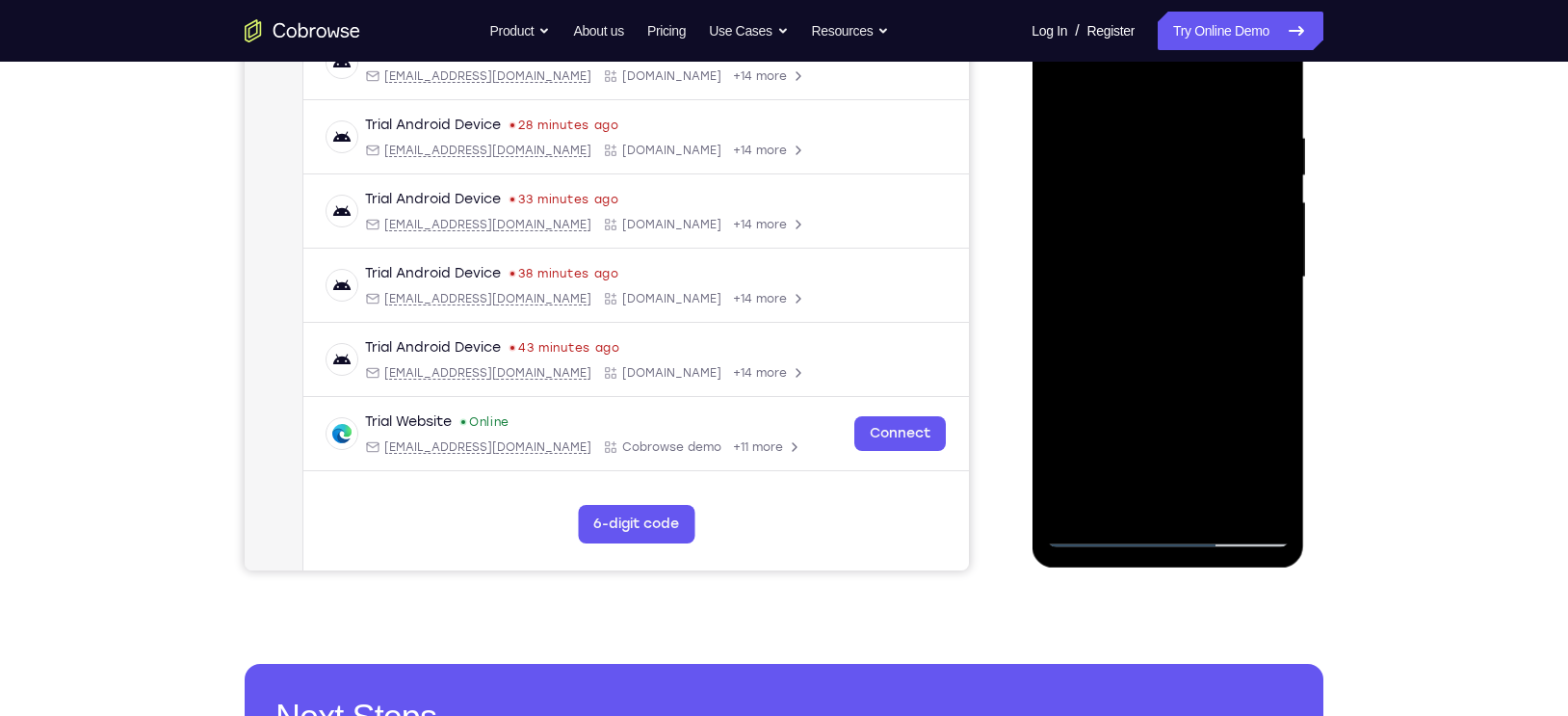
click at [1218, 507] on div at bounding box center [1167, 278] width 243 height 540
click at [1186, 379] on div at bounding box center [1167, 278] width 243 height 540
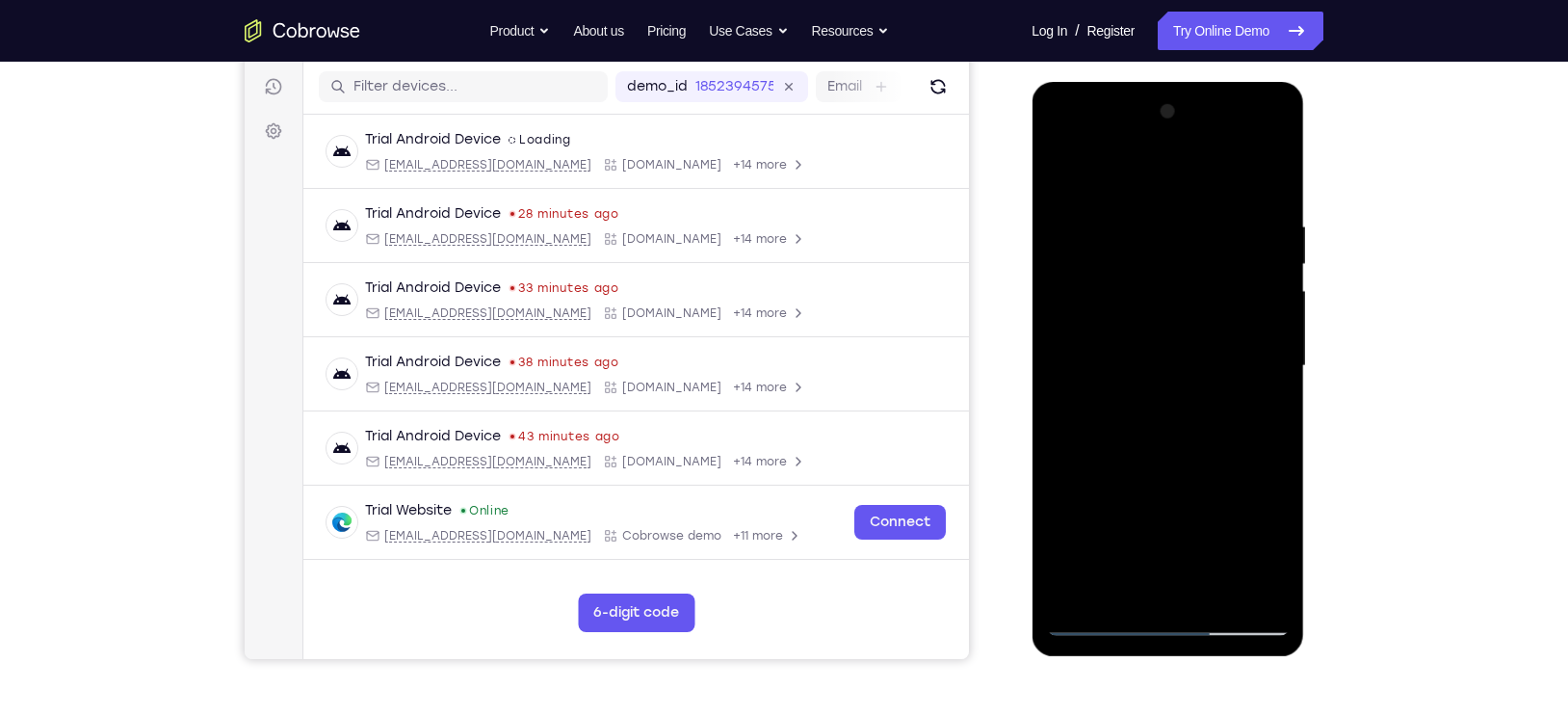
click at [1064, 173] on div at bounding box center [1167, 366] width 243 height 540
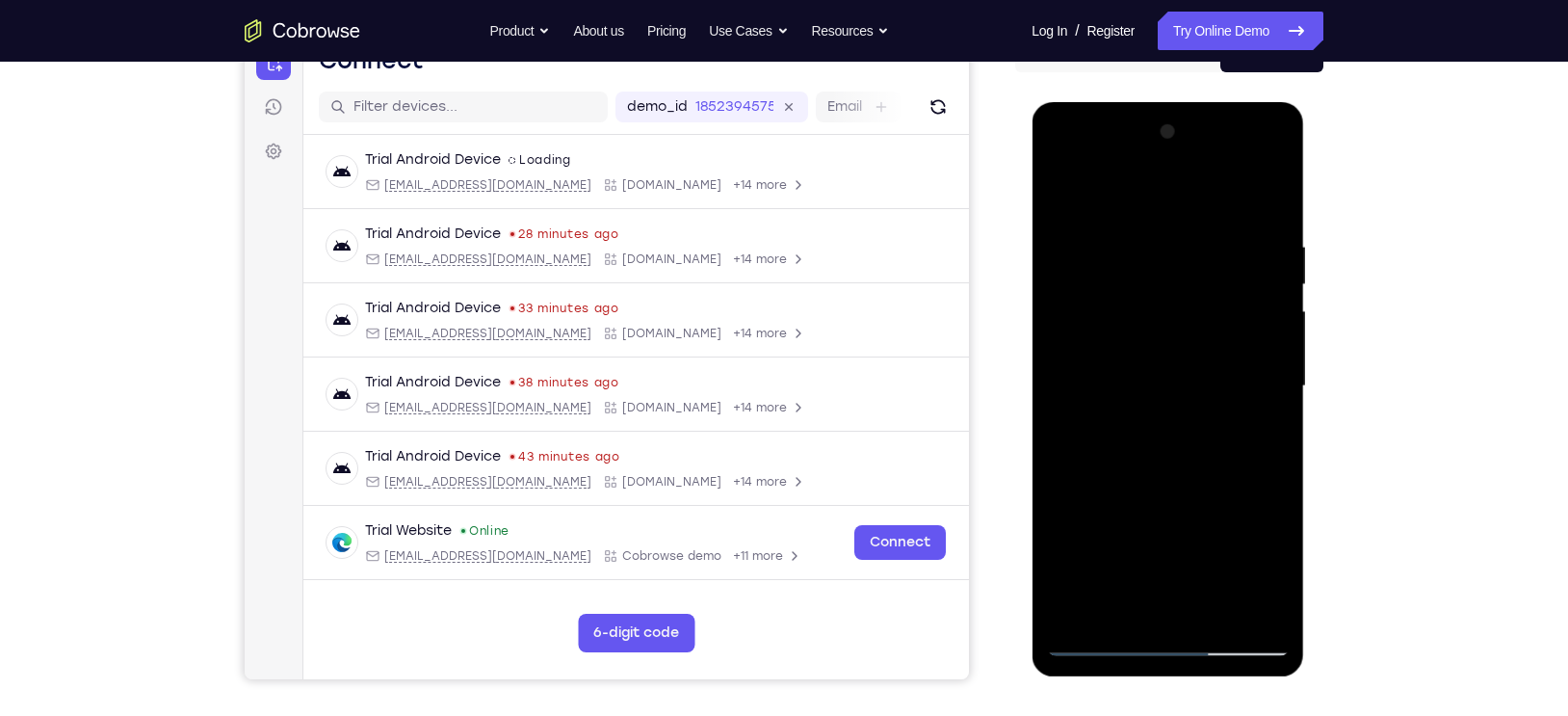
scroll to position [215, 0]
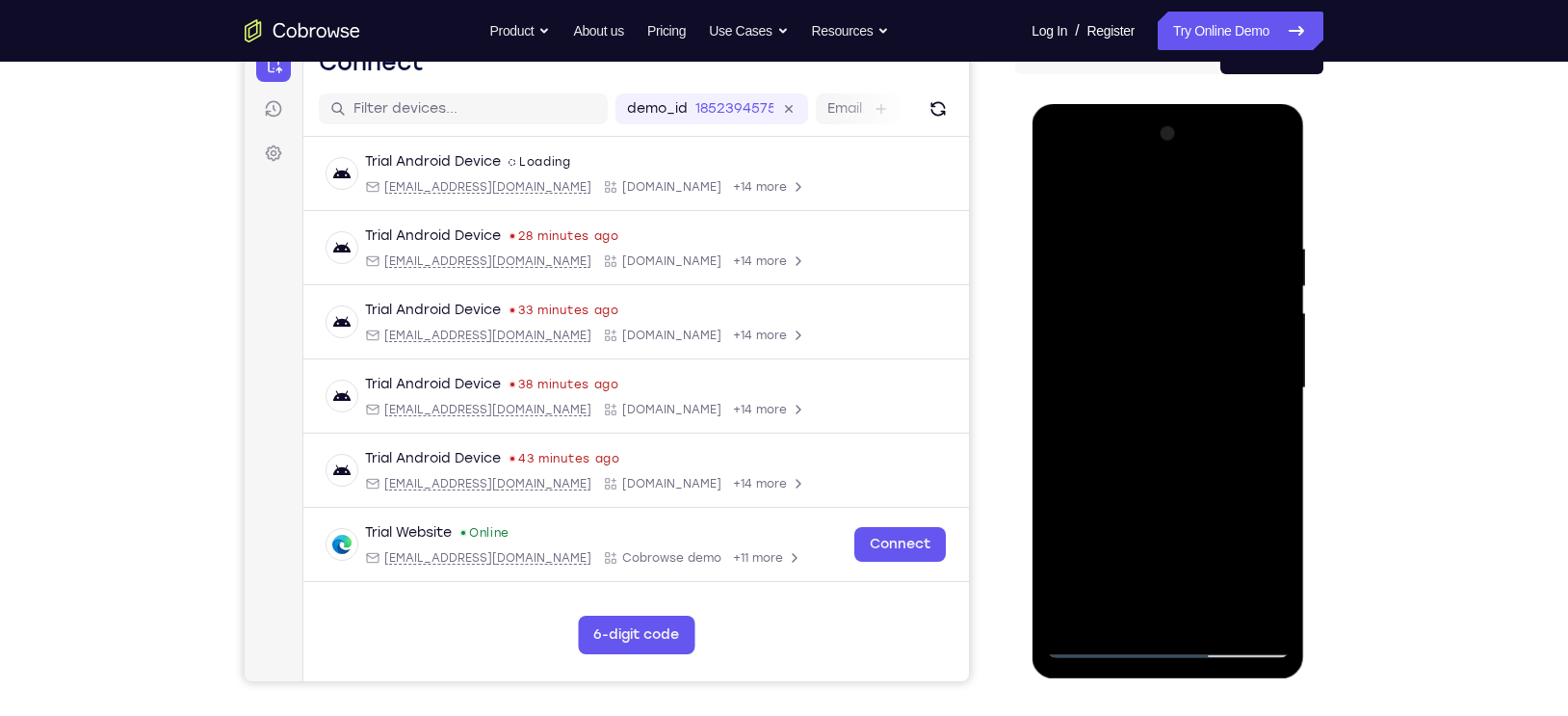
click at [1148, 248] on div at bounding box center [1167, 388] width 243 height 540
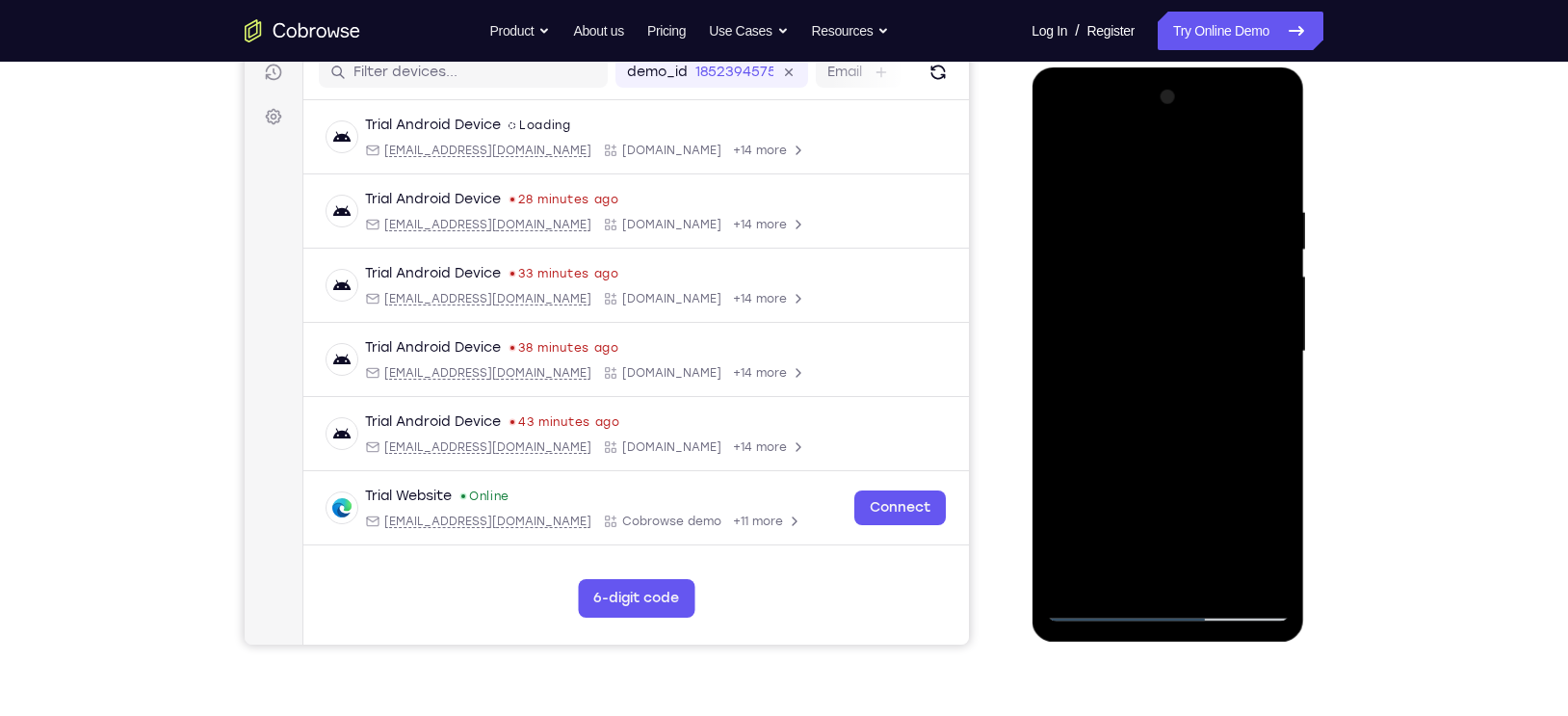
click at [1254, 261] on div at bounding box center [1167, 352] width 243 height 540
drag, startPoint x: 1244, startPoint y: 321, endPoint x: 1083, endPoint y: 311, distance: 161.3
click at [1083, 311] on div at bounding box center [1167, 352] width 243 height 540
click at [1266, 168] on div at bounding box center [1167, 352] width 243 height 540
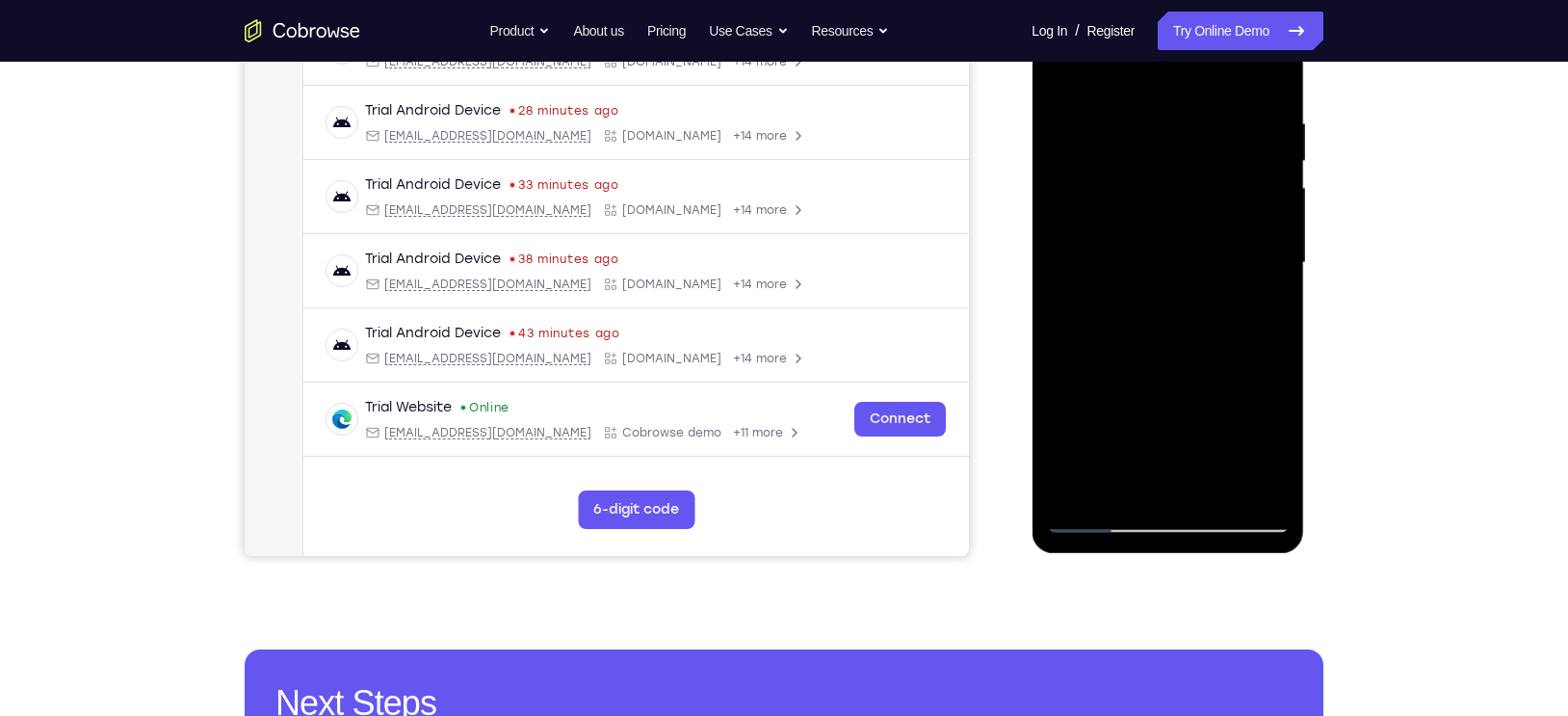
click at [1081, 498] on div at bounding box center [1167, 263] width 243 height 540
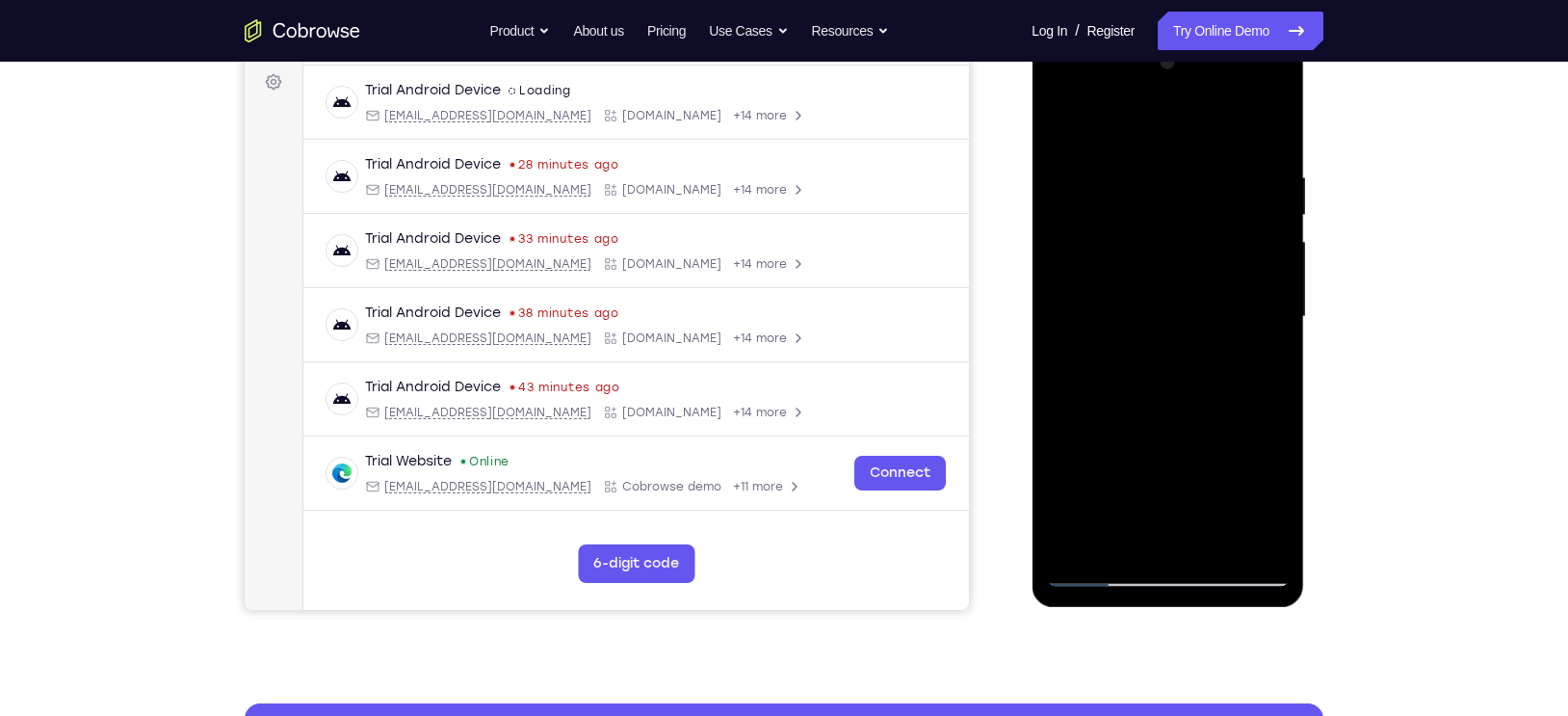
scroll to position [278, 0]
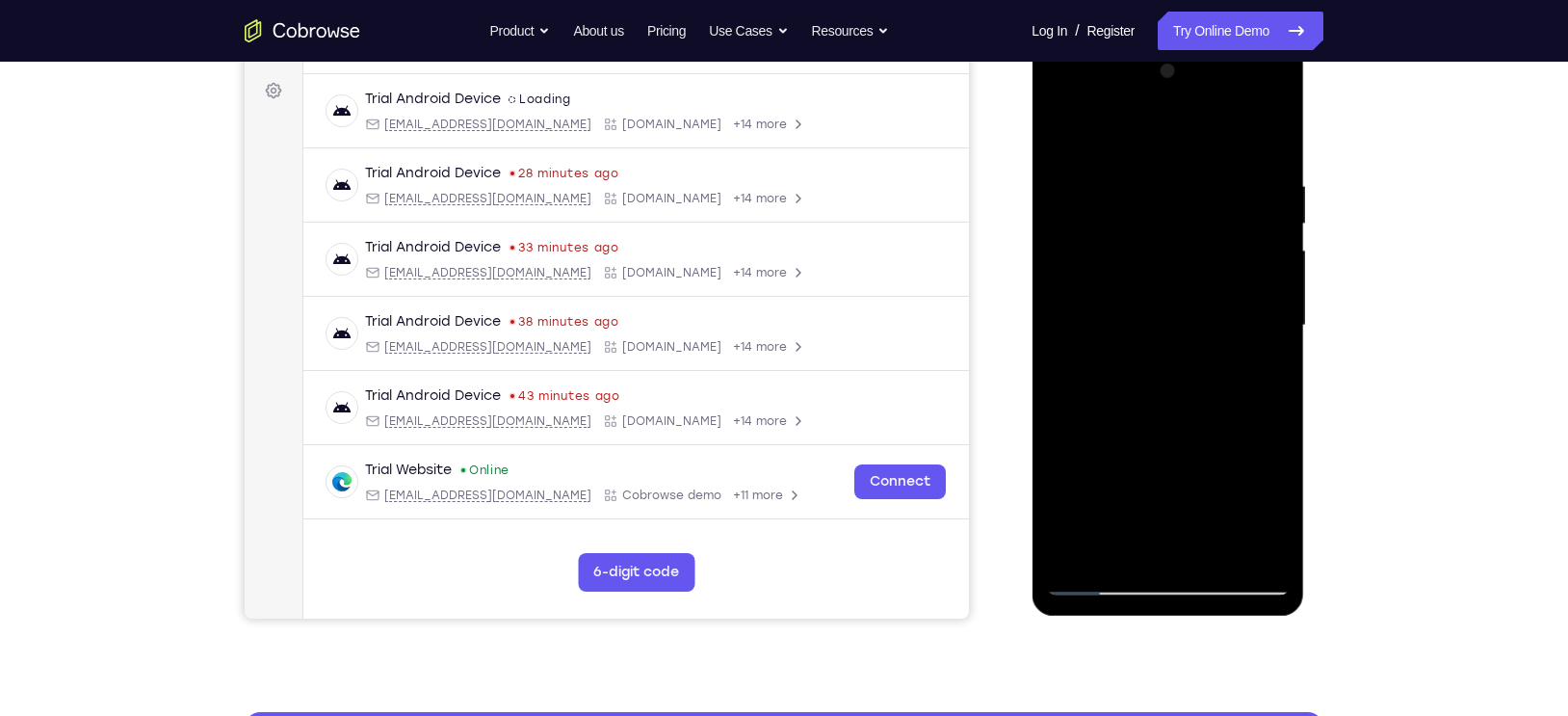
click at [1080, 552] on div at bounding box center [1167, 326] width 243 height 540
drag, startPoint x: 1212, startPoint y: 495, endPoint x: 1191, endPoint y: 293, distance: 203.1
click at [1191, 293] on div at bounding box center [1167, 326] width 243 height 540
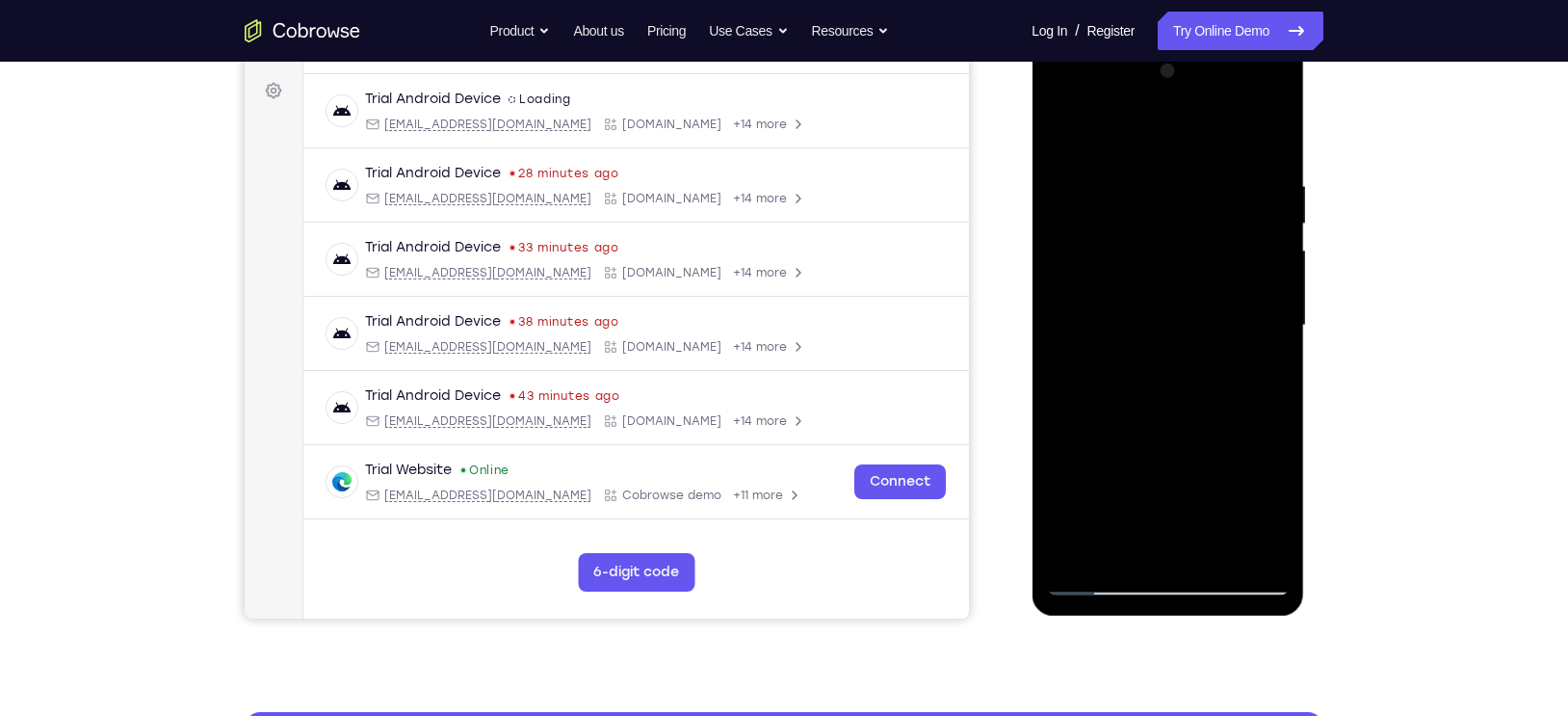
drag, startPoint x: 1191, startPoint y: 293, endPoint x: 1162, endPoint y: 171, distance: 125.4
click at [1162, 171] on div at bounding box center [1167, 326] width 243 height 540
drag, startPoint x: 1198, startPoint y: 412, endPoint x: 1194, endPoint y: 216, distance: 196.0
click at [1194, 216] on div at bounding box center [1167, 326] width 243 height 540
drag, startPoint x: 1199, startPoint y: 405, endPoint x: 1169, endPoint y: 249, distance: 158.9
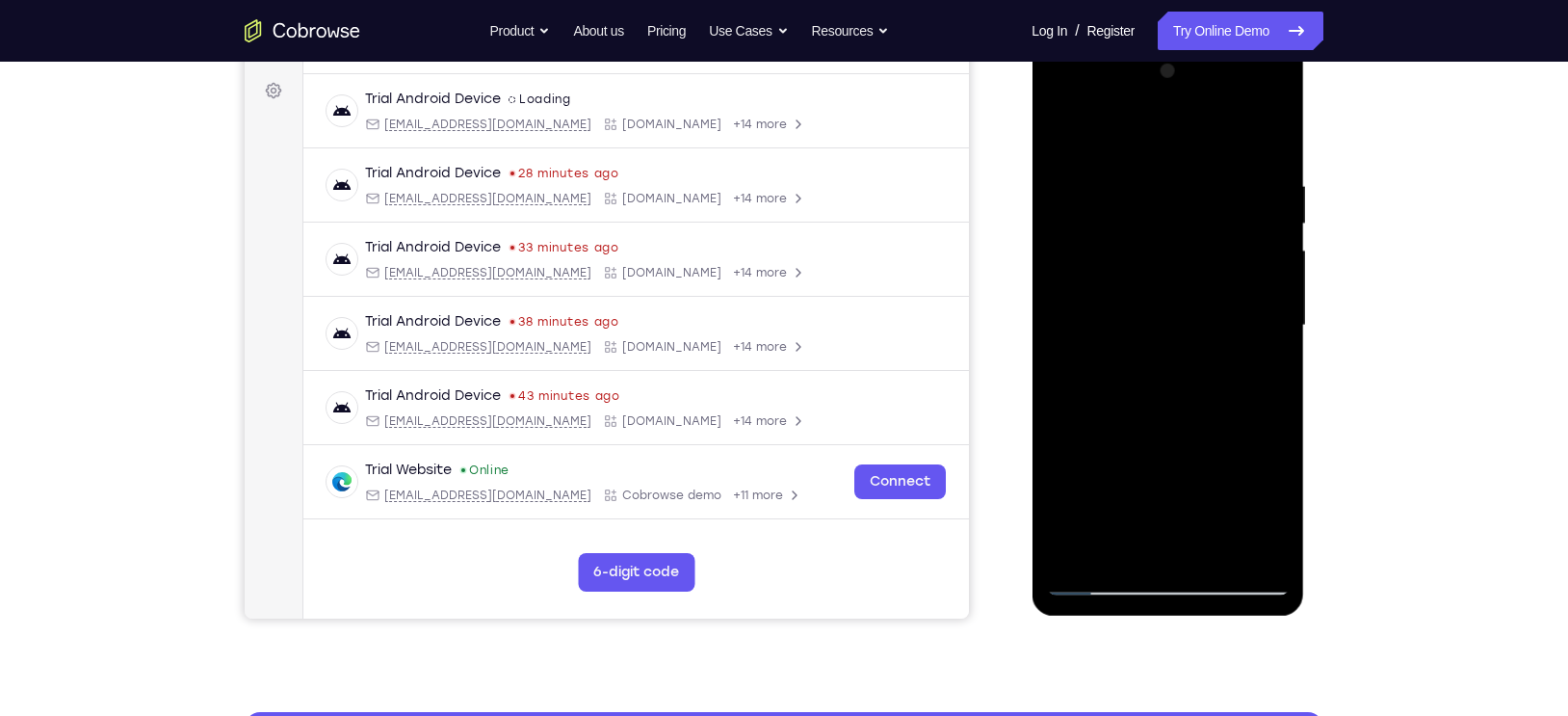
click at [1169, 249] on div at bounding box center [1167, 326] width 243 height 540
click at [1079, 557] on div at bounding box center [1167, 326] width 243 height 540
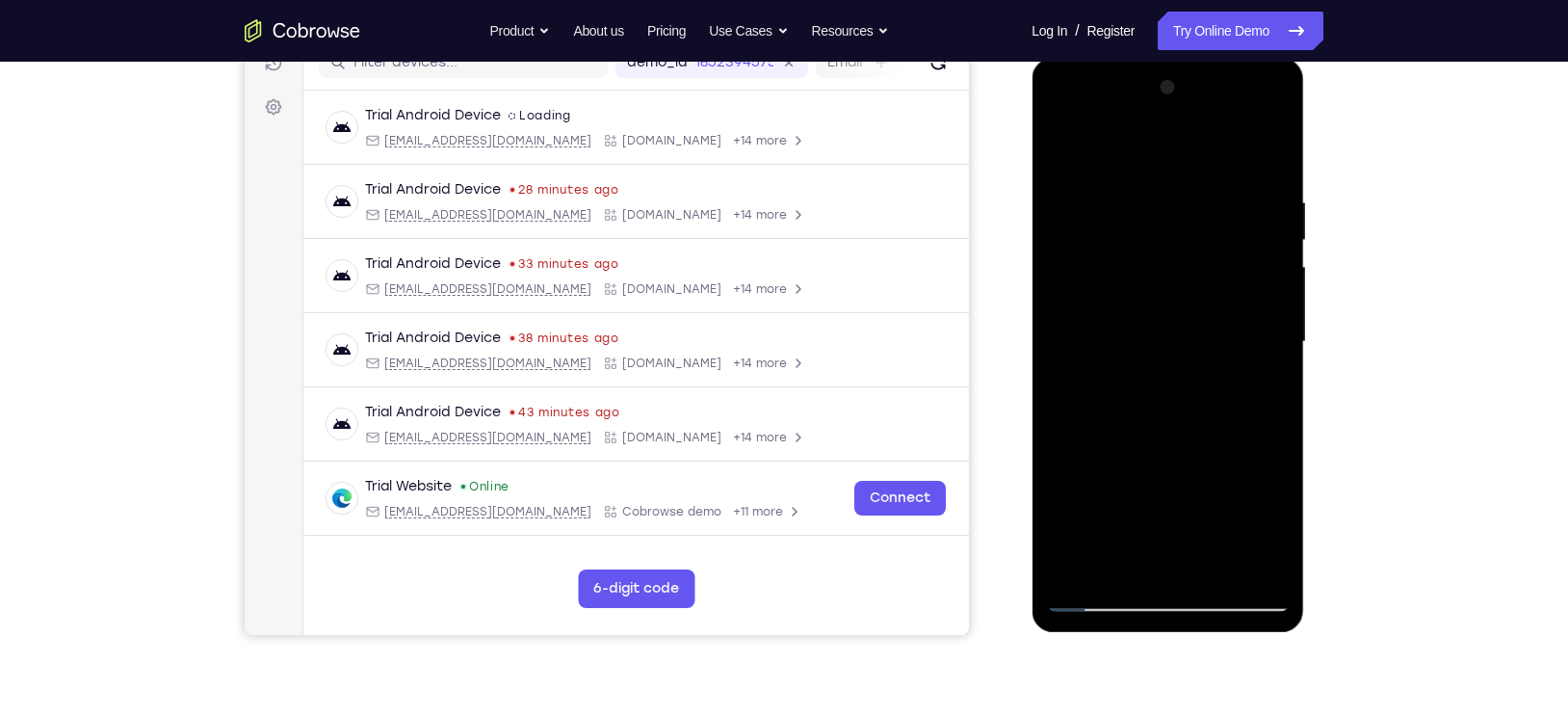
scroll to position [262, 0]
click at [1117, 564] on div at bounding box center [1167, 342] width 243 height 540
click at [1117, 147] on div at bounding box center [1167, 342] width 243 height 540
click at [1115, 242] on div at bounding box center [1167, 342] width 243 height 540
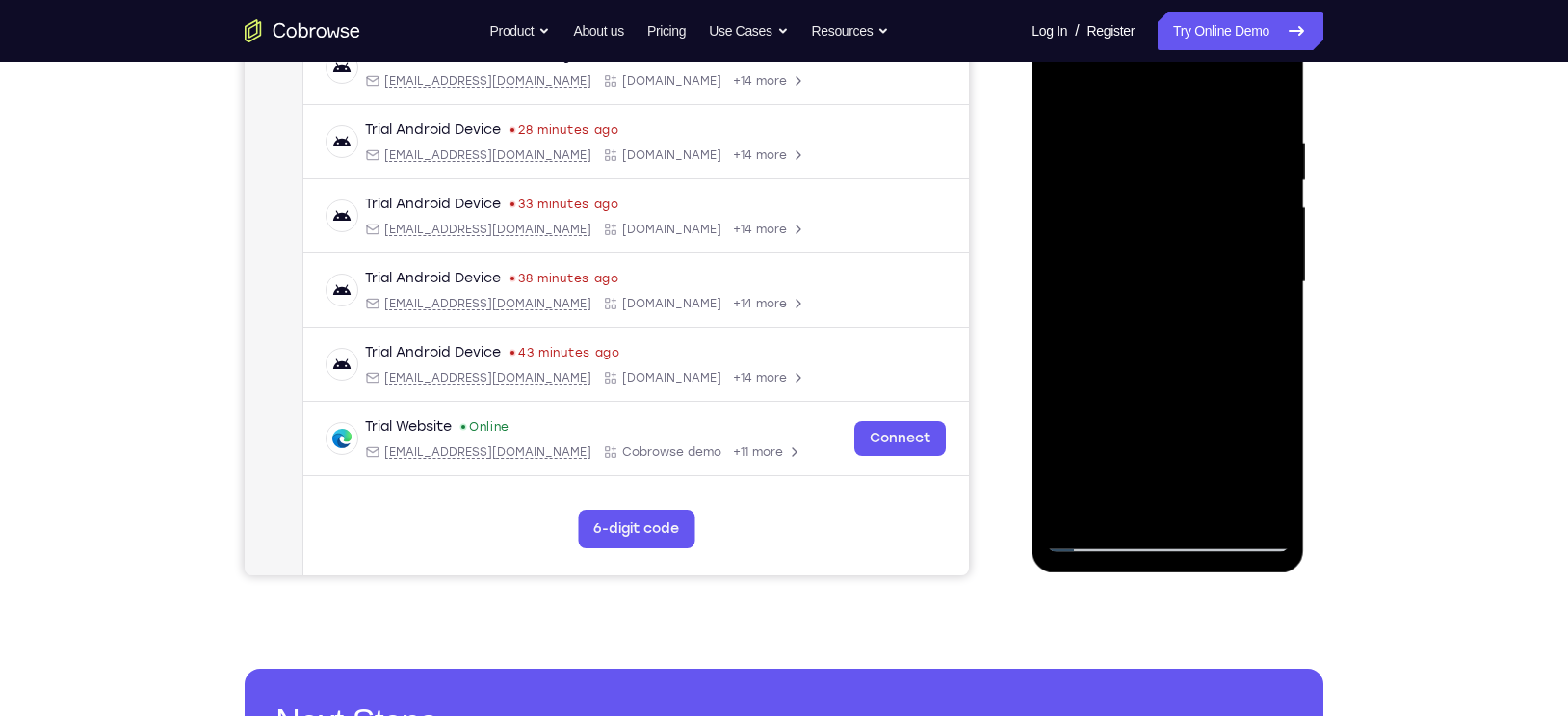
click at [1079, 518] on div at bounding box center [1167, 283] width 243 height 540
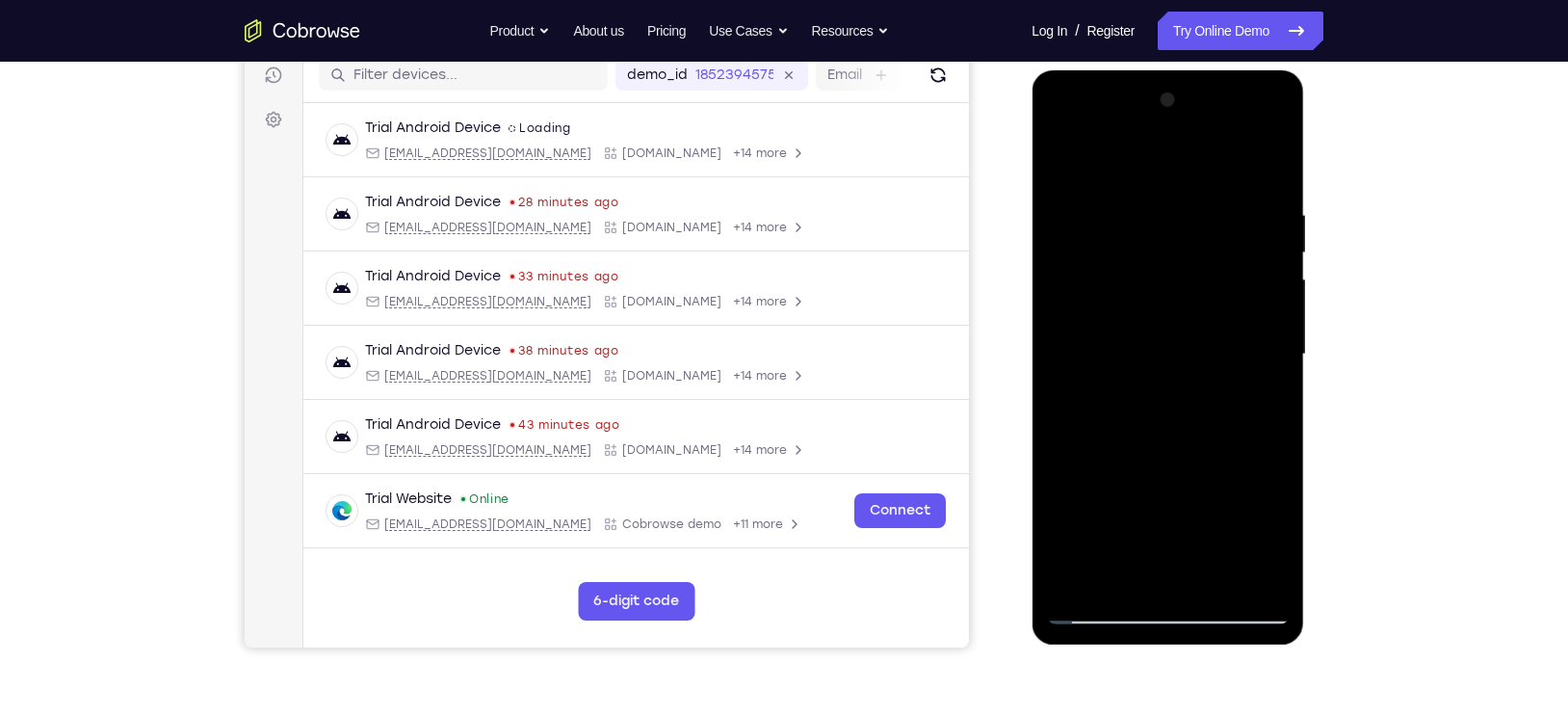
scroll to position [244, 0]
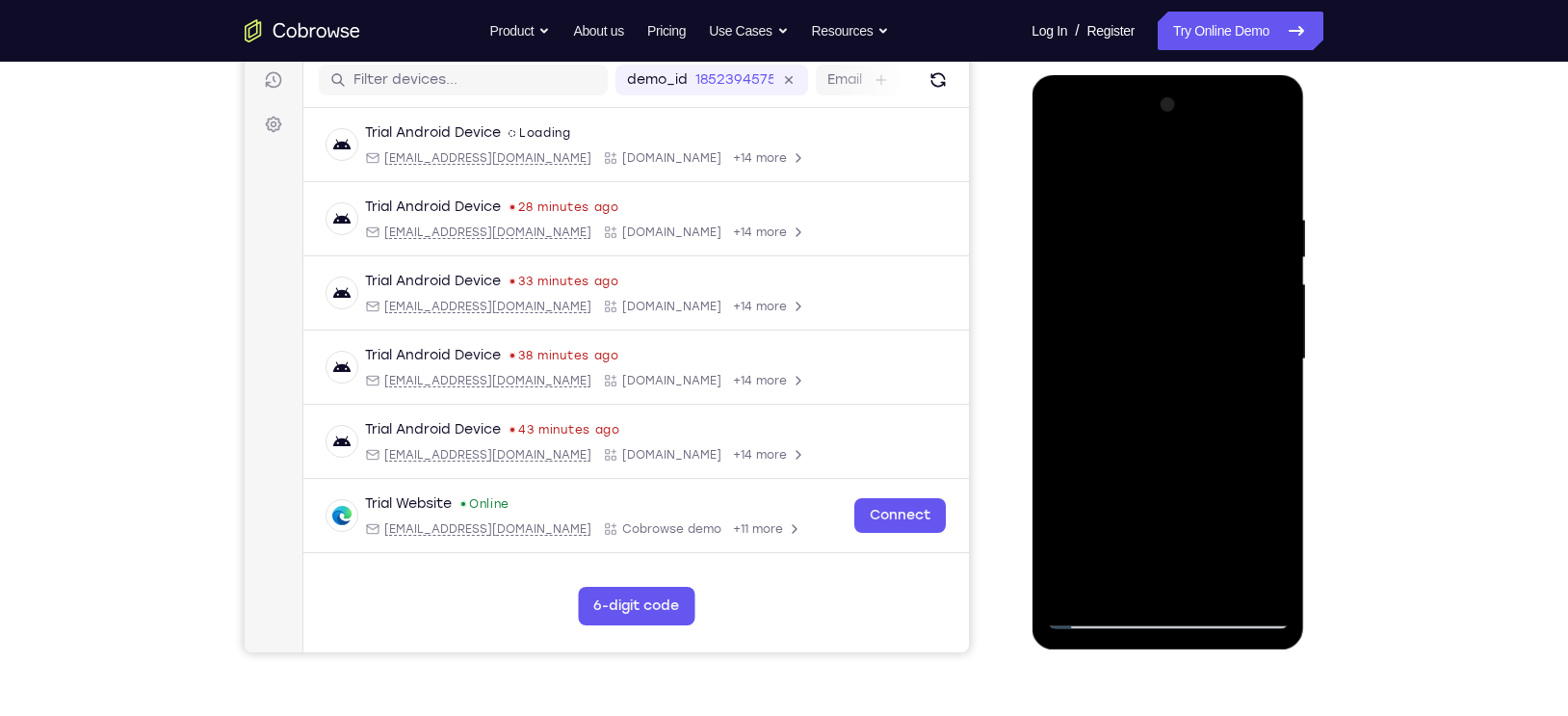
click at [1275, 163] on div at bounding box center [1167, 359] width 243 height 540
click at [1264, 316] on div at bounding box center [1167, 359] width 243 height 540
click at [1117, 267] on div at bounding box center [1167, 359] width 243 height 540
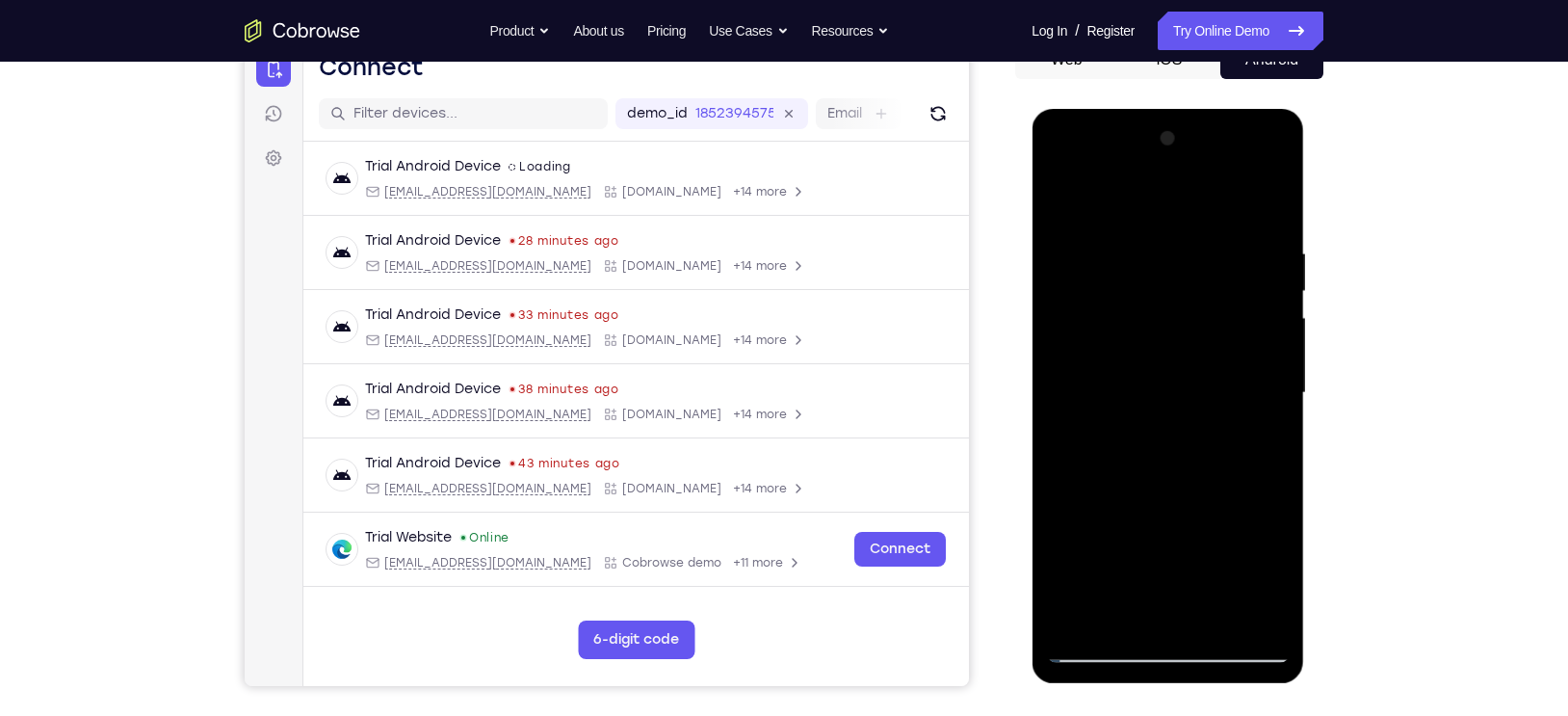
scroll to position [210, 0]
click at [1083, 252] on div at bounding box center [1167, 394] width 243 height 540
